Goal: Task Accomplishment & Management: Manage account settings

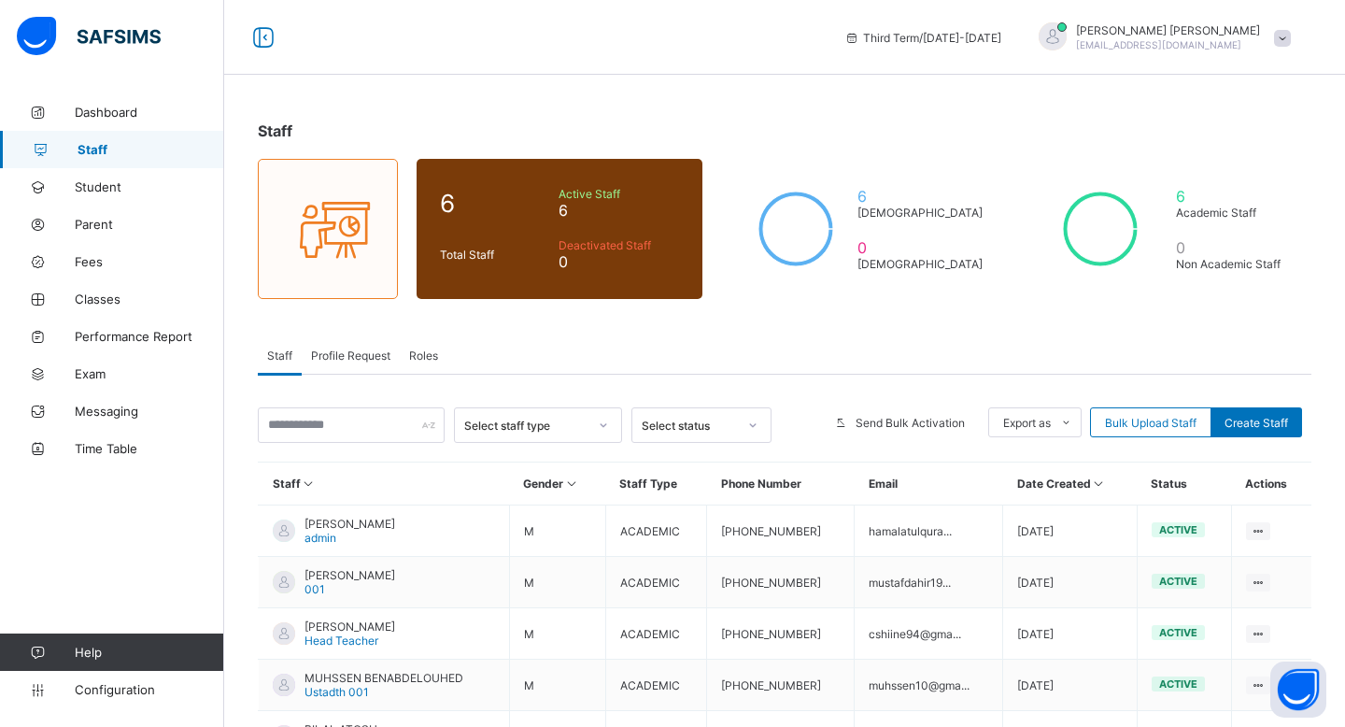
scroll to position [101, 0]
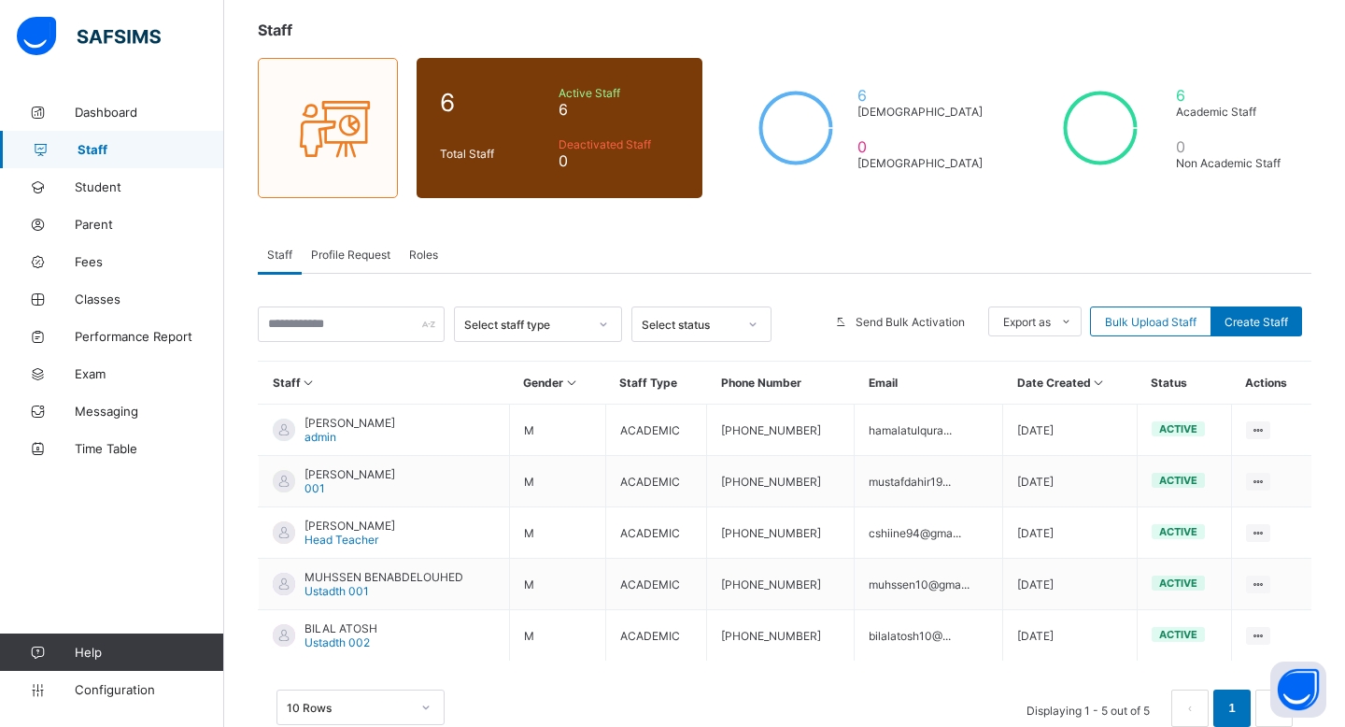
click at [1251, 475] on icon at bounding box center [1259, 482] width 16 height 14
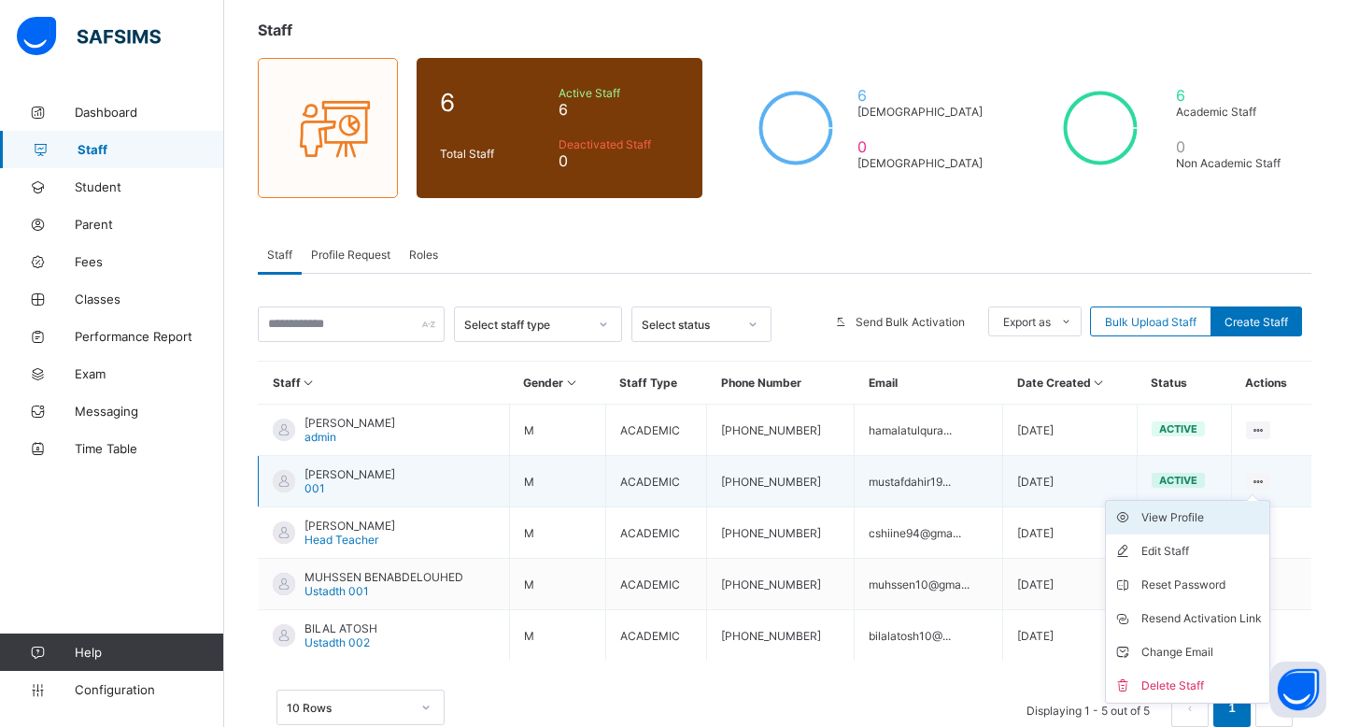
click at [1229, 520] on div "View Profile" at bounding box center [1202, 517] width 121 height 19
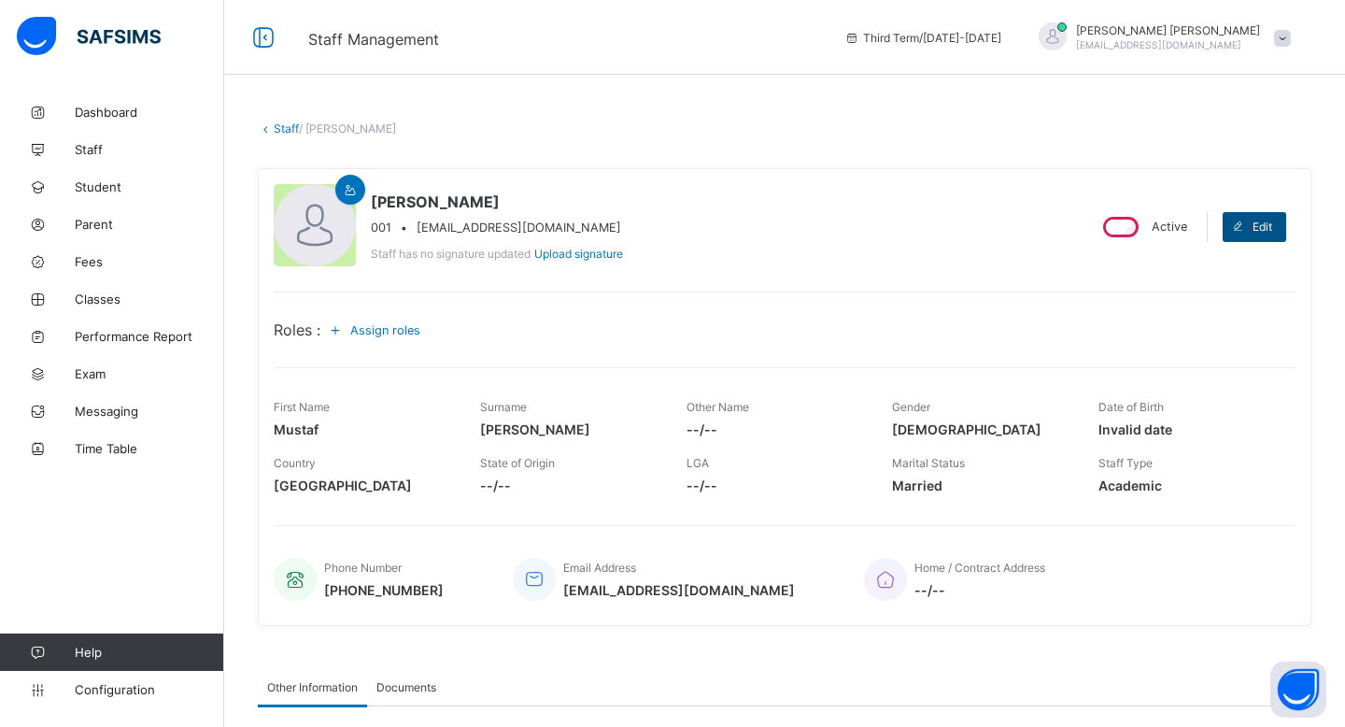
click at [1256, 213] on div "Edit" at bounding box center [1255, 227] width 64 height 30
select select "**"
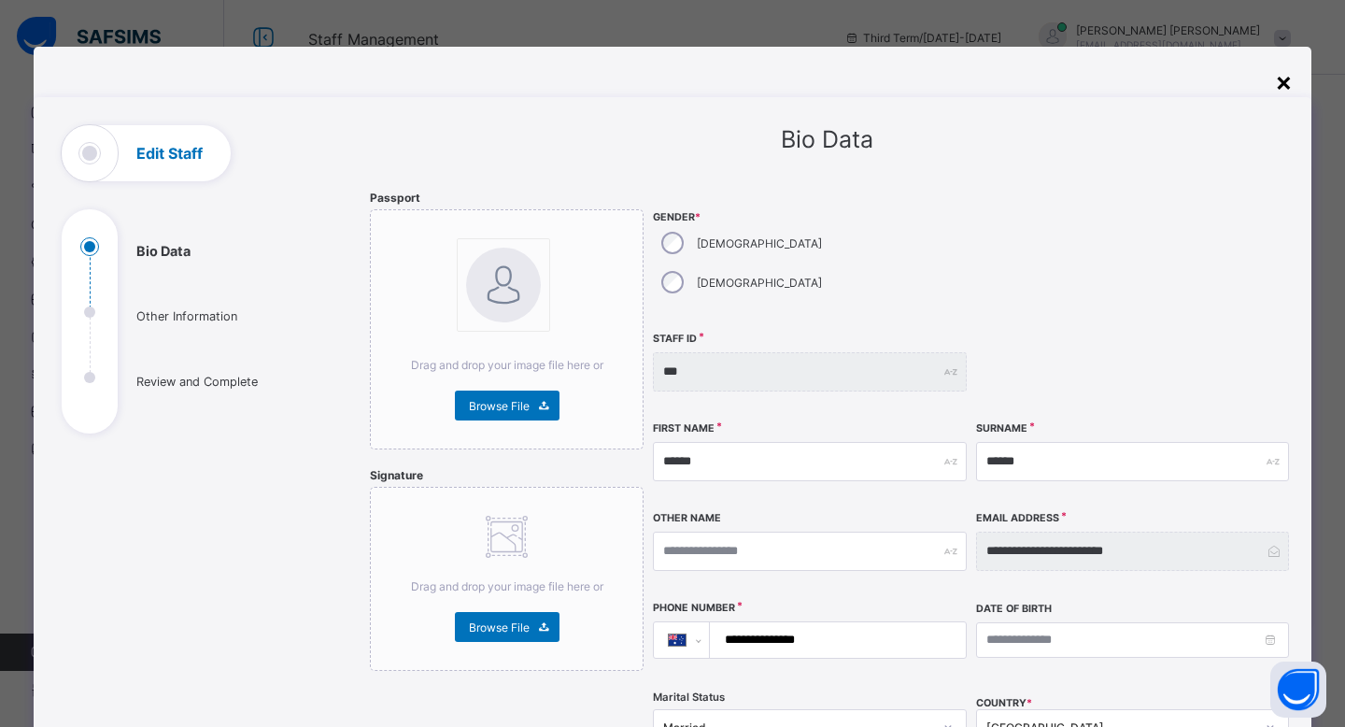
click at [1278, 74] on div "×" at bounding box center [1284, 81] width 18 height 32
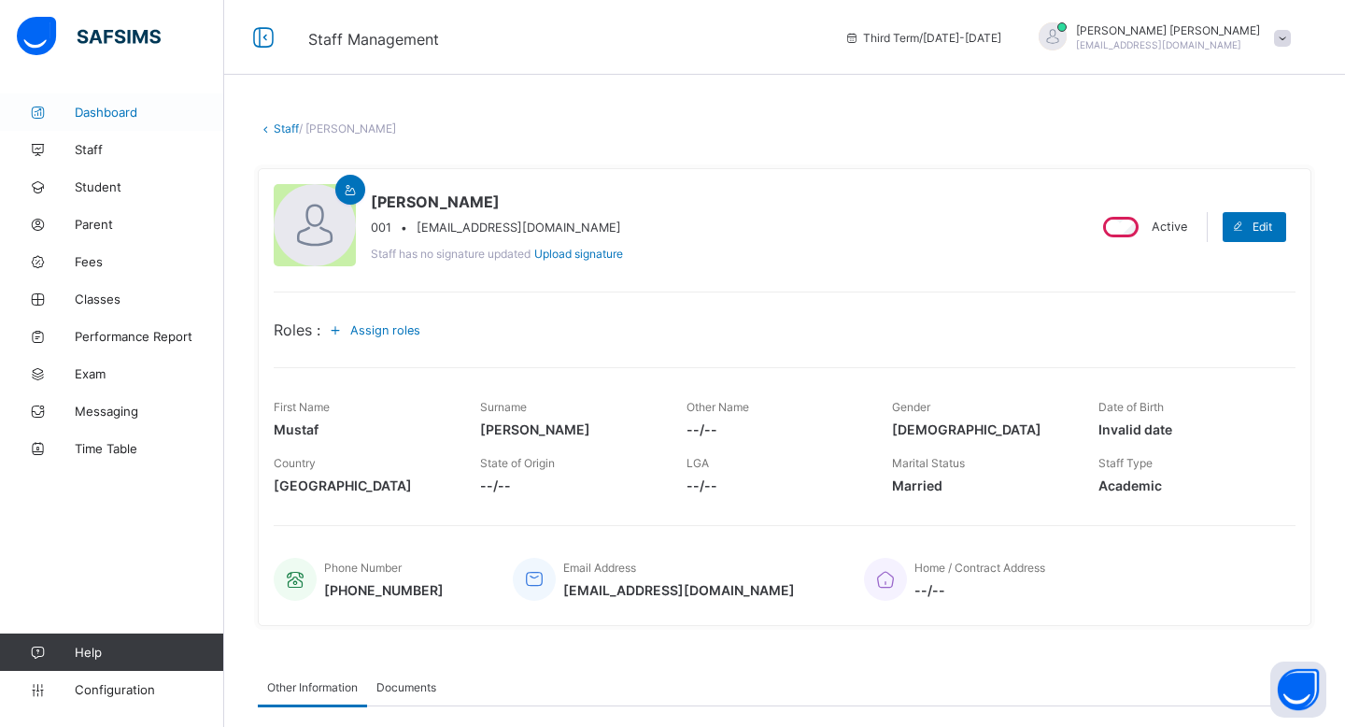
click at [149, 104] on link "Dashboard" at bounding box center [112, 111] width 224 height 37
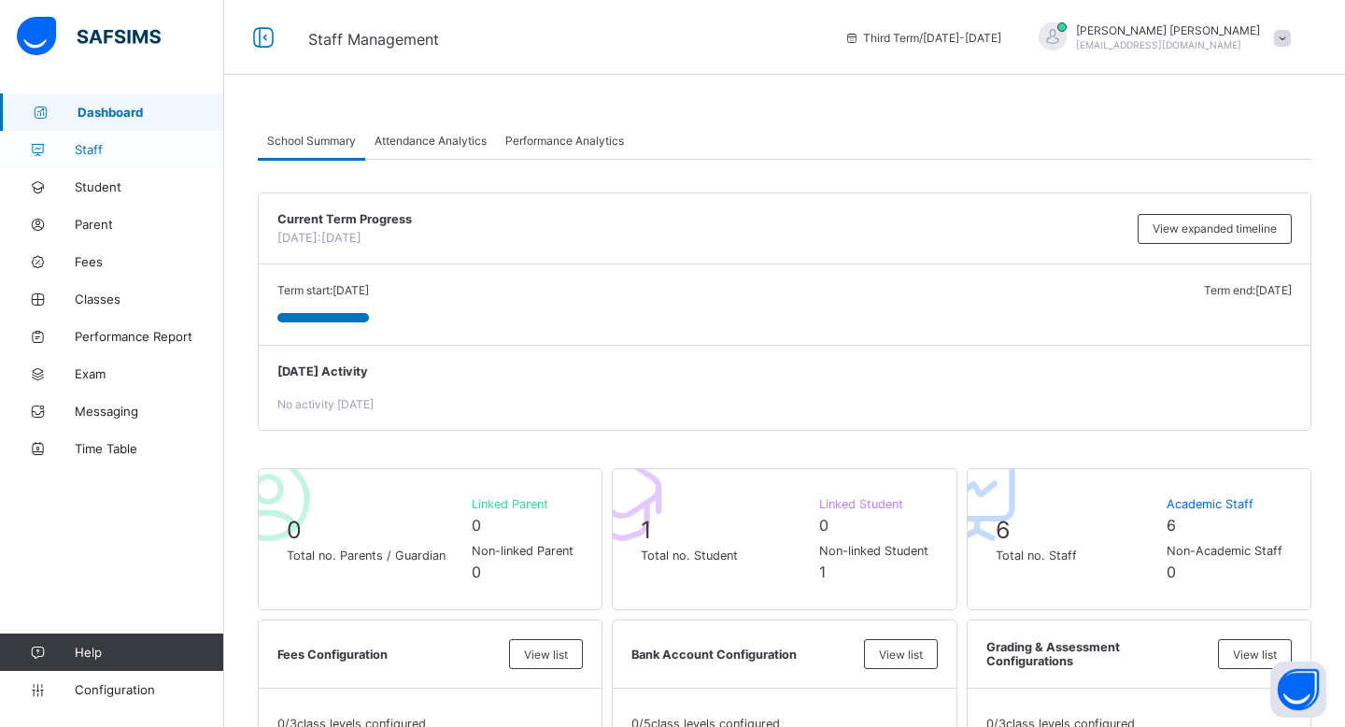
click at [110, 158] on link "Staff" at bounding box center [112, 149] width 224 height 37
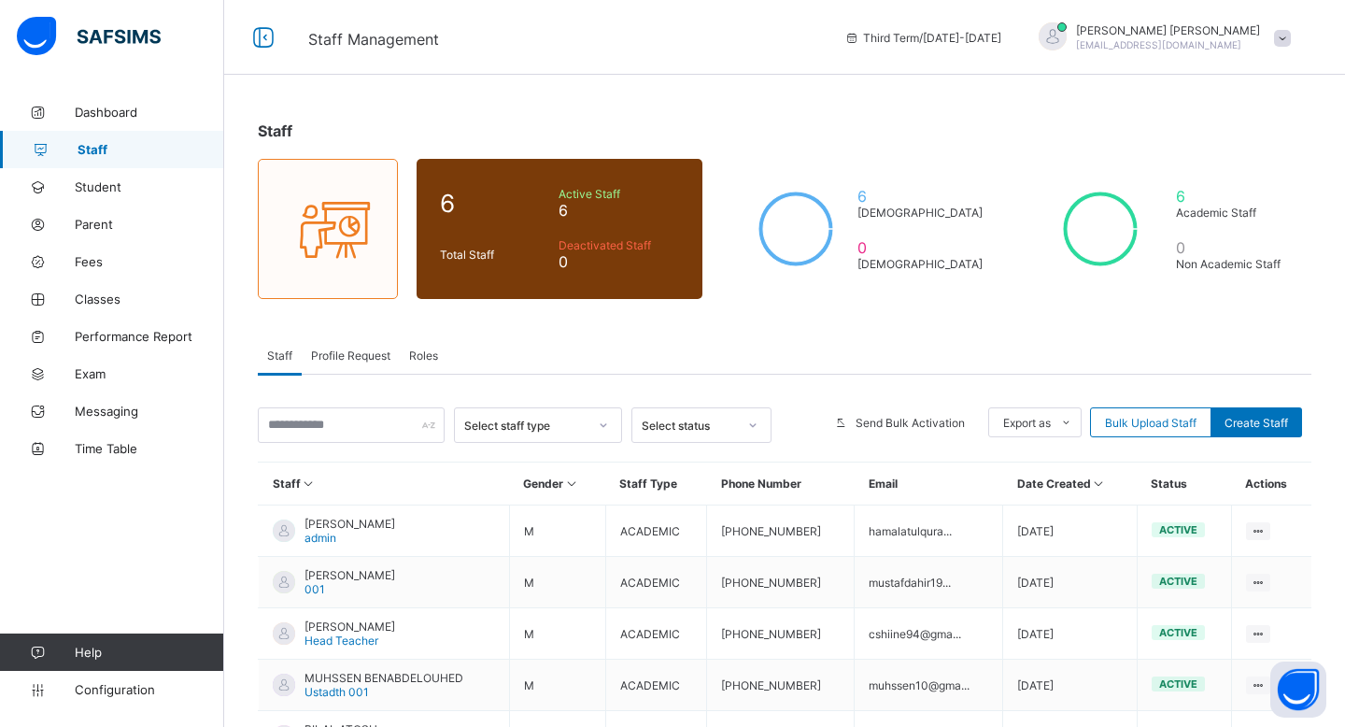
scroll to position [144, 0]
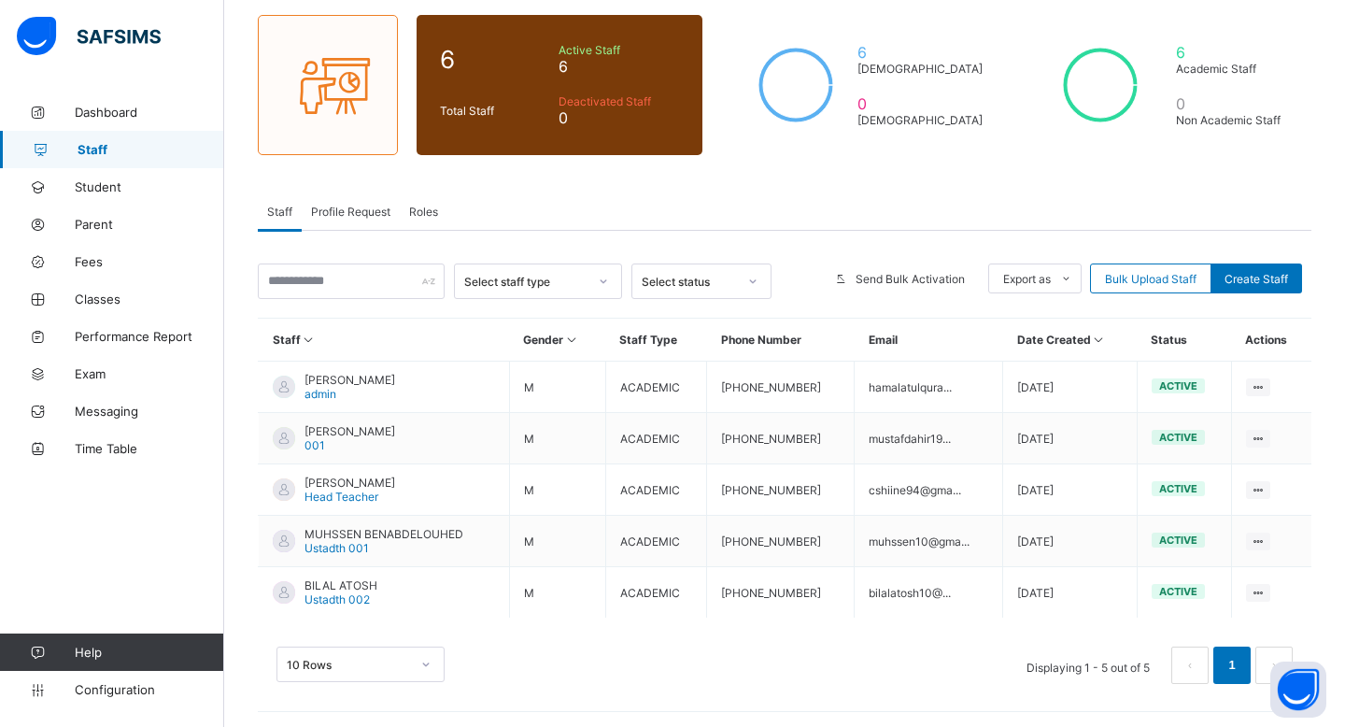
click at [305, 333] on icon at bounding box center [309, 340] width 16 height 14
click at [122, 685] on span "Configuration" at bounding box center [149, 689] width 149 height 15
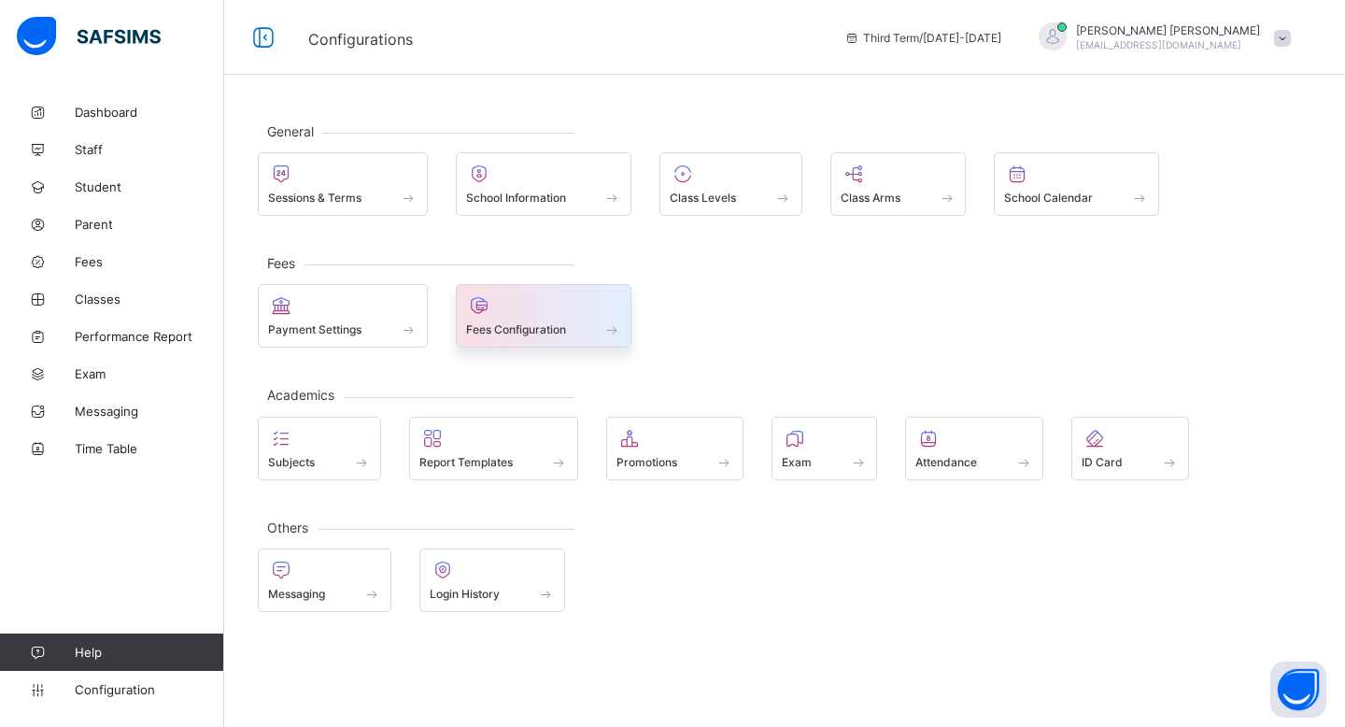
click at [558, 296] on div at bounding box center [544, 305] width 156 height 22
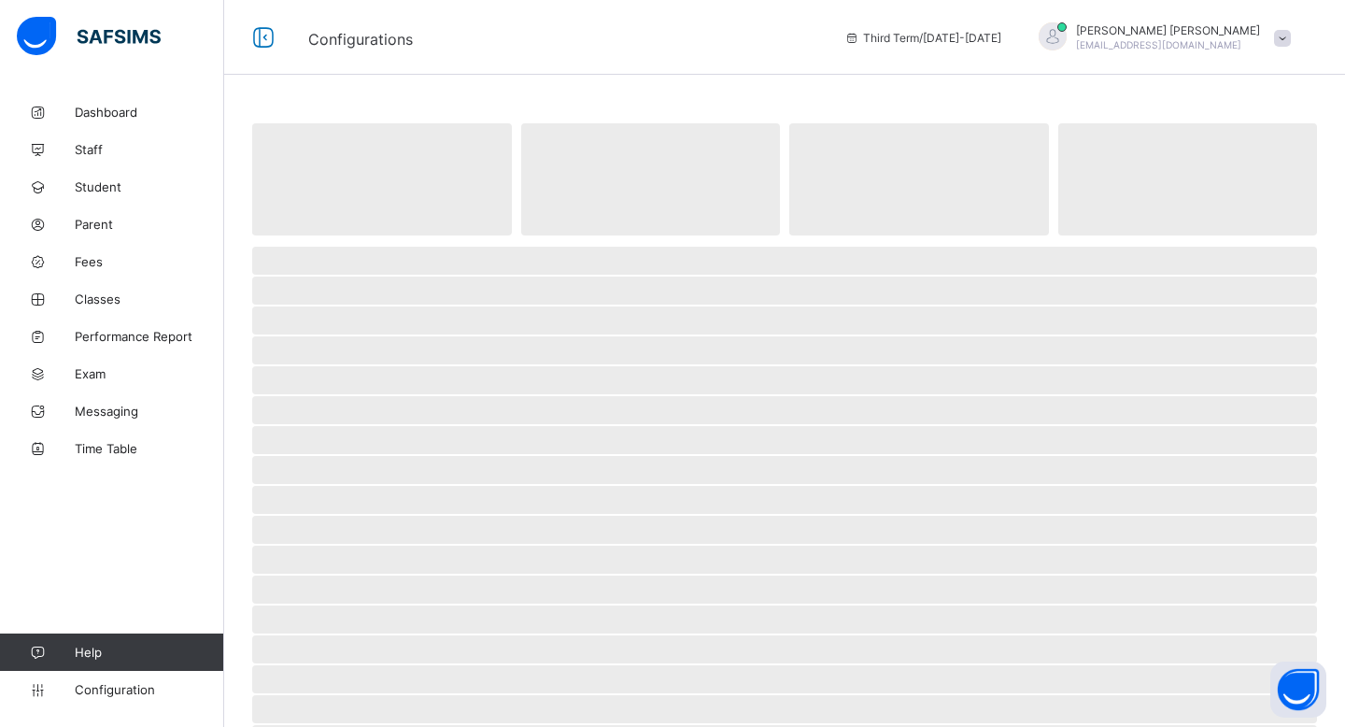
select select "****"
select select "*"
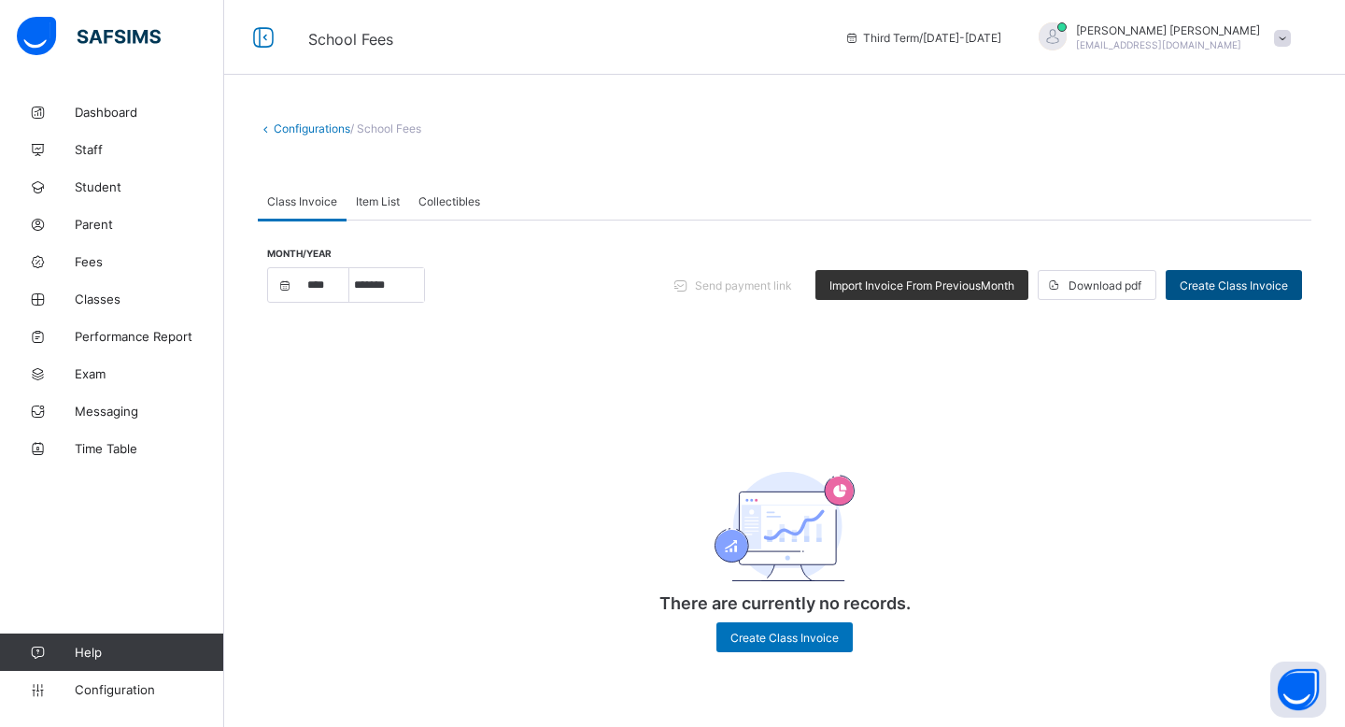
click at [1214, 287] on span "Create Class Invoice" at bounding box center [1234, 285] width 108 height 14
select select "****"
select select "*"
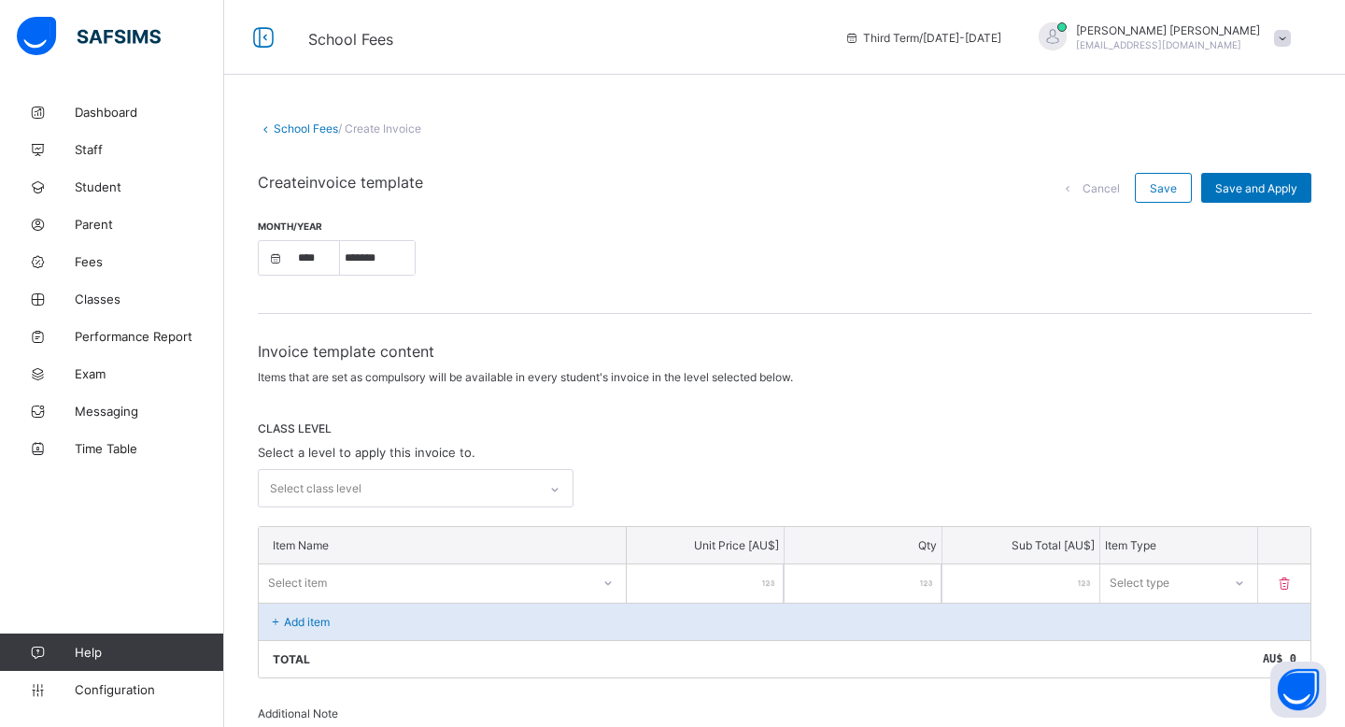
click at [385, 490] on div "Select class level" at bounding box center [398, 488] width 278 height 36
click at [378, 509] on div "Invoice template content Items that are set as compulsory will be available in …" at bounding box center [785, 665] width 1054 height 647
click at [377, 492] on div "Select class level" at bounding box center [398, 488] width 278 height 36
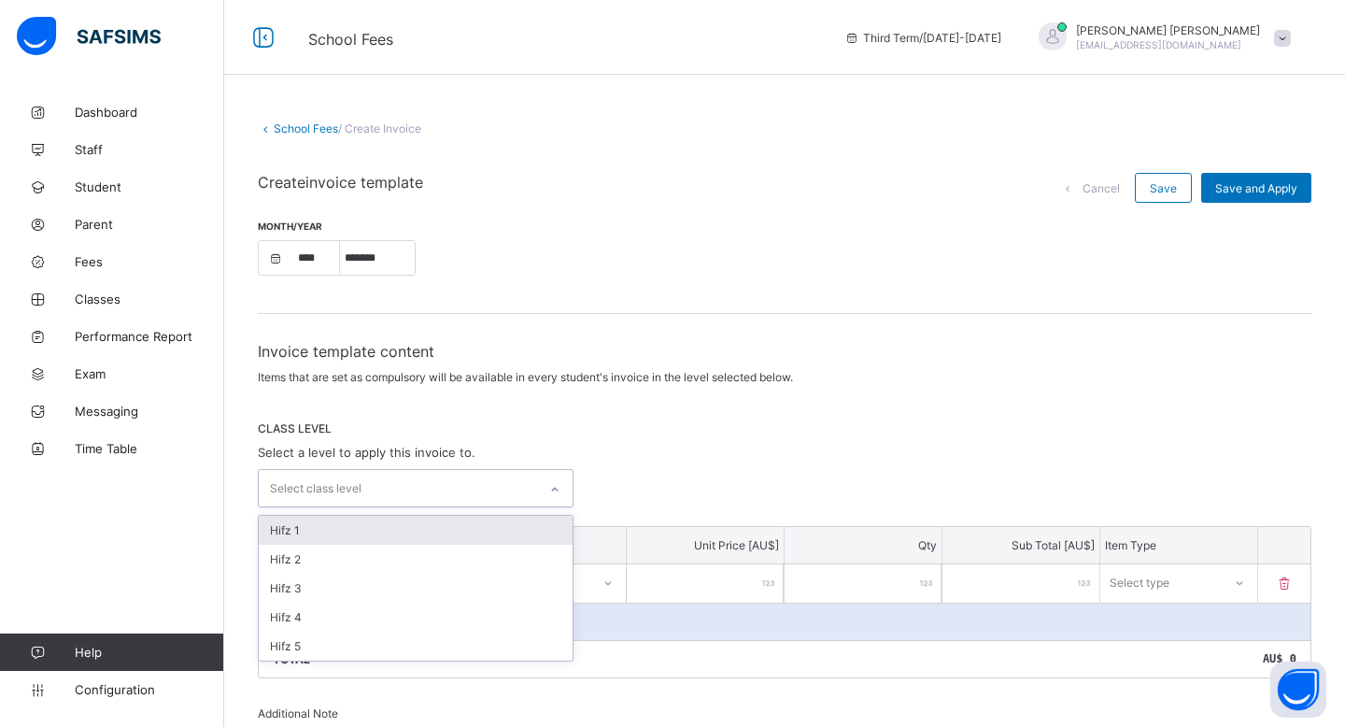
click at [380, 522] on div "Hifz 1" at bounding box center [416, 530] width 314 height 29
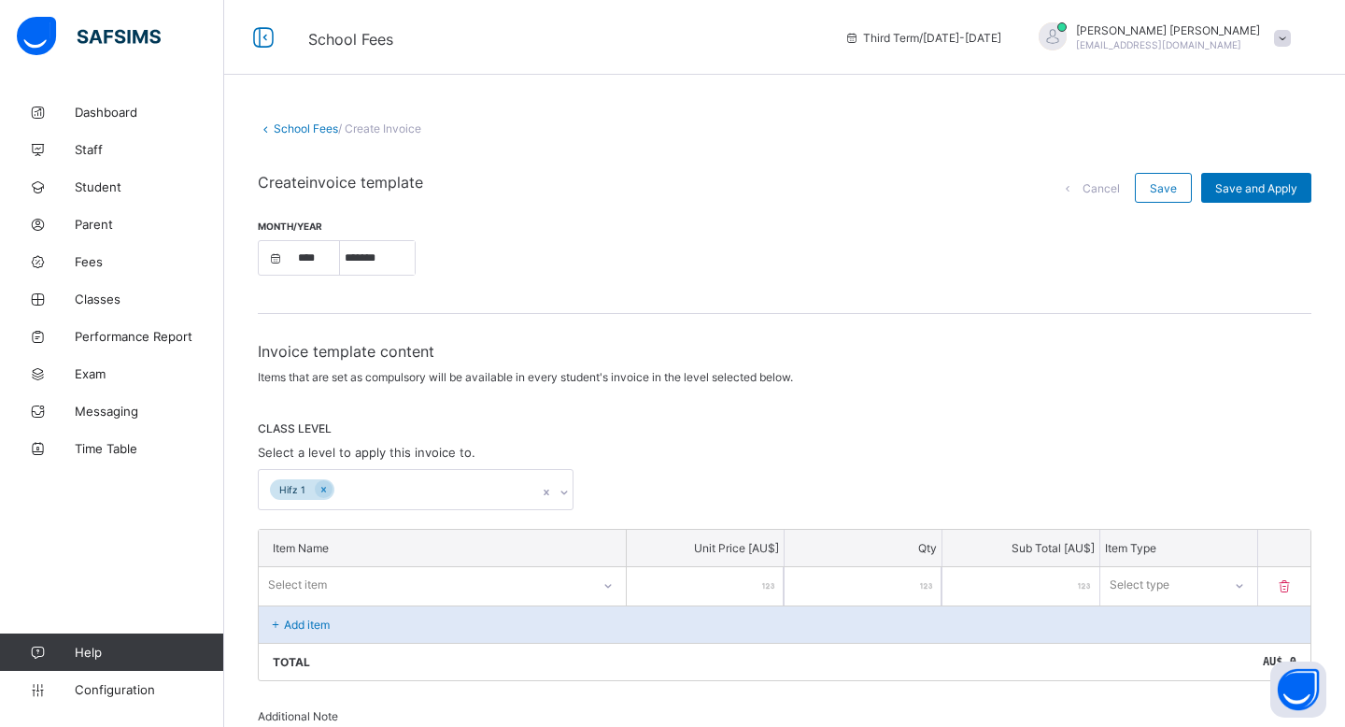
click at [635, 476] on div "Hifz 1" at bounding box center [785, 489] width 1054 height 41
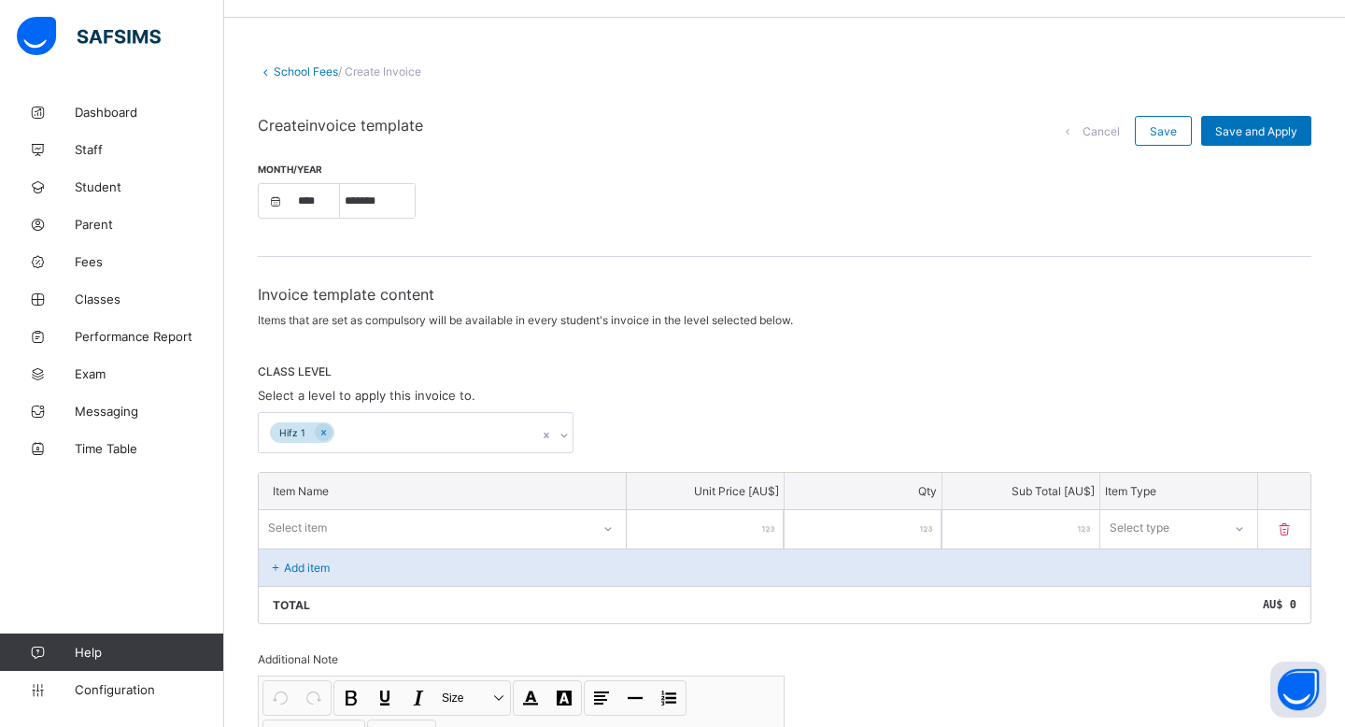
scroll to position [76, 0]
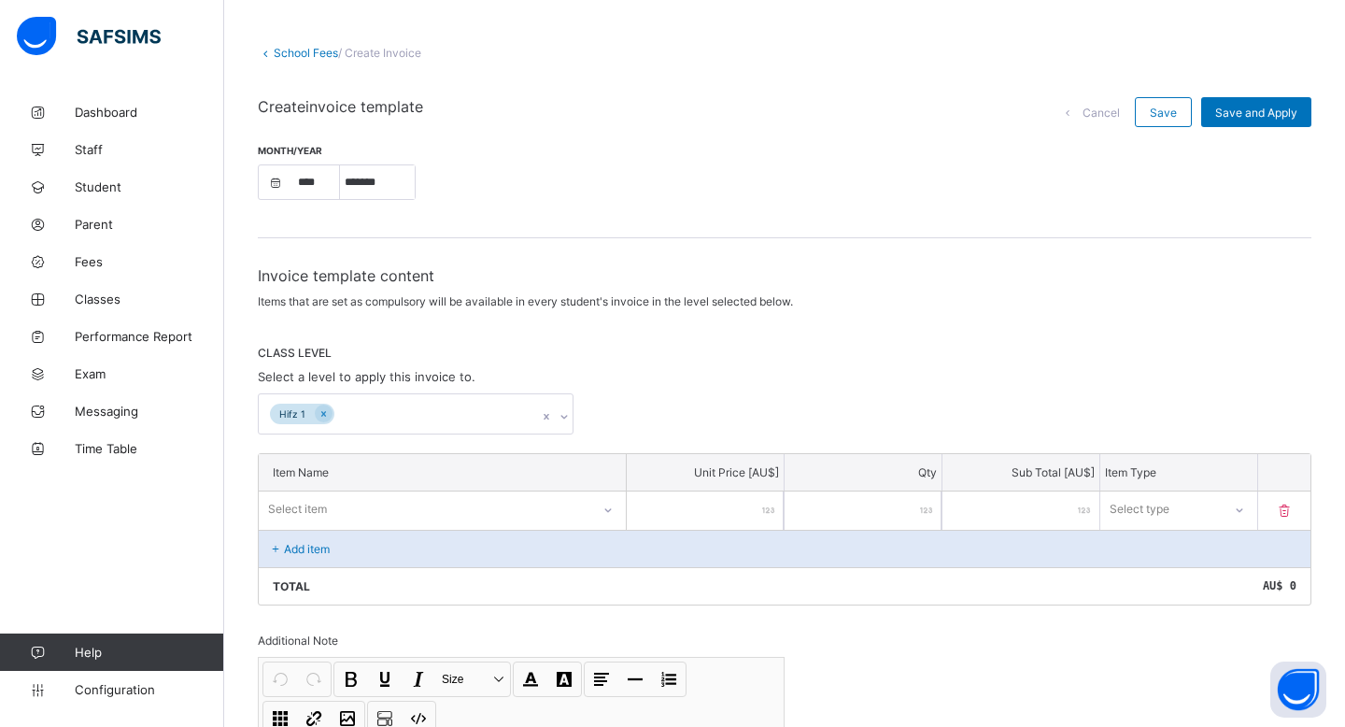
click at [603, 507] on icon at bounding box center [608, 510] width 11 height 19
click at [549, 546] on div "Hamalatulquran – Monthly Tuition" at bounding box center [442, 549] width 365 height 29
click at [724, 500] on input "number" at bounding box center [705, 510] width 157 height 38
type input "*"
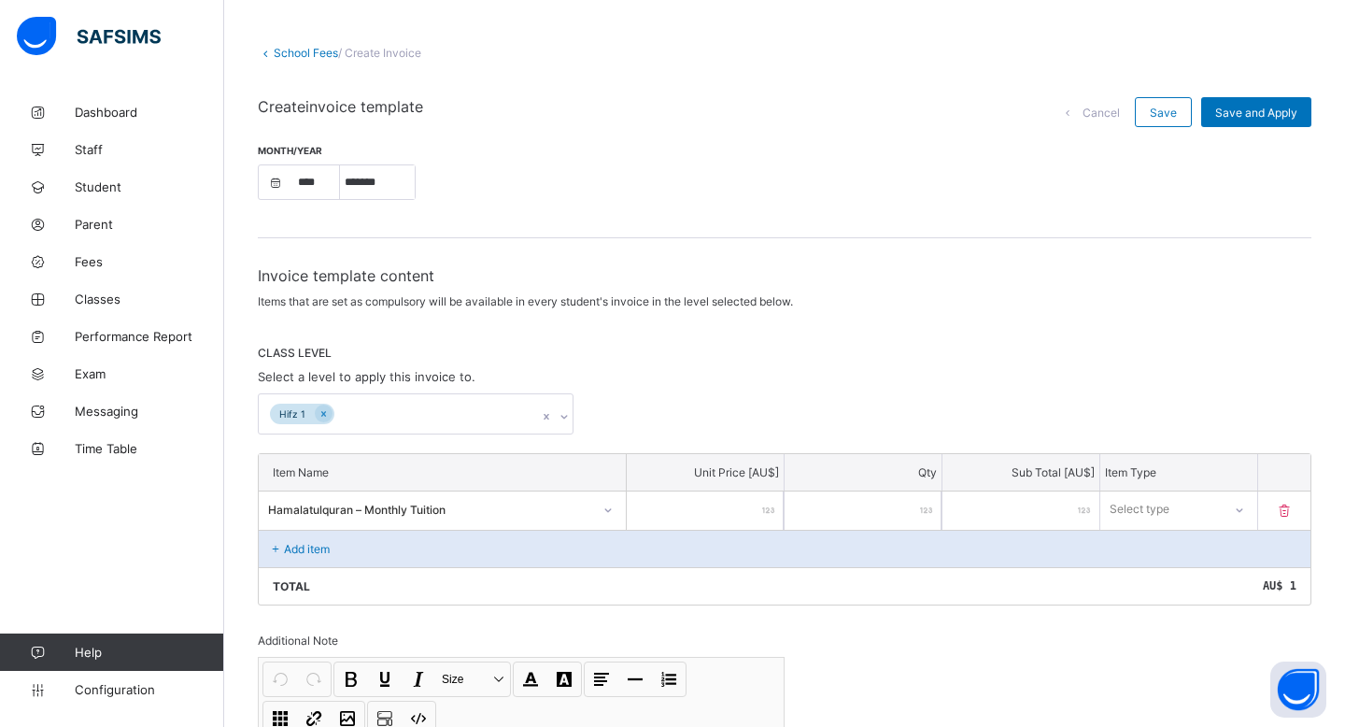
type input "**"
type input "***"
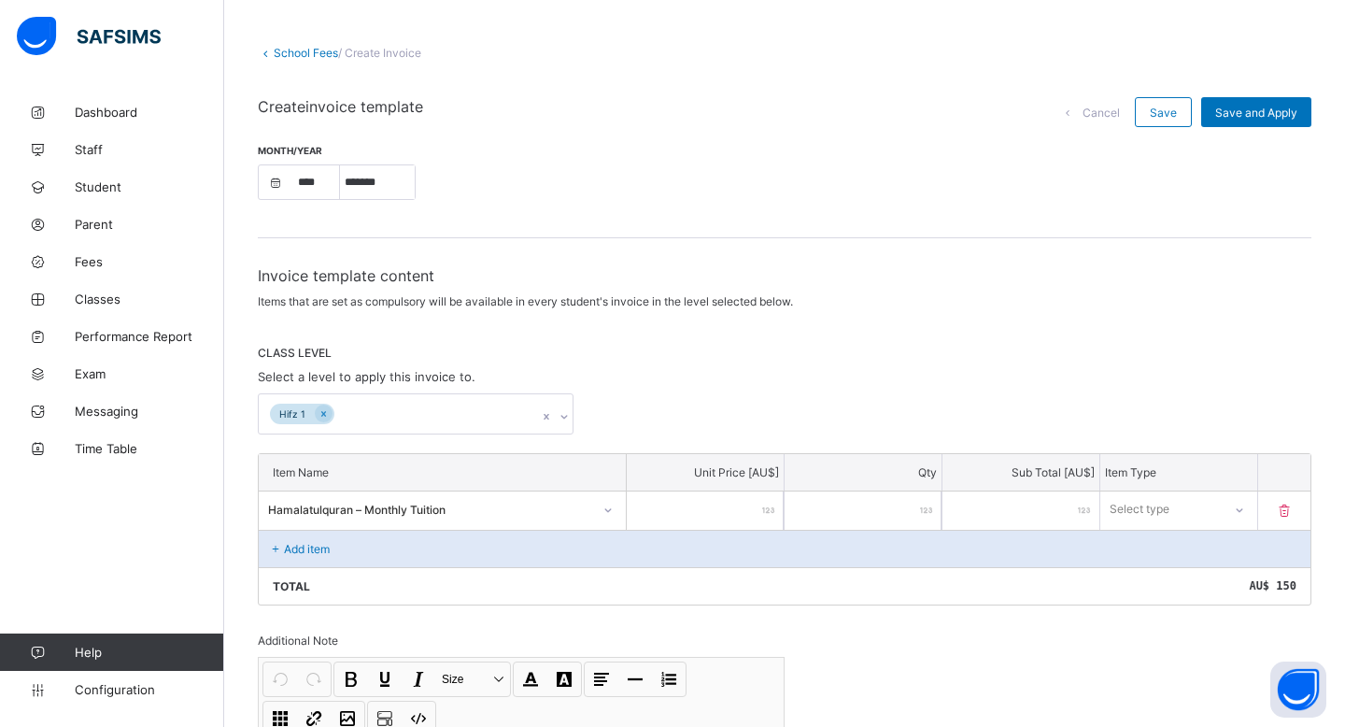
click at [880, 640] on div "Invoice template content Items that are set as compulsory will be available in …" at bounding box center [785, 591] width 1054 height 650
click at [1239, 505] on icon at bounding box center [1238, 509] width 11 height 19
click at [1205, 547] on div "Compulsory" at bounding box center [1178, 549] width 155 height 29
click at [1100, 609] on div "Invoice template content Items that are set as compulsory will be available in …" at bounding box center [785, 591] width 1054 height 650
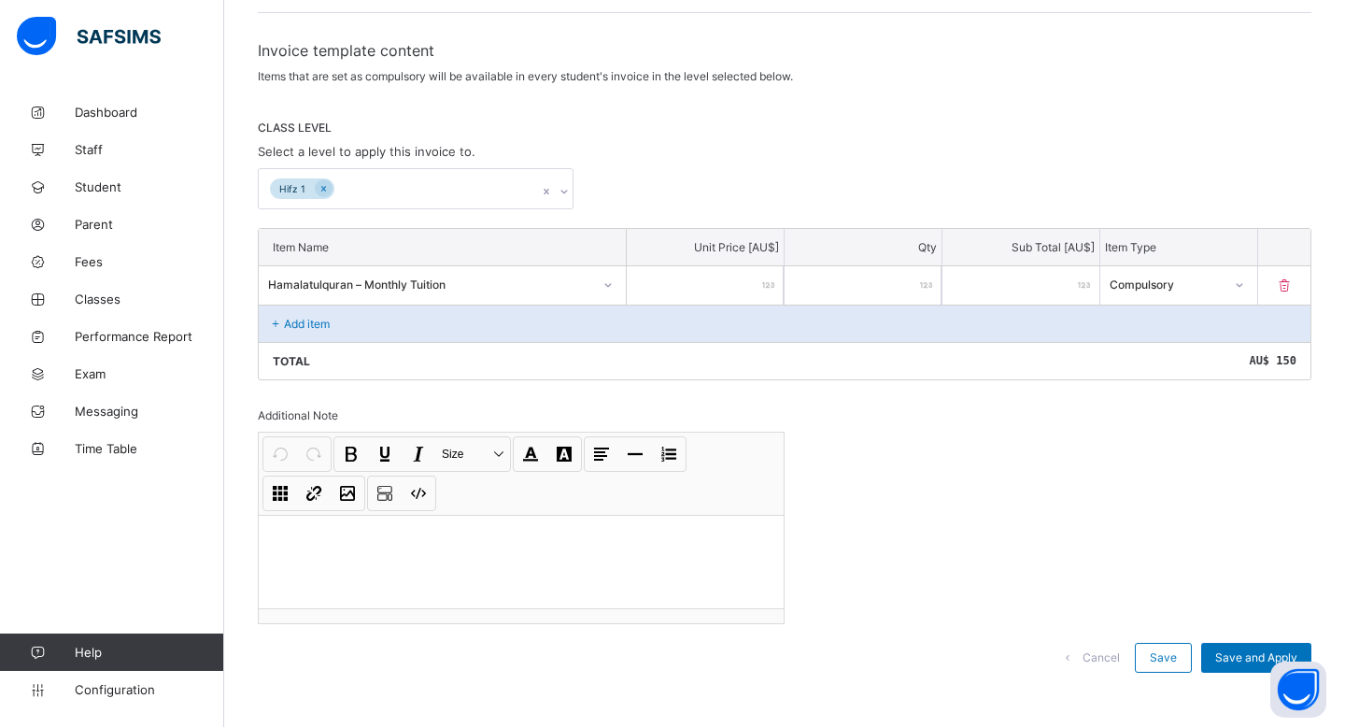
scroll to position [307, 0]
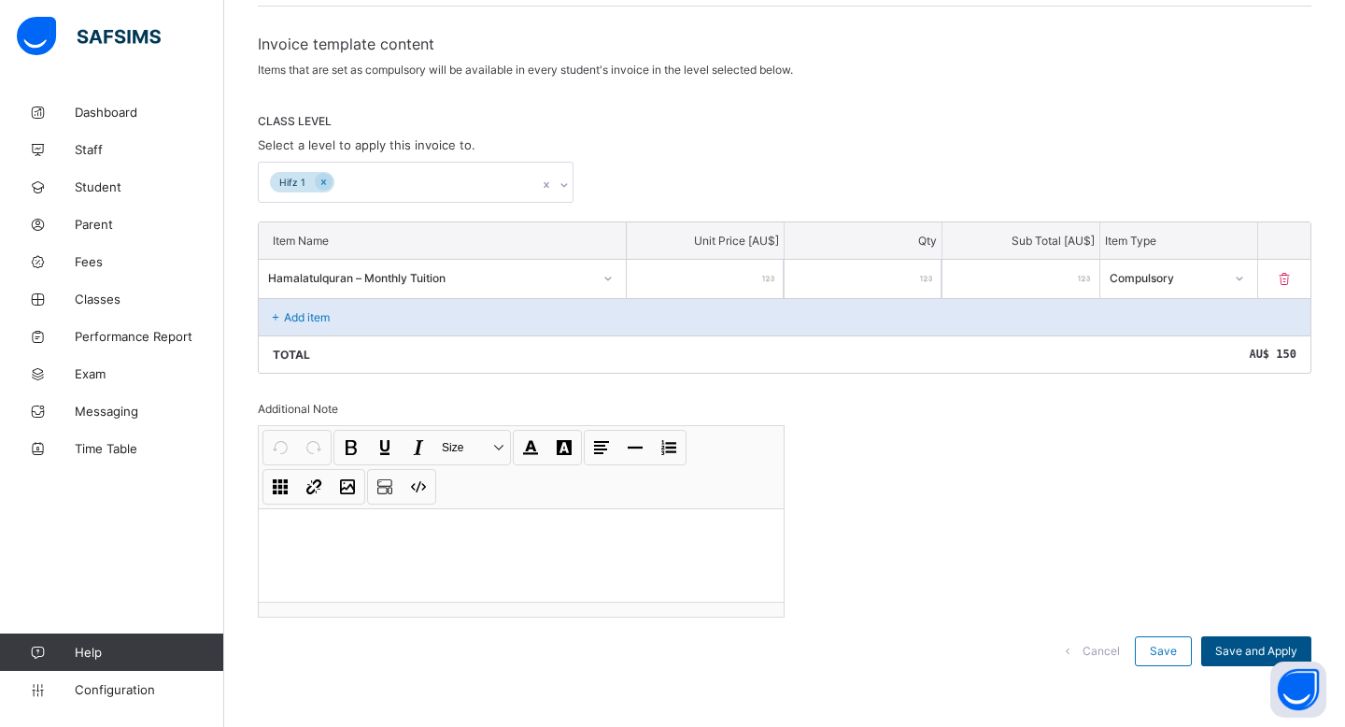
click at [1248, 649] on span "Save and Apply" at bounding box center [1256, 651] width 82 height 14
select select "****"
select select "*"
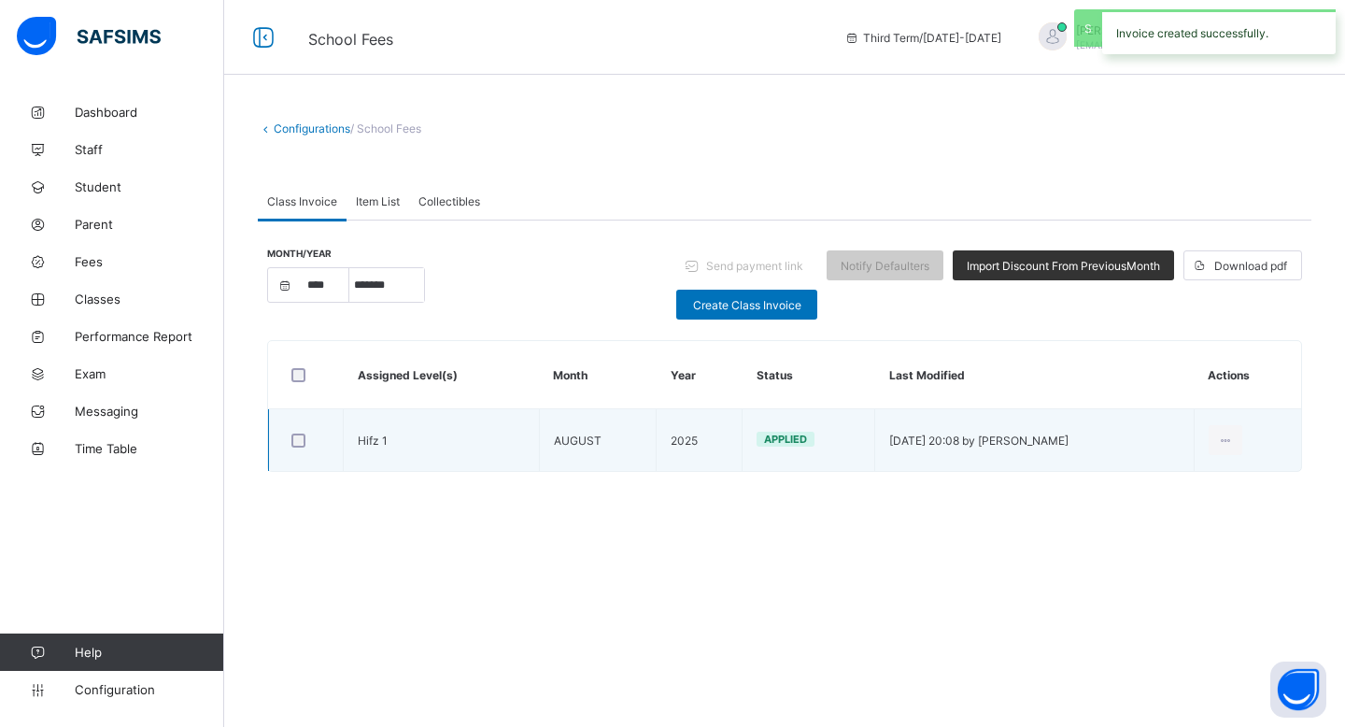
click at [667, 449] on td "2025" at bounding box center [700, 440] width 86 height 63
click at [1234, 442] on icon at bounding box center [1226, 440] width 16 height 14
click at [986, 422] on td "[DATE] 20:08 by [PERSON_NAME]" at bounding box center [1034, 440] width 319 height 63
click at [998, 445] on td "[DATE] 20:08 by [PERSON_NAME]" at bounding box center [1034, 440] width 319 height 63
click at [764, 433] on span "Applied" at bounding box center [785, 439] width 43 height 13
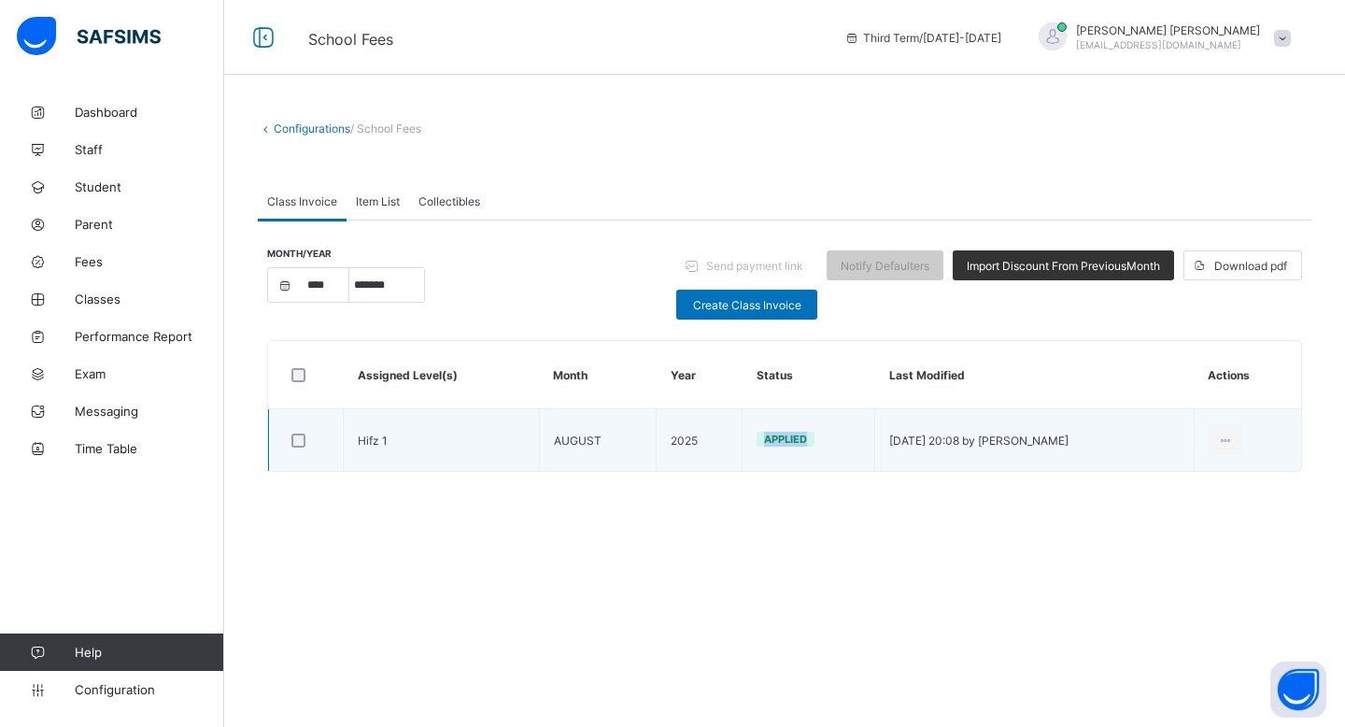
click at [764, 433] on span "Applied" at bounding box center [785, 439] width 43 height 13
click at [481, 439] on td "Hifz 1" at bounding box center [442, 440] width 196 height 63
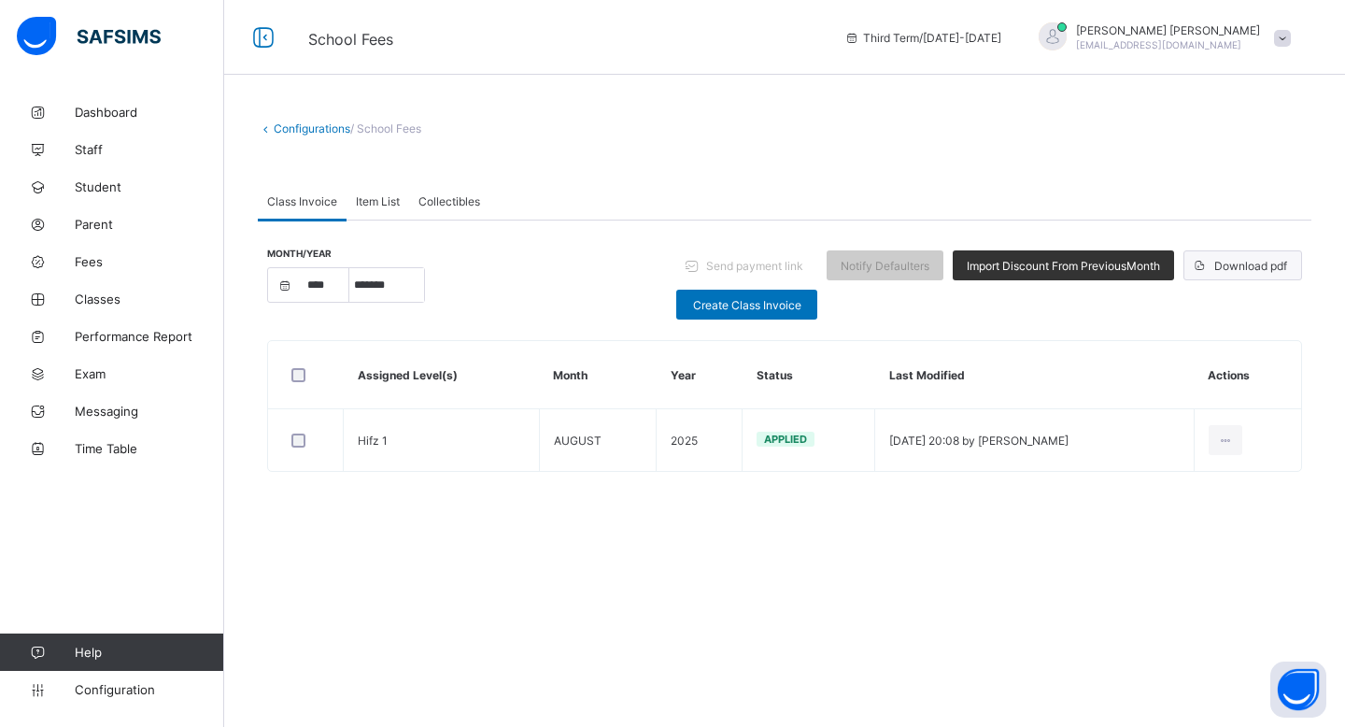
click at [1256, 269] on span "Download pdf" at bounding box center [1251, 266] width 73 height 14
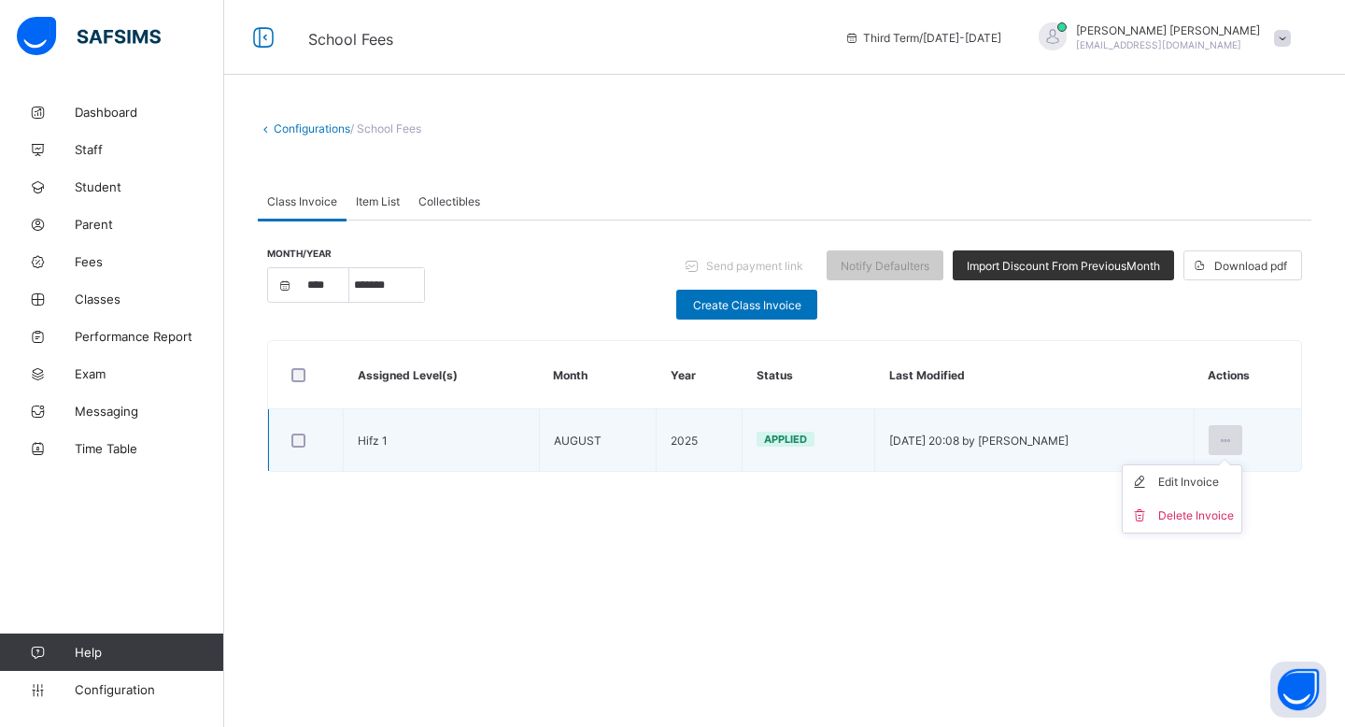
click at [1243, 445] on div at bounding box center [1226, 440] width 35 height 30
click at [1198, 530] on li "Delete Invoice" at bounding box center [1182, 516] width 119 height 34
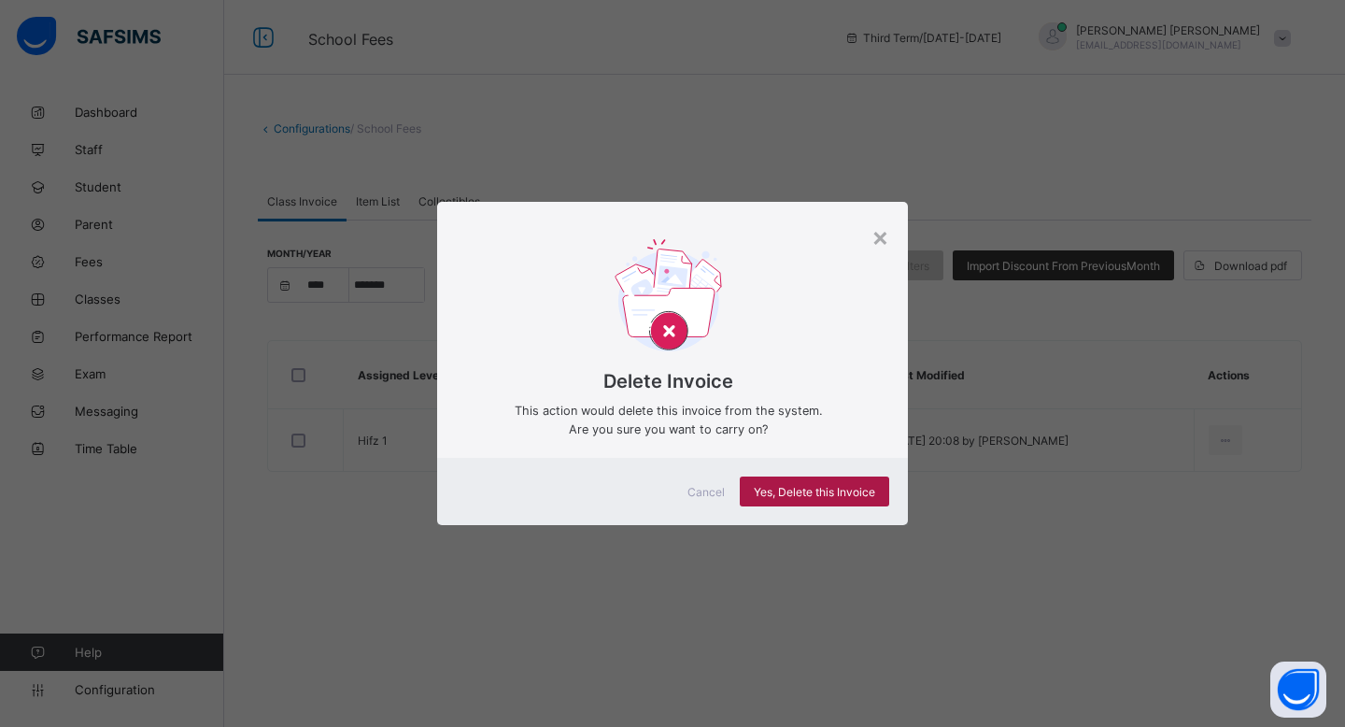
click at [824, 498] on span "Yes, Delete this Invoice" at bounding box center [814, 492] width 121 height 14
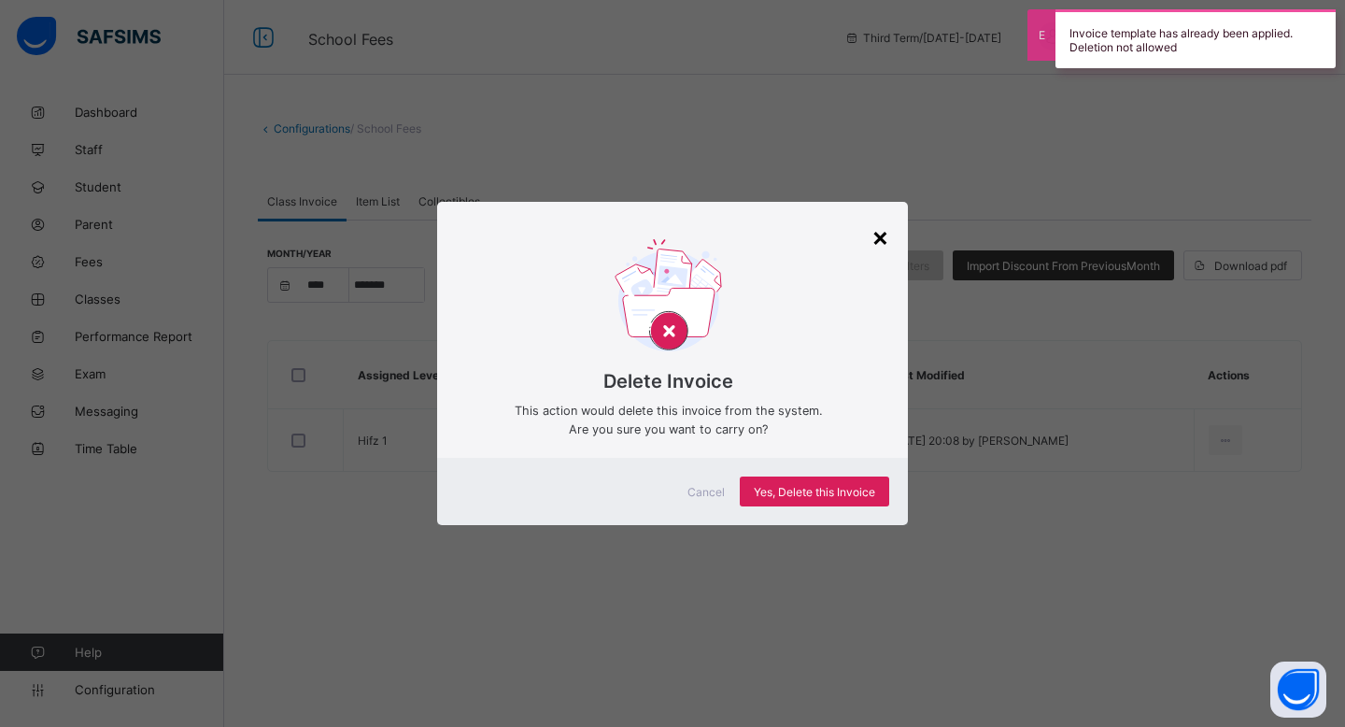
click at [879, 224] on div "×" at bounding box center [881, 236] width 18 height 32
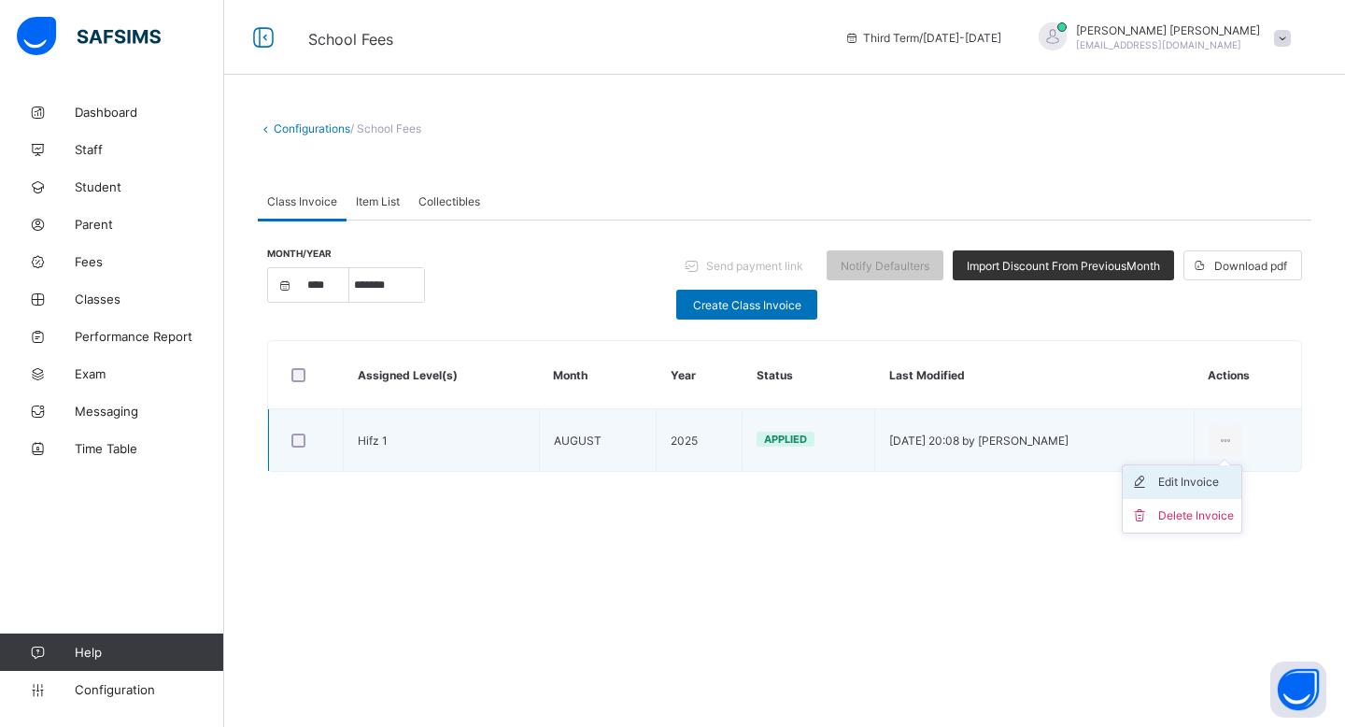
click at [1206, 485] on div "Edit Invoice" at bounding box center [1196, 482] width 76 height 19
select select "****"
select select "*"
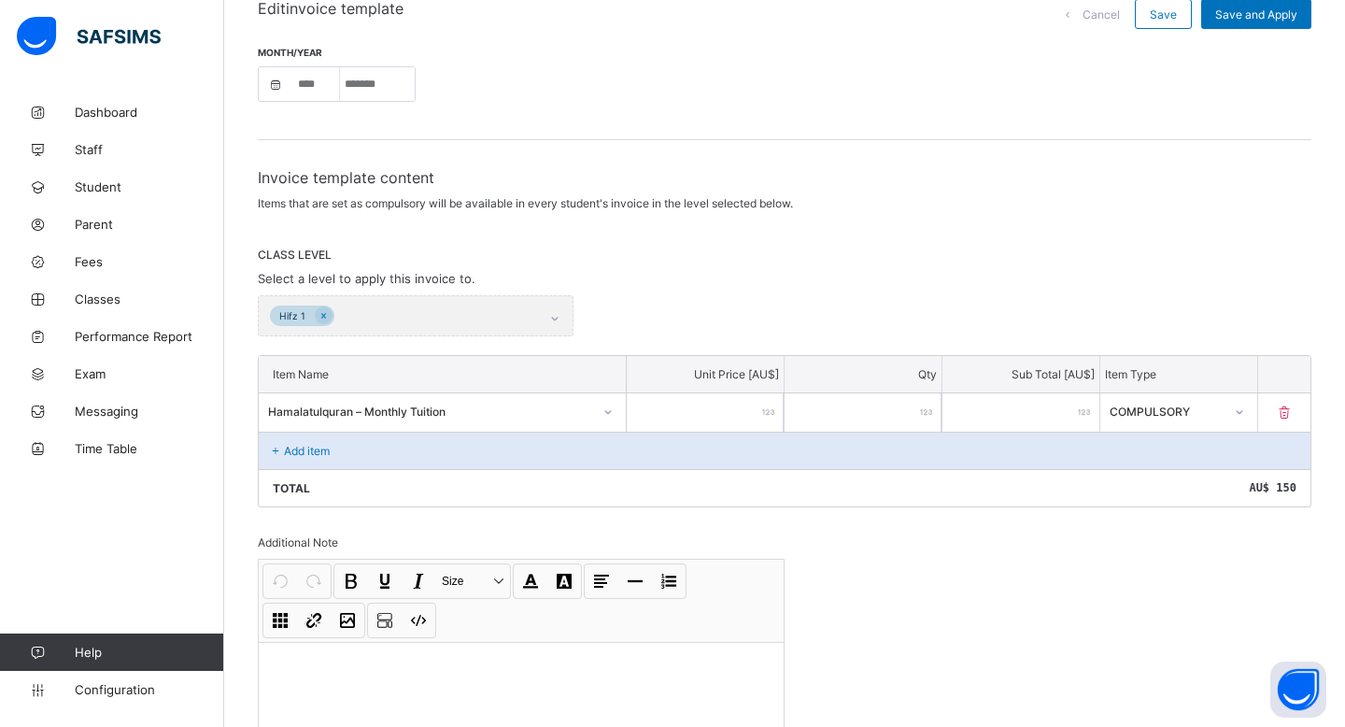
scroll to position [166, 0]
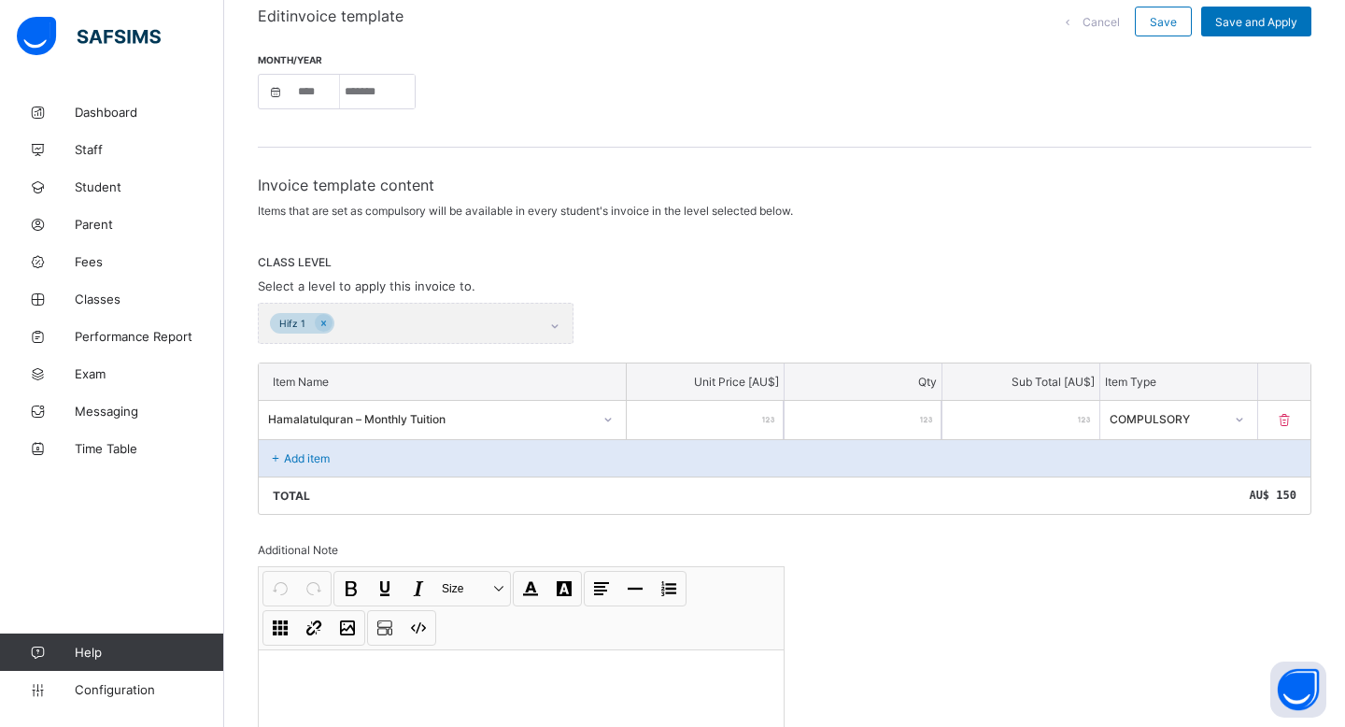
click at [311, 321] on div "Hifz 1" at bounding box center [416, 323] width 316 height 41
click at [325, 321] on div "Hifz 1" at bounding box center [416, 323] width 316 height 41
click at [322, 318] on div "Hifz 1" at bounding box center [416, 323] width 316 height 41
click at [490, 318] on div "Hifz 1" at bounding box center [416, 323] width 316 height 41
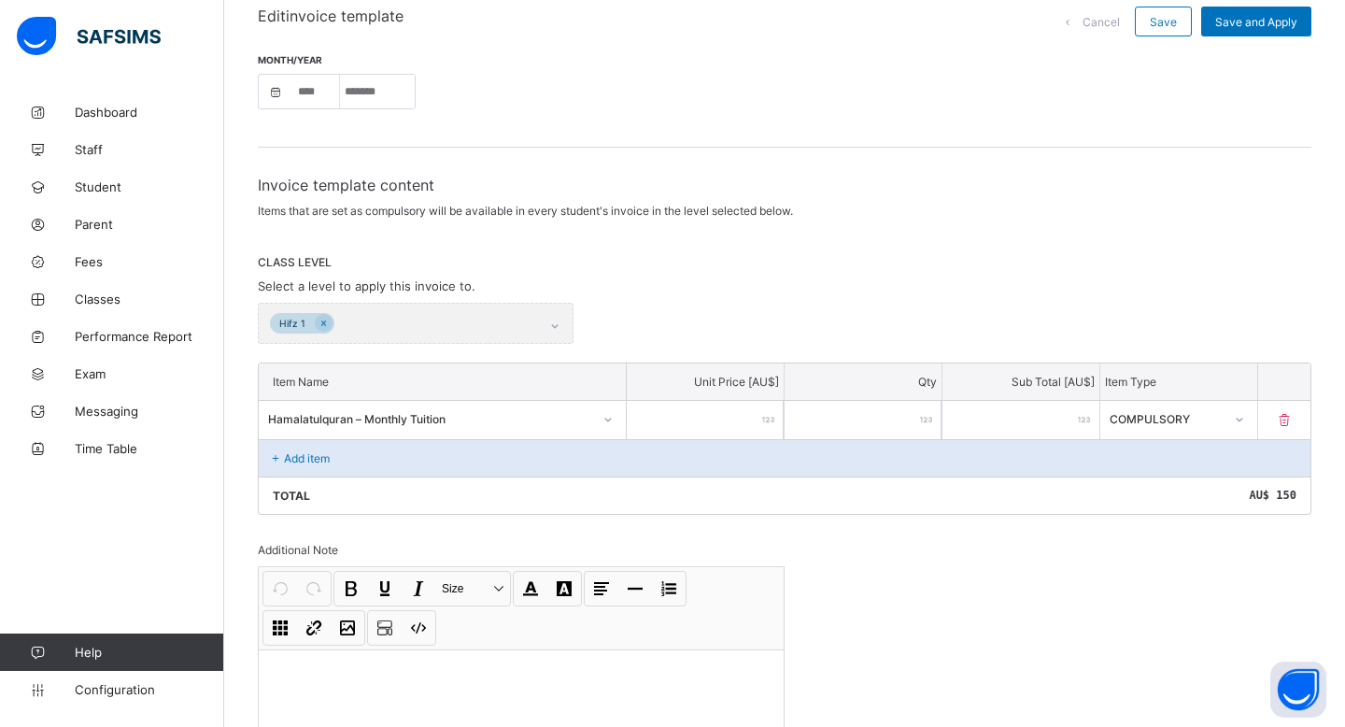
click at [406, 308] on div "Hifz 1" at bounding box center [416, 323] width 316 height 41
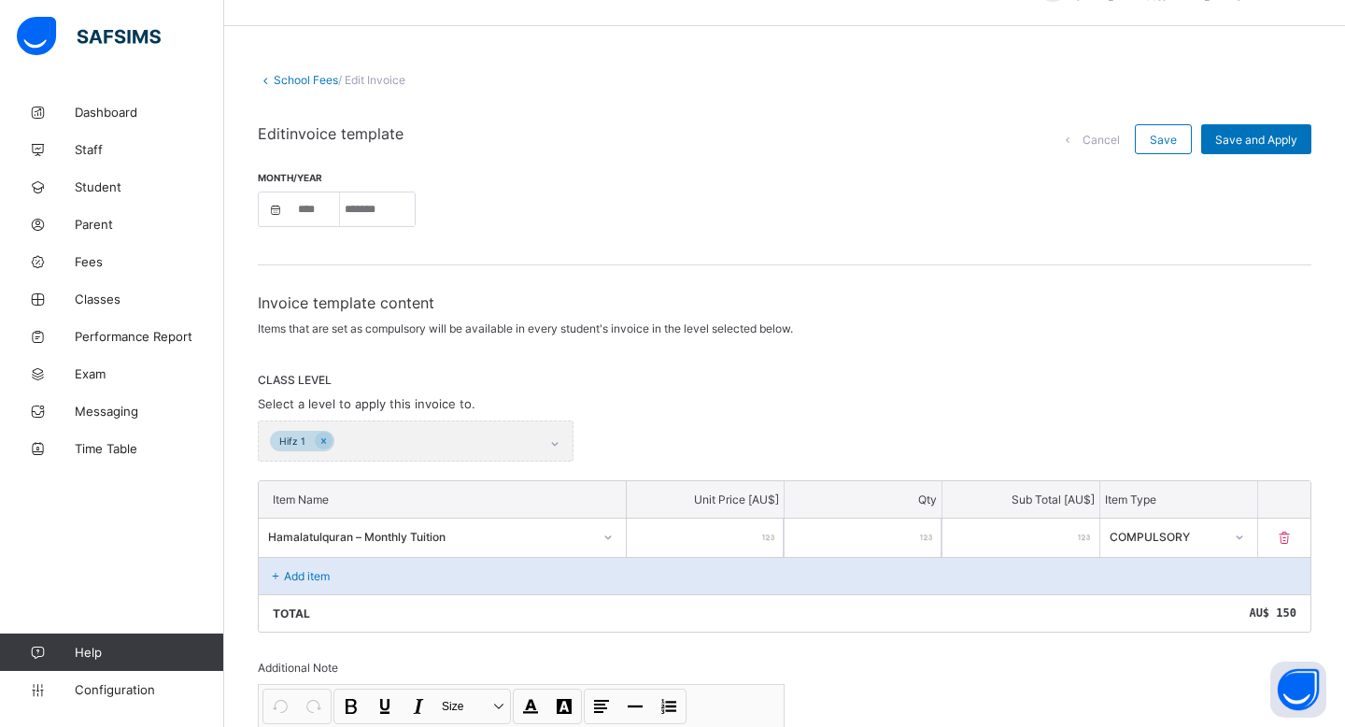
scroll to position [0, 0]
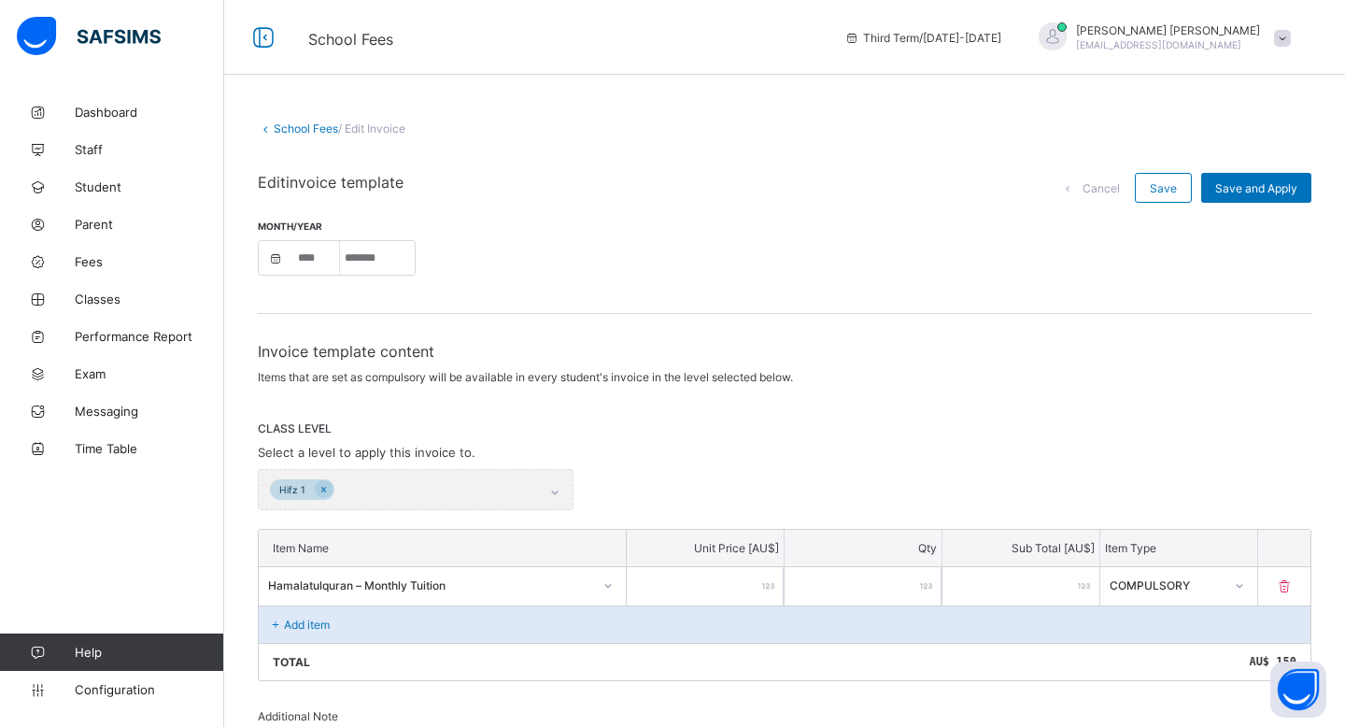
click at [1101, 192] on span "Cancel" at bounding box center [1101, 188] width 37 height 14
select select "****"
select select "*"
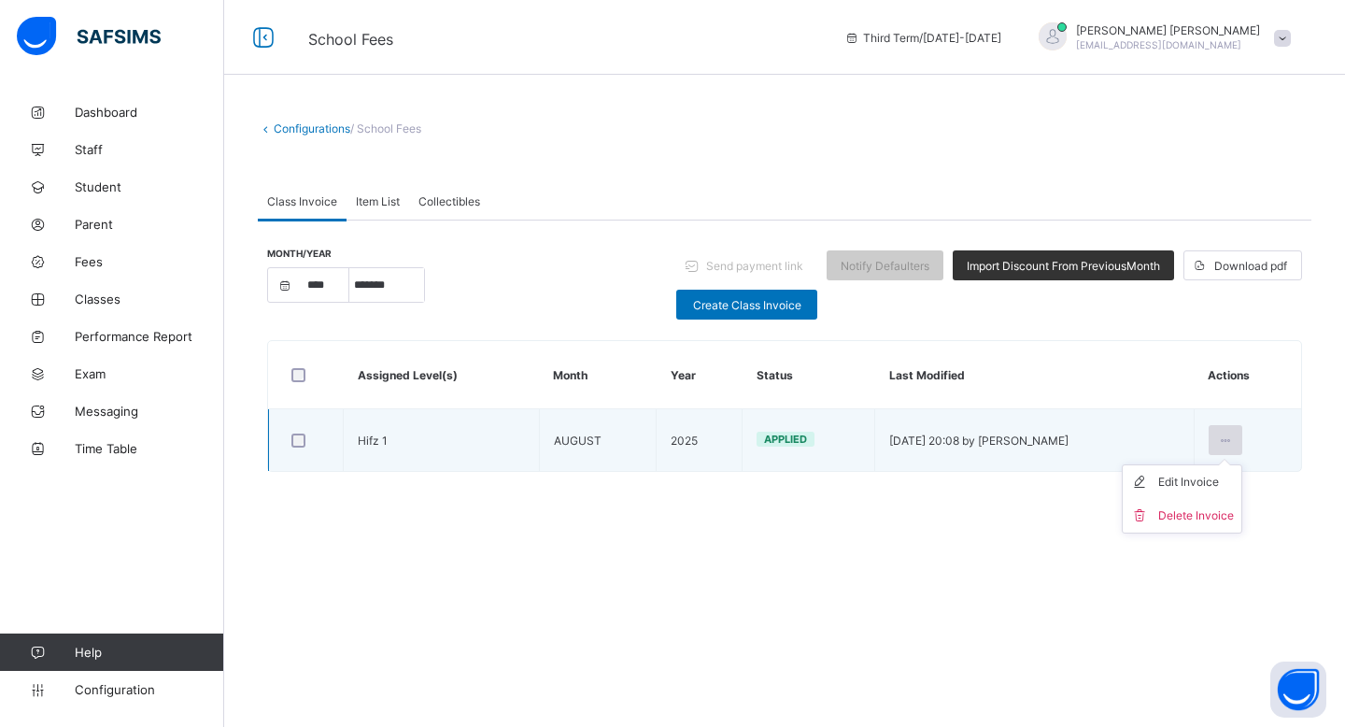
click at [1233, 437] on icon at bounding box center [1226, 440] width 16 height 14
click at [1205, 505] on li "Delete Invoice" at bounding box center [1182, 516] width 119 height 34
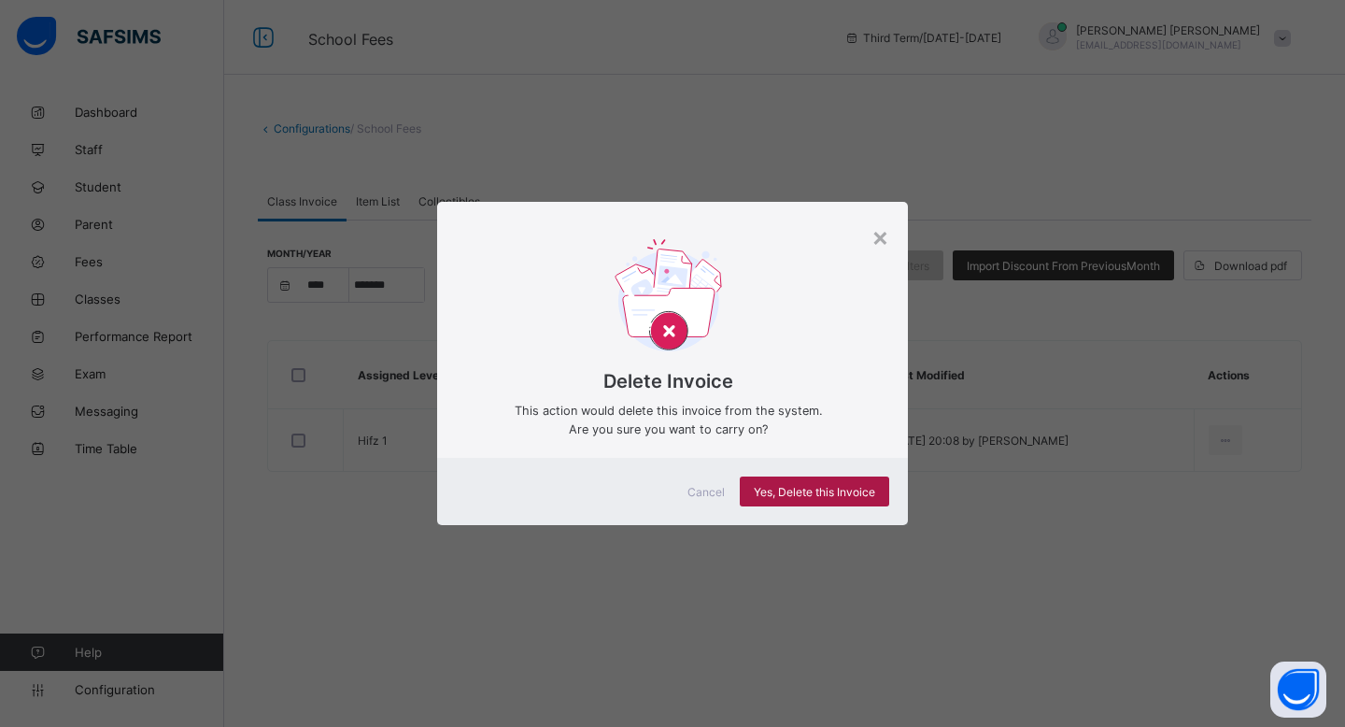
click at [836, 486] on span "Yes, Delete this Invoice" at bounding box center [814, 492] width 121 height 14
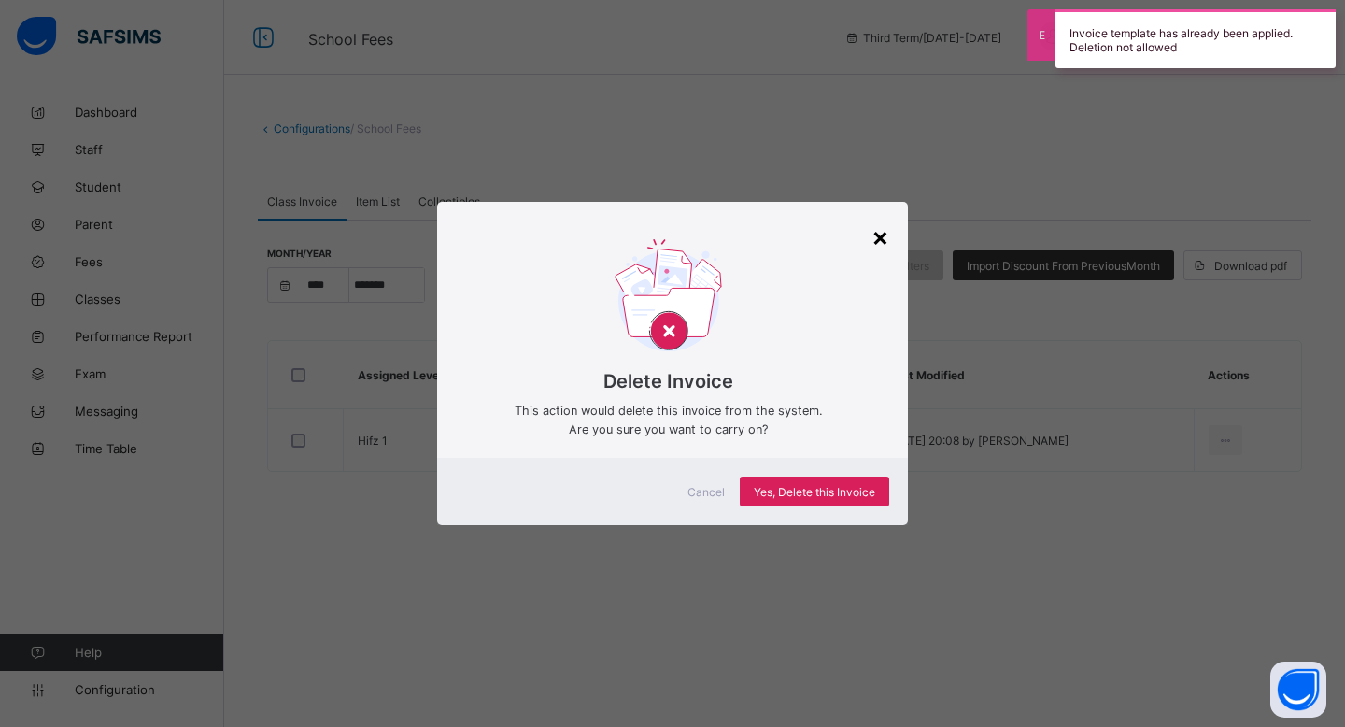
click at [879, 237] on div "×" at bounding box center [881, 236] width 18 height 32
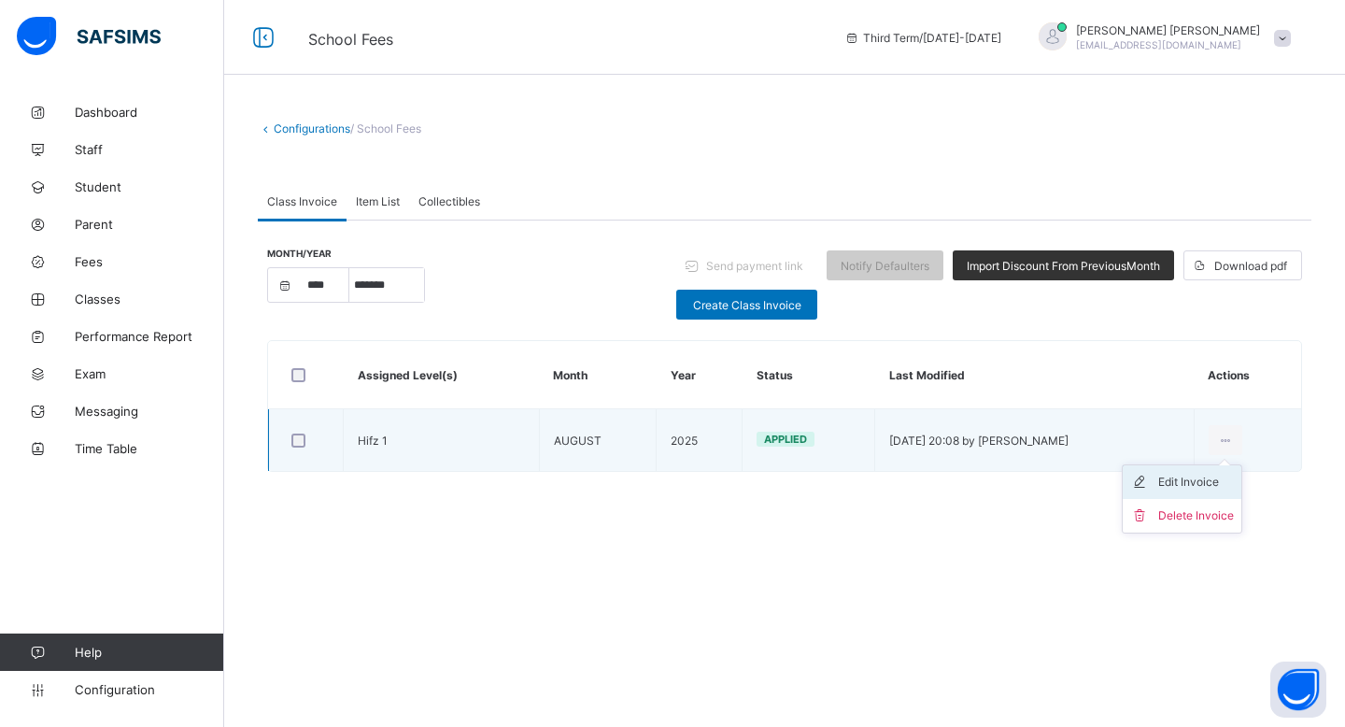
click at [1210, 487] on div "Edit Invoice" at bounding box center [1196, 482] width 76 height 19
select select "****"
select select "*"
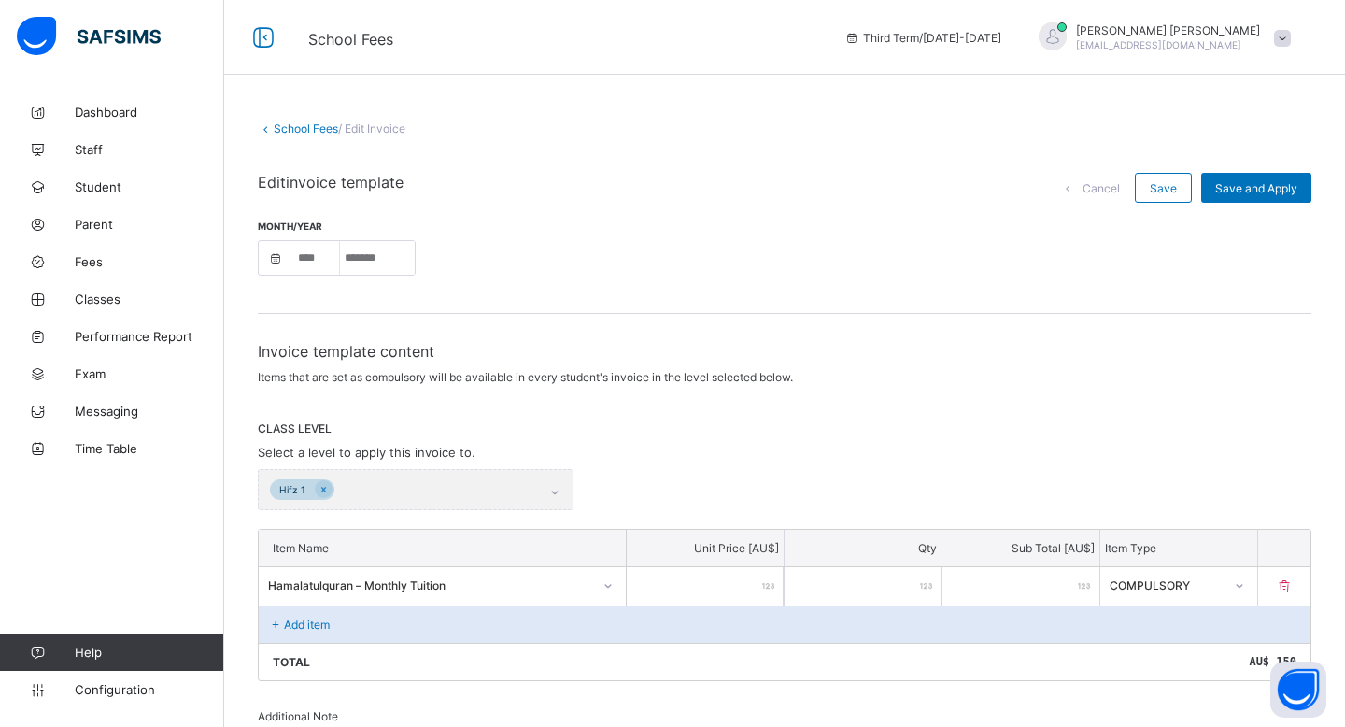
click at [459, 496] on div "Hifz 1" at bounding box center [416, 489] width 316 height 41
click at [316, 481] on div "Hifz 1" at bounding box center [416, 489] width 316 height 41
click at [517, 500] on div "Hifz 1" at bounding box center [416, 489] width 316 height 41
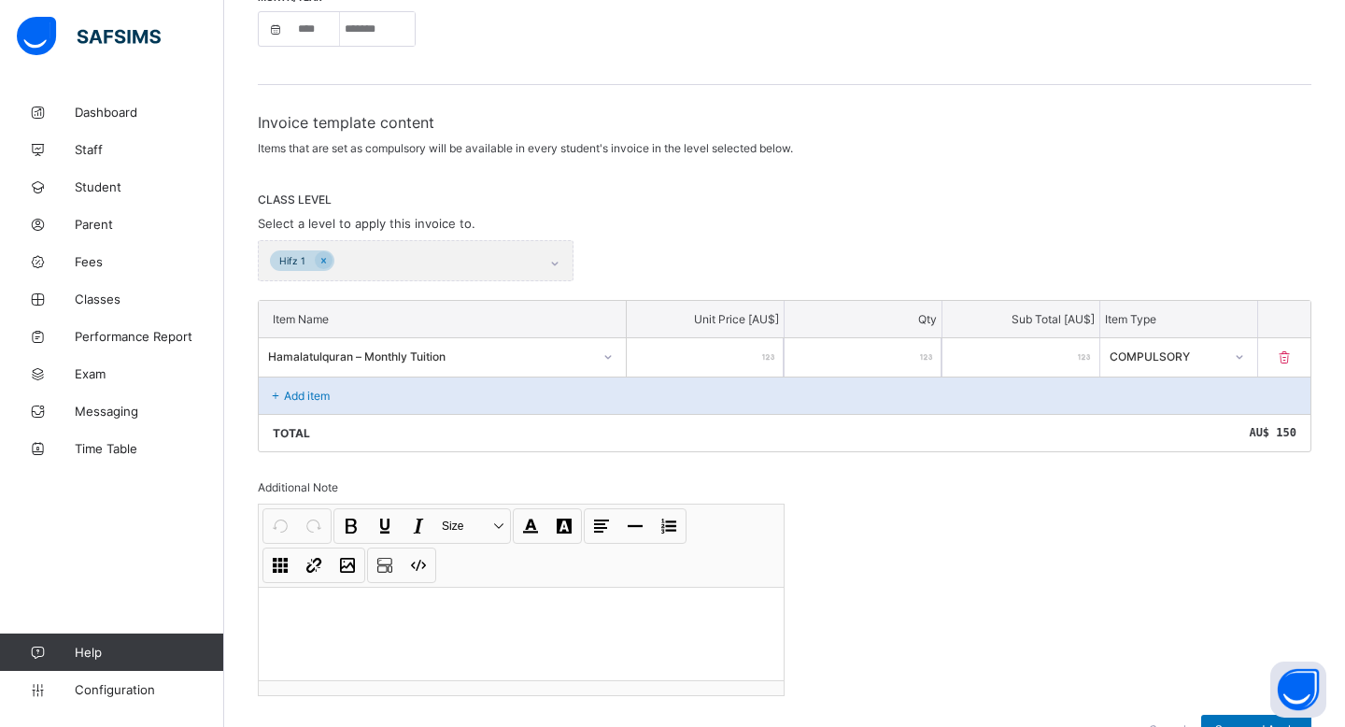
scroll to position [307, 0]
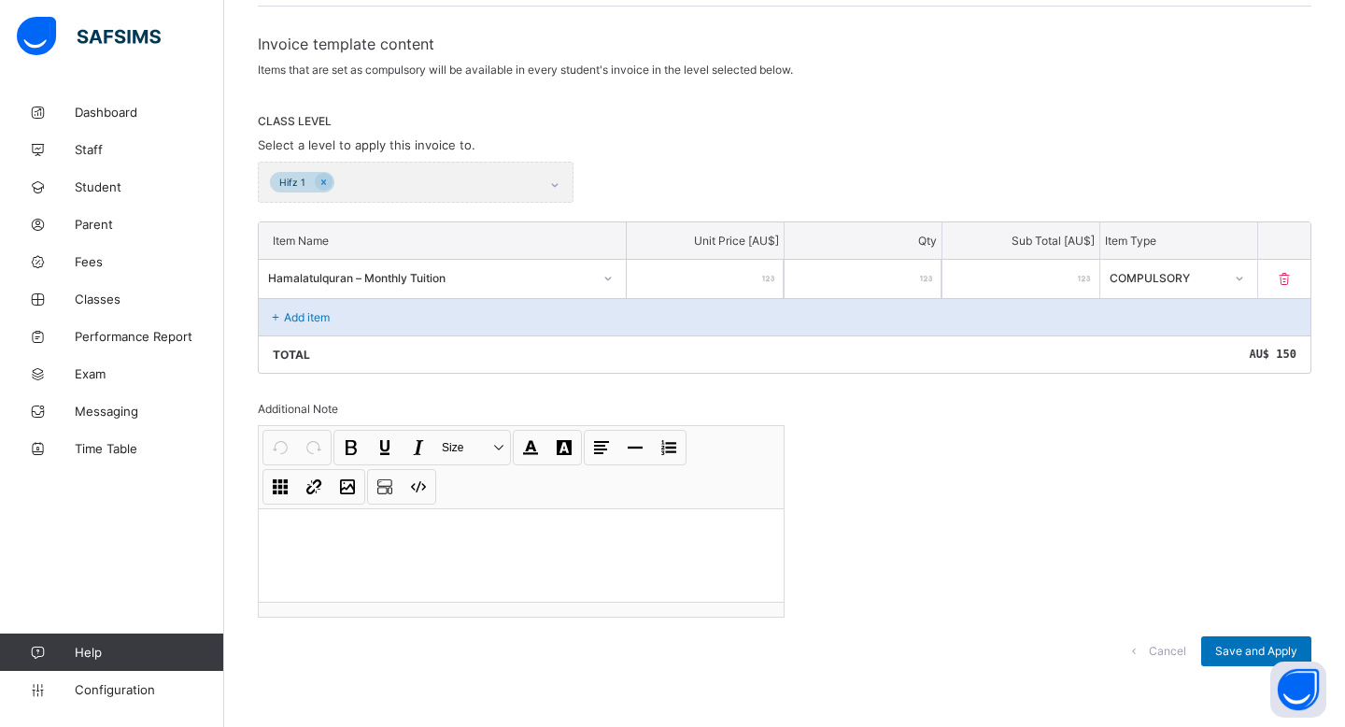
click at [1184, 646] on span "Cancel" at bounding box center [1167, 651] width 37 height 14
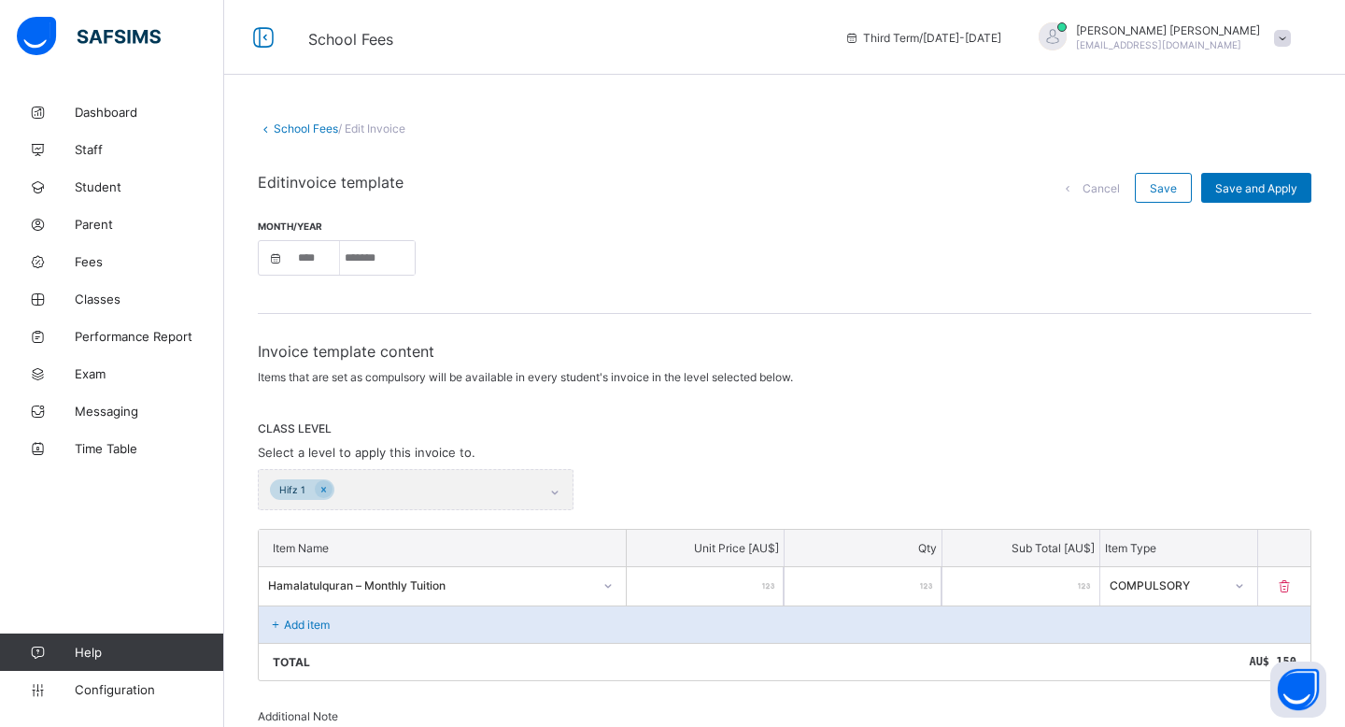
select select "****"
select select "*"
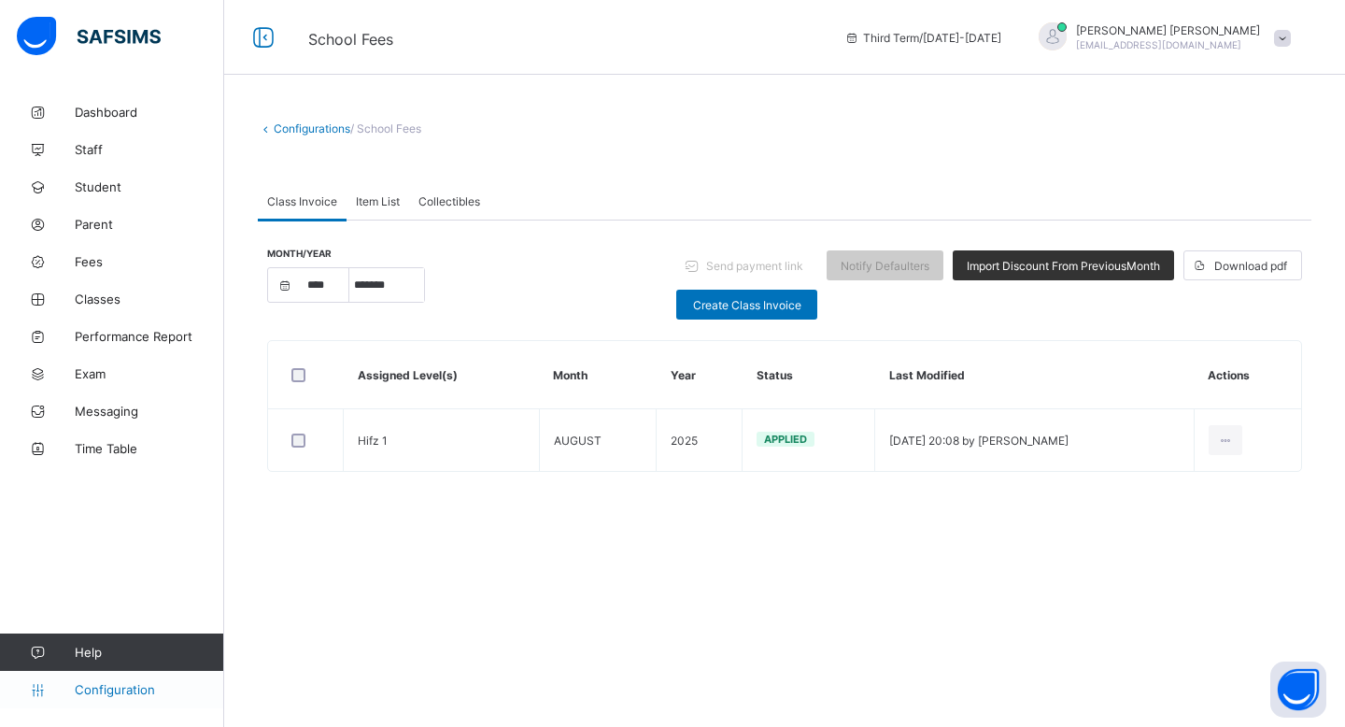
click at [145, 681] on link "Configuration" at bounding box center [111, 689] width 223 height 37
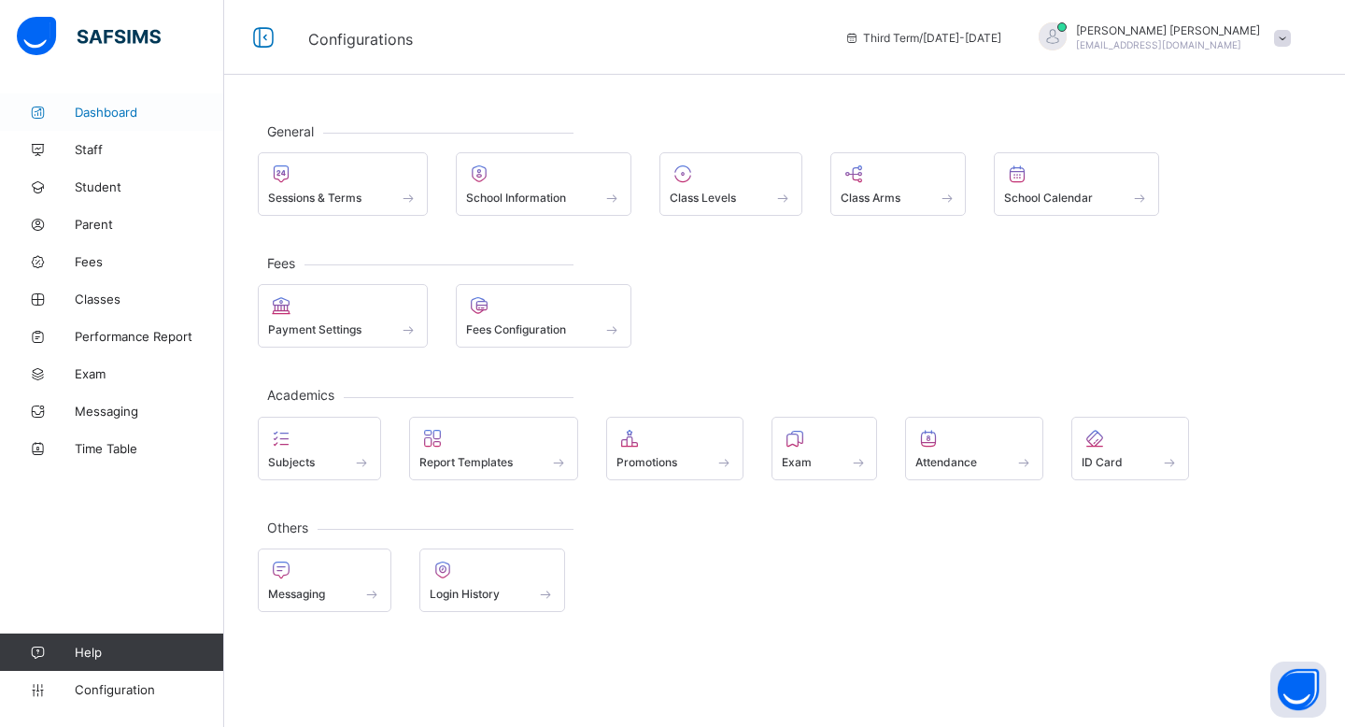
click at [102, 109] on span "Dashboard" at bounding box center [149, 112] width 149 height 15
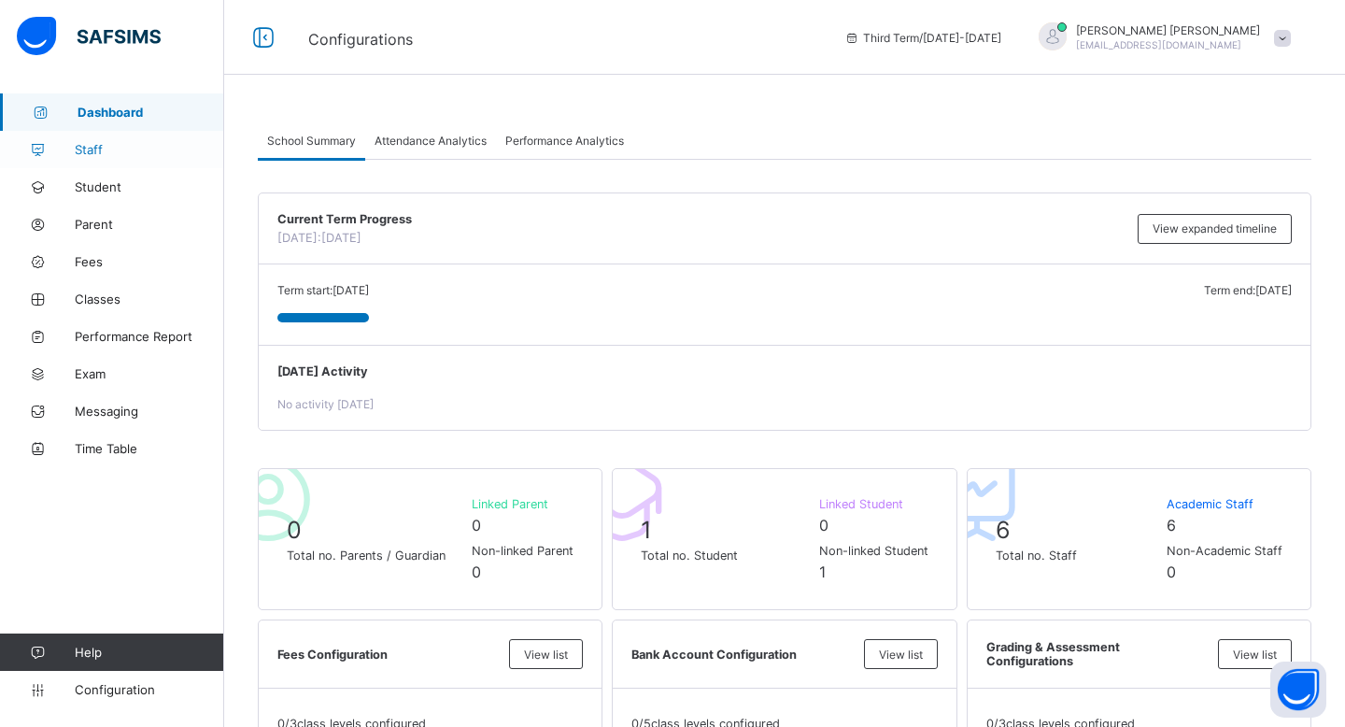
click at [79, 149] on span "Staff" at bounding box center [149, 149] width 149 height 15
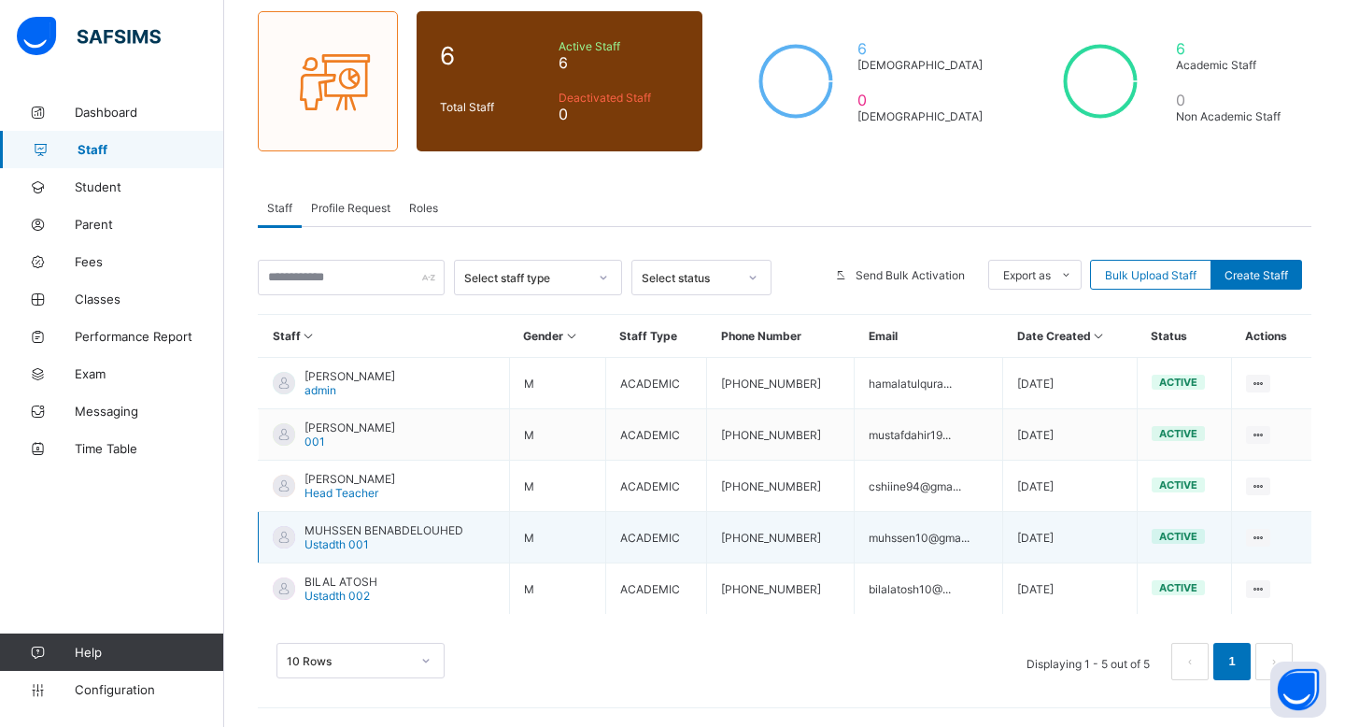
scroll to position [144, 0]
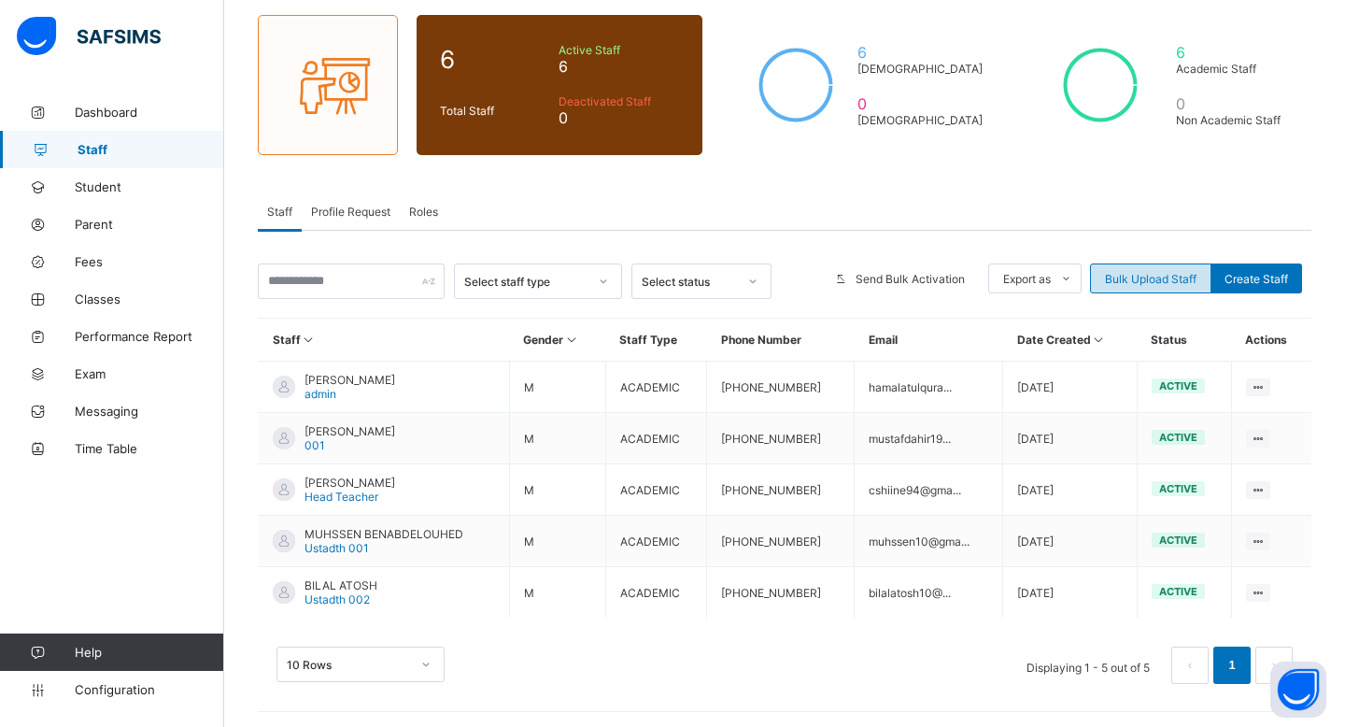
click at [1111, 291] on div "Bulk Upload Staff" at bounding box center [1150, 278] width 121 height 30
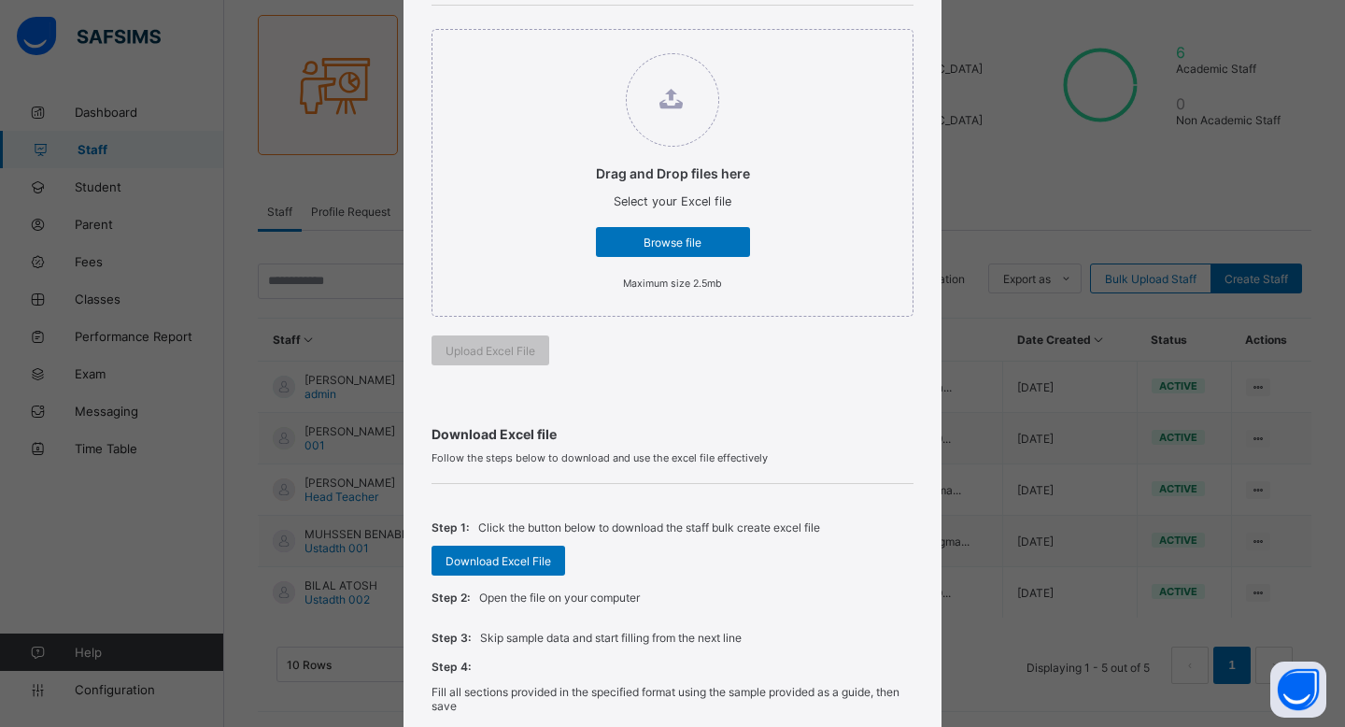
scroll to position [449, 0]
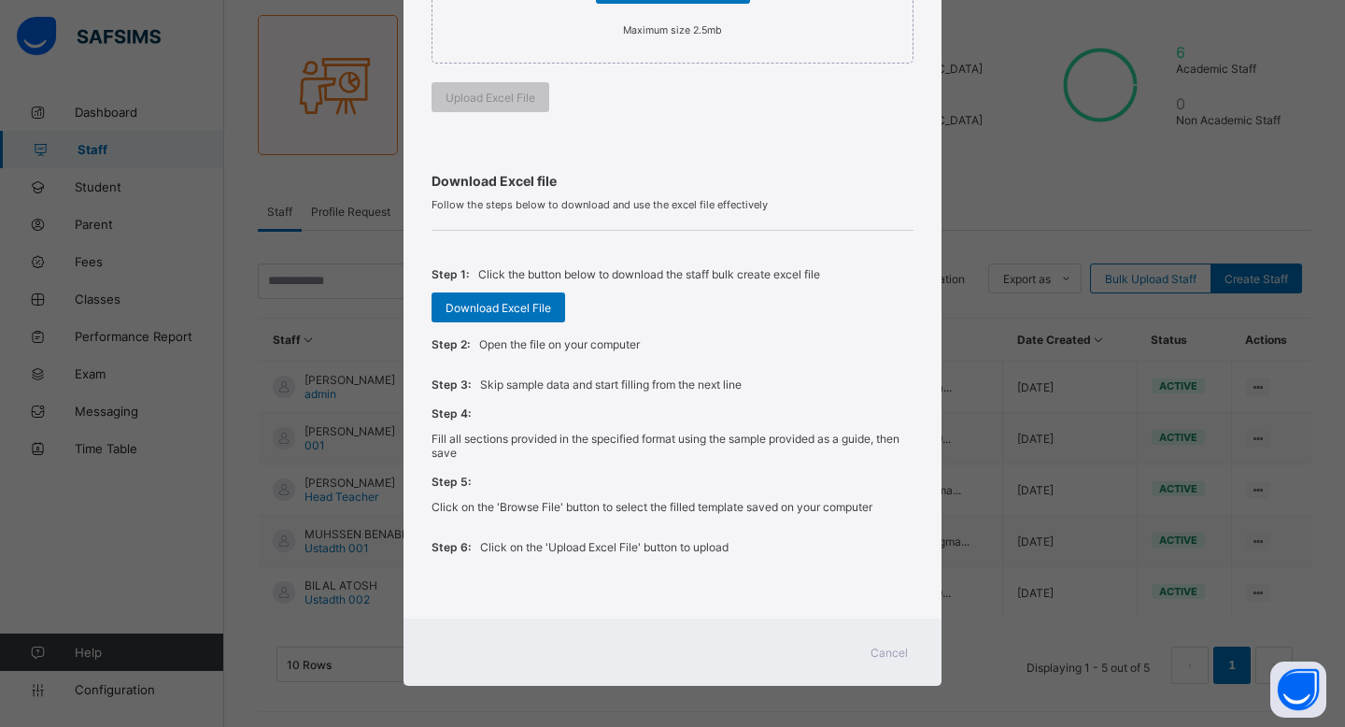
click at [876, 646] on span "Cancel" at bounding box center [889, 653] width 37 height 14
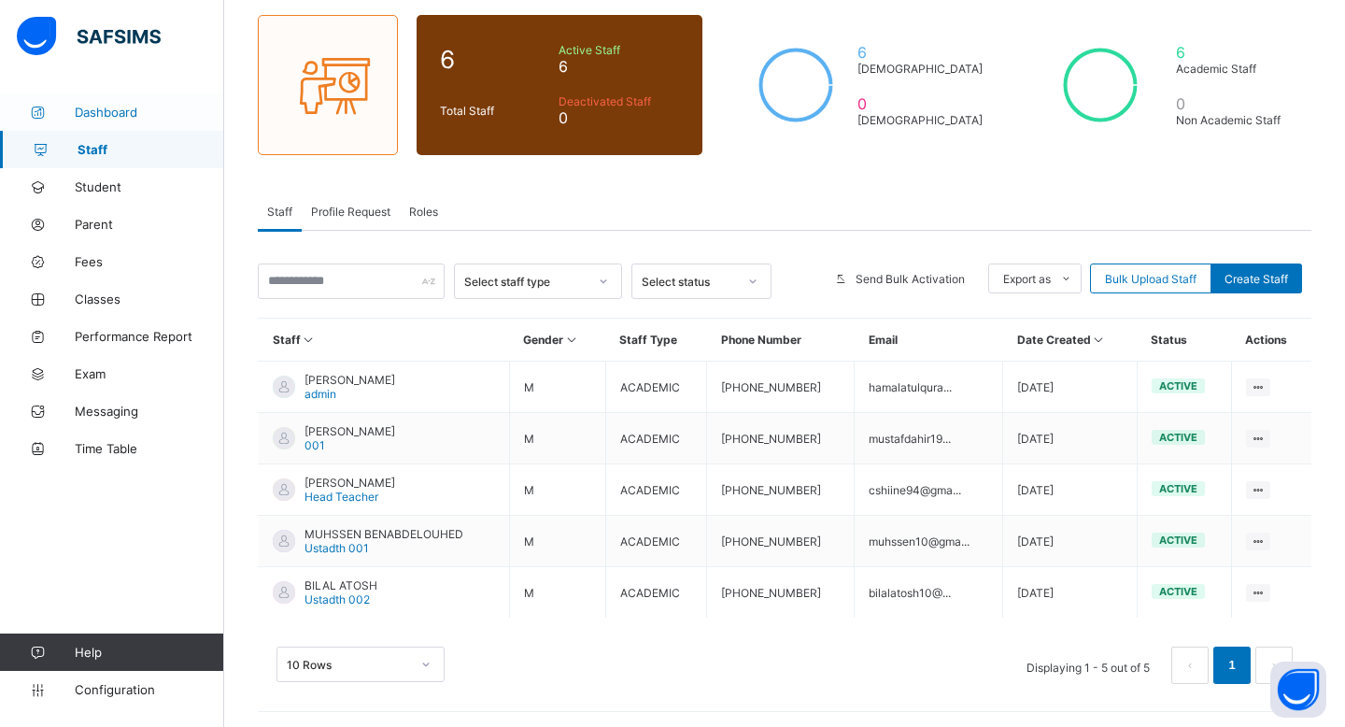
click at [130, 99] on link "Dashboard" at bounding box center [112, 111] width 224 height 37
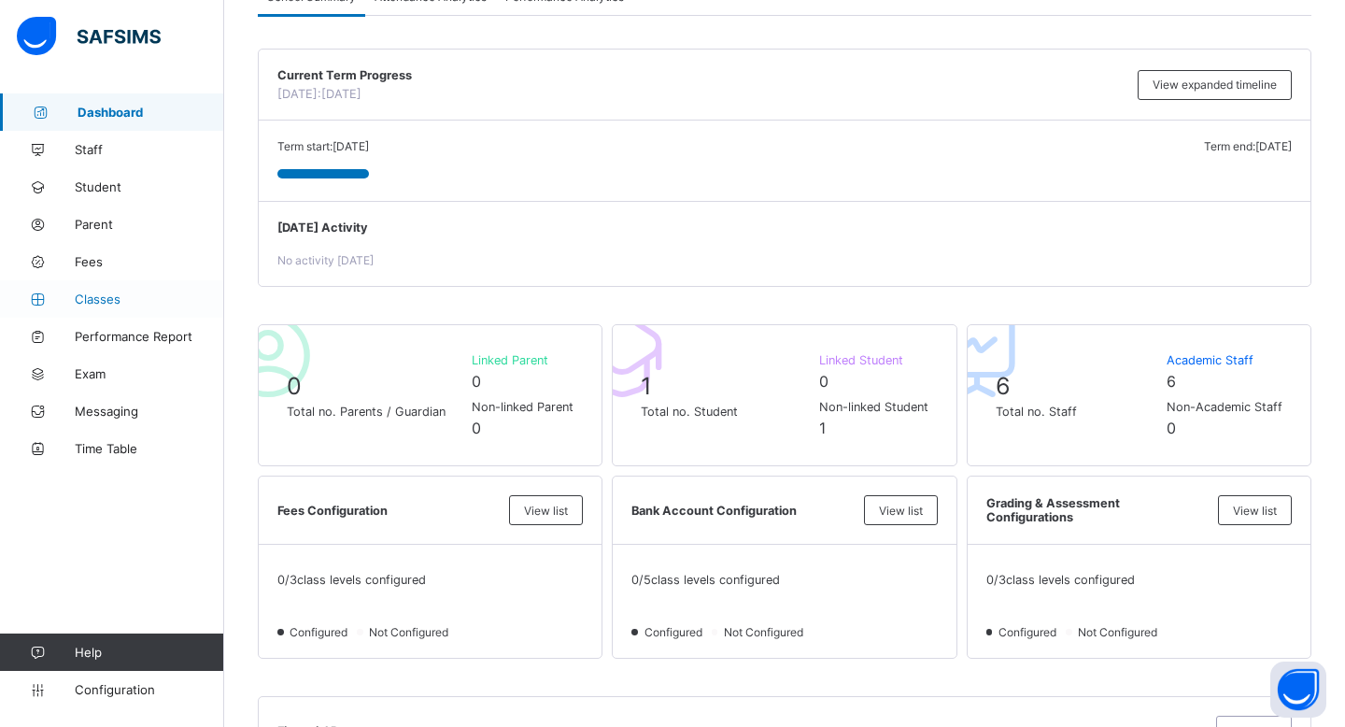
click at [168, 311] on link "Classes" at bounding box center [112, 298] width 224 height 37
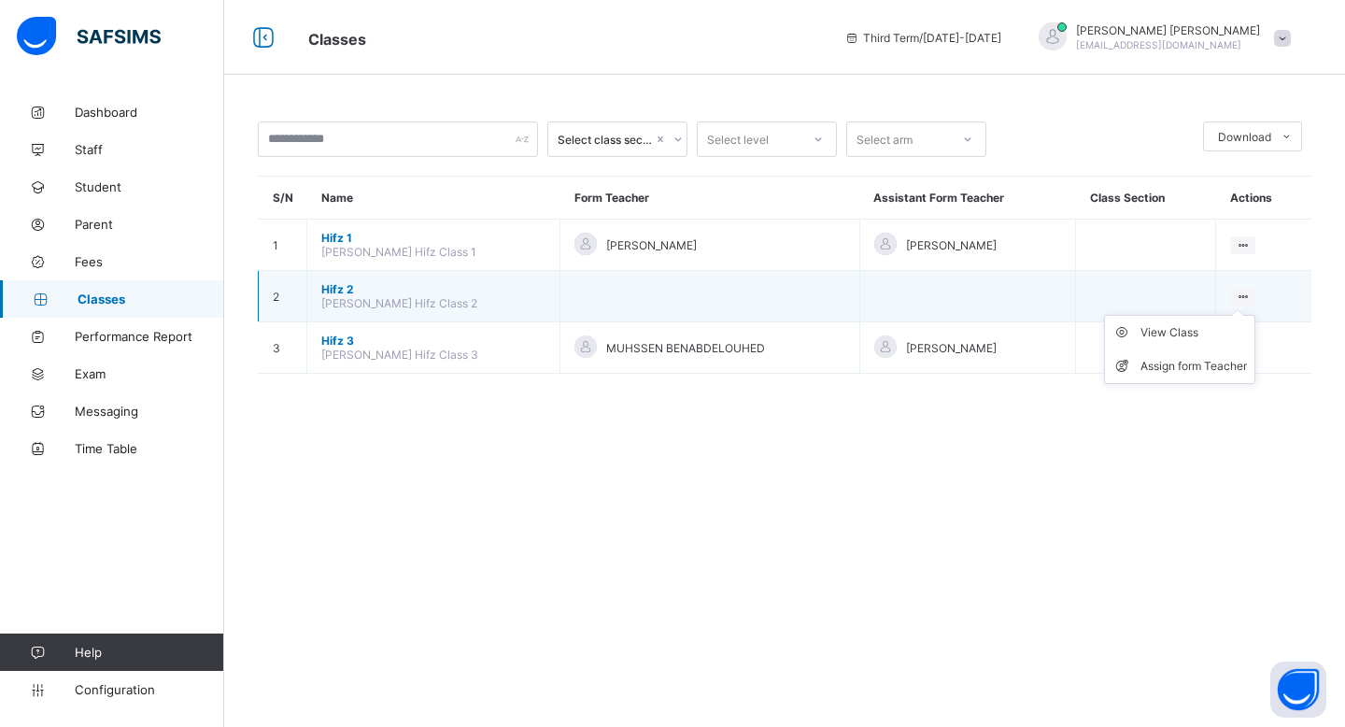
click at [1242, 315] on ul "View Class Assign form Teacher" at bounding box center [1179, 349] width 151 height 69
click at [1218, 362] on div "Assign form Teacher" at bounding box center [1194, 366] width 107 height 19
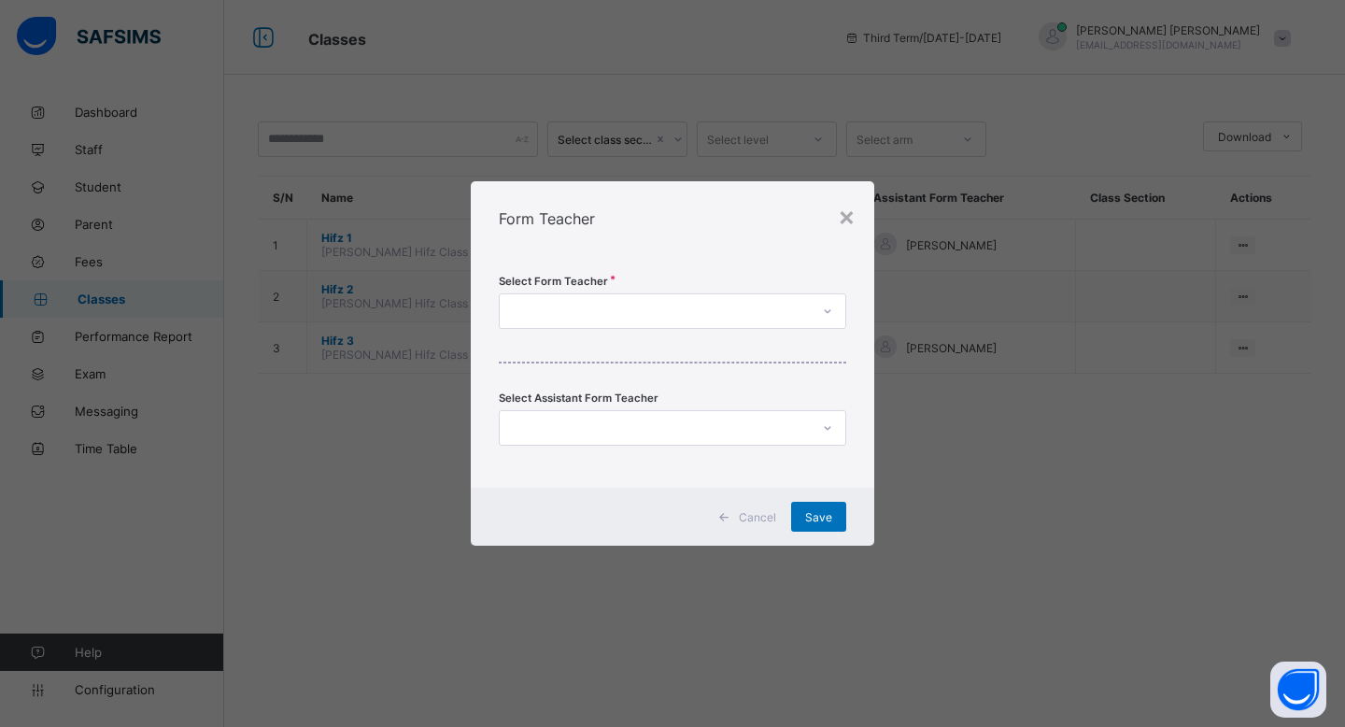
click at [742, 303] on div at bounding box center [655, 311] width 310 height 26
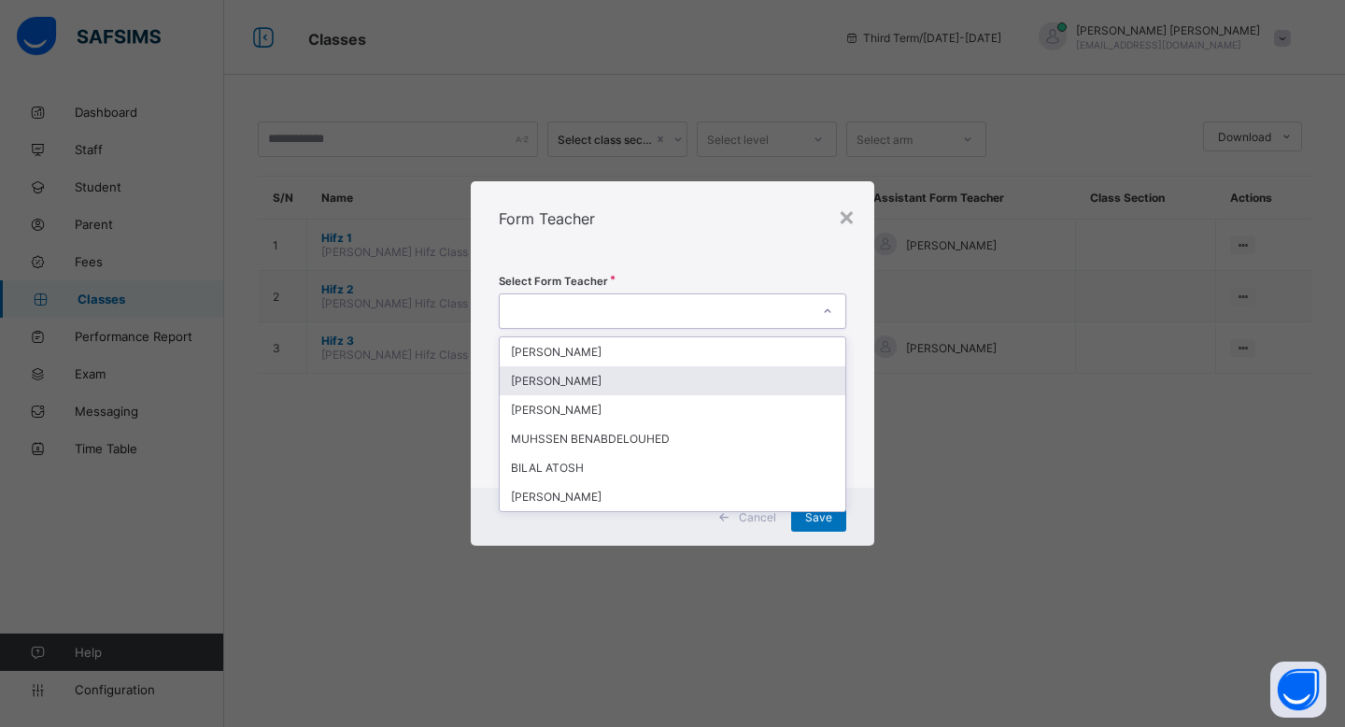
click at [730, 391] on div "[PERSON_NAME]" at bounding box center [673, 380] width 346 height 29
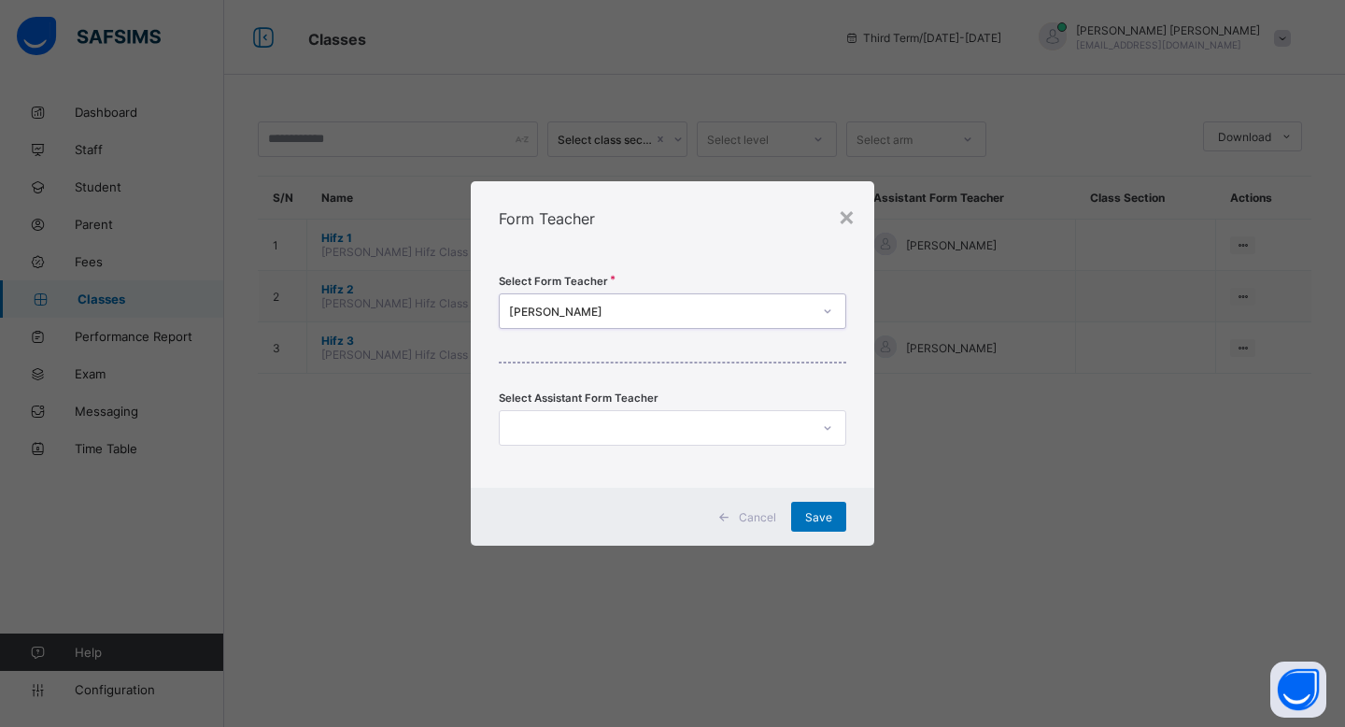
click at [813, 442] on div at bounding box center [828, 428] width 32 height 30
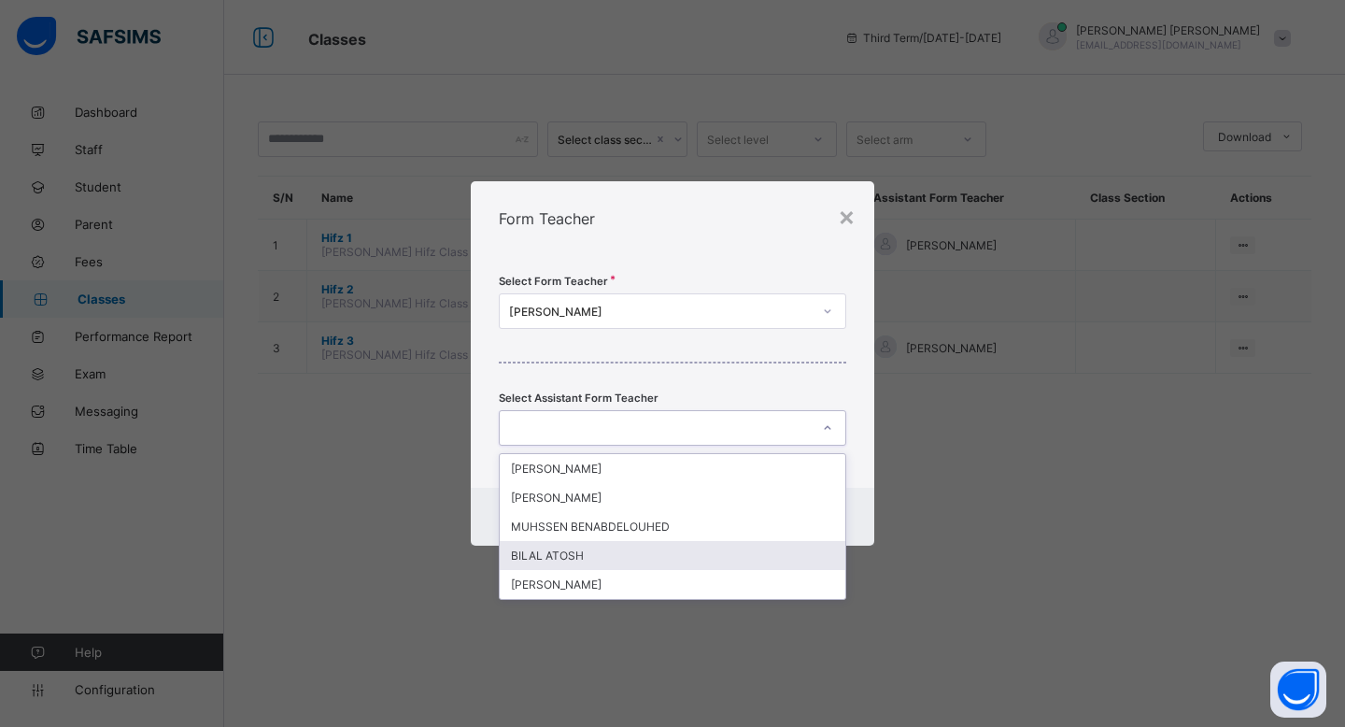
click at [732, 551] on div "BILAL ATOSH" at bounding box center [673, 555] width 346 height 29
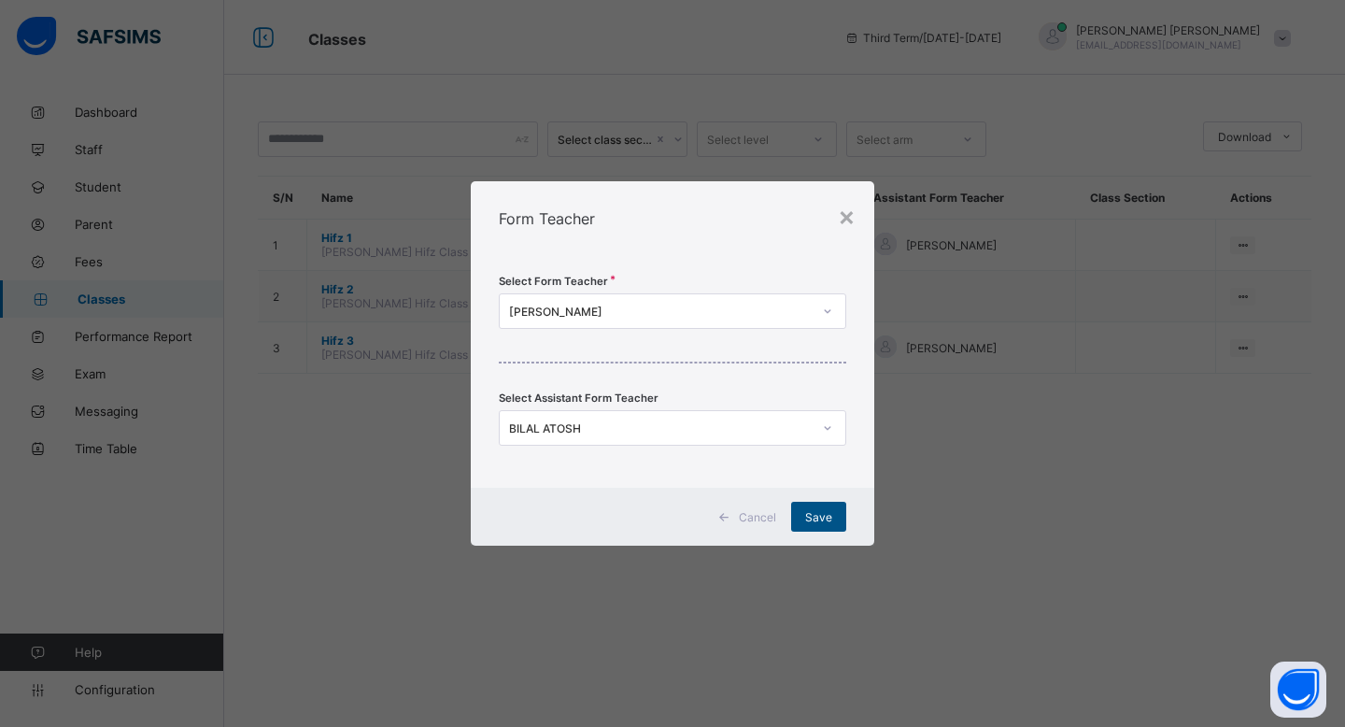
click at [834, 523] on div "Save" at bounding box center [818, 517] width 55 height 30
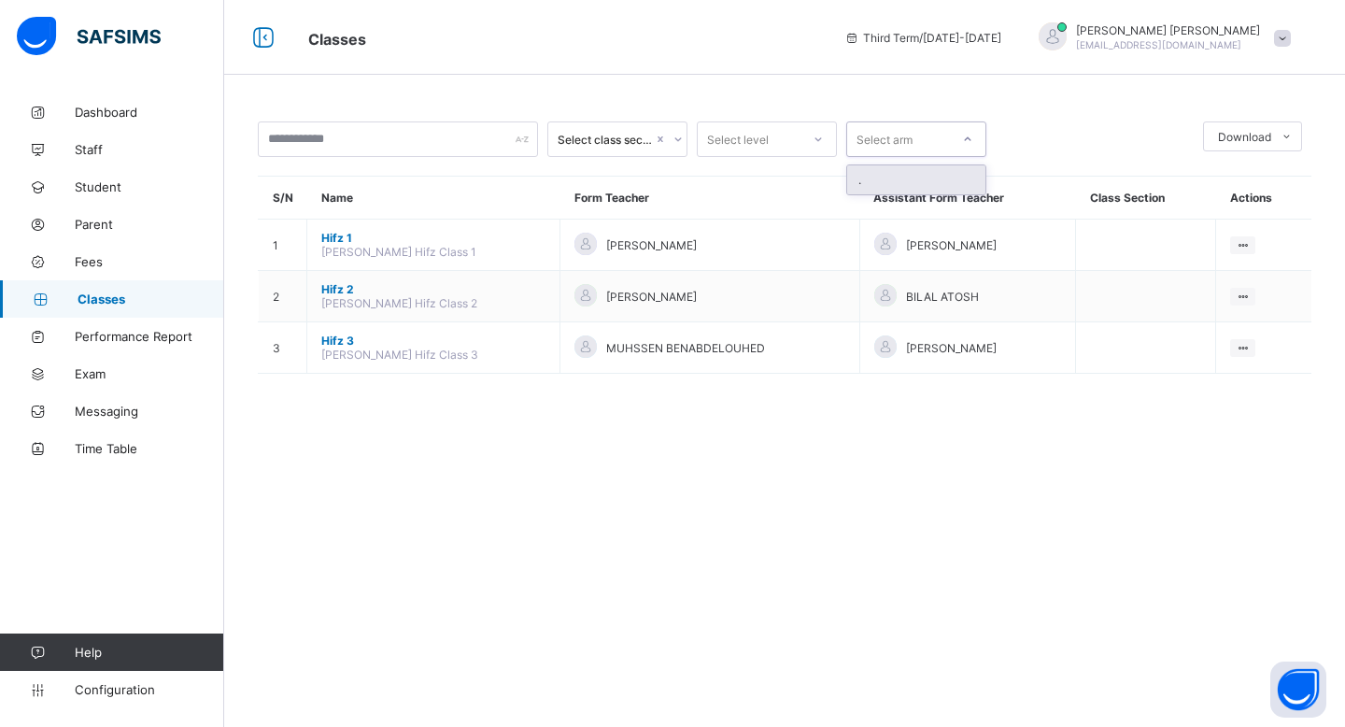
click at [864, 146] on div "Select arm" at bounding box center [885, 139] width 56 height 36
click at [884, 183] on div "." at bounding box center [916, 179] width 138 height 29
click at [942, 443] on div "Select class section Select level option ., selected. 0 results available. Sele…" at bounding box center [784, 363] width 1121 height 727
click at [153, 455] on span "Time Table" at bounding box center [149, 448] width 149 height 15
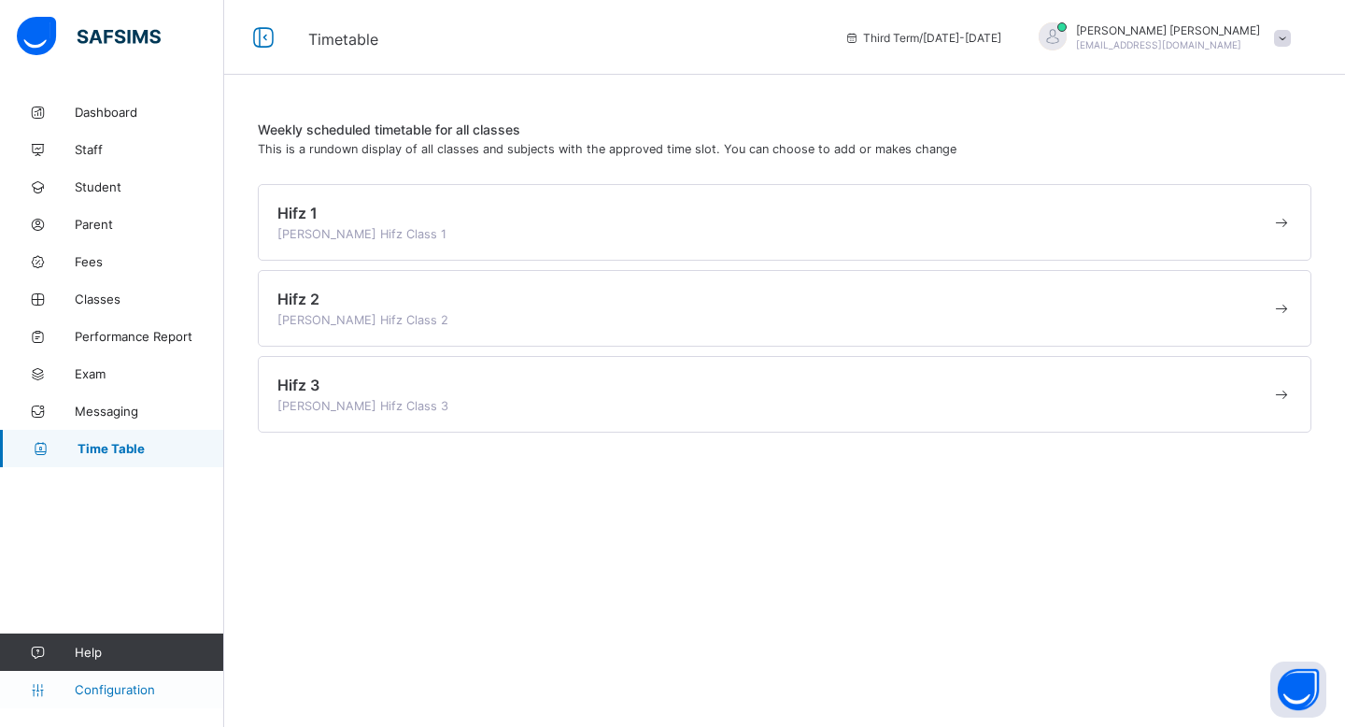
click at [163, 683] on span "Configuration" at bounding box center [149, 689] width 149 height 15
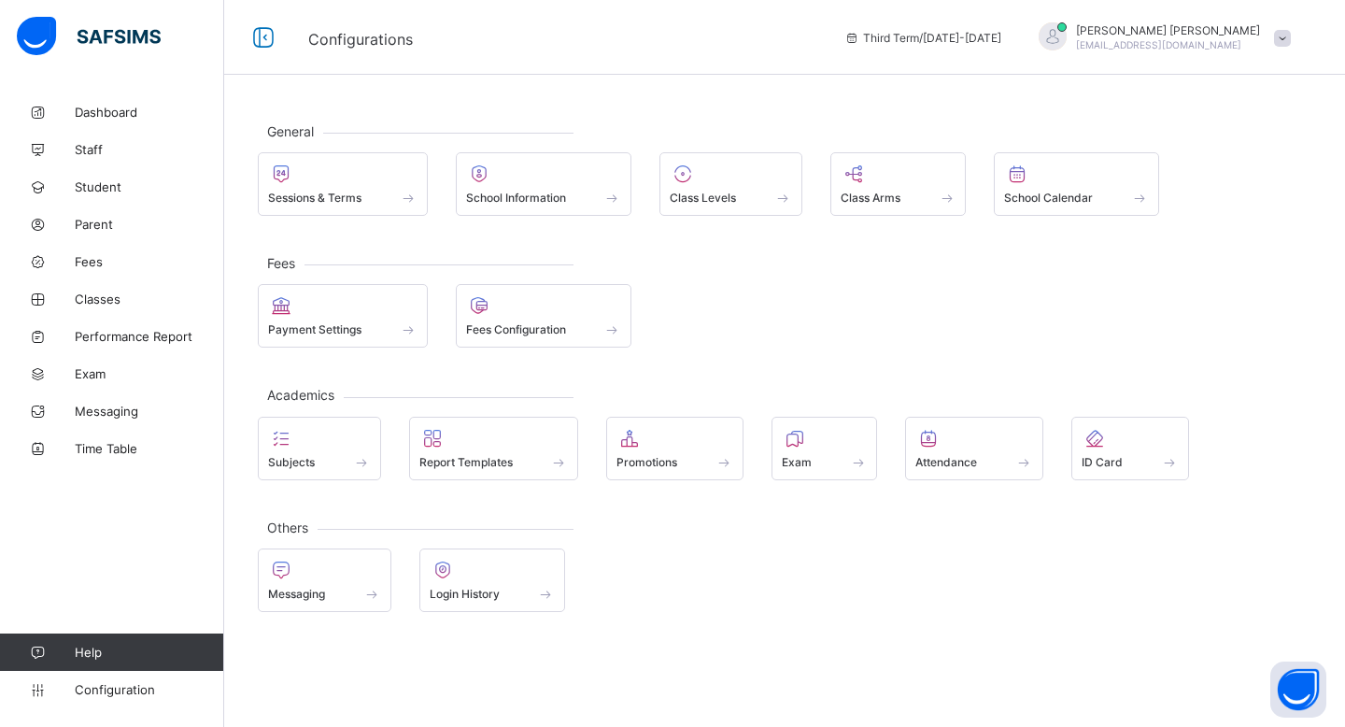
click at [826, 181] on div "Sessions & Terms School Information Class Levels Class Arms School Calendar" at bounding box center [785, 184] width 1054 height 64
click at [759, 189] on span at bounding box center [731, 187] width 122 height 5
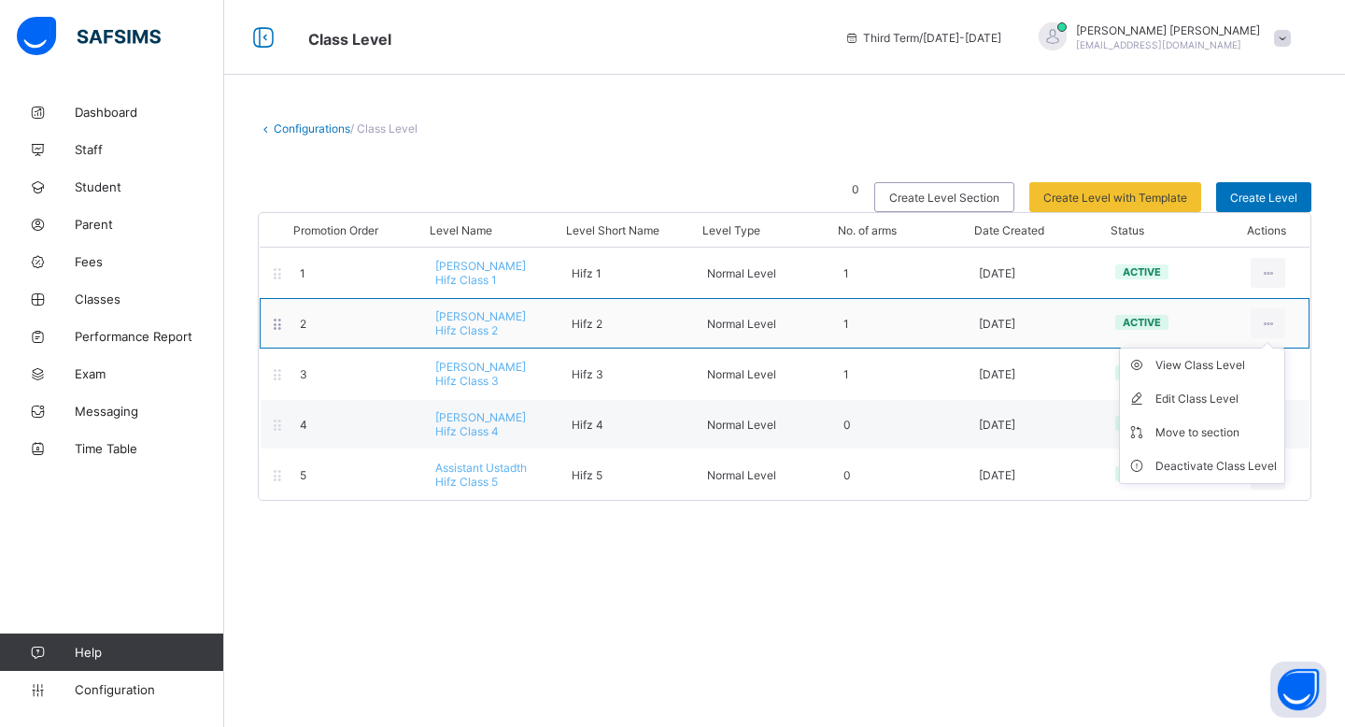
click at [1279, 348] on ul "View Class Level Edit Class Level Move to section Deactivate Class Level" at bounding box center [1202, 416] width 166 height 136
click at [1274, 424] on div "Move to section" at bounding box center [1216, 432] width 121 height 19
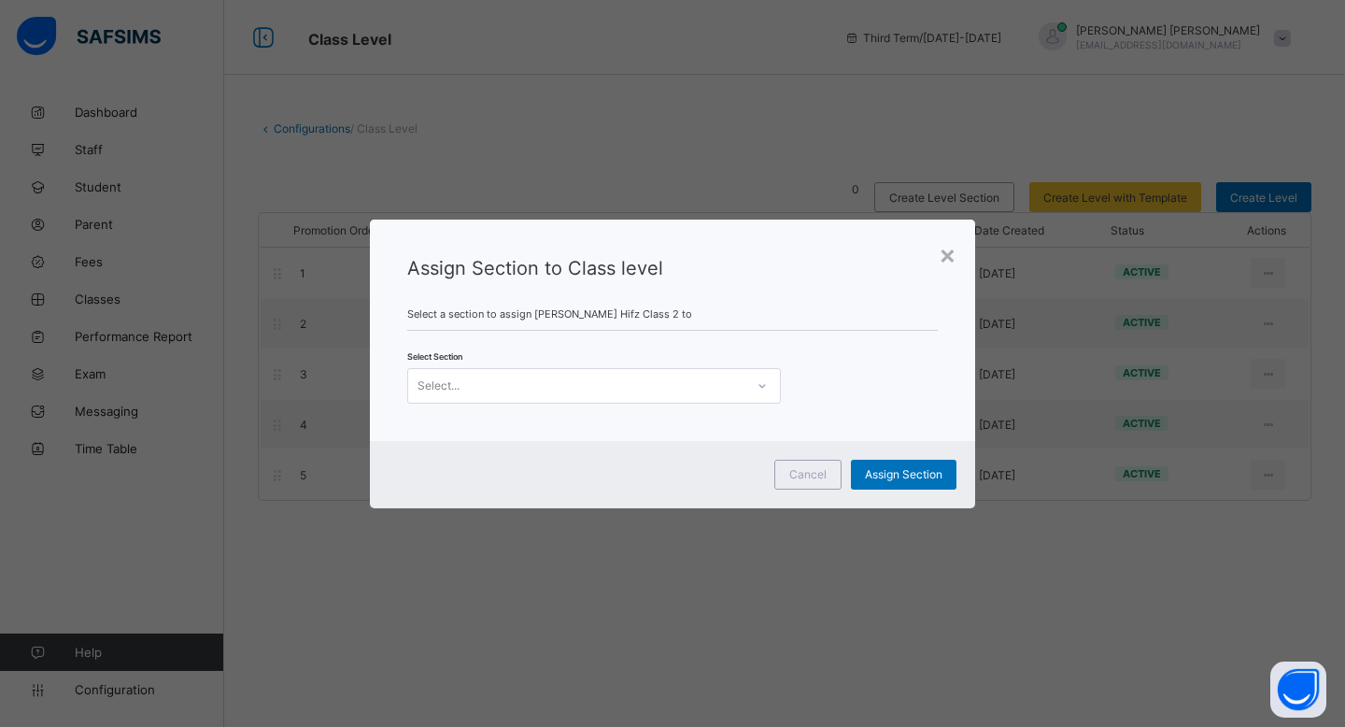
click at [752, 380] on div at bounding box center [762, 386] width 32 height 30
click at [734, 418] on div "No options" at bounding box center [594, 426] width 372 height 29
click at [946, 248] on div "×" at bounding box center [948, 254] width 18 height 32
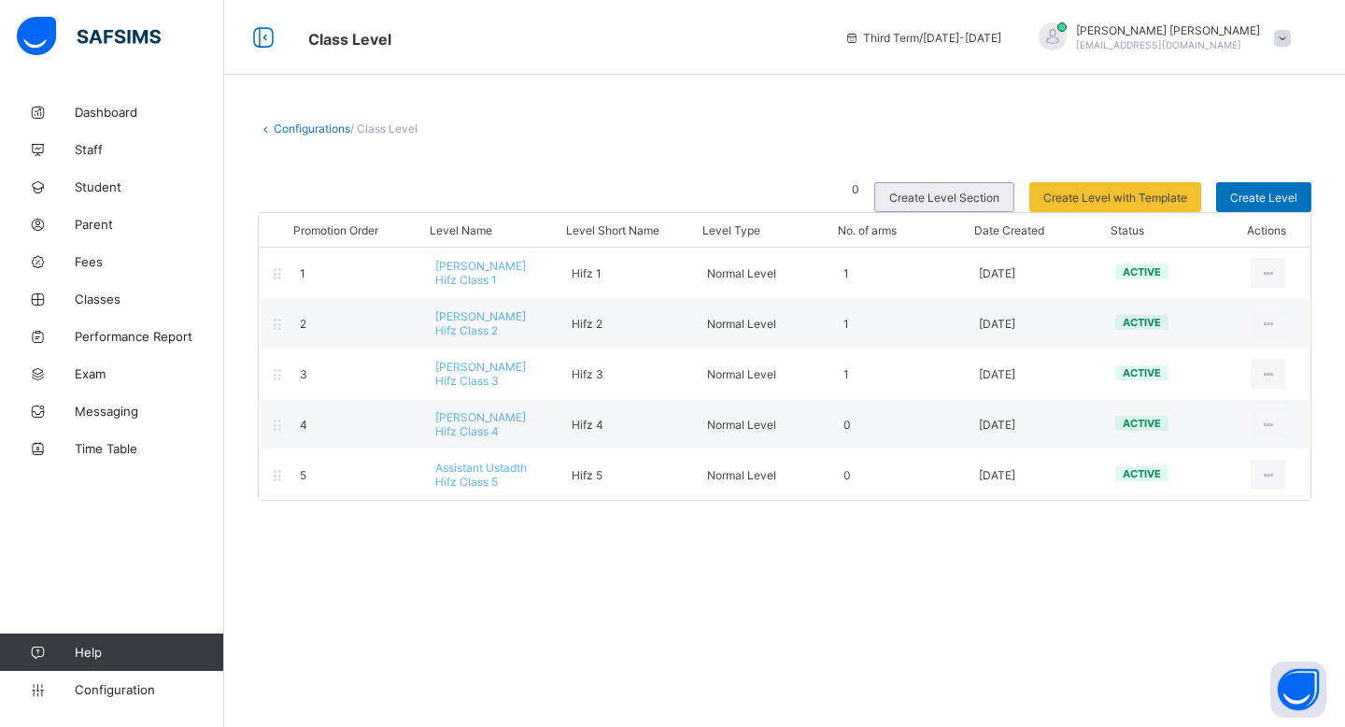
click at [993, 189] on div "Create Level Section" at bounding box center [944, 197] width 140 height 30
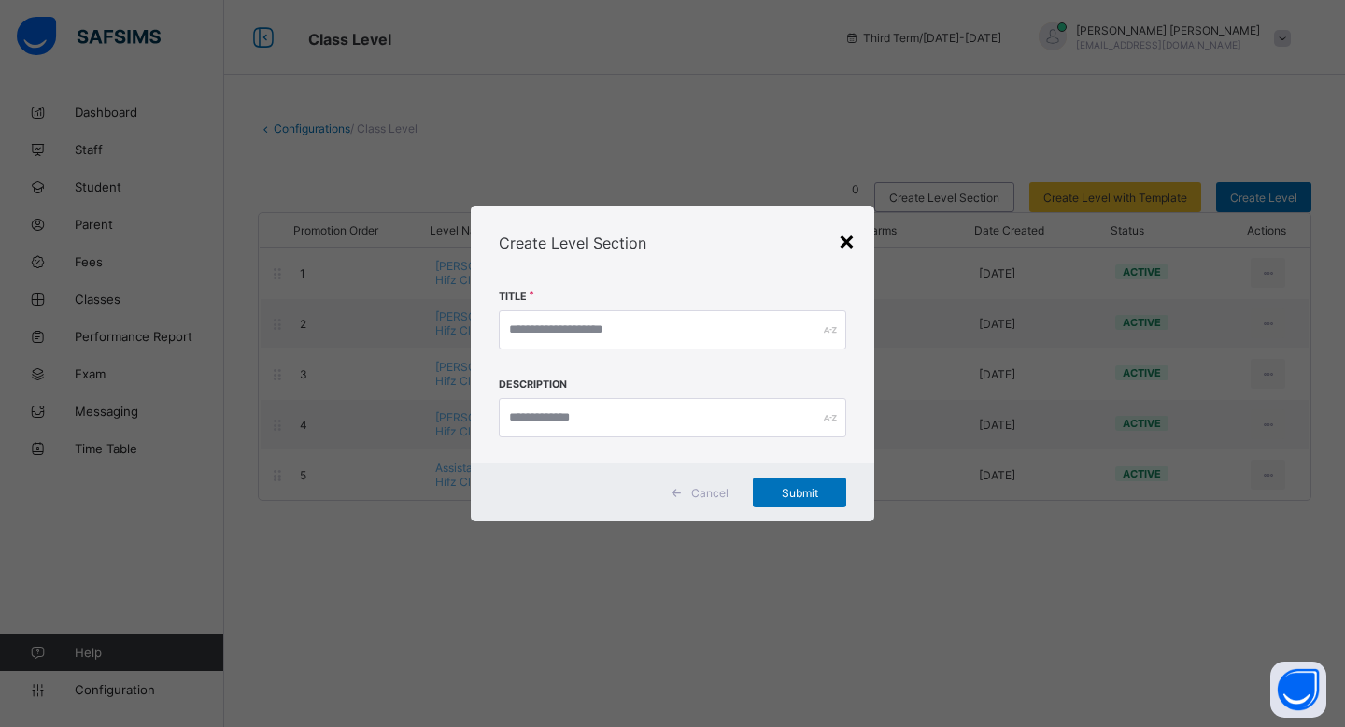
click at [848, 234] on div "×" at bounding box center [847, 240] width 18 height 32
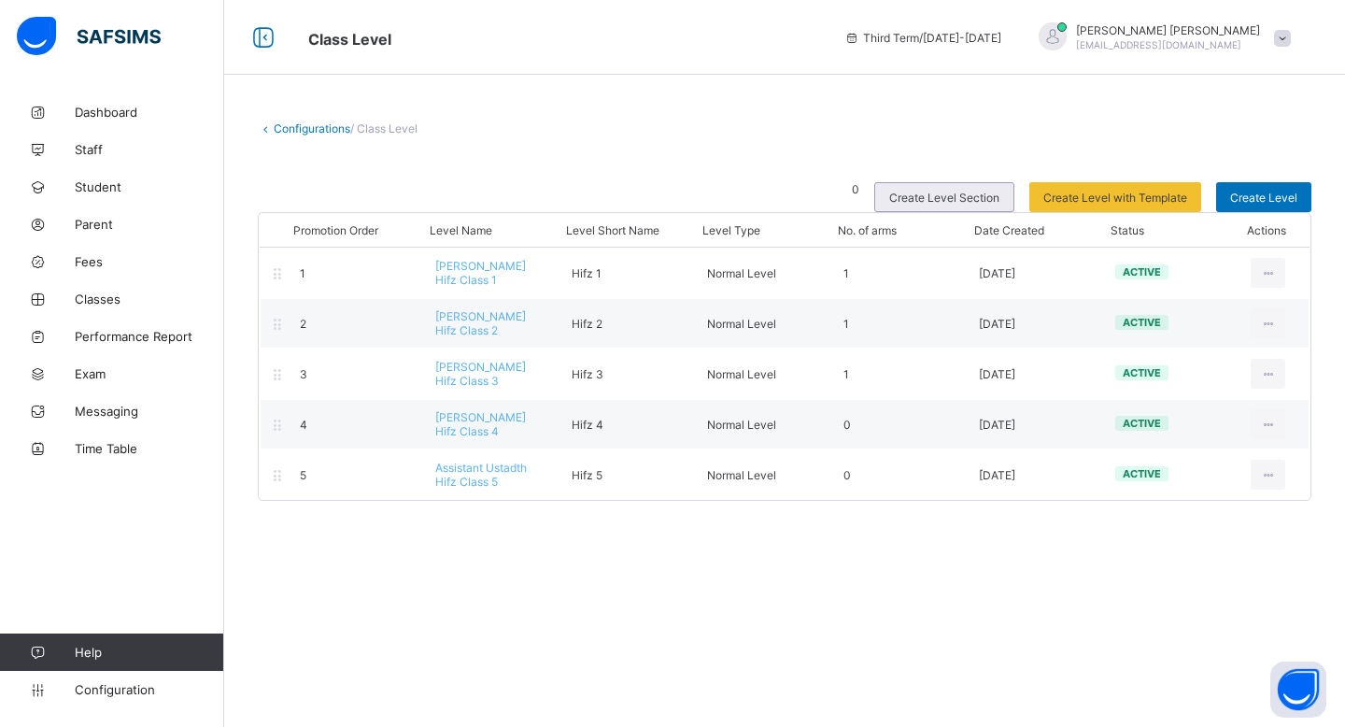
click at [926, 203] on div "Create Level Section" at bounding box center [944, 197] width 140 height 30
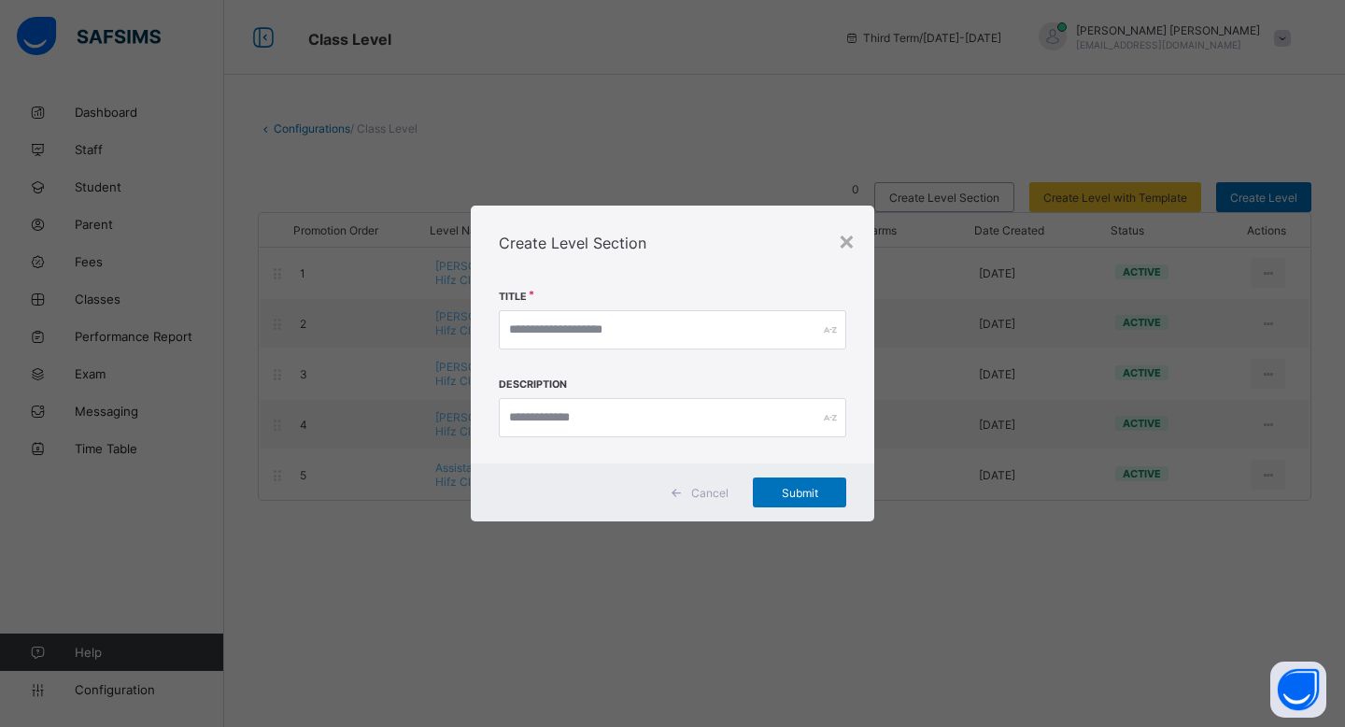
click at [970, 84] on div "× Create Level Section Title Description Cancel Submit" at bounding box center [672, 363] width 1345 height 727
click at [850, 230] on div "×" at bounding box center [847, 240] width 18 height 32
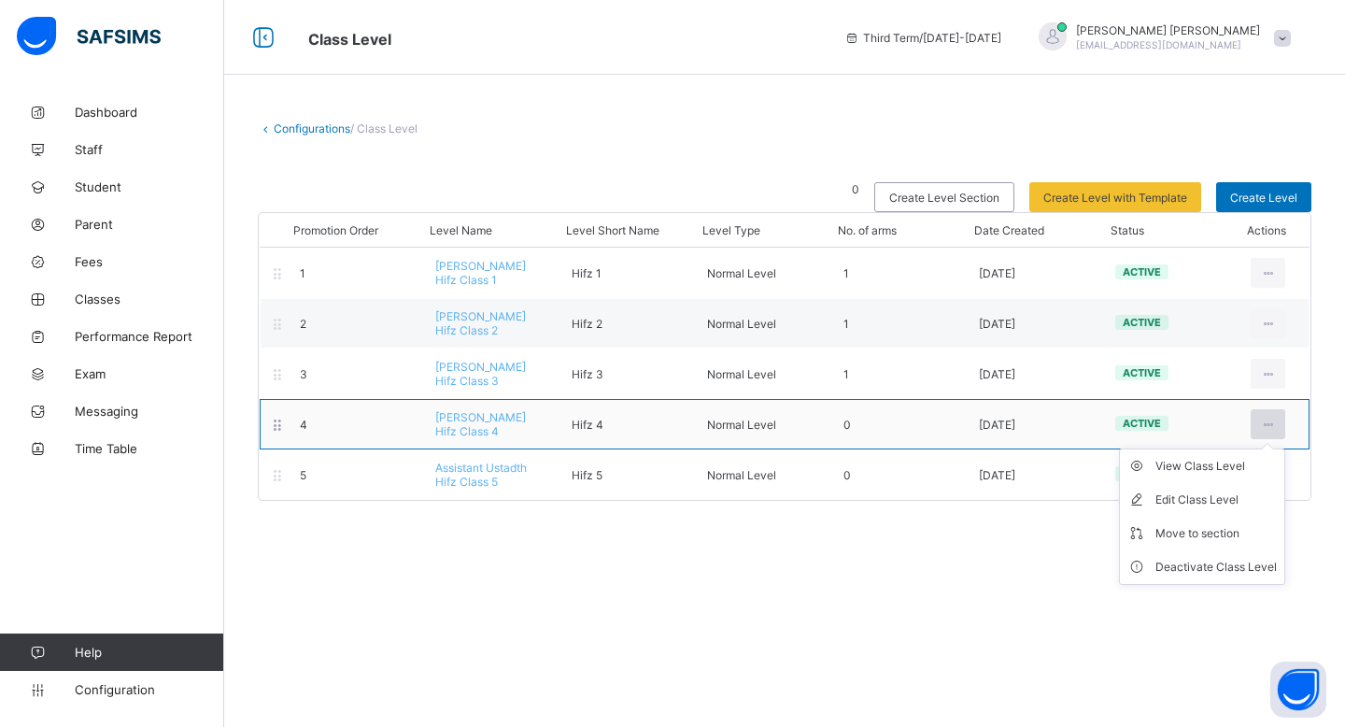
click at [1275, 425] on icon at bounding box center [1268, 425] width 16 height 14
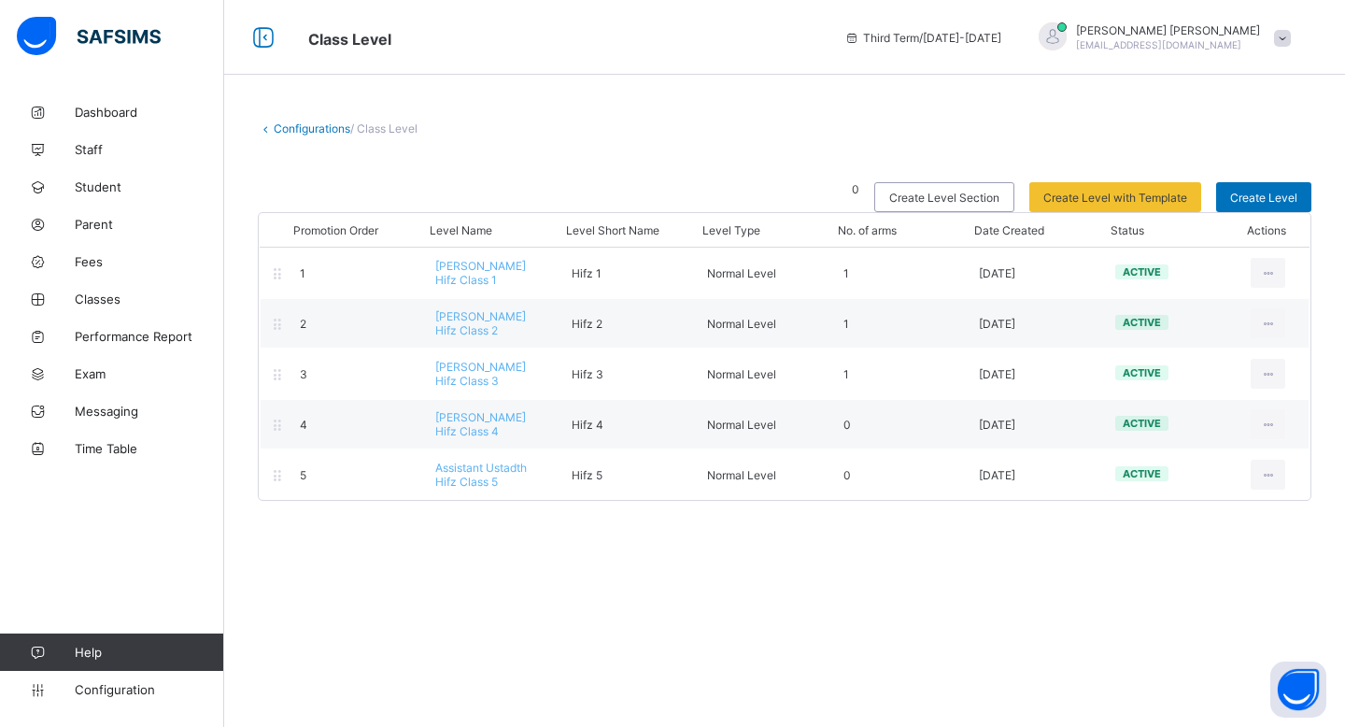
click at [974, 540] on div "Configurations / Class Level 0 Create Level Section Create Level with Template …" at bounding box center [784, 363] width 1121 height 727
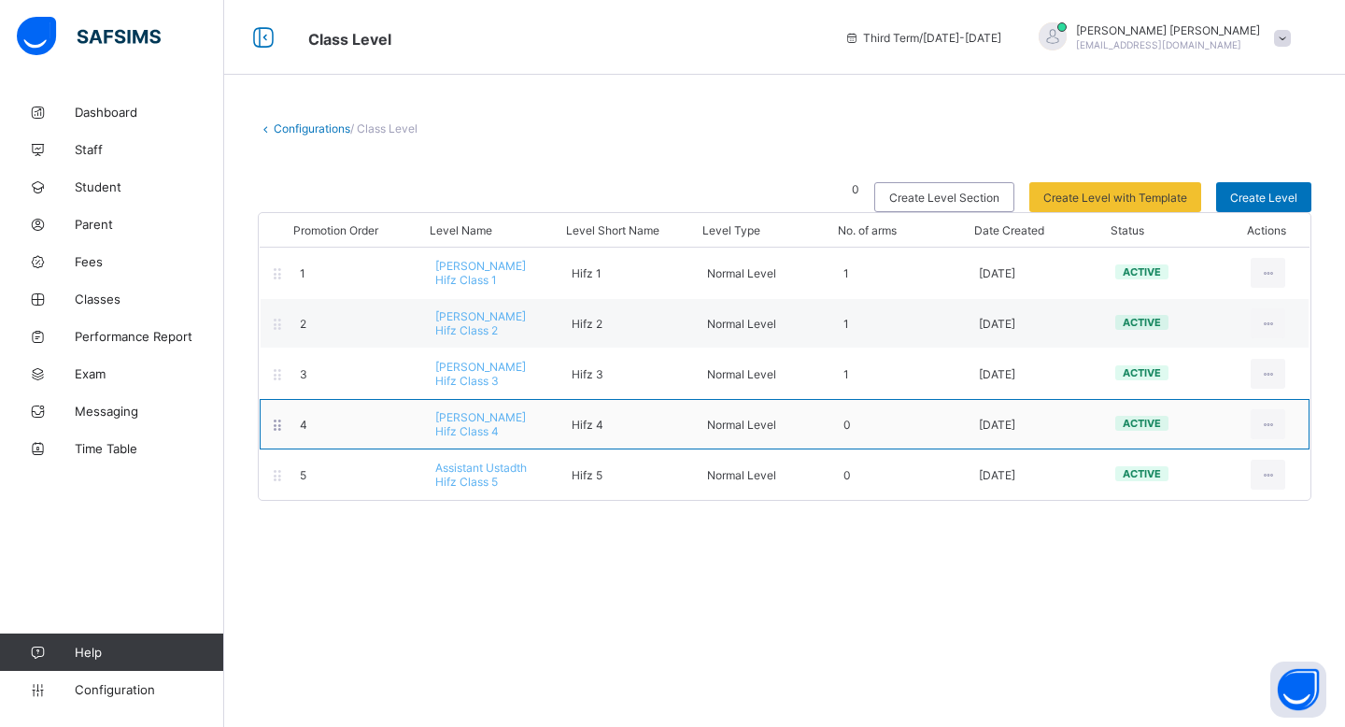
click at [413, 418] on div "4" at bounding box center [353, 425] width 135 height 14
click at [276, 422] on icon at bounding box center [278, 425] width 16 height 14
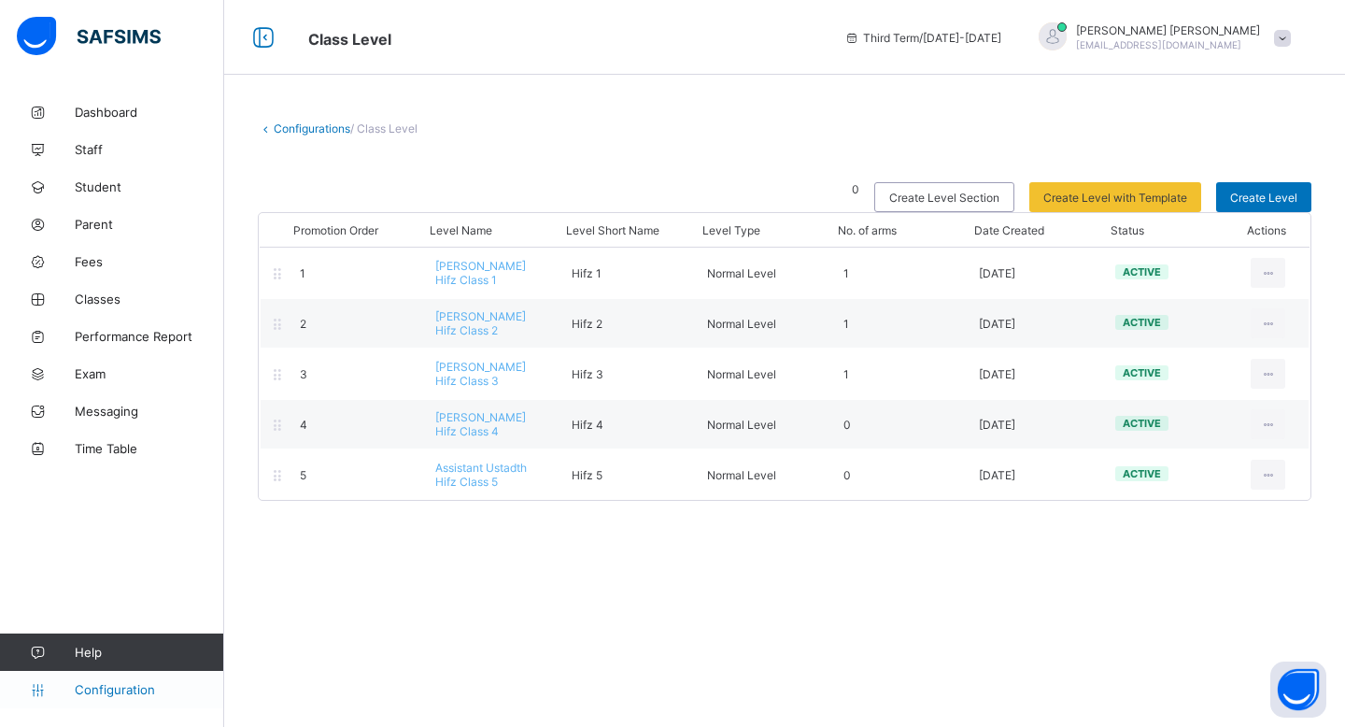
click at [169, 689] on span "Configuration" at bounding box center [149, 689] width 149 height 15
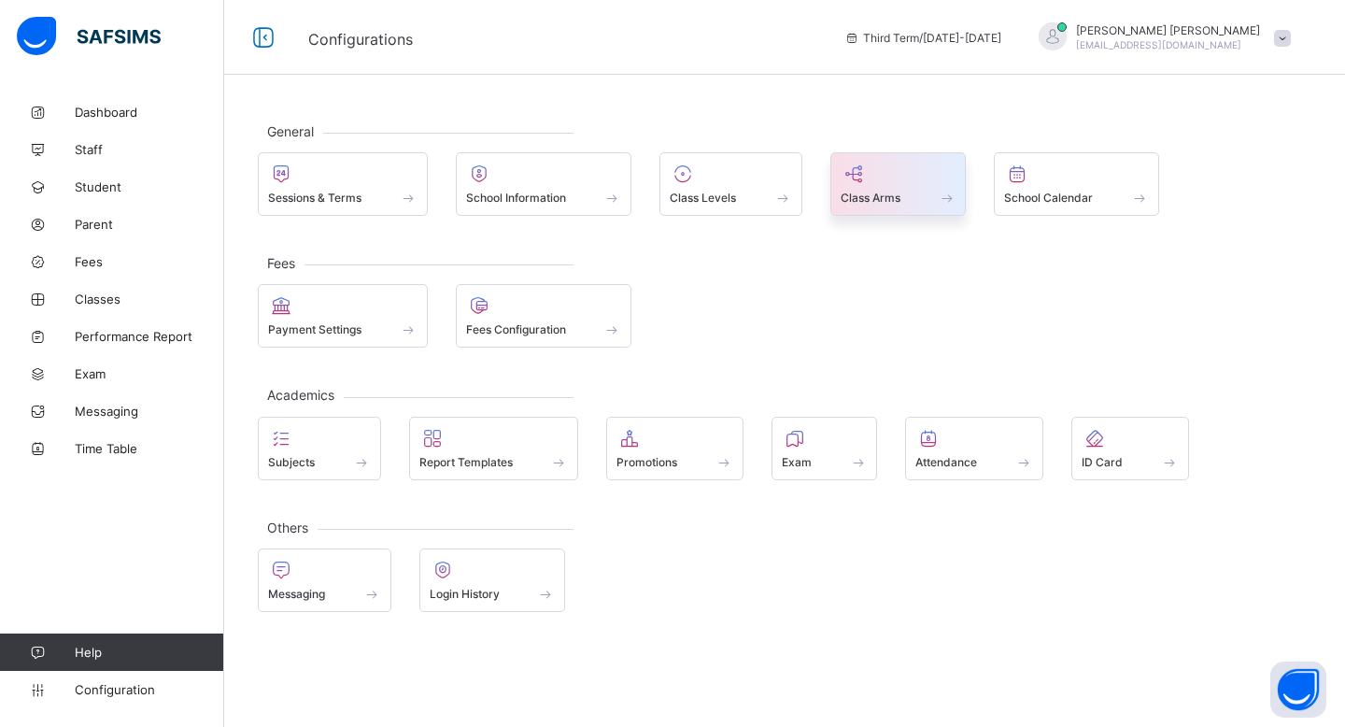
click at [892, 179] on div at bounding box center [899, 174] width 116 height 22
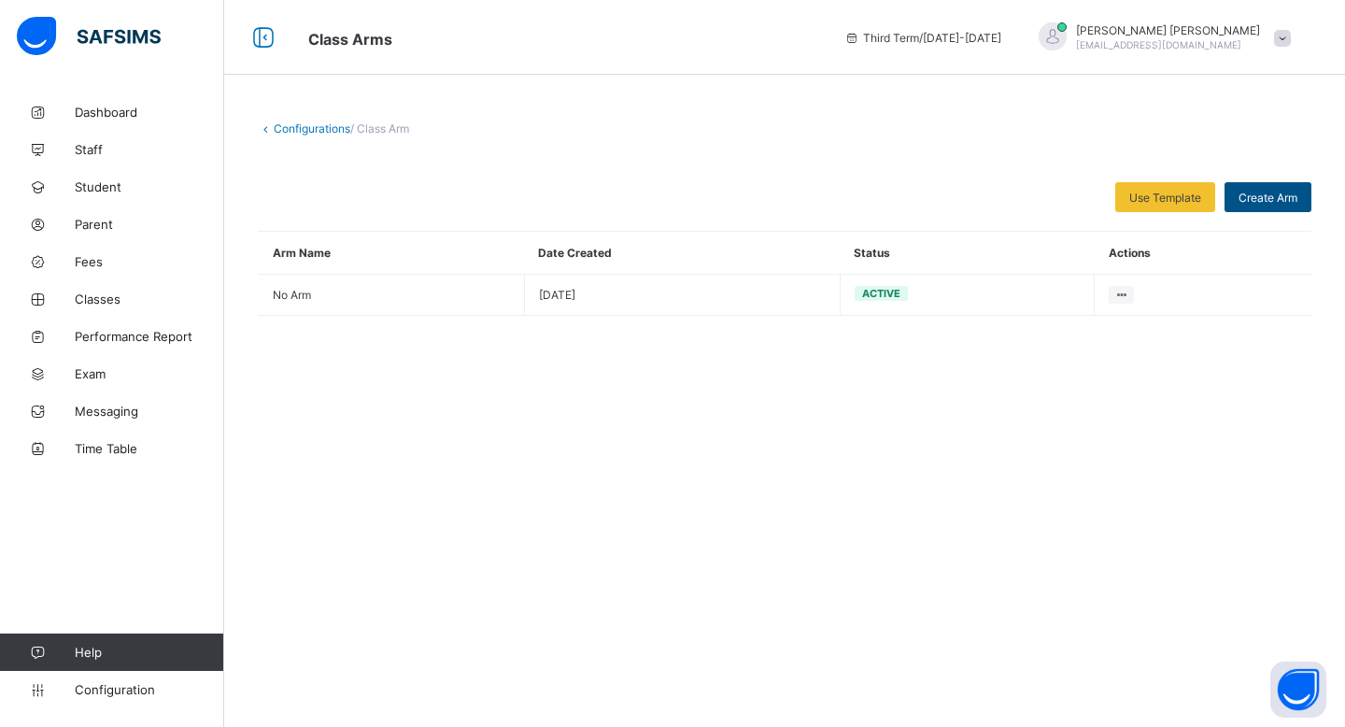
click at [1246, 187] on div "Create Arm" at bounding box center [1268, 197] width 87 height 30
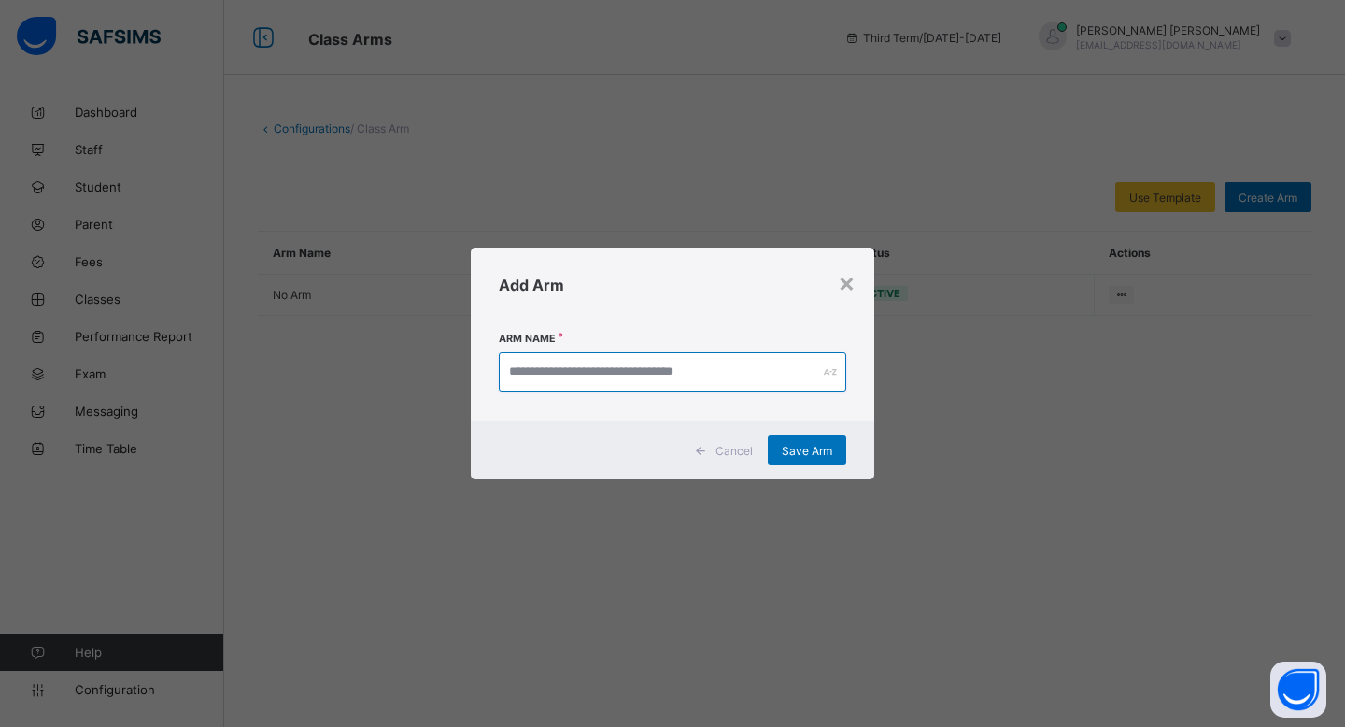
click at [805, 368] on input "text" at bounding box center [673, 371] width 348 height 39
click at [852, 283] on div "×" at bounding box center [847, 282] width 18 height 32
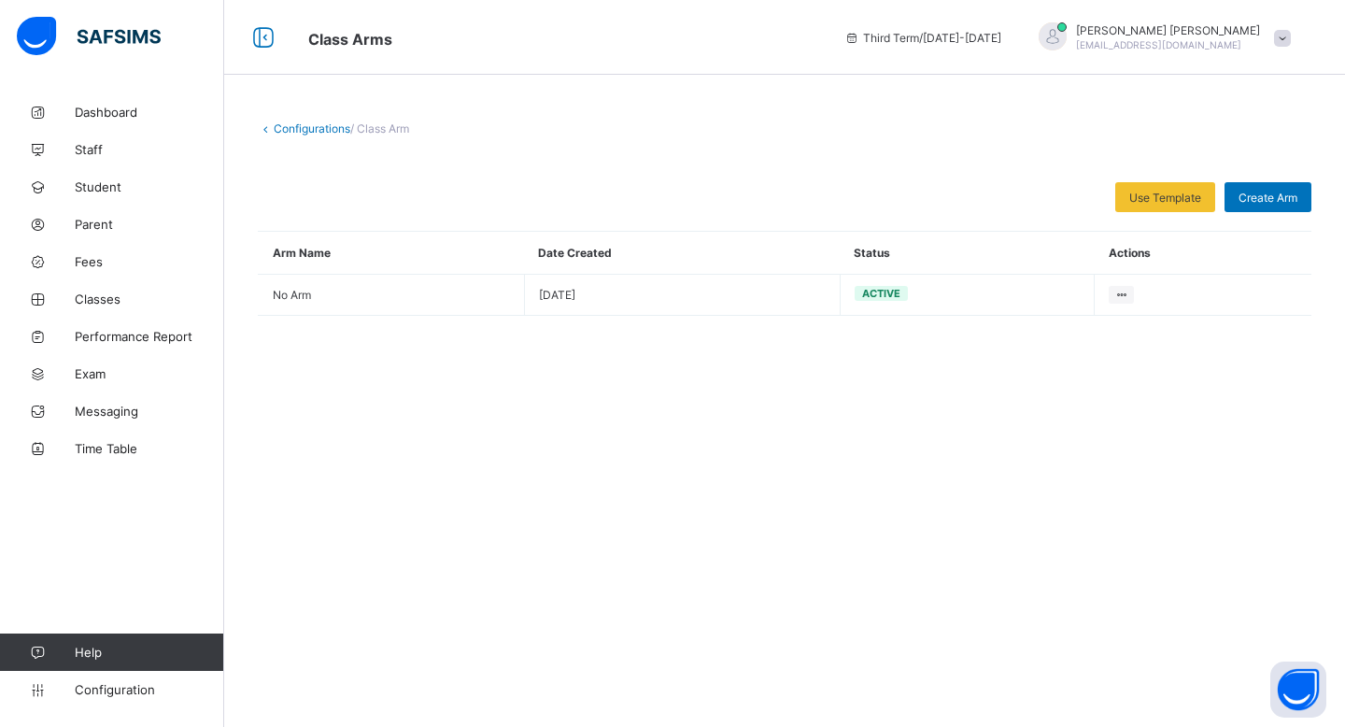
click at [852, 283] on td "active" at bounding box center [967, 295] width 255 height 41
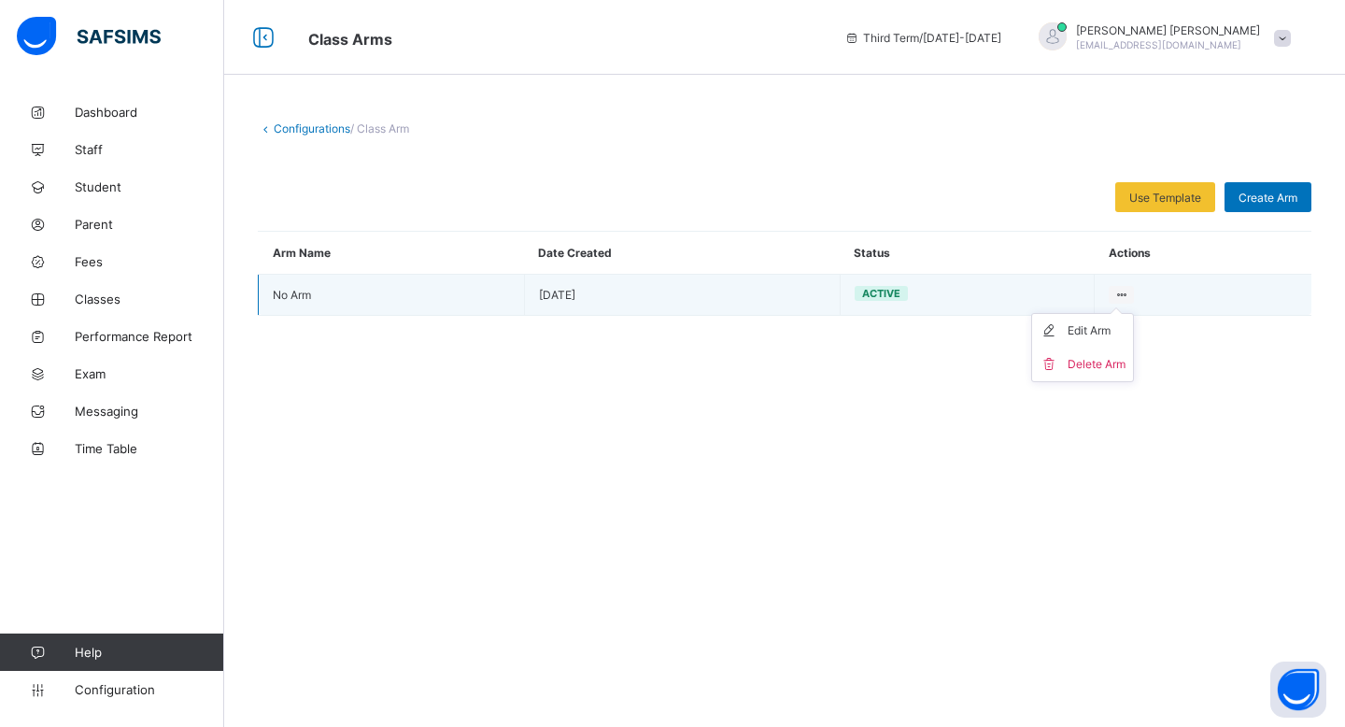
click at [1118, 292] on icon at bounding box center [1122, 295] width 16 height 14
click at [1101, 326] on div "Edit Arm" at bounding box center [1097, 330] width 58 height 19
type input "*"
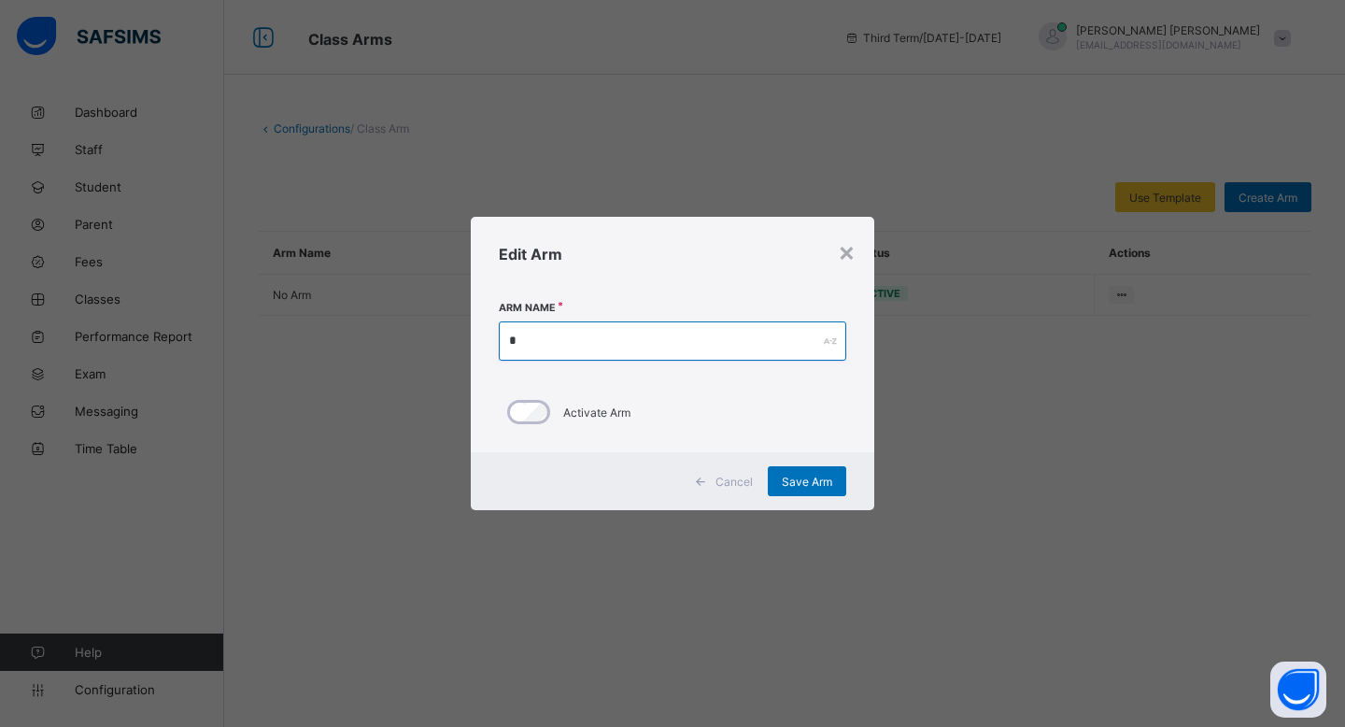
click at [774, 334] on input "*" at bounding box center [673, 340] width 348 height 39
click at [842, 247] on div "×" at bounding box center [847, 251] width 18 height 32
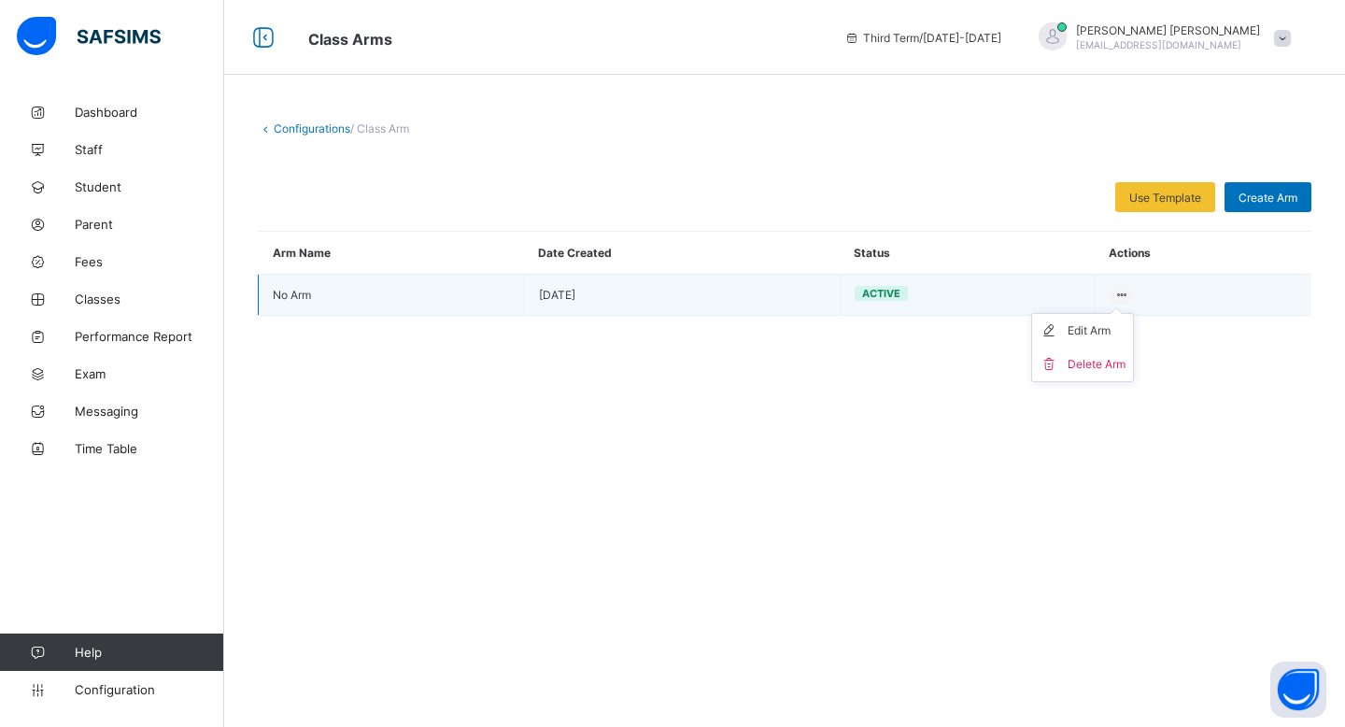
click at [1115, 292] on icon at bounding box center [1122, 295] width 16 height 14
click at [1101, 356] on div "Delete Arm" at bounding box center [1097, 364] width 58 height 19
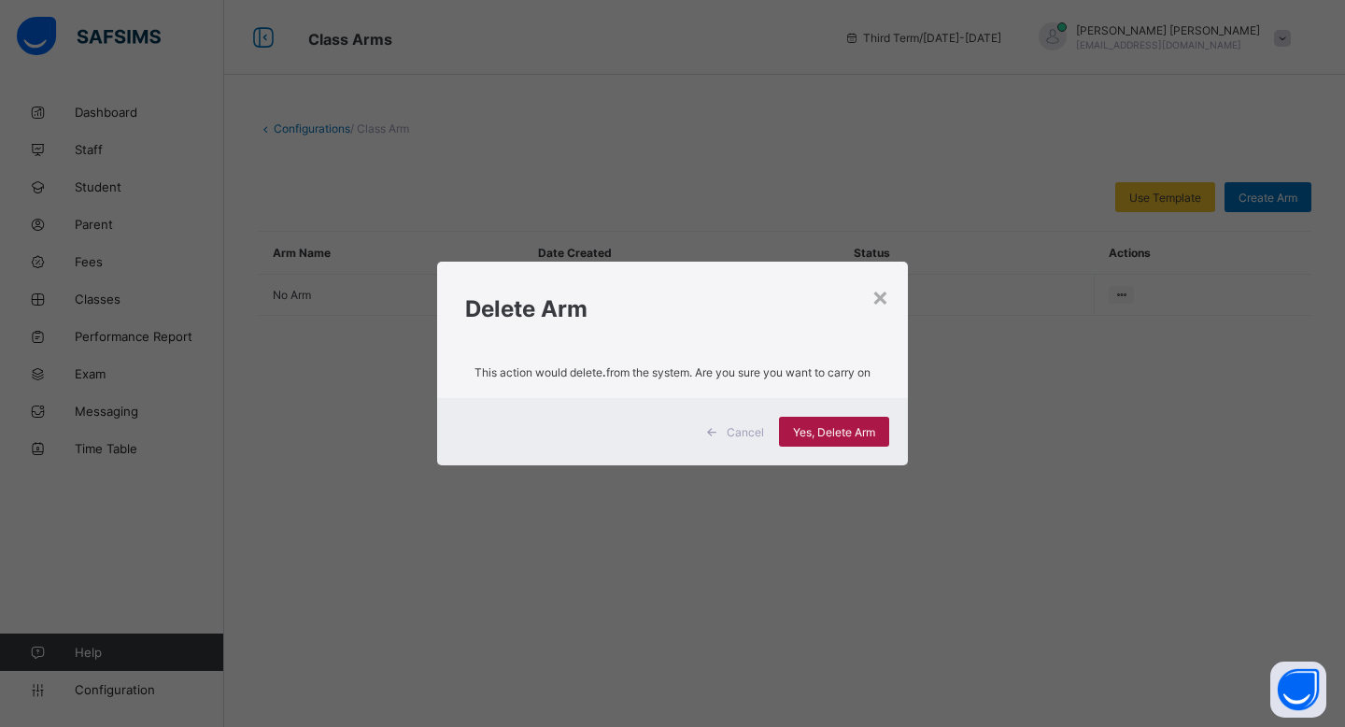
click at [853, 442] on div "Yes, Delete Arm" at bounding box center [834, 432] width 110 height 30
click at [855, 423] on div "Yes, Delete Arm" at bounding box center [834, 432] width 110 height 30
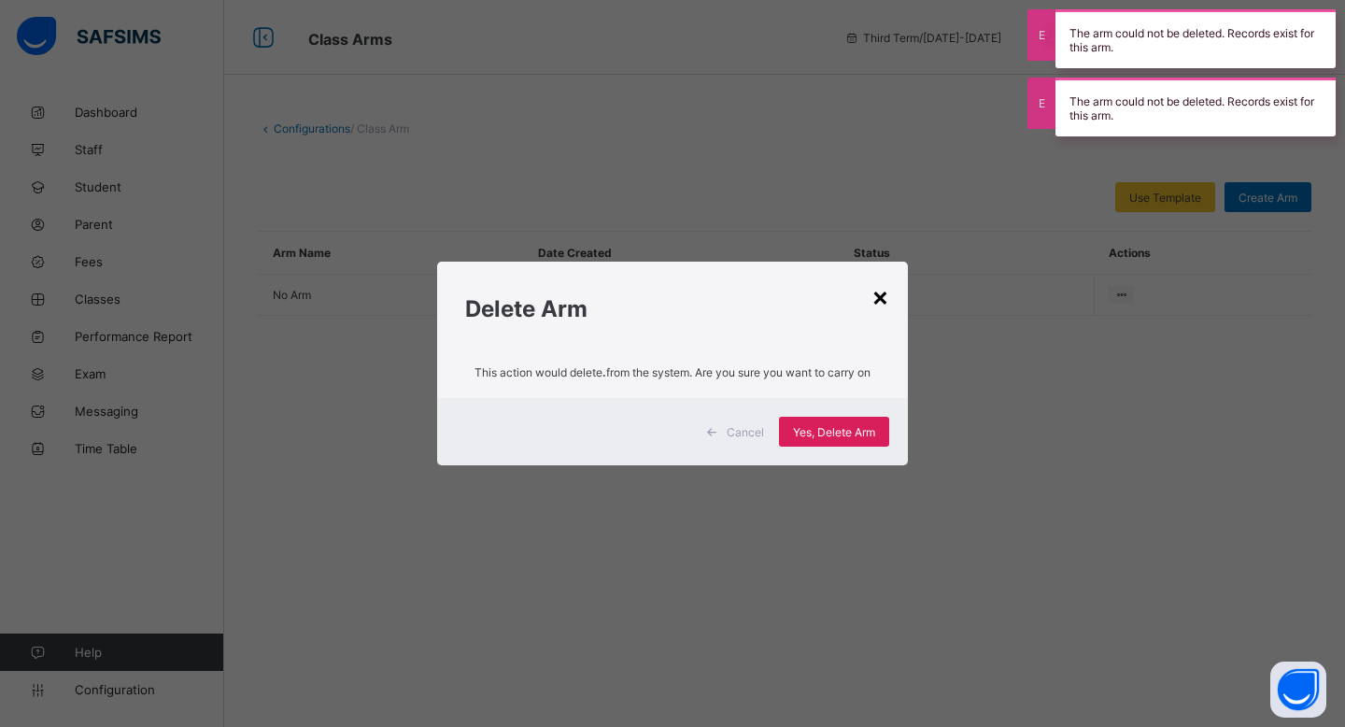
click at [872, 296] on div "×" at bounding box center [881, 296] width 18 height 32
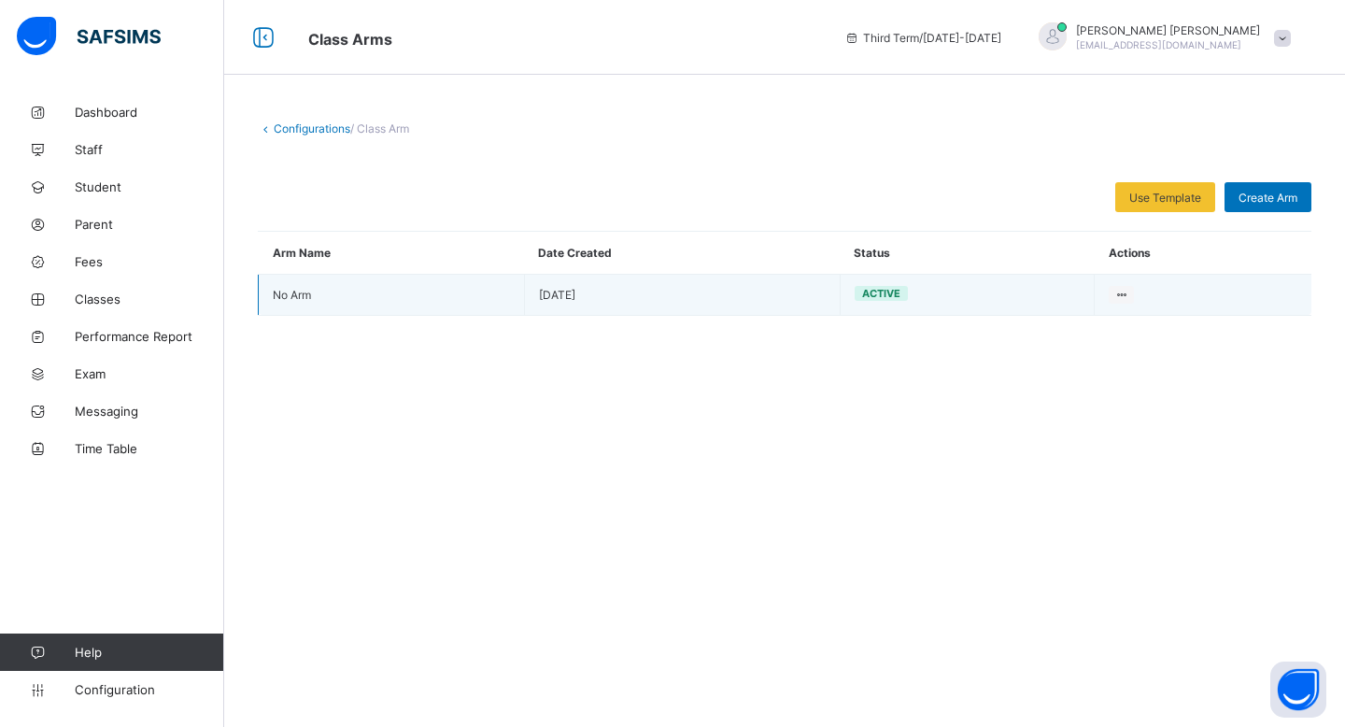
click at [652, 294] on td "[DATE]" at bounding box center [682, 295] width 316 height 41
click at [390, 292] on td "No Arm" at bounding box center [392, 295] width 266 height 41
click at [1129, 290] on div at bounding box center [1121, 295] width 25 height 18
click at [1100, 323] on div "Edit Arm" at bounding box center [1097, 330] width 58 height 19
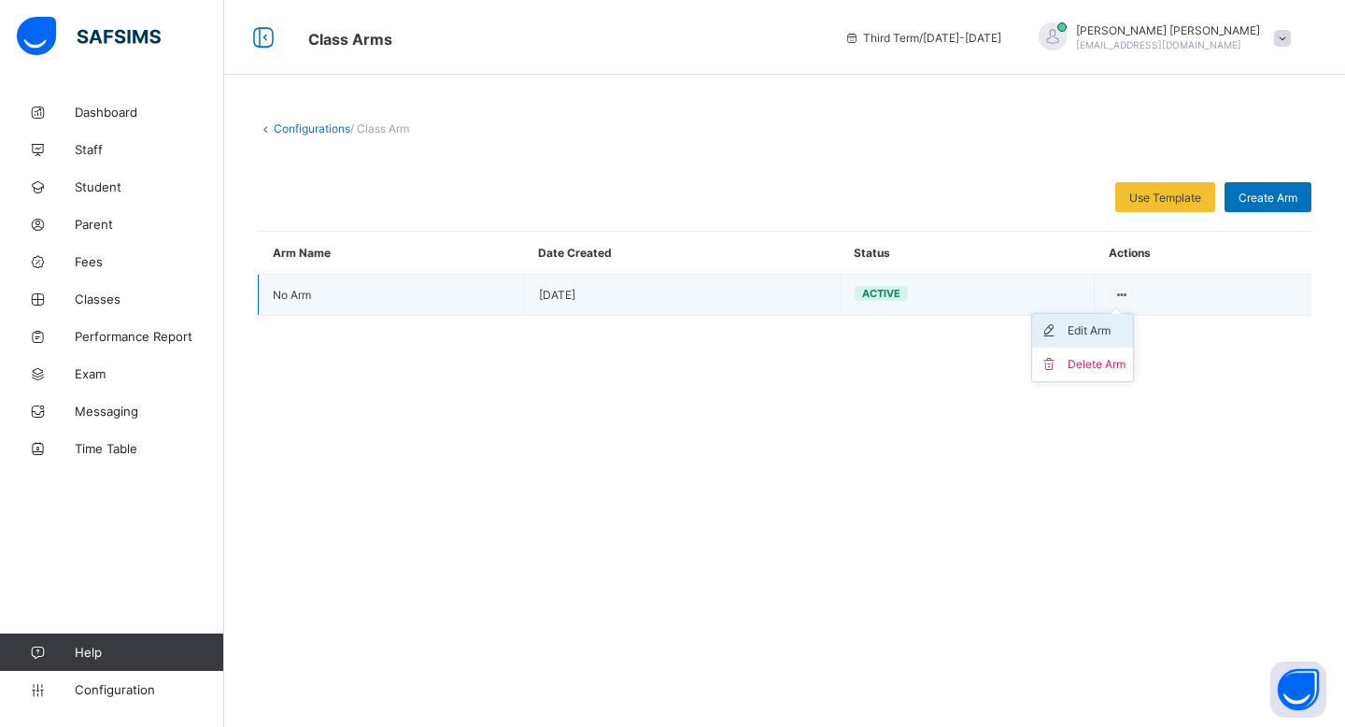
type input "*"
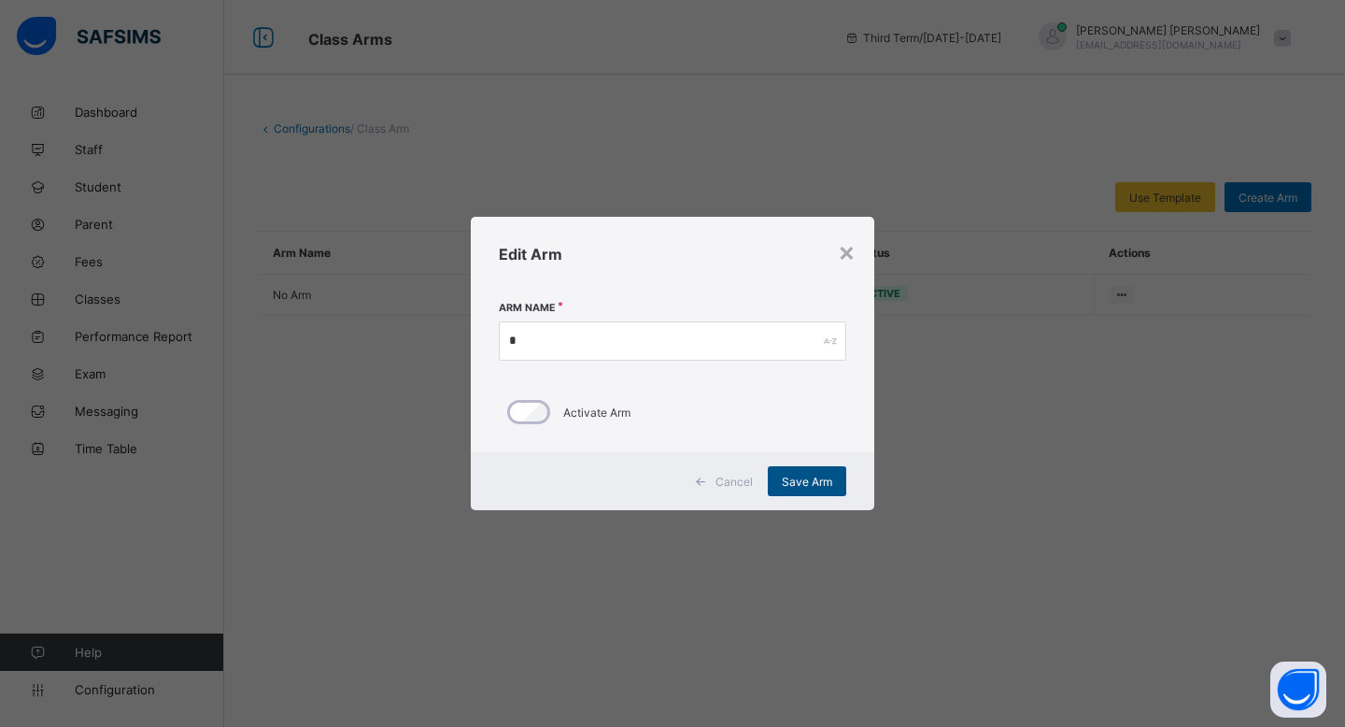
click at [782, 481] on span "Save Arm" at bounding box center [807, 482] width 50 height 14
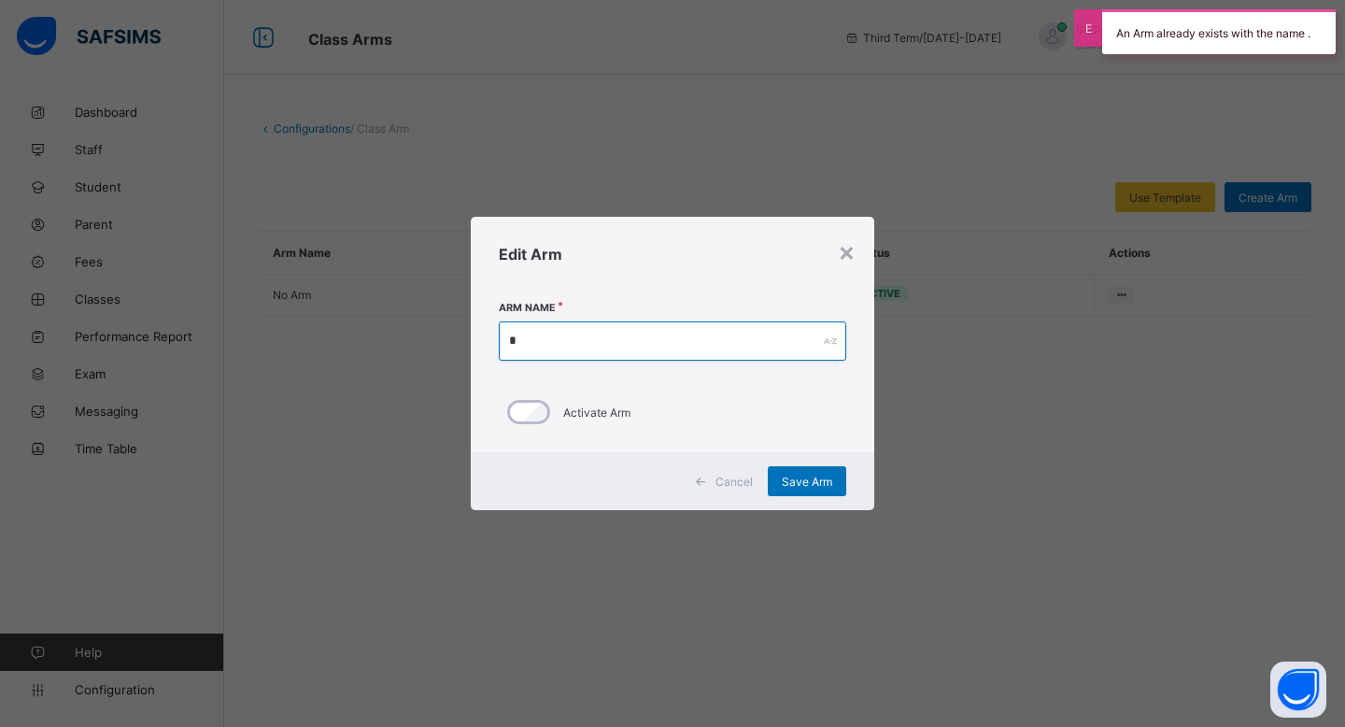
click at [749, 348] on input "*" at bounding box center [673, 340] width 348 height 39
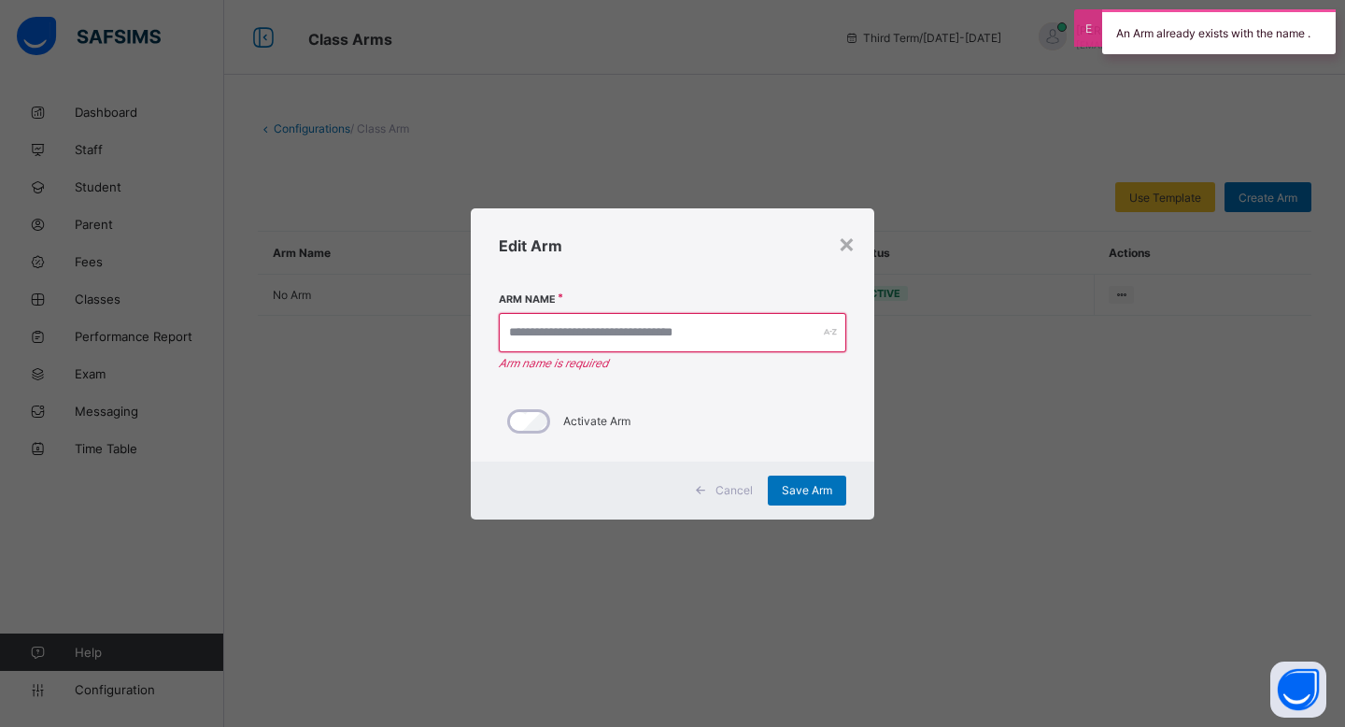
click at [798, 504] on div "Cancel Save Arm" at bounding box center [673, 491] width 404 height 58
click at [798, 485] on span "Save Arm" at bounding box center [807, 490] width 50 height 14
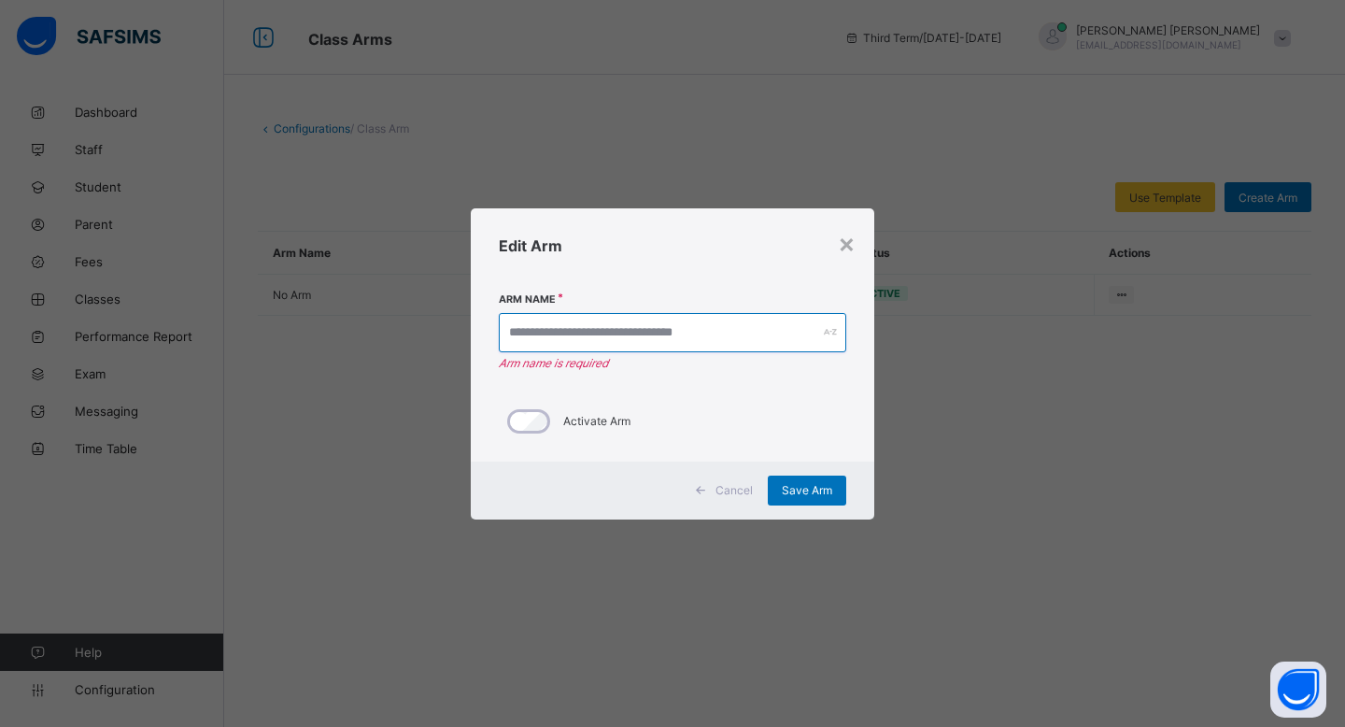
click at [759, 329] on input "text" at bounding box center [673, 332] width 348 height 39
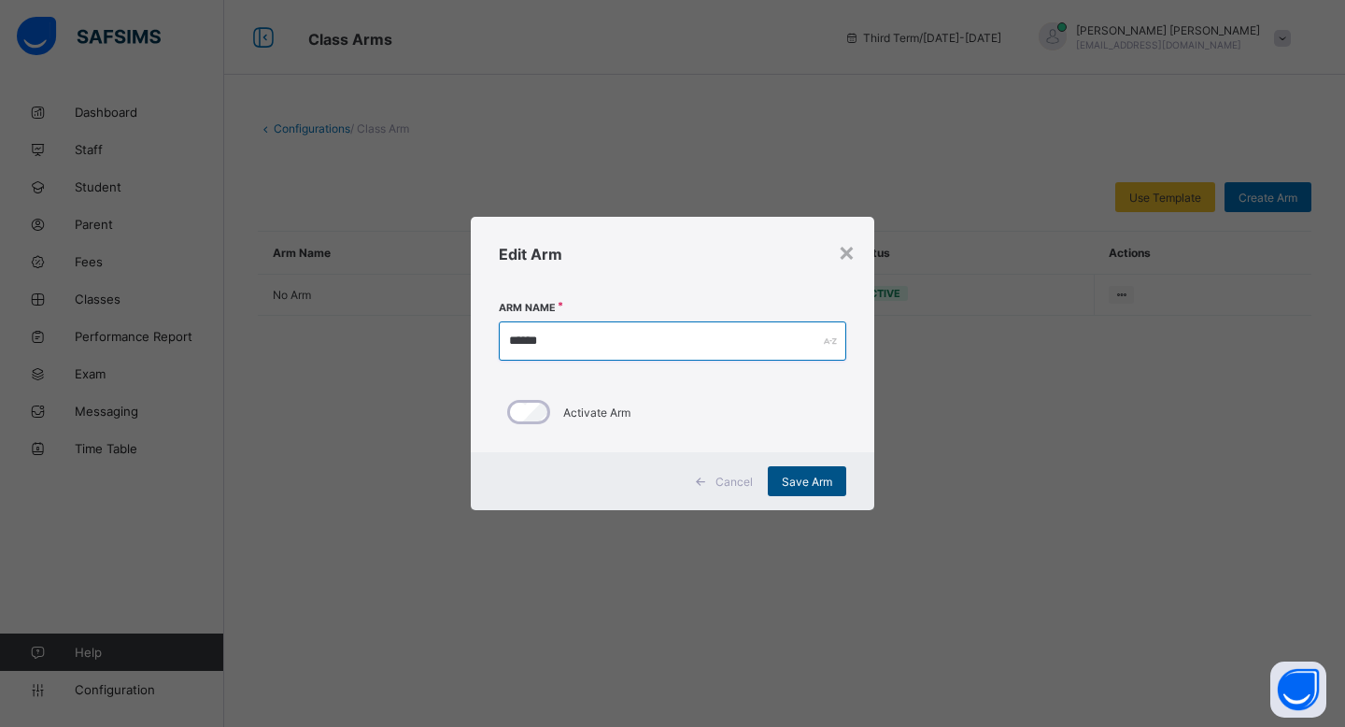
type input "******"
click at [786, 494] on div "Save Arm" at bounding box center [807, 481] width 78 height 30
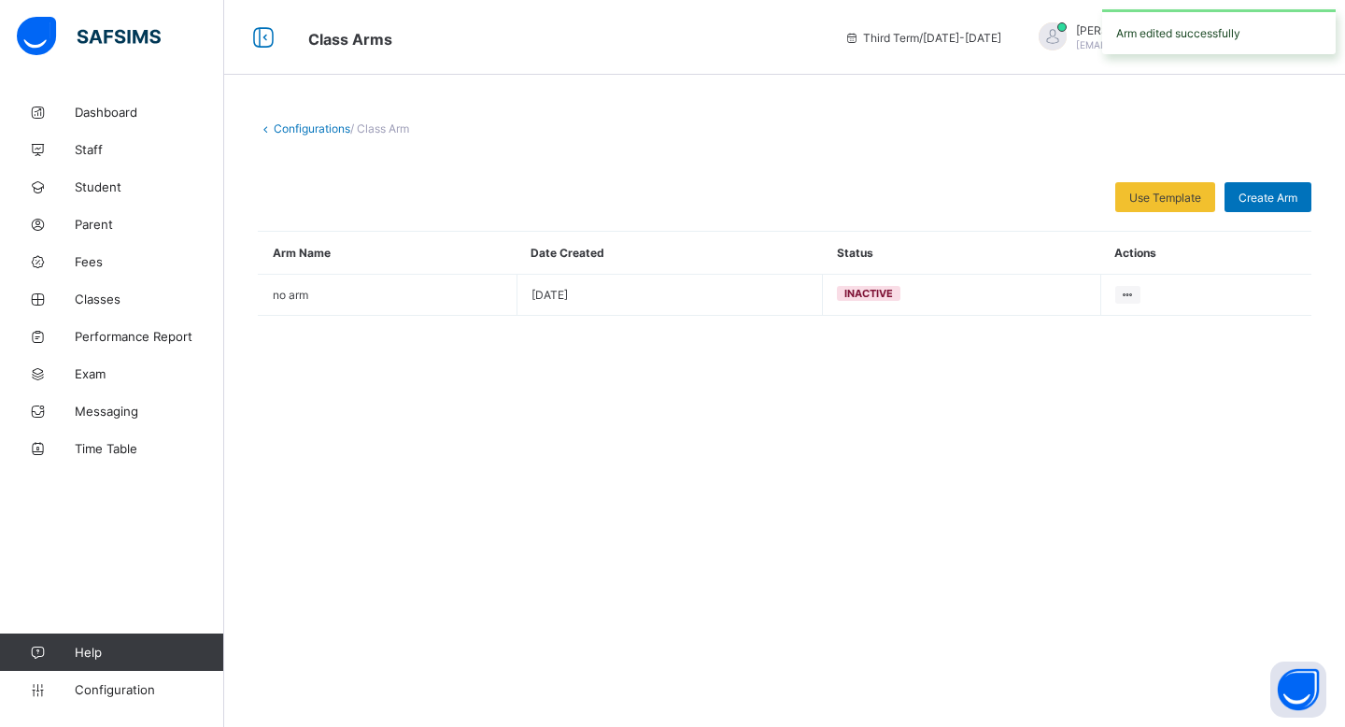
click at [788, 476] on div "Configurations / Class Arm Use Template Select from our already define template…" at bounding box center [784, 363] width 1121 height 727
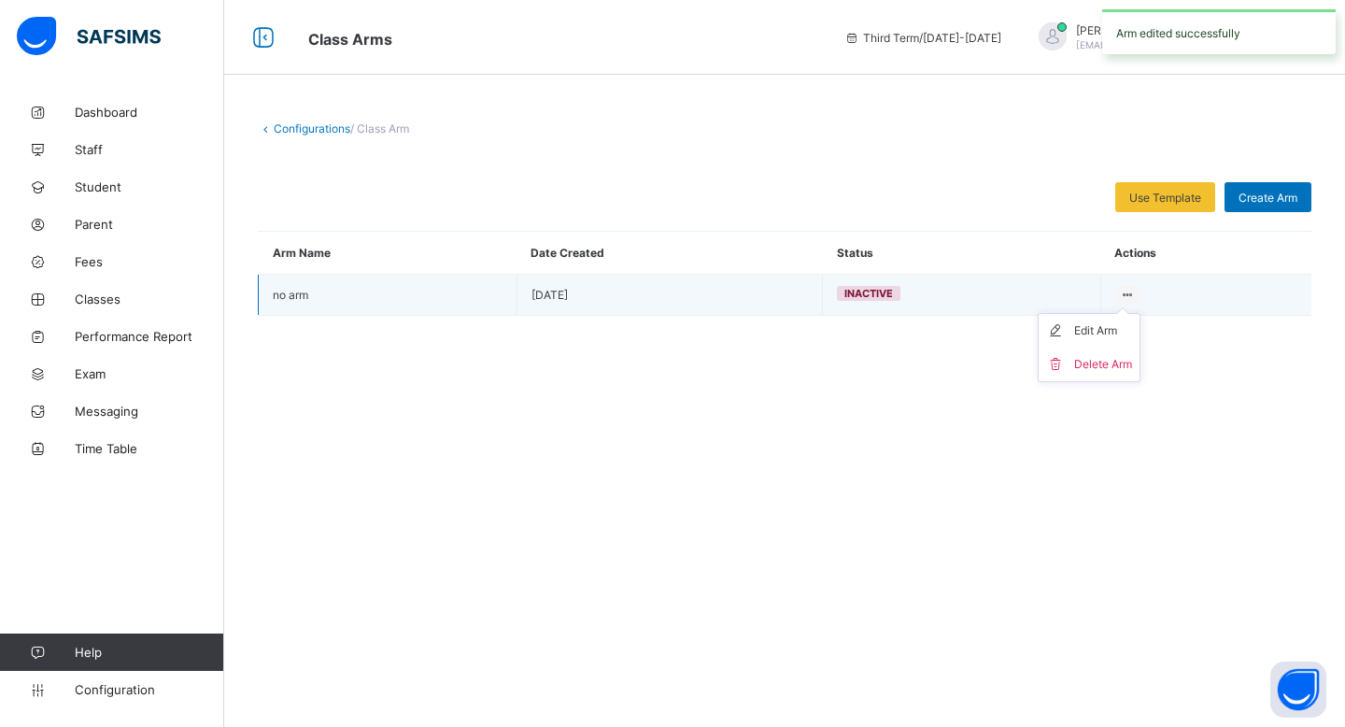
click at [1129, 290] on icon at bounding box center [1128, 295] width 16 height 14
click at [1113, 361] on div "Delete Arm" at bounding box center [1103, 364] width 58 height 19
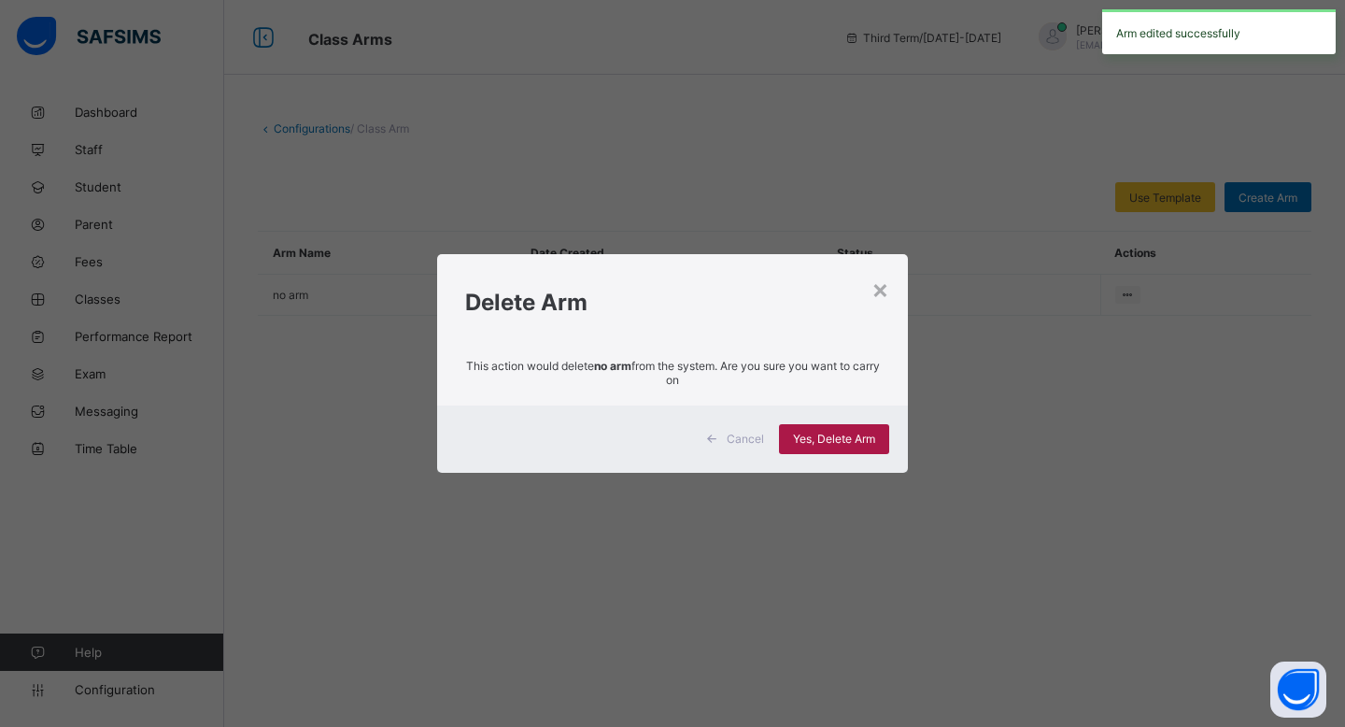
click at [864, 449] on div "Yes, Delete Arm" at bounding box center [834, 439] width 110 height 30
click at [862, 438] on span "Yes, Delete Arm" at bounding box center [834, 439] width 82 height 14
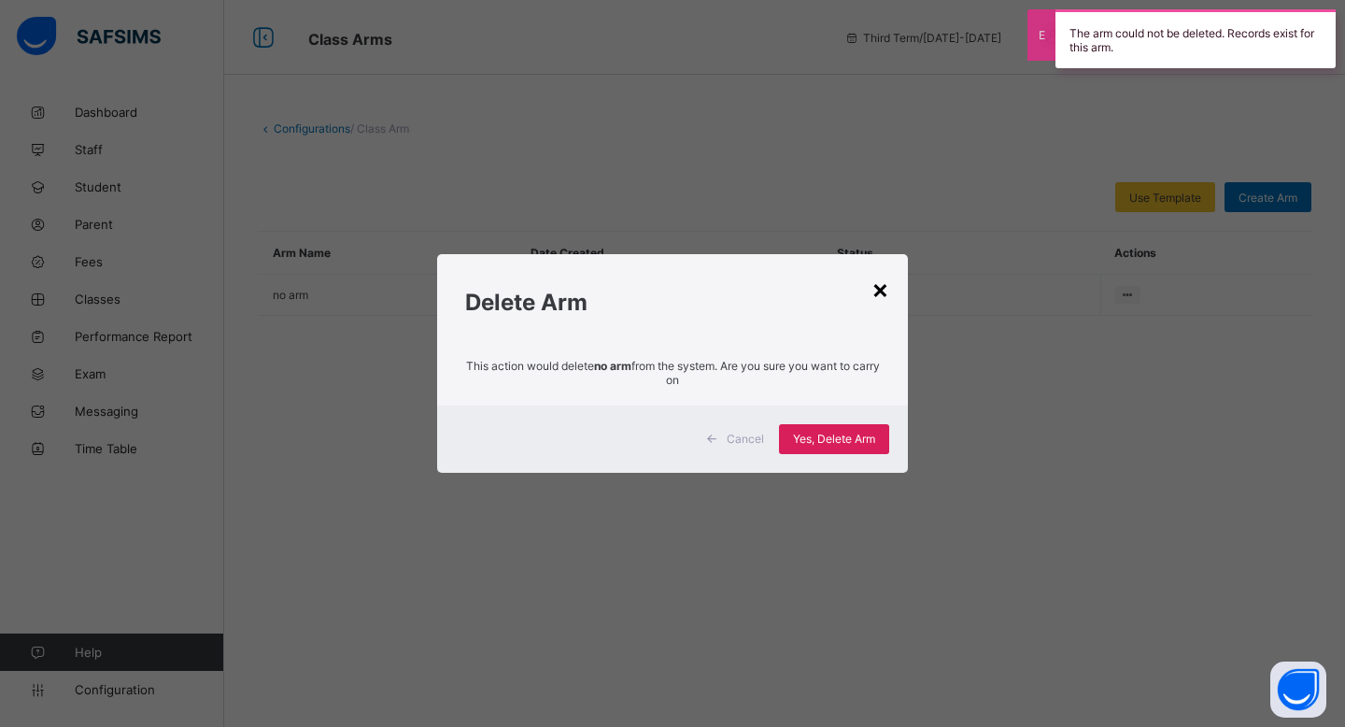
click at [880, 291] on div "×" at bounding box center [881, 289] width 18 height 32
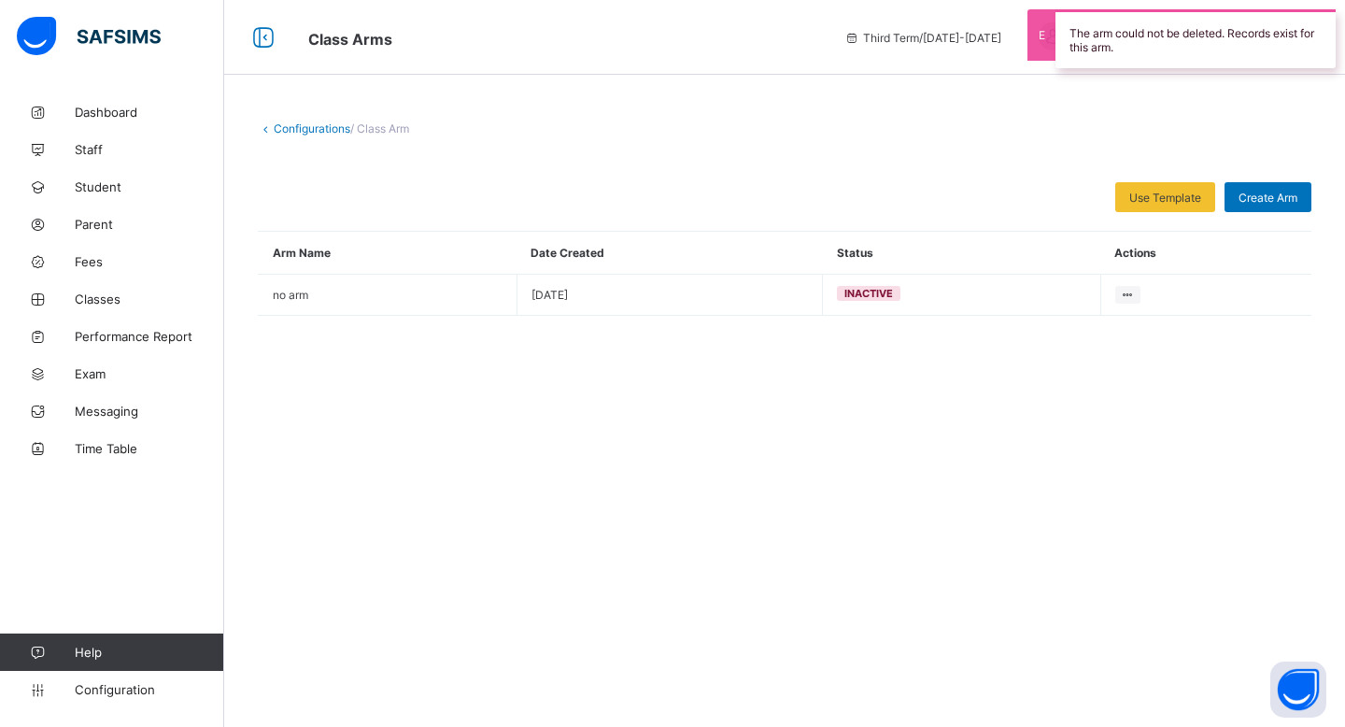
click at [1101, 207] on div at bounding box center [873, 197] width 465 height 30
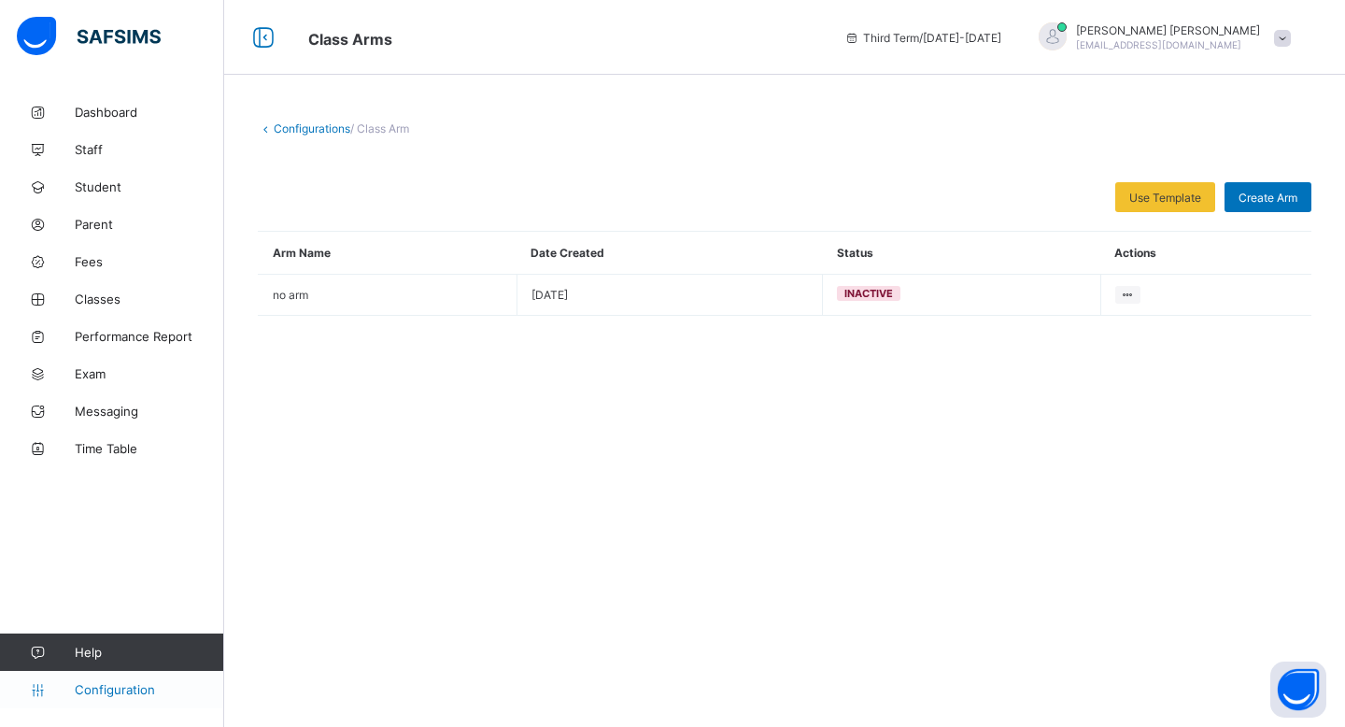
click at [153, 682] on span "Configuration" at bounding box center [149, 689] width 149 height 15
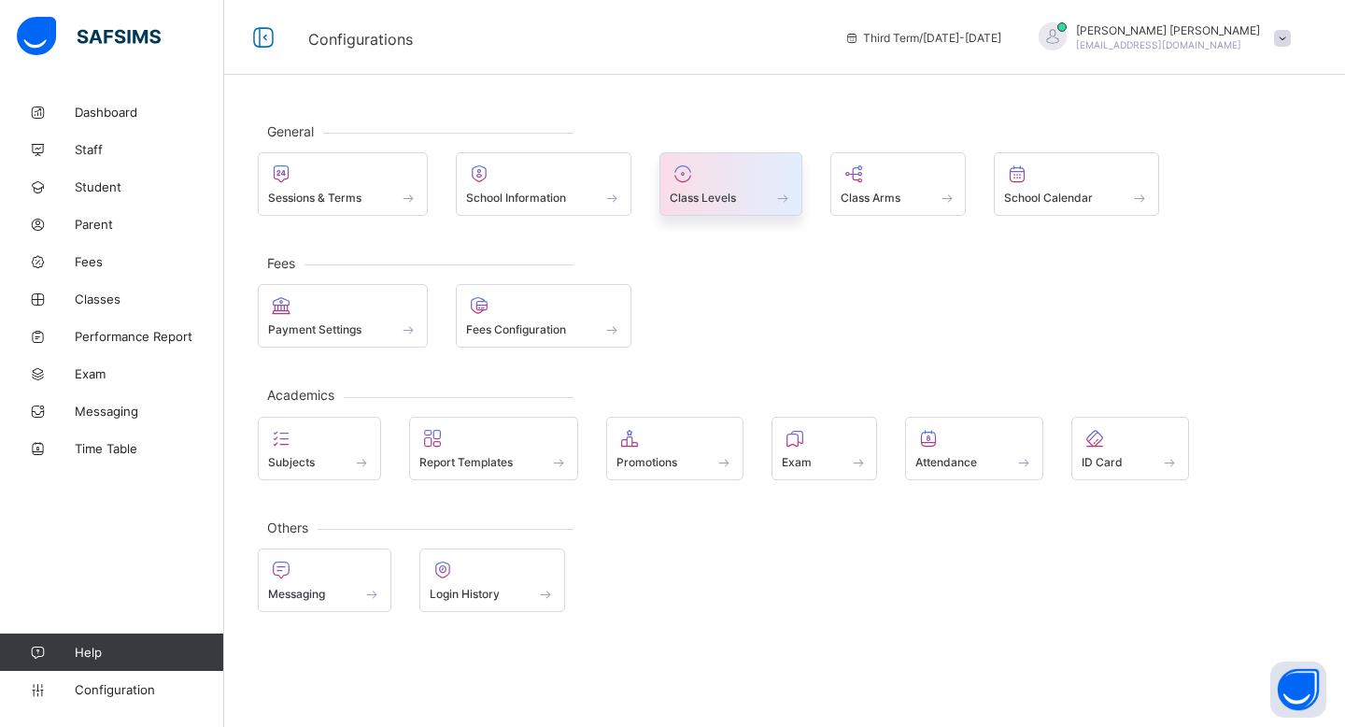
click at [750, 182] on div at bounding box center [731, 174] width 122 height 22
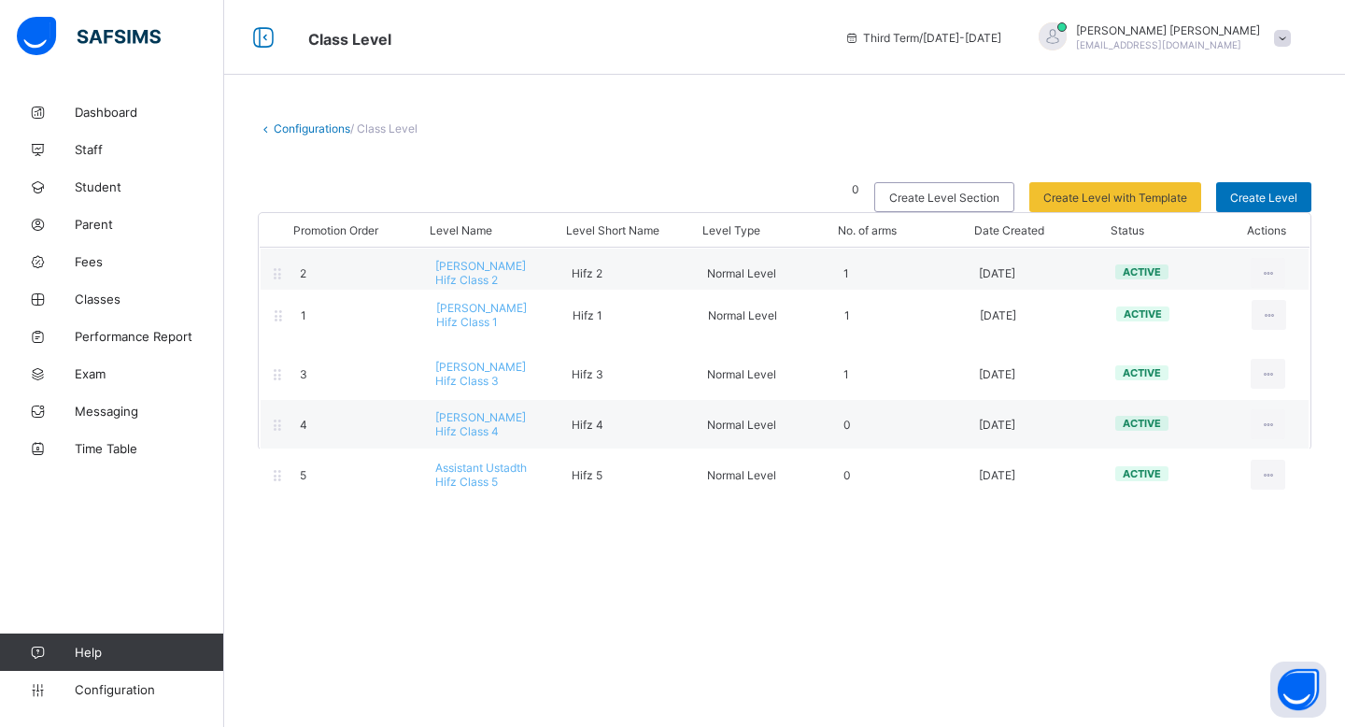
drag, startPoint x: 277, startPoint y: 275, endPoint x: 278, endPoint y: 327, distance: 52.4
click at [278, 327] on div "Promotion Order Level Name Level Short Name Level Type No. of arms Date Created…" at bounding box center [785, 331] width 1054 height 238
drag, startPoint x: 278, startPoint y: 327, endPoint x: 277, endPoint y: 281, distance: 45.8
click at [277, 281] on div "Promotion Order Level Name Level Short Name Level Type No. of arms Date Created…" at bounding box center [785, 331] width 1054 height 238
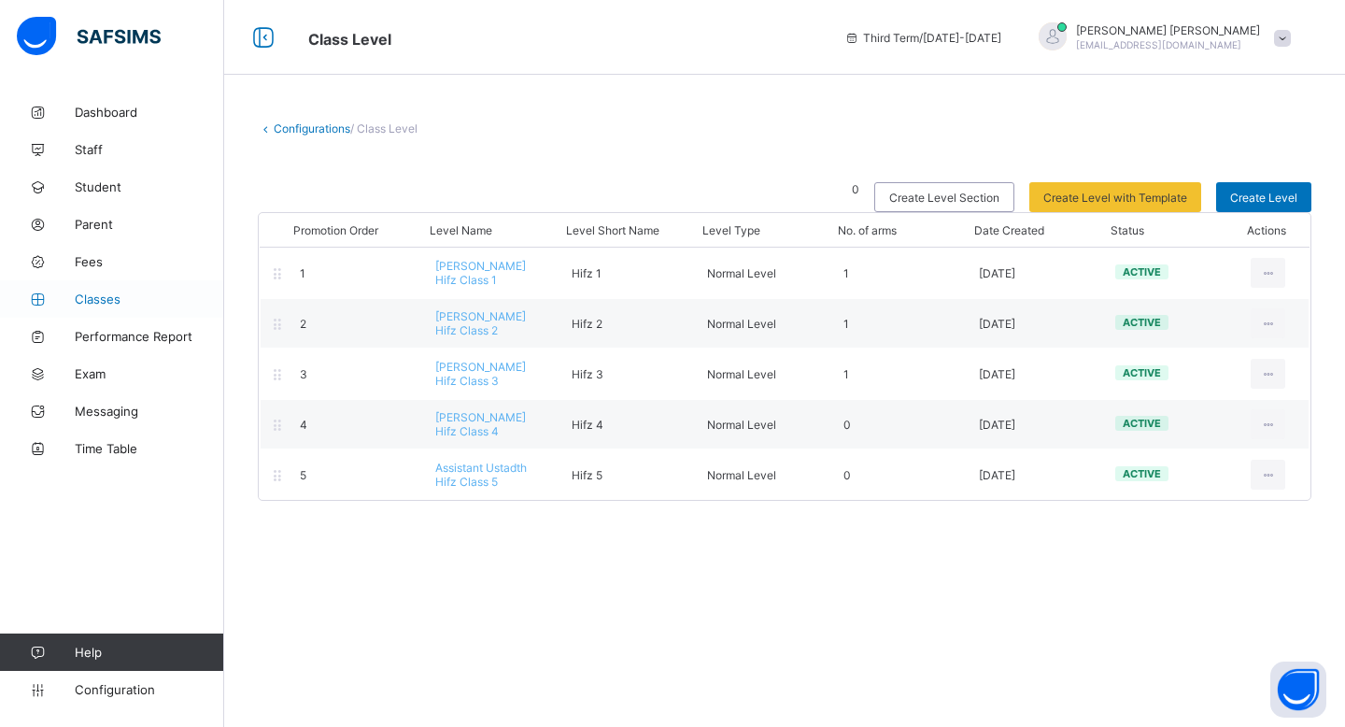
click at [143, 290] on link "Classes" at bounding box center [112, 298] width 224 height 37
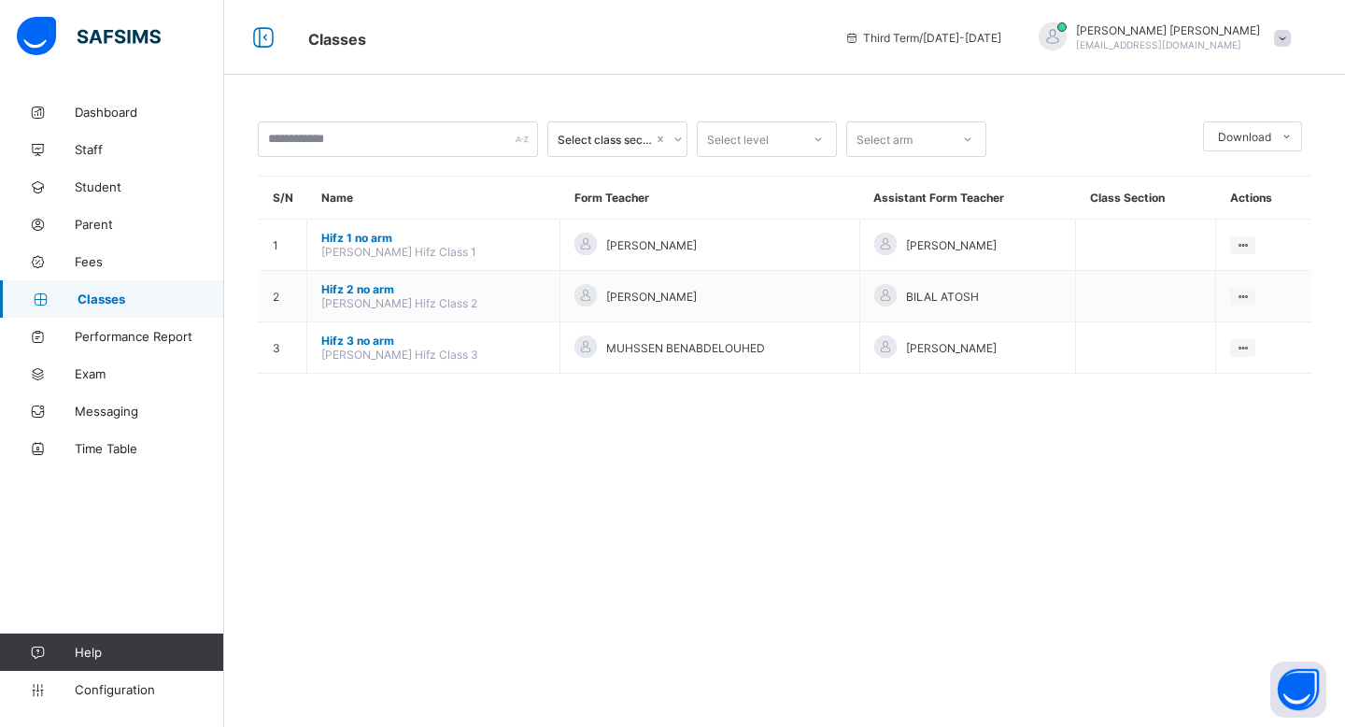
click at [673, 138] on icon at bounding box center [678, 139] width 11 height 19
click at [1280, 139] on icon at bounding box center [1287, 137] width 14 height 12
click at [1153, 114] on div "Select class section Select level Select arm Download Pdf Report Excel Report S…" at bounding box center [784, 256] width 1121 height 327
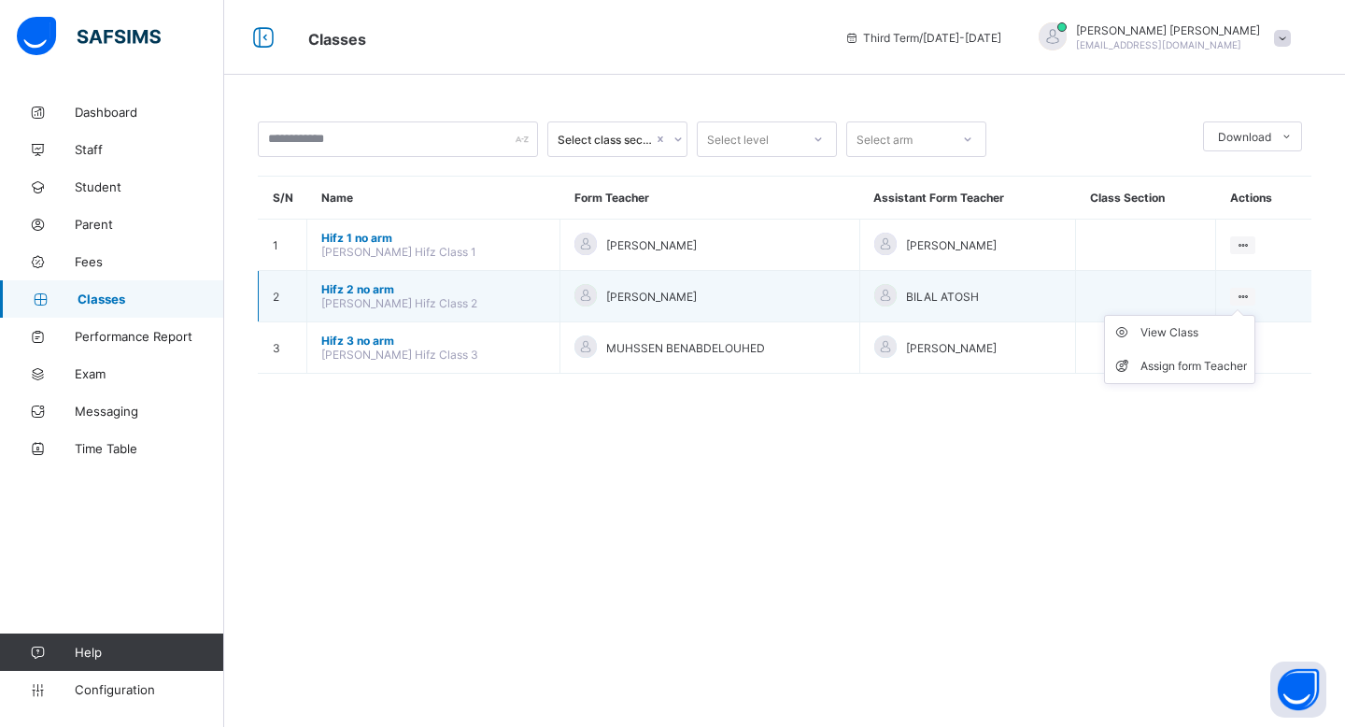
click at [1245, 293] on icon at bounding box center [1243, 297] width 16 height 14
click at [1226, 360] on div "Assign form Teacher" at bounding box center [1194, 366] width 107 height 19
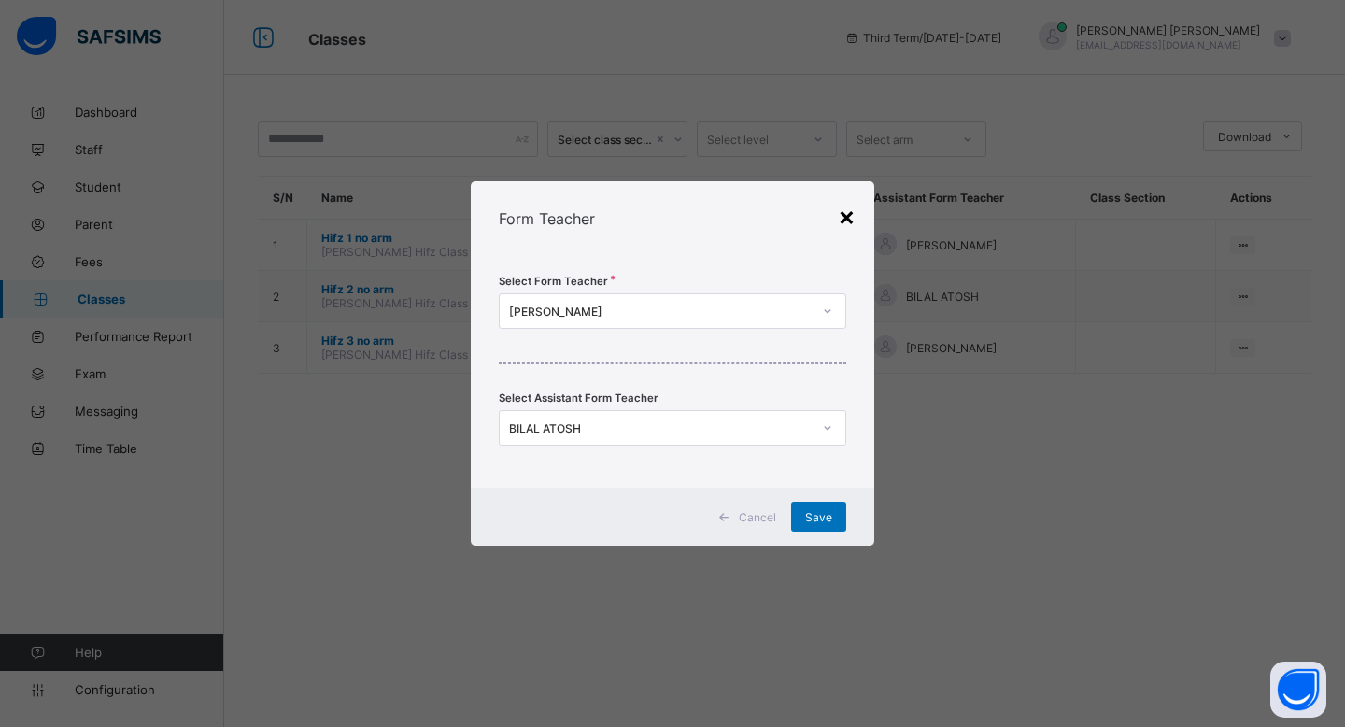
click at [843, 224] on div "×" at bounding box center [847, 216] width 18 height 32
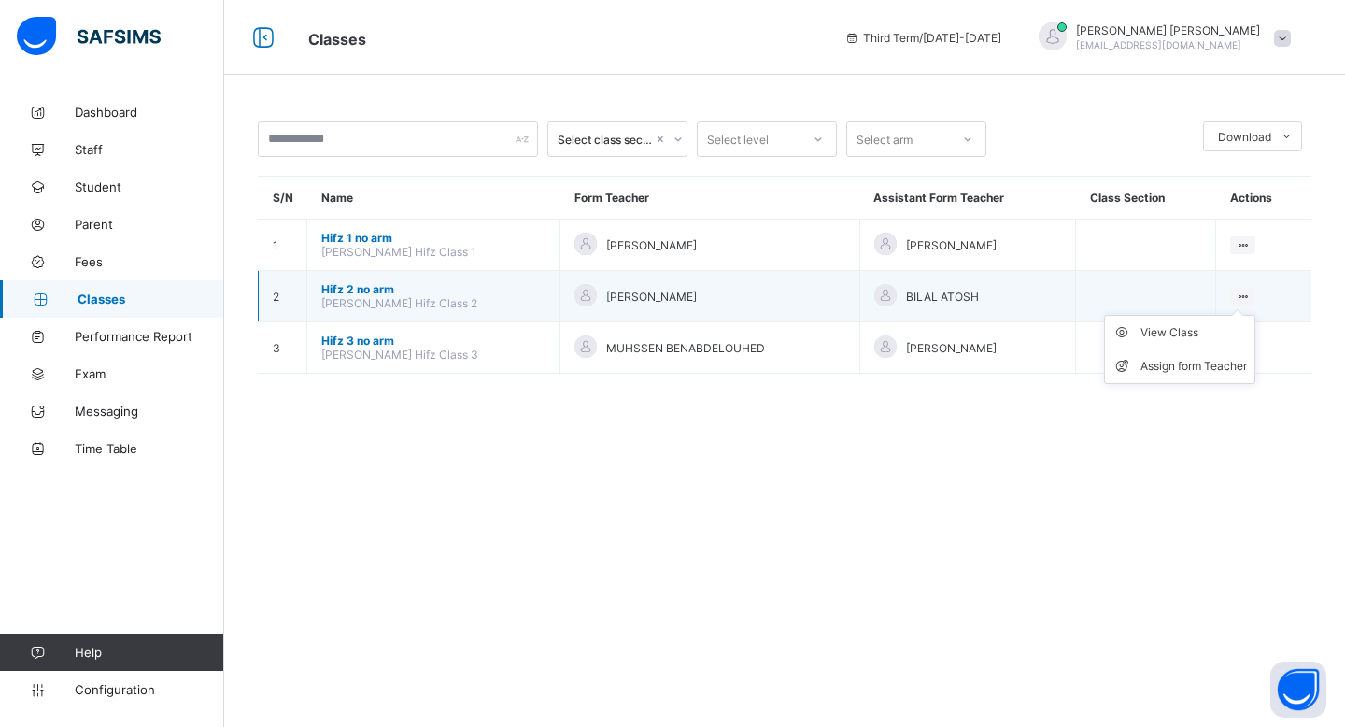
click at [1248, 290] on icon at bounding box center [1243, 297] width 16 height 14
click at [1223, 323] on div "View Class" at bounding box center [1194, 332] width 107 height 19
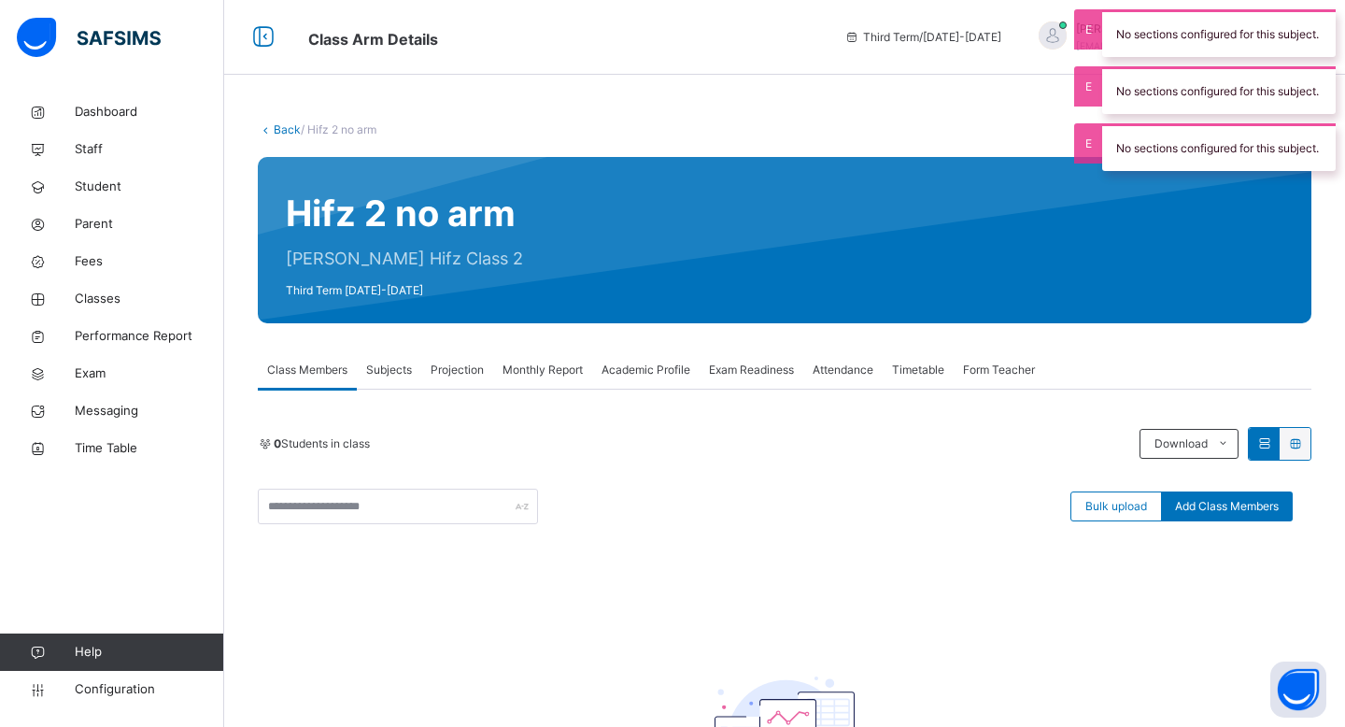
click at [408, 372] on span "Subjects" at bounding box center [389, 370] width 46 height 17
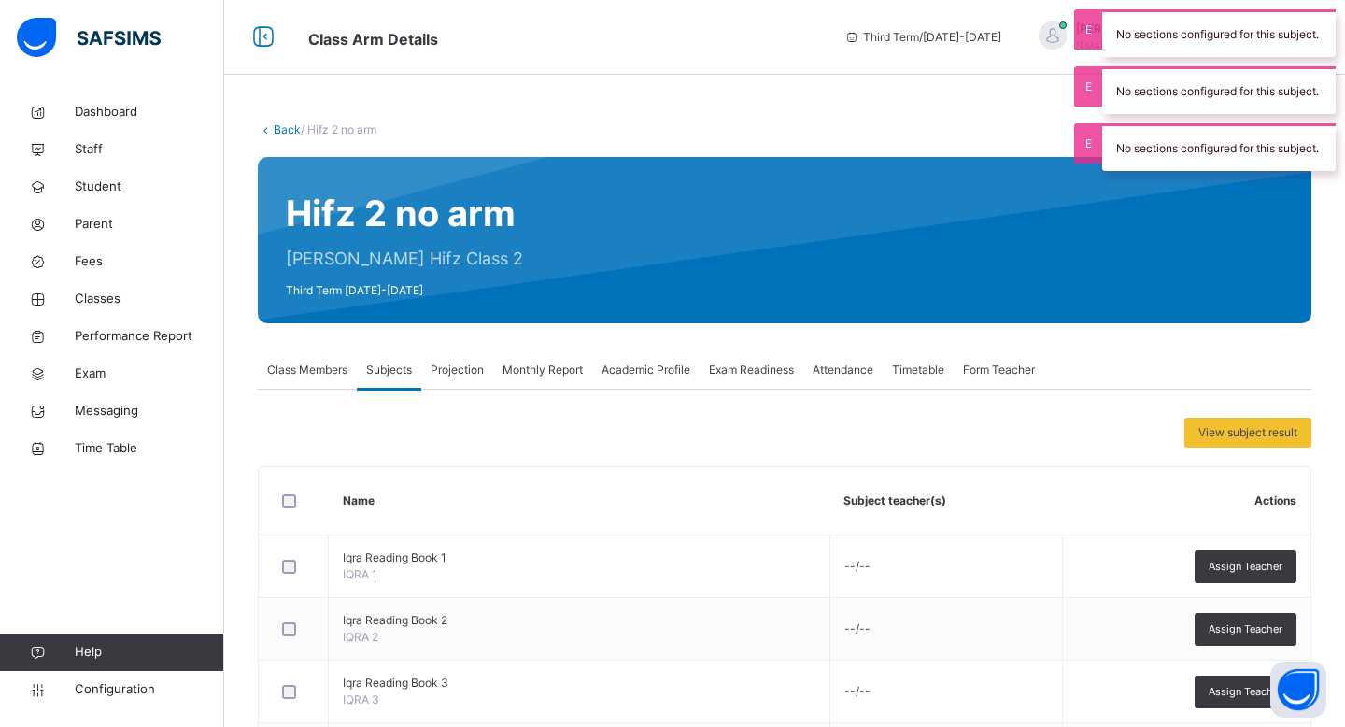
click at [303, 383] on div "Class Members" at bounding box center [307, 369] width 99 height 37
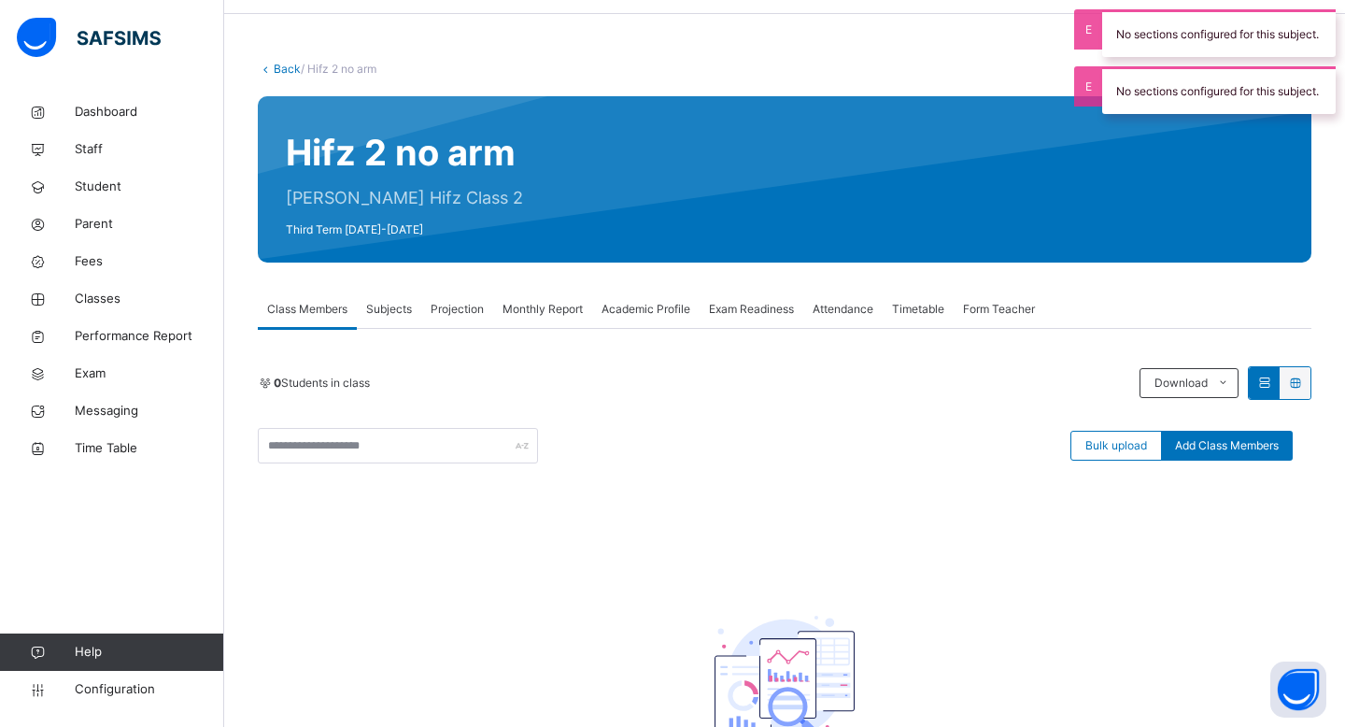
scroll to position [53, 0]
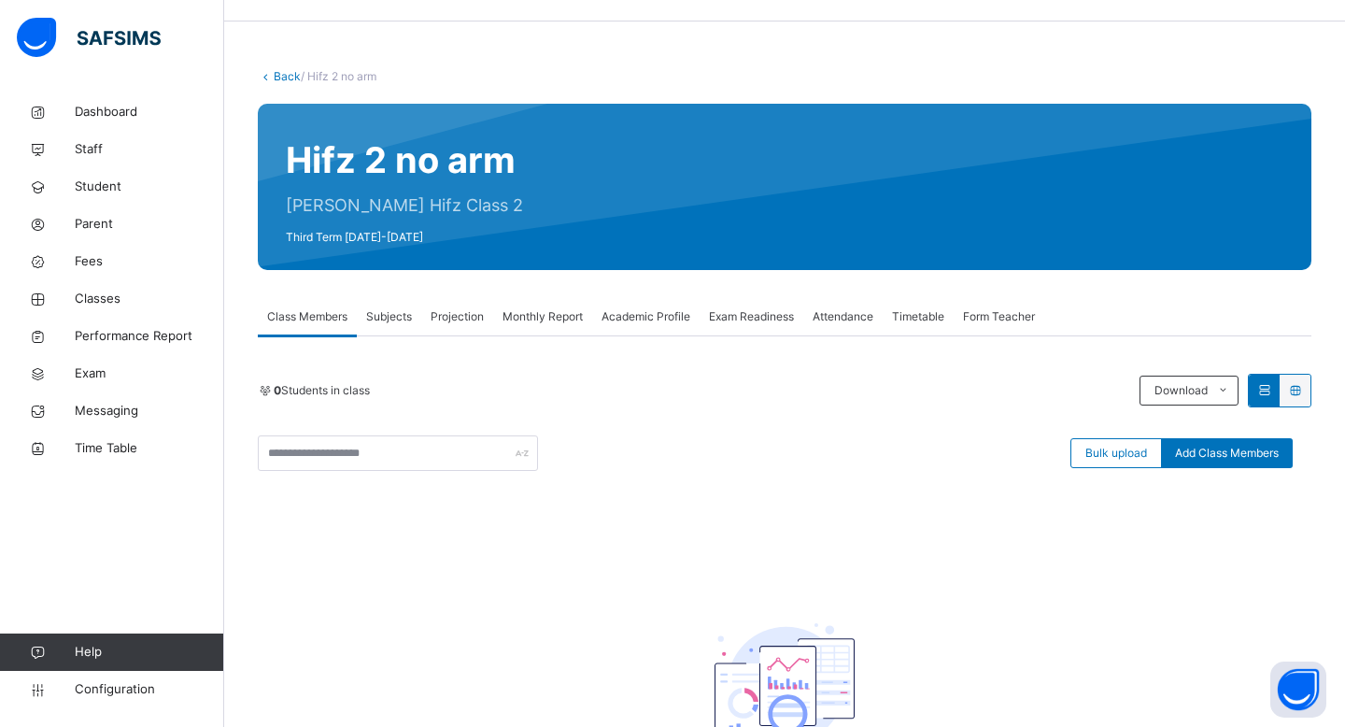
click at [404, 320] on span "Subjects" at bounding box center [389, 316] width 46 height 17
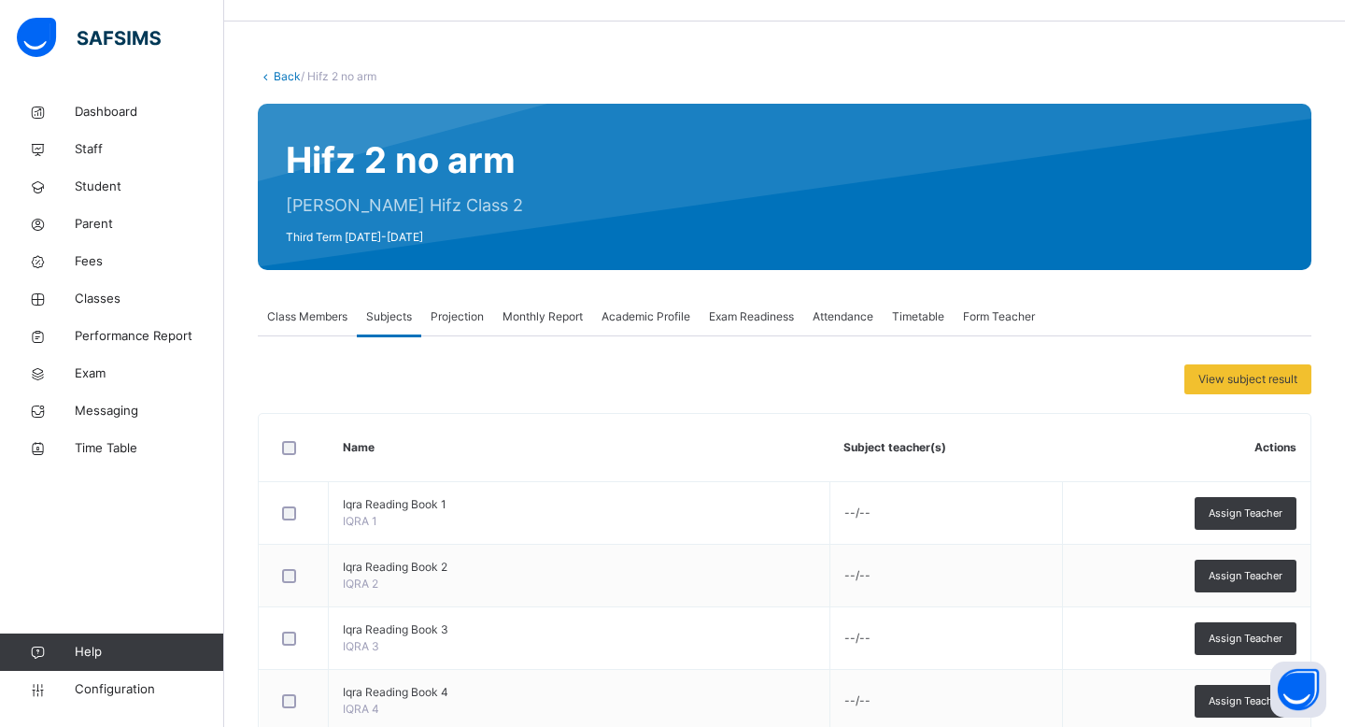
click at [457, 320] on span "Projection" at bounding box center [457, 316] width 53 height 17
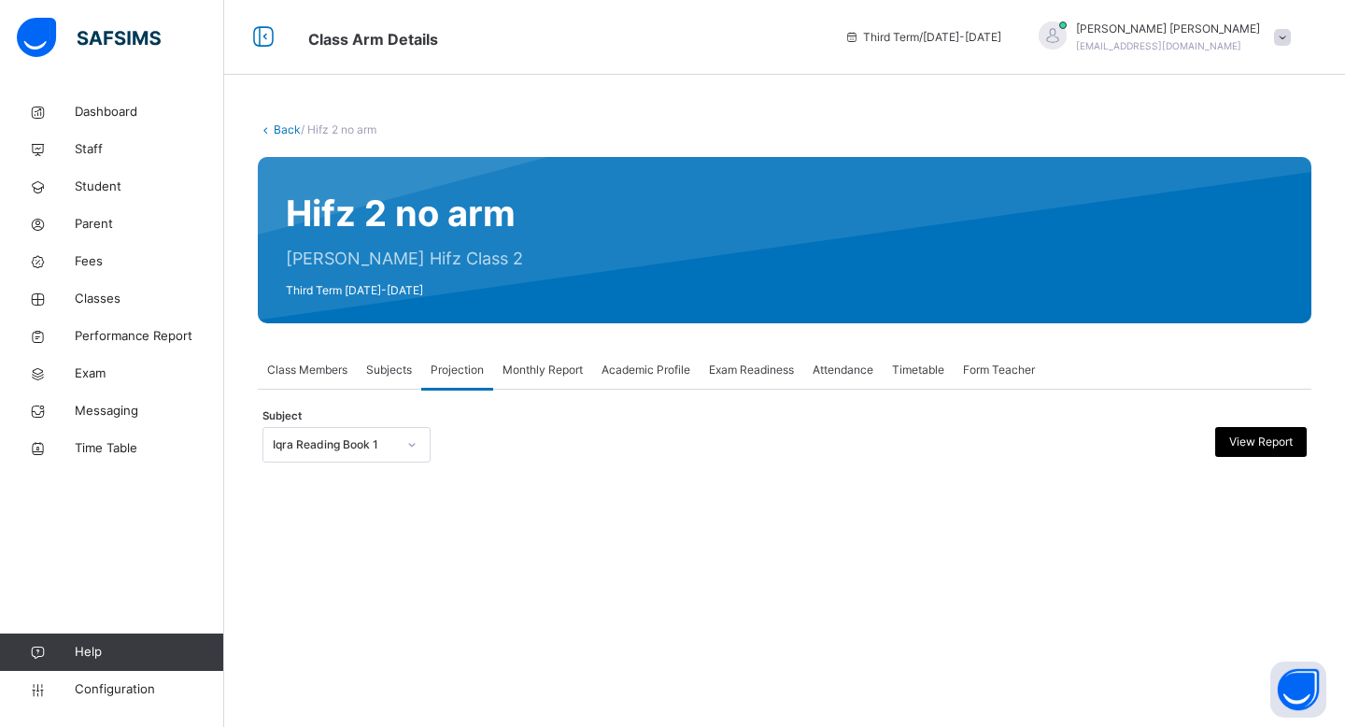
click at [559, 324] on div "Back / Hifz 2 no arm Hifz 2 no arm [PERSON_NAME] Hifz Class 2 Third Term [DATE]…" at bounding box center [784, 310] width 1121 height 434
click at [580, 367] on span "Monthly Report" at bounding box center [543, 370] width 80 height 17
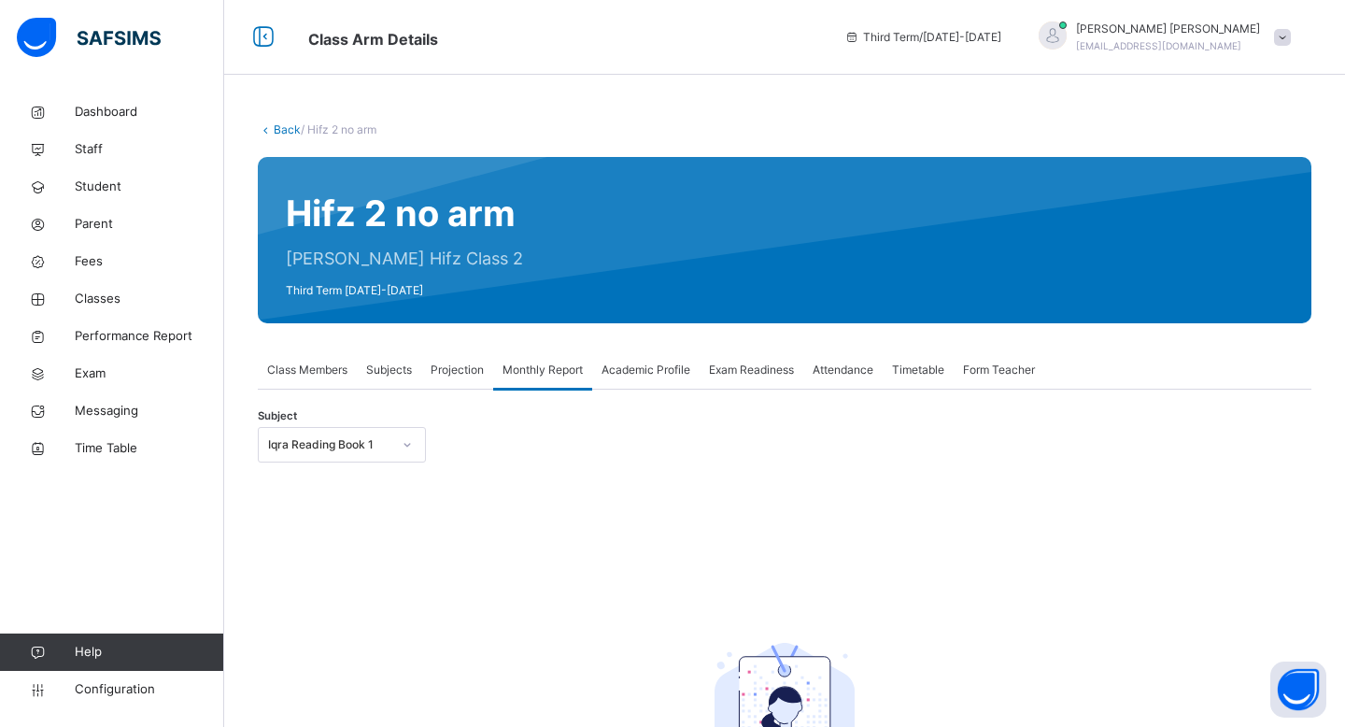
click at [637, 377] on span "Academic Profile" at bounding box center [646, 370] width 89 height 17
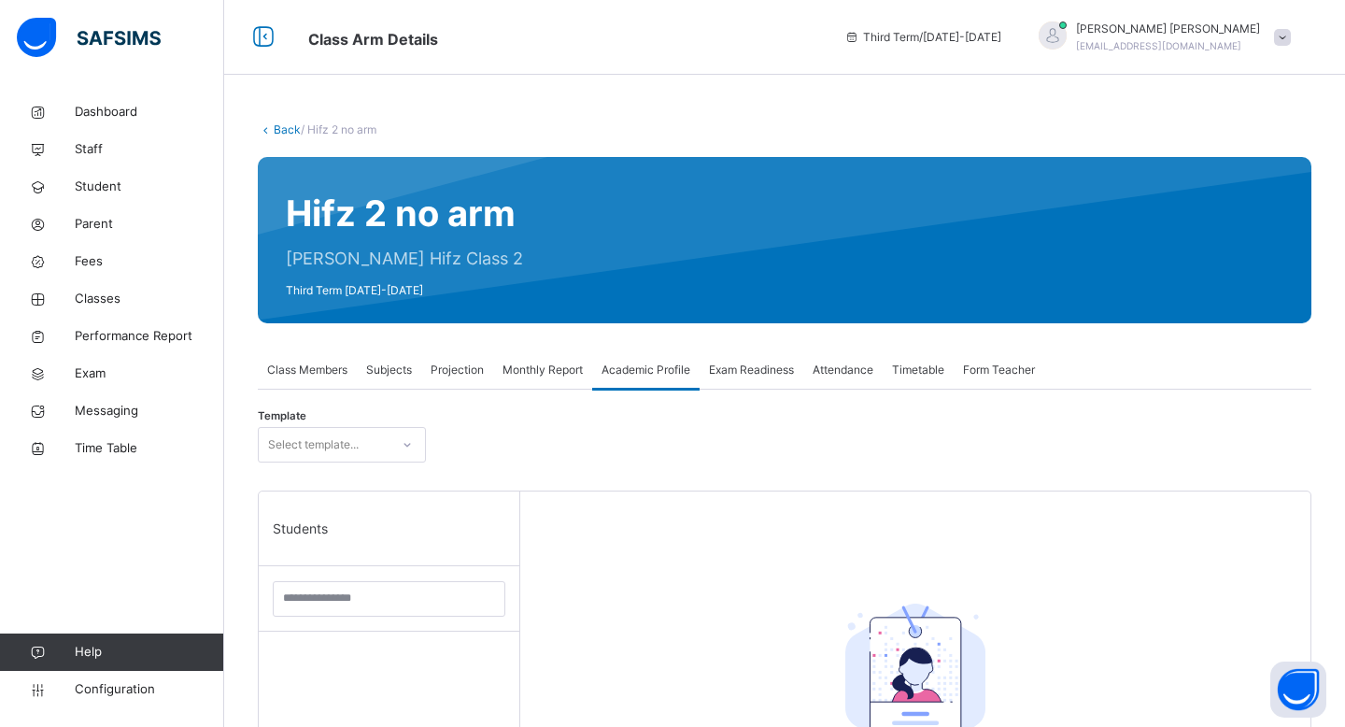
click at [504, 378] on div "Monthly Report" at bounding box center [542, 369] width 99 height 37
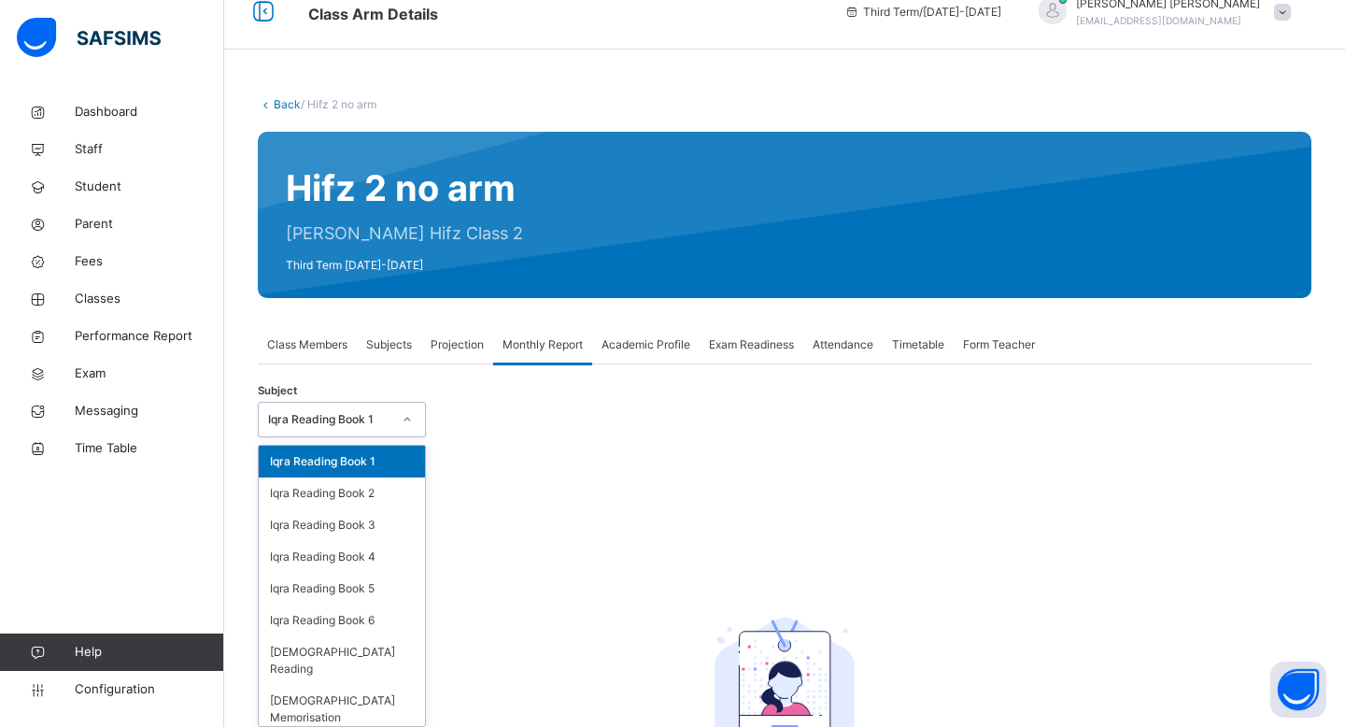
click at [405, 431] on div at bounding box center [407, 420] width 32 height 30
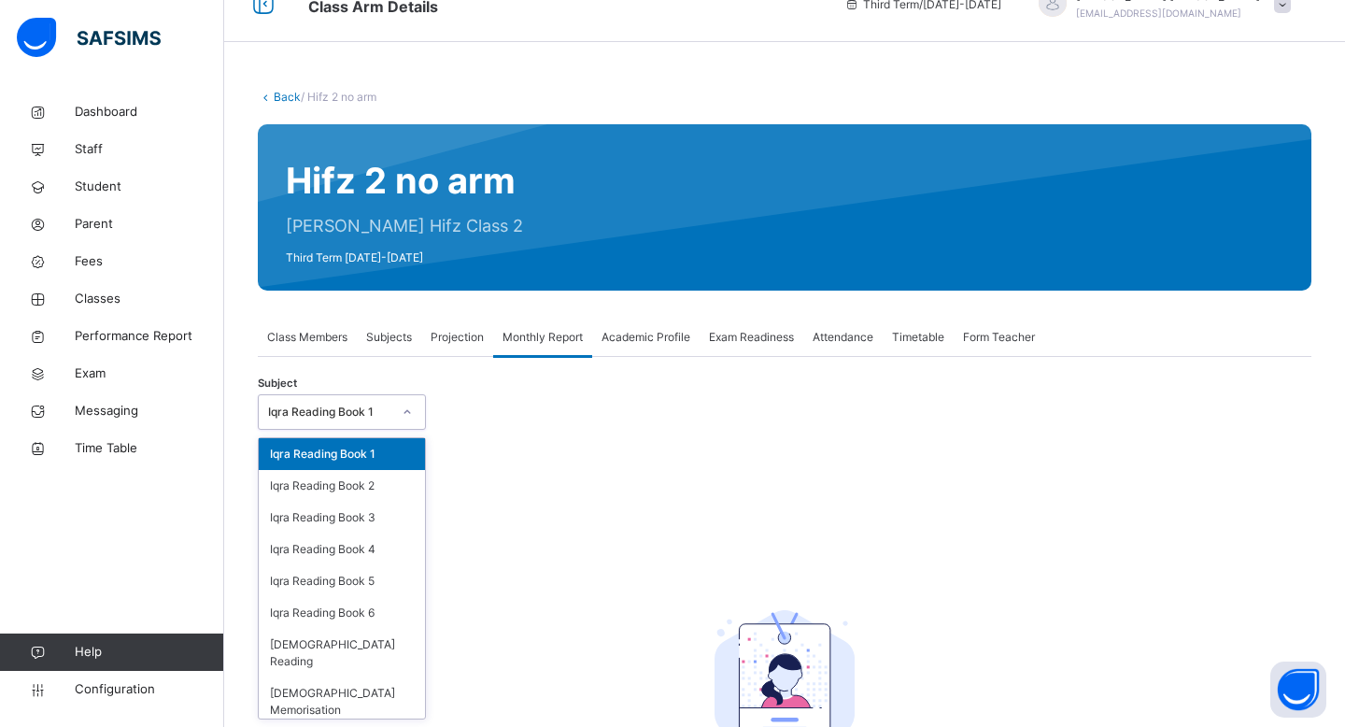
click at [476, 466] on div "No student found Select a subject from the list that has student records" at bounding box center [785, 667] width 1054 height 456
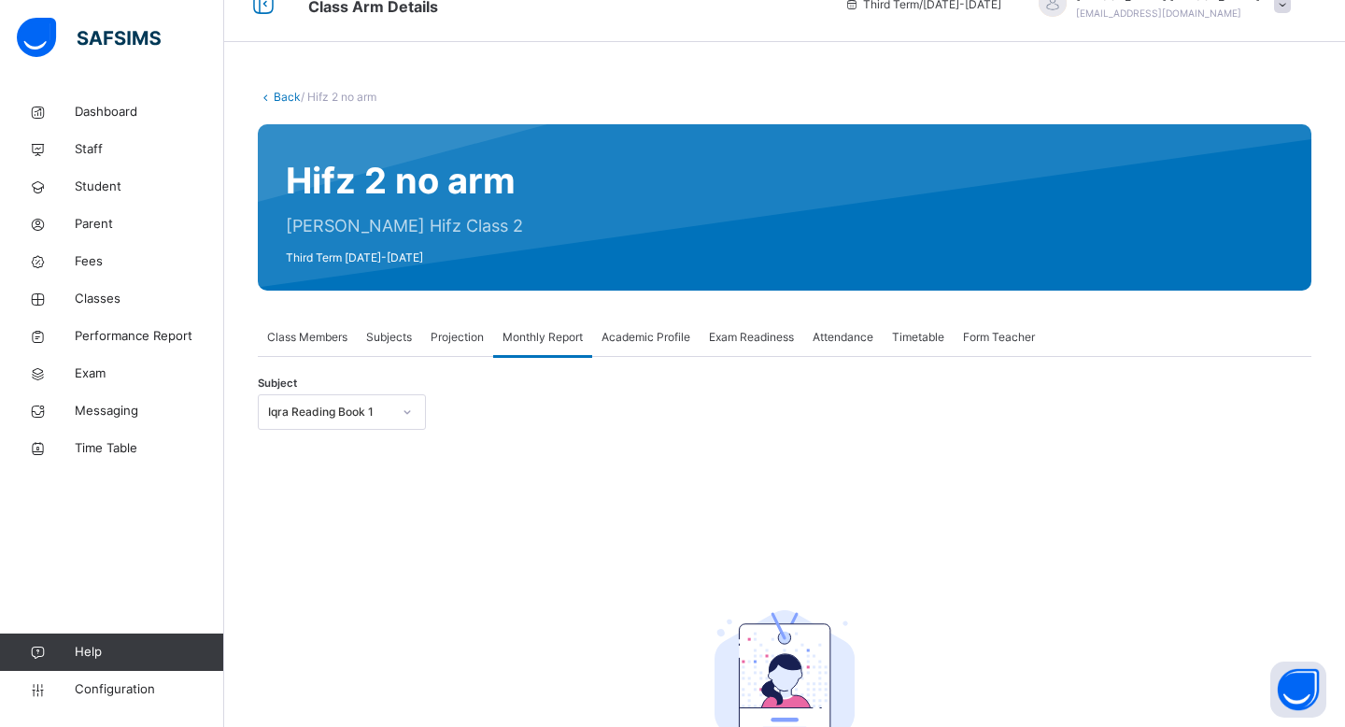
click at [685, 343] on span "Academic Profile" at bounding box center [646, 337] width 89 height 17
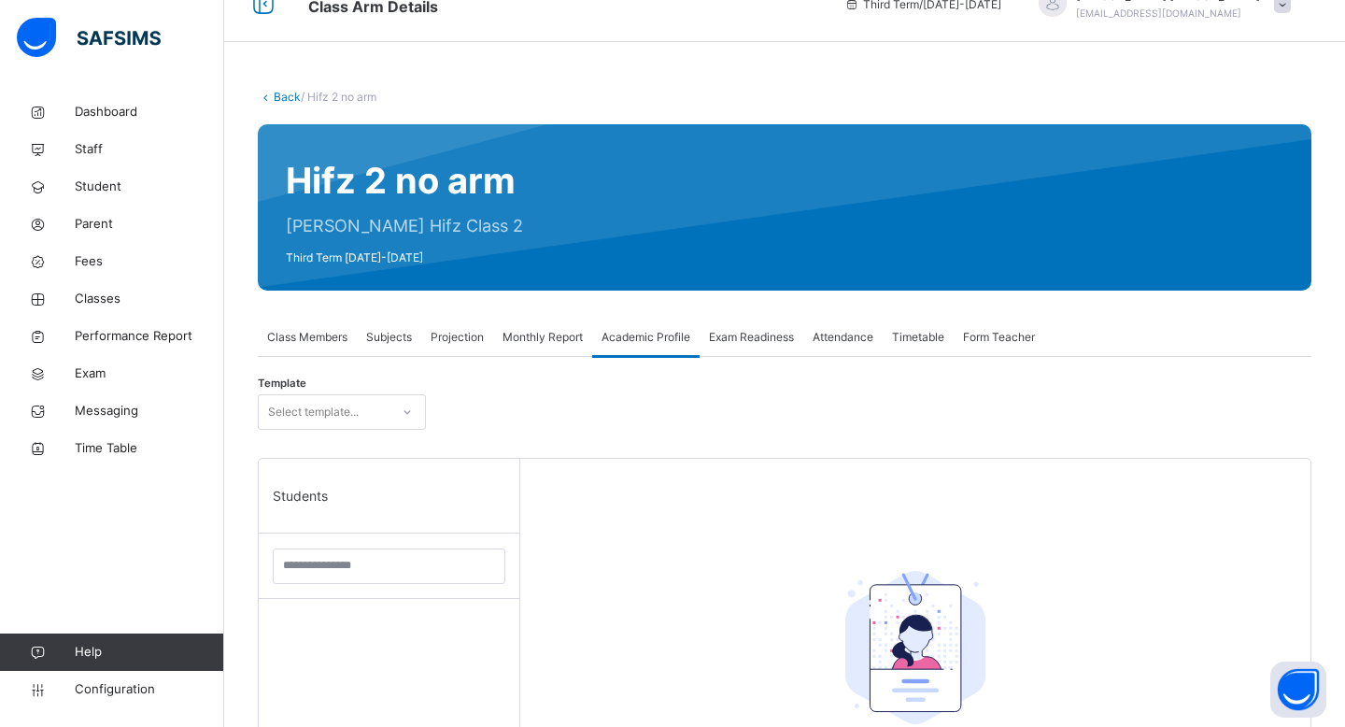
click at [746, 346] on div "Exam Readiness" at bounding box center [752, 337] width 104 height 37
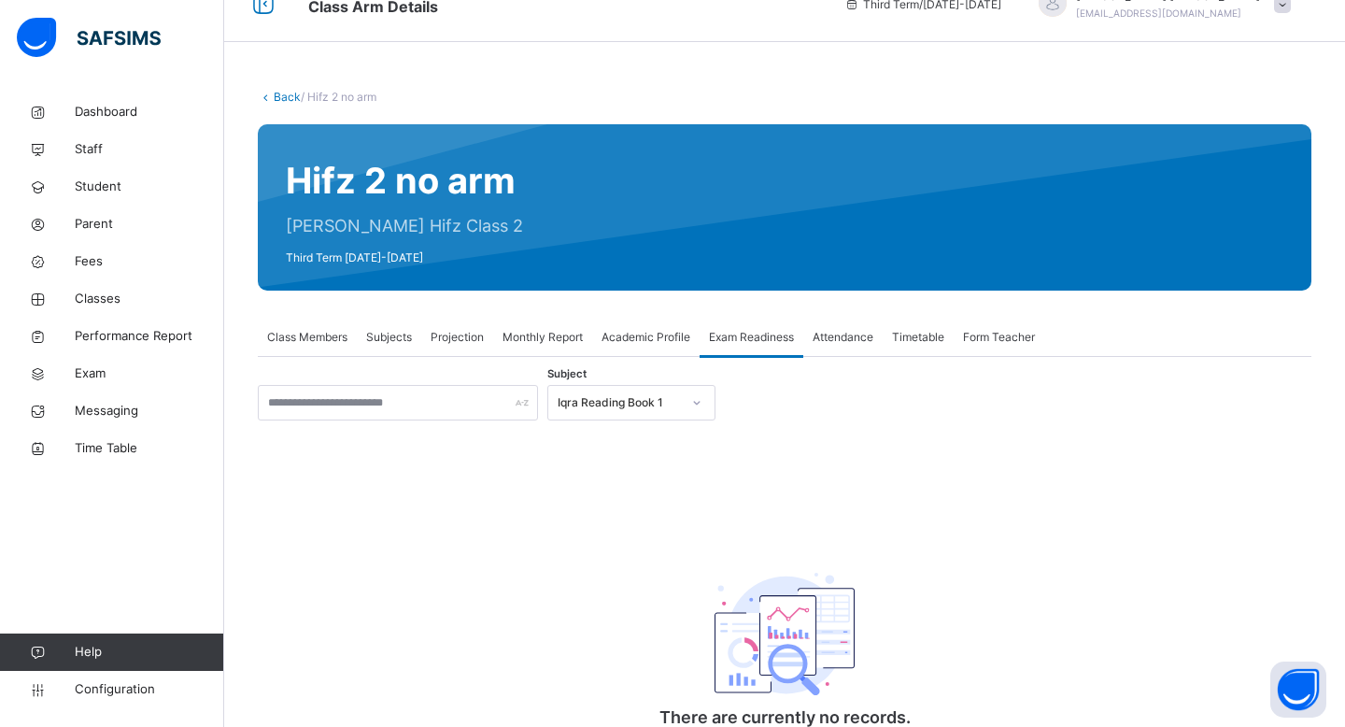
click at [859, 354] on div "Attendance" at bounding box center [842, 337] width 79 height 37
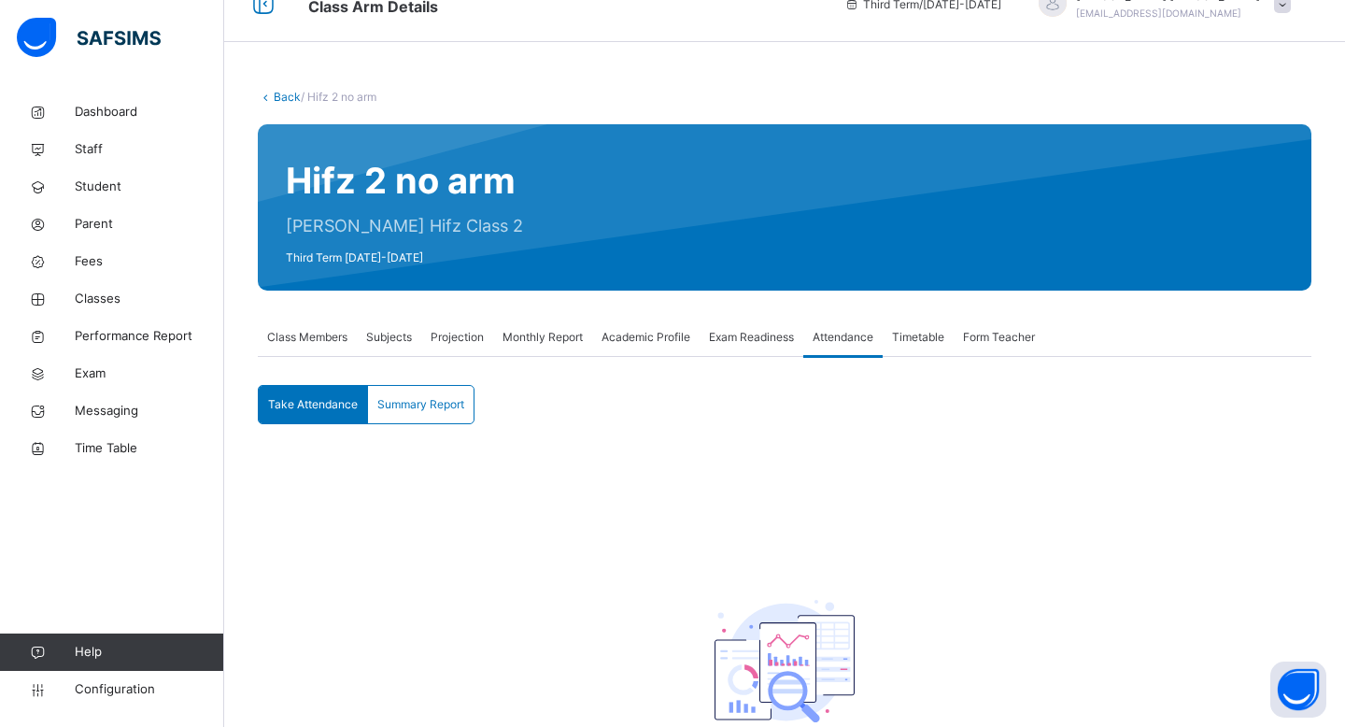
click at [915, 336] on span "Timetable" at bounding box center [918, 337] width 52 height 17
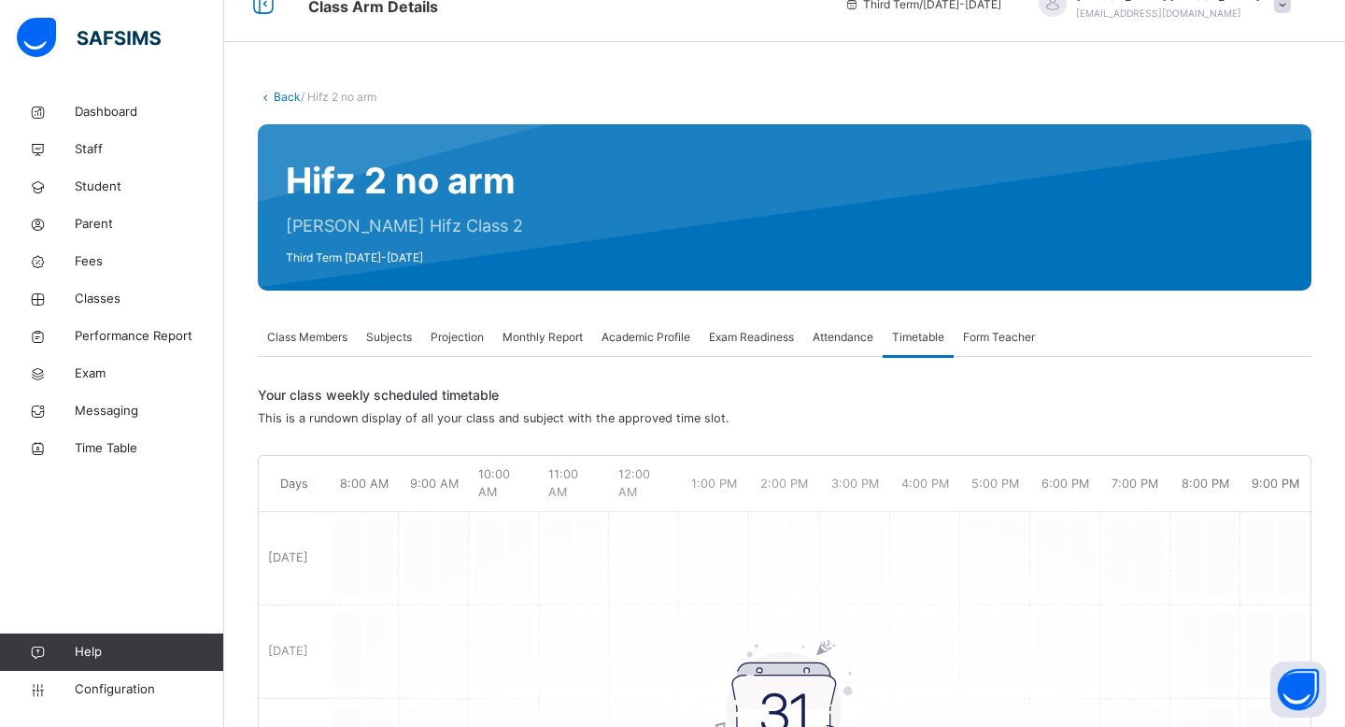
click at [1006, 345] on span "Form Teacher" at bounding box center [999, 337] width 72 height 17
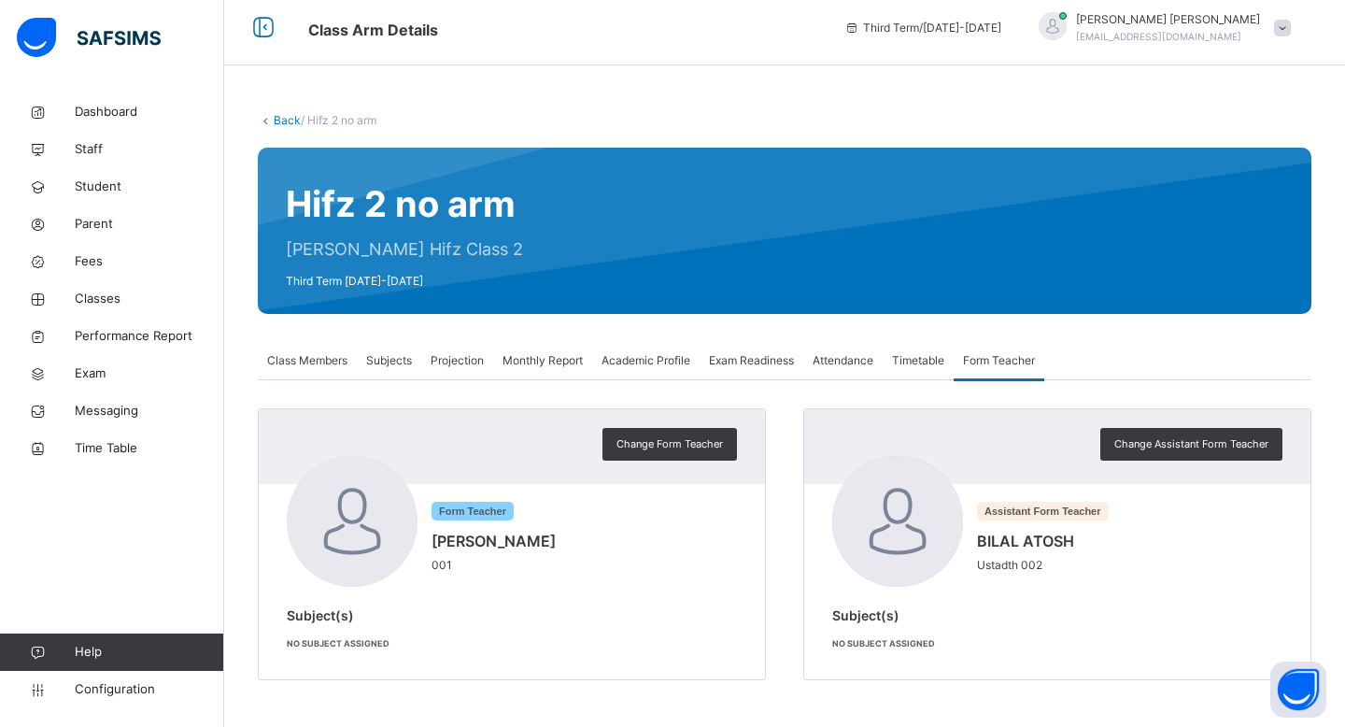
click at [1039, 585] on div "Assistant Form Teacher BILAL ATOSH Ustadth 002" at bounding box center [1057, 523] width 450 height 135
click at [888, 623] on div "Subject(s) No subject assigned" at bounding box center [1057, 628] width 450 height 46
click at [1140, 437] on span "Change Assistant Form Teacher" at bounding box center [1192, 444] width 154 height 16
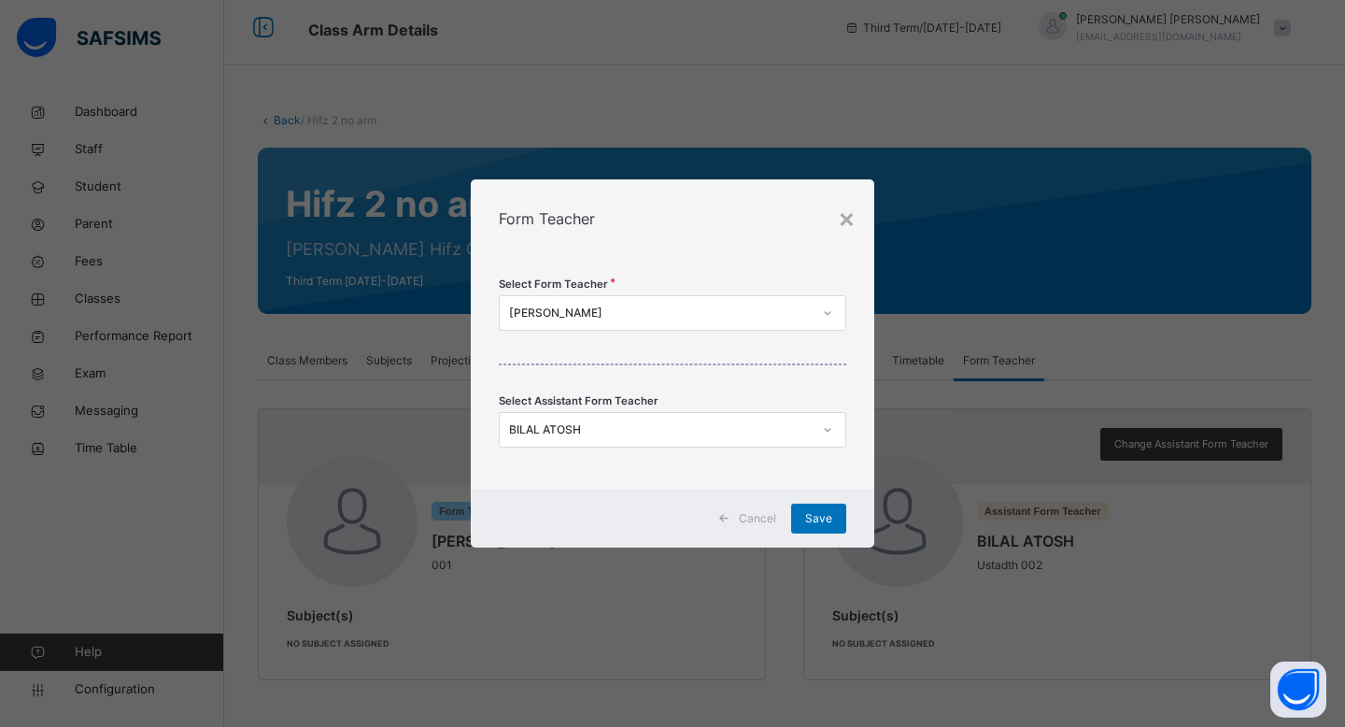
click at [739, 513] on span at bounding box center [724, 519] width 30 height 30
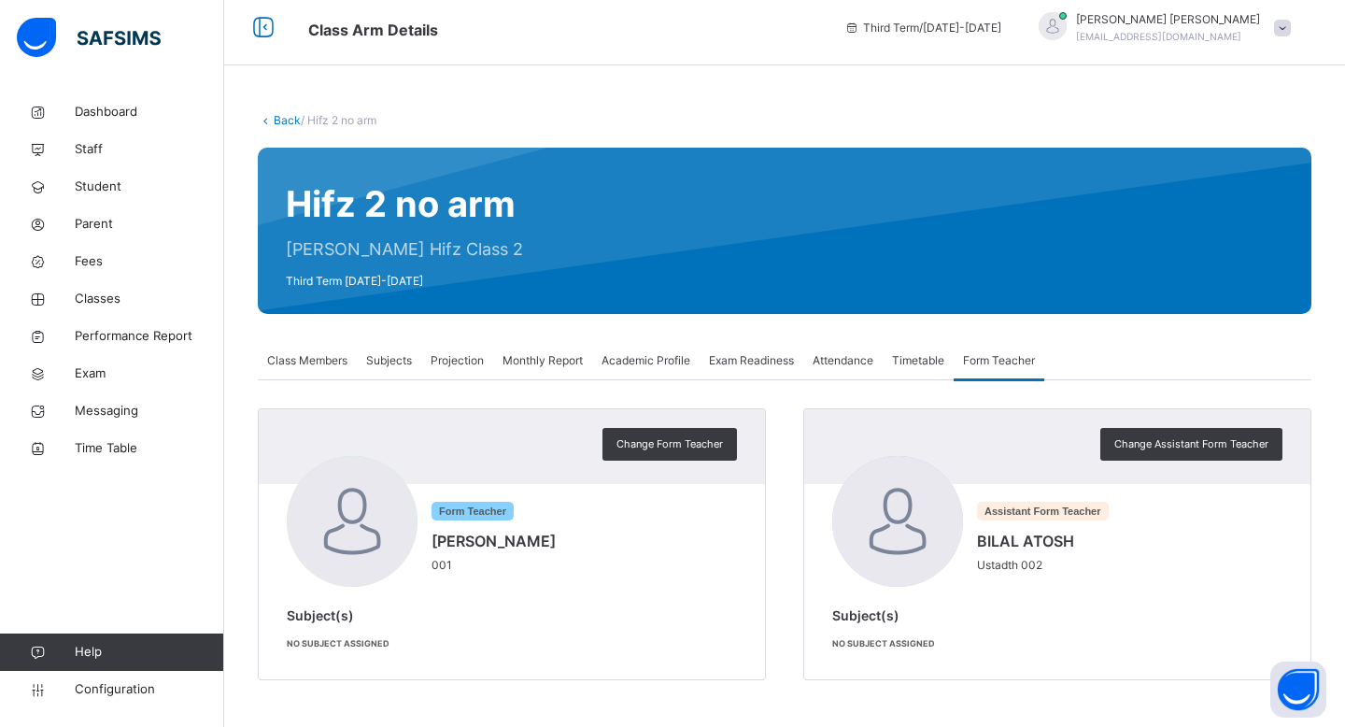
scroll to position [0, 0]
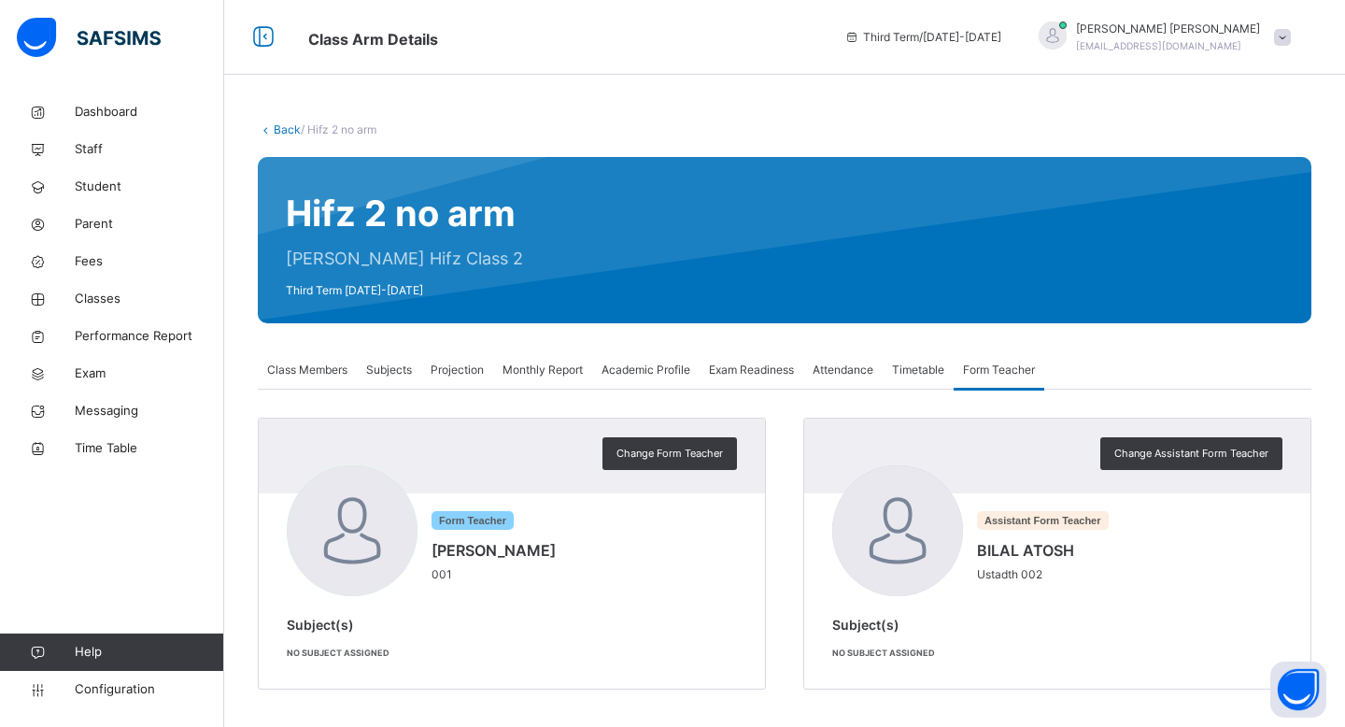
click at [111, 20] on img at bounding box center [89, 37] width 144 height 39
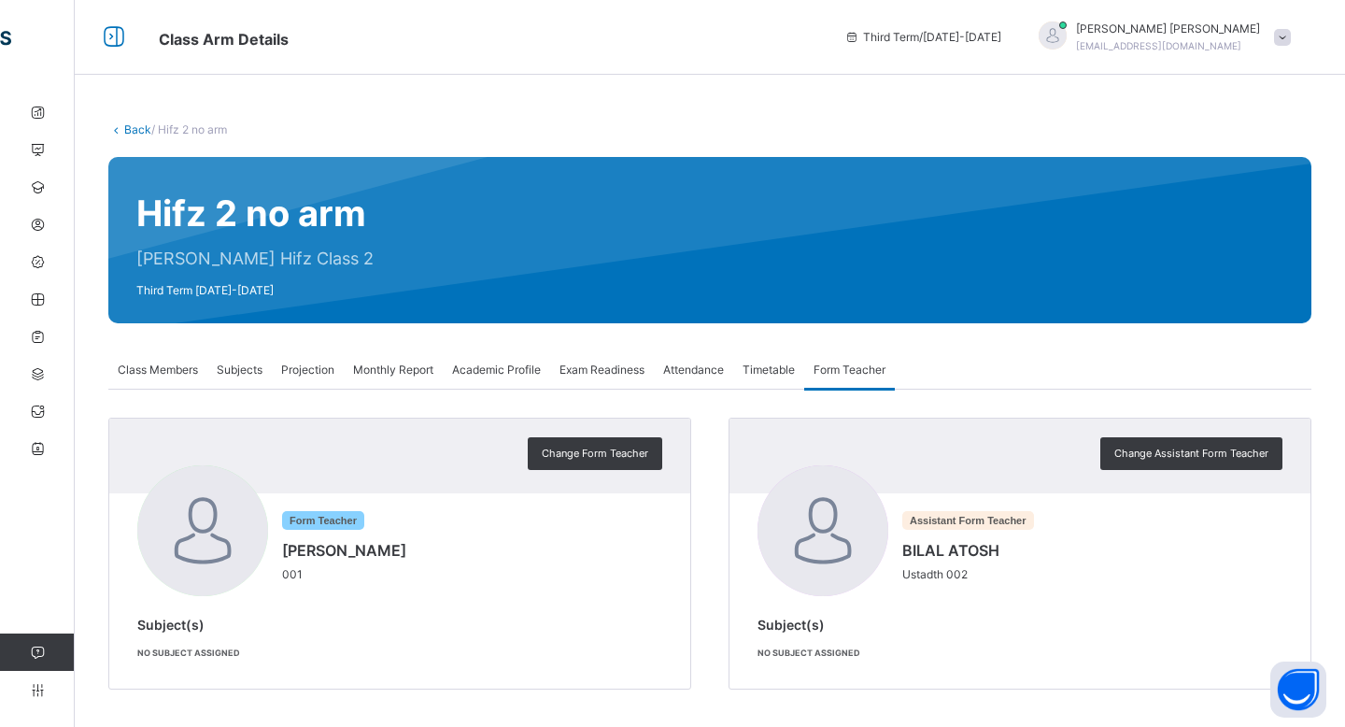
click at [121, 32] on icon at bounding box center [114, 38] width 32 height 34
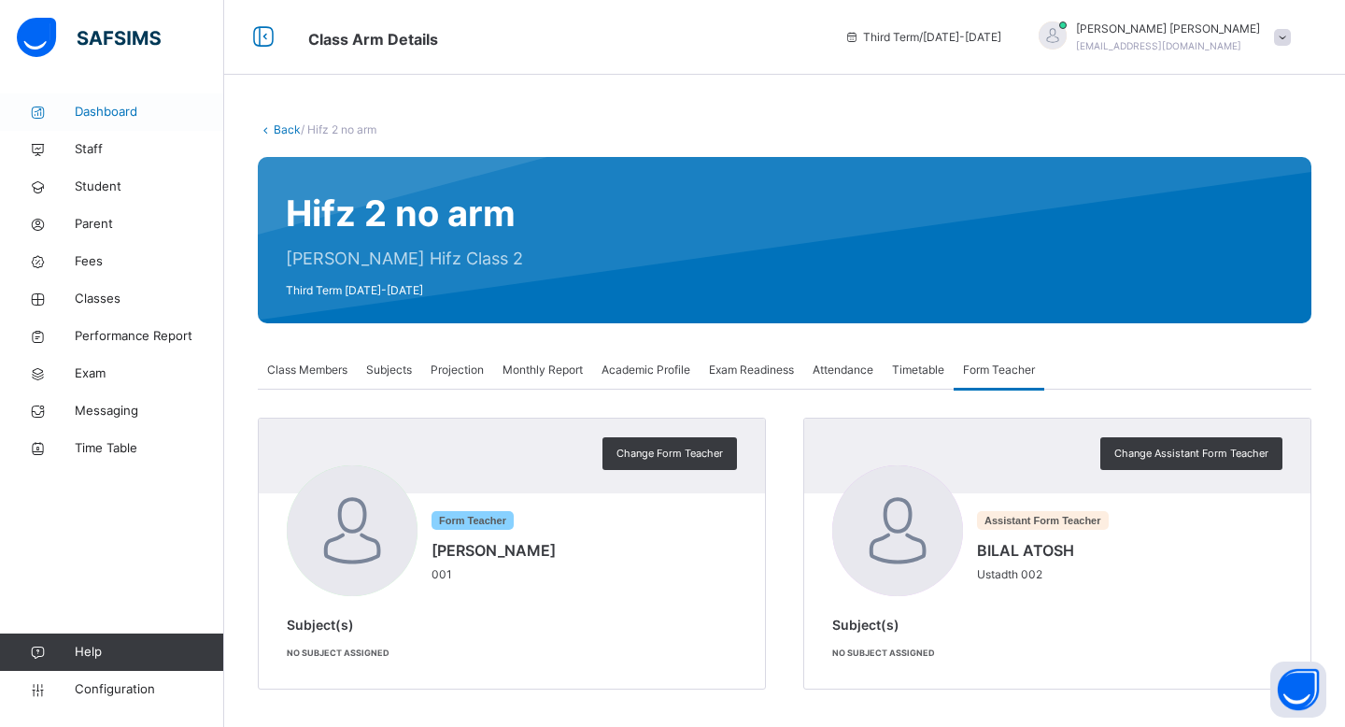
click at [111, 109] on span "Dashboard" at bounding box center [149, 112] width 149 height 19
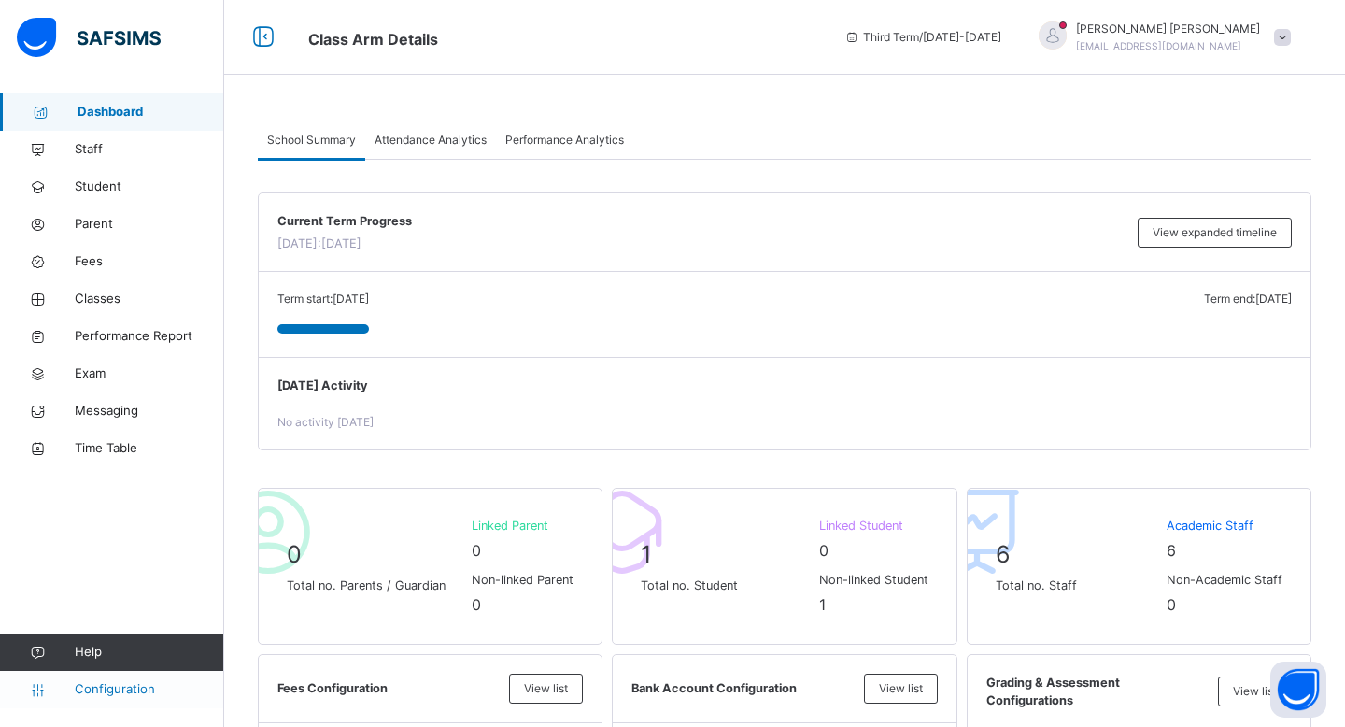
click at [128, 695] on span "Configuration" at bounding box center [149, 689] width 149 height 19
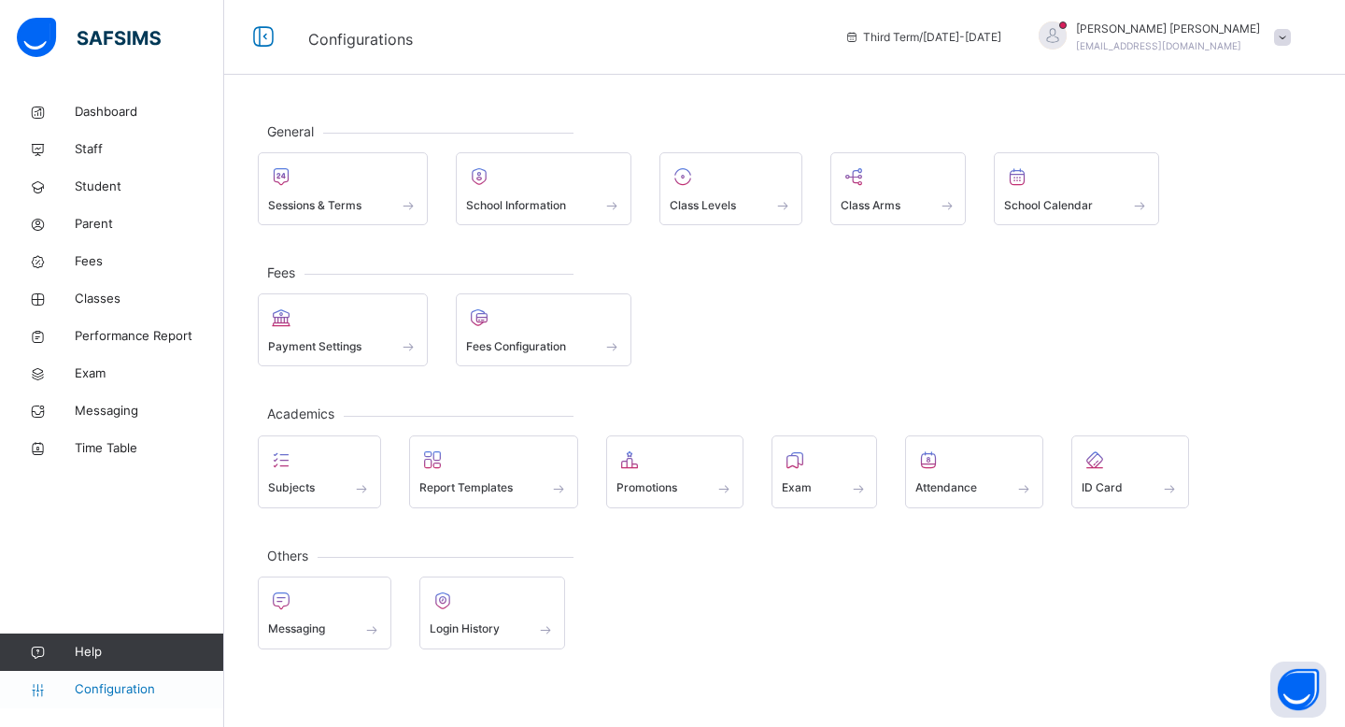
click at [151, 689] on span "Configuration" at bounding box center [149, 689] width 149 height 19
click at [126, 190] on span "Student" at bounding box center [149, 187] width 149 height 19
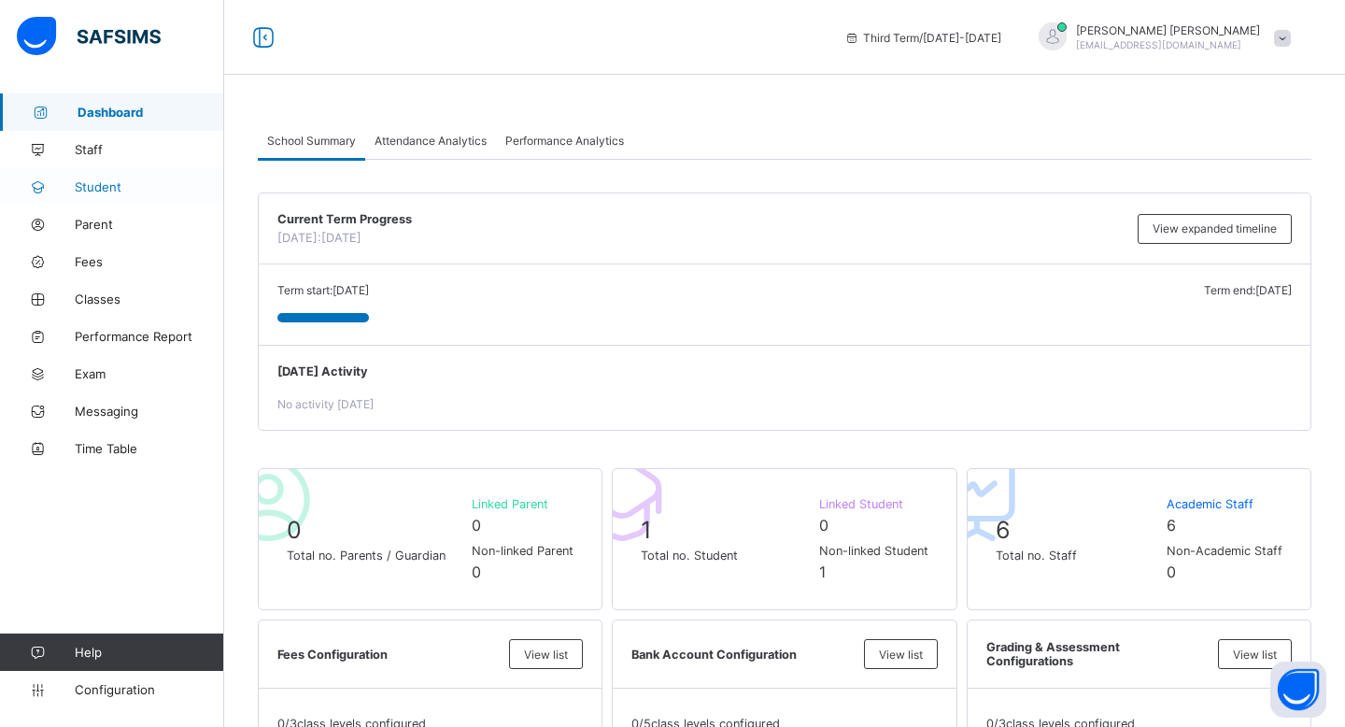
click at [120, 184] on span "Student" at bounding box center [149, 186] width 149 height 15
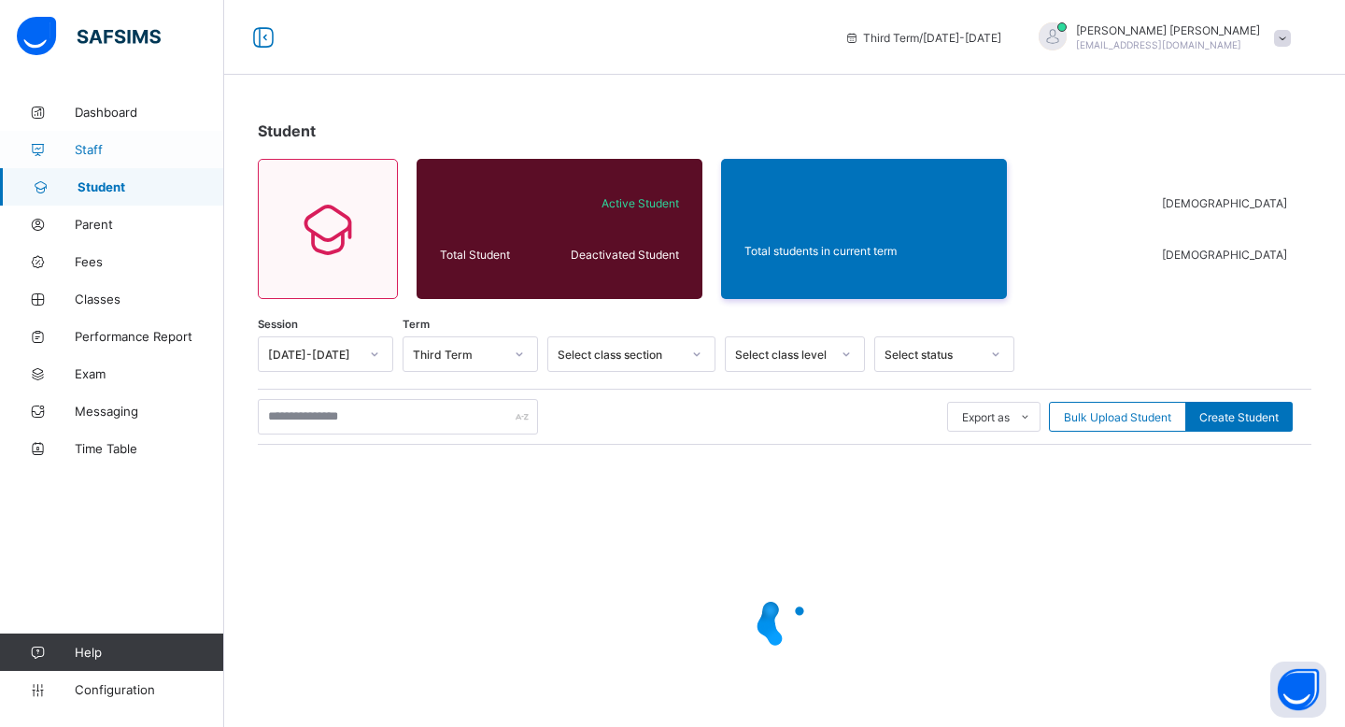
click at [124, 149] on span "Staff" at bounding box center [149, 149] width 149 height 15
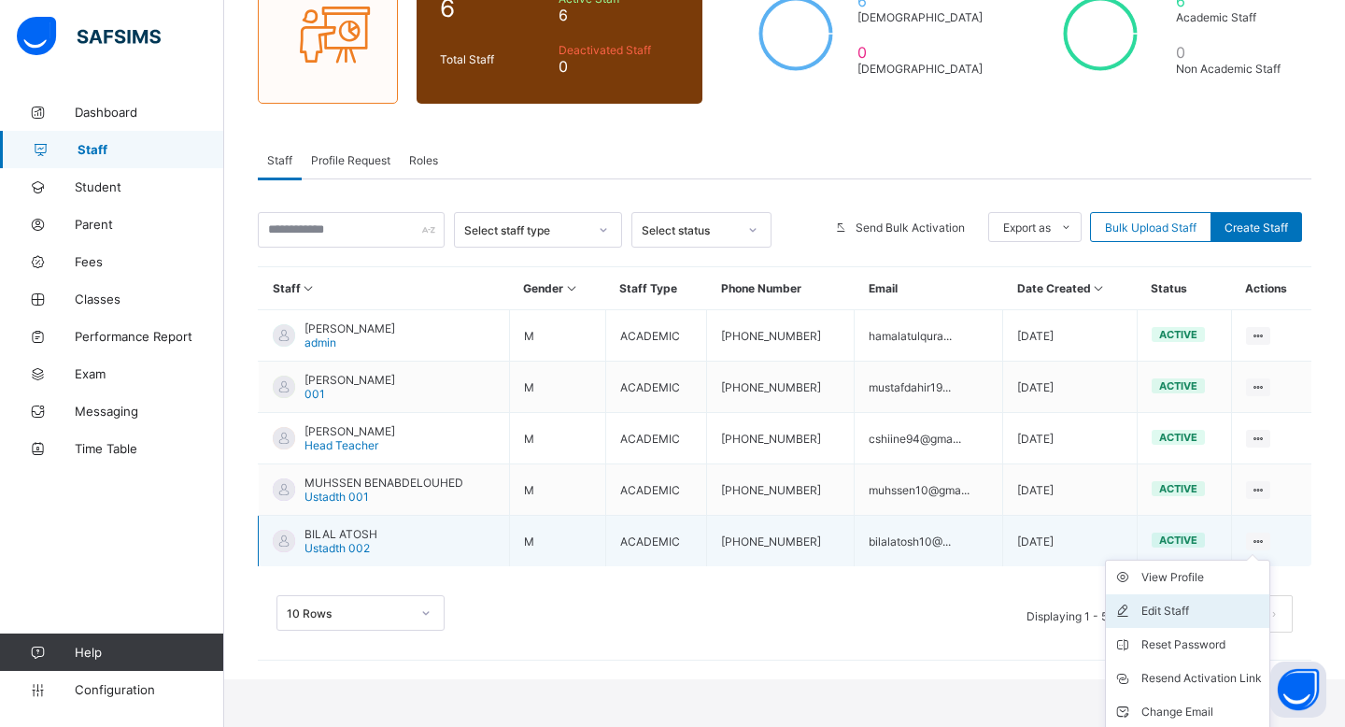
scroll to position [228, 0]
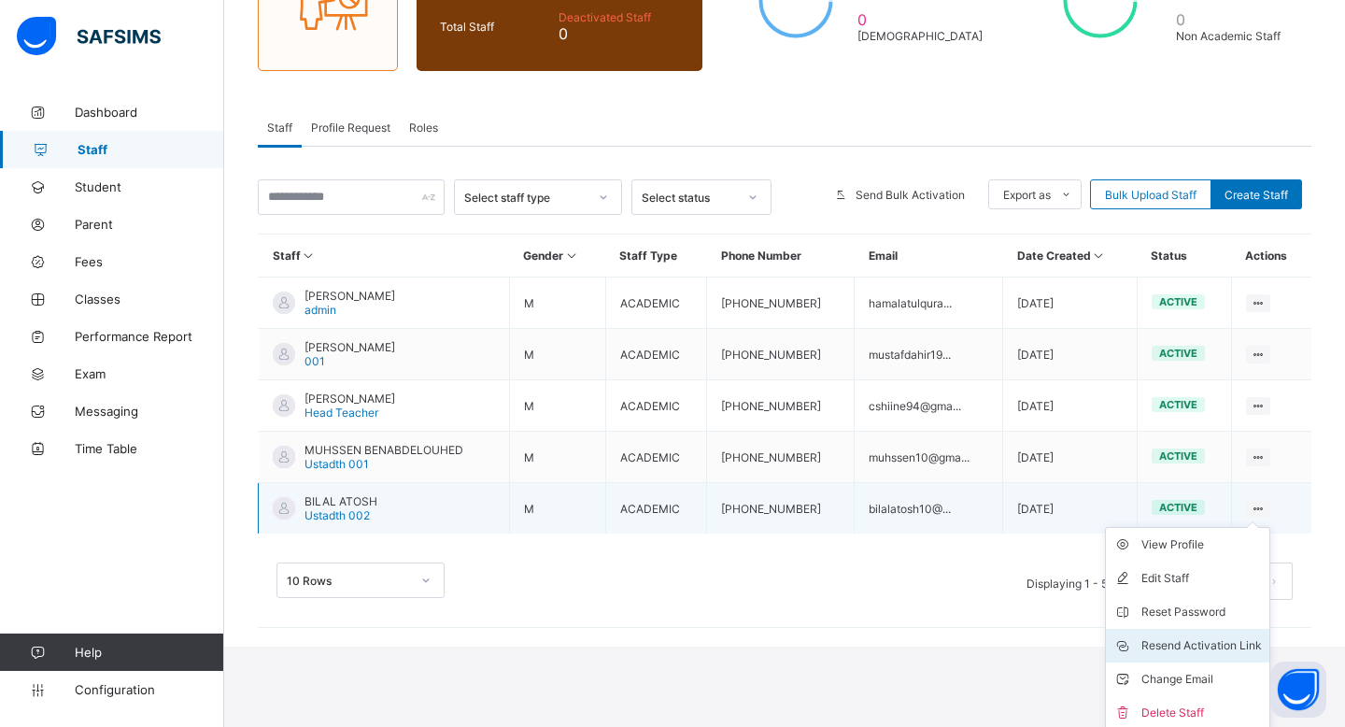
click at [1213, 632] on li "Resend Activation Link" at bounding box center [1187, 646] width 163 height 34
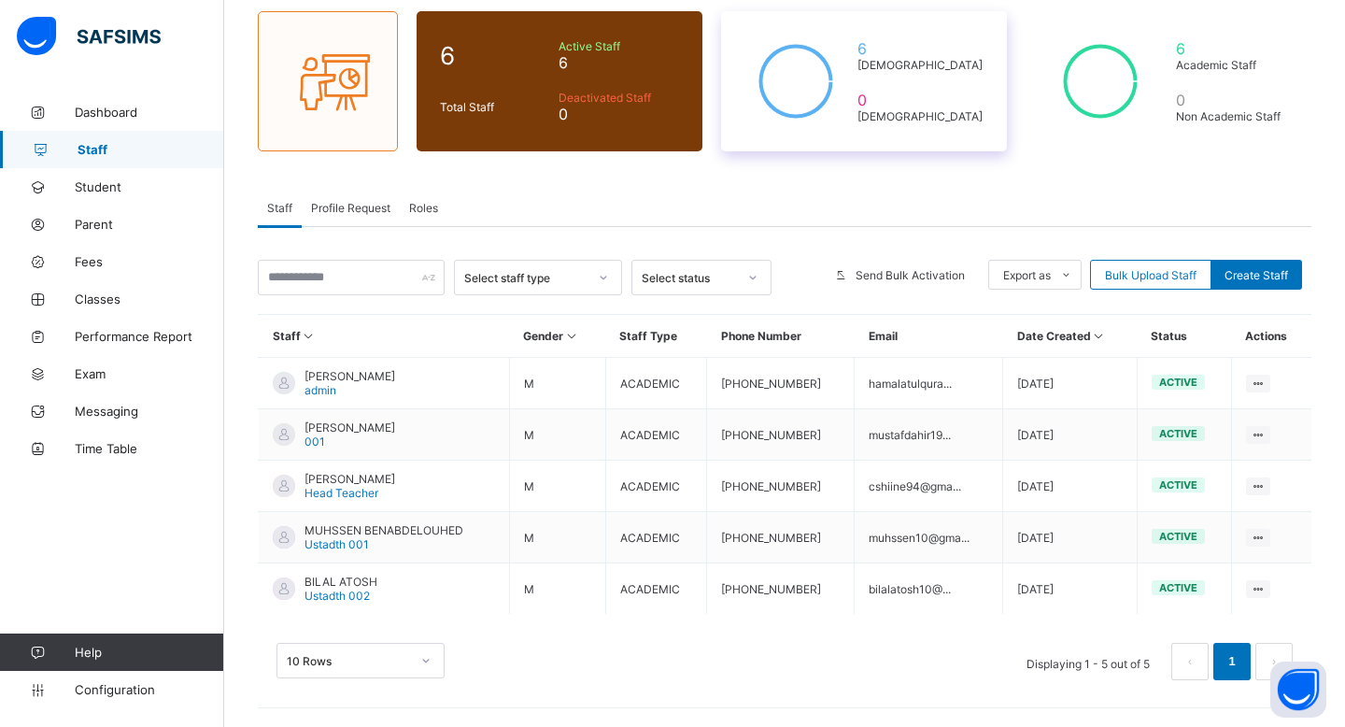
scroll to position [144, 0]
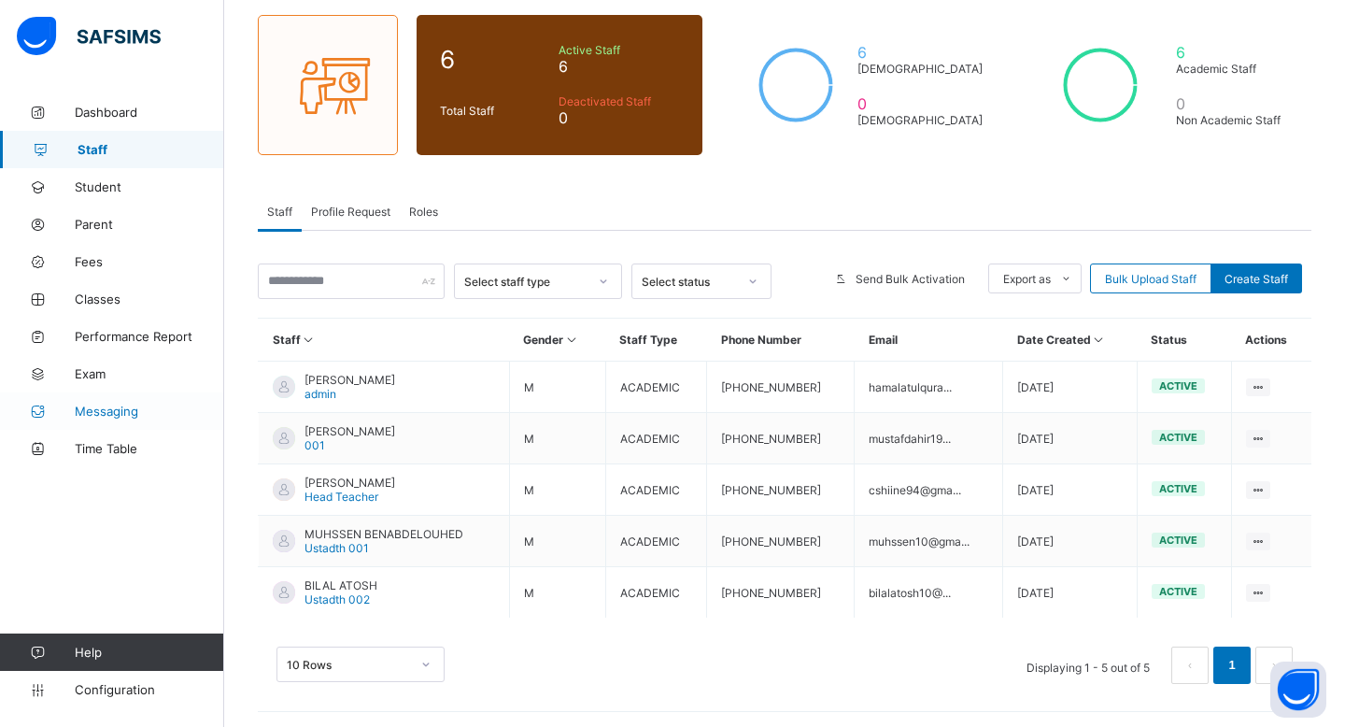
click at [130, 408] on span "Messaging" at bounding box center [149, 411] width 149 height 15
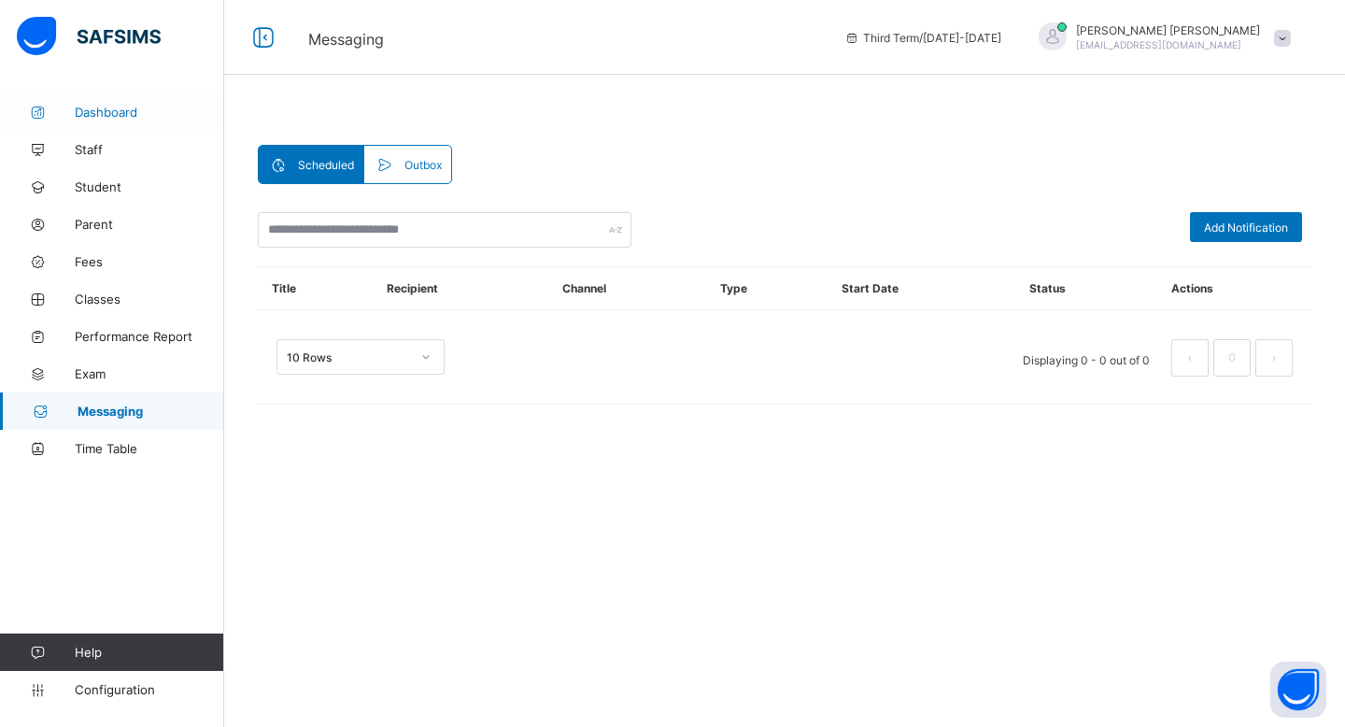
click at [136, 113] on span "Dashboard" at bounding box center [149, 112] width 149 height 15
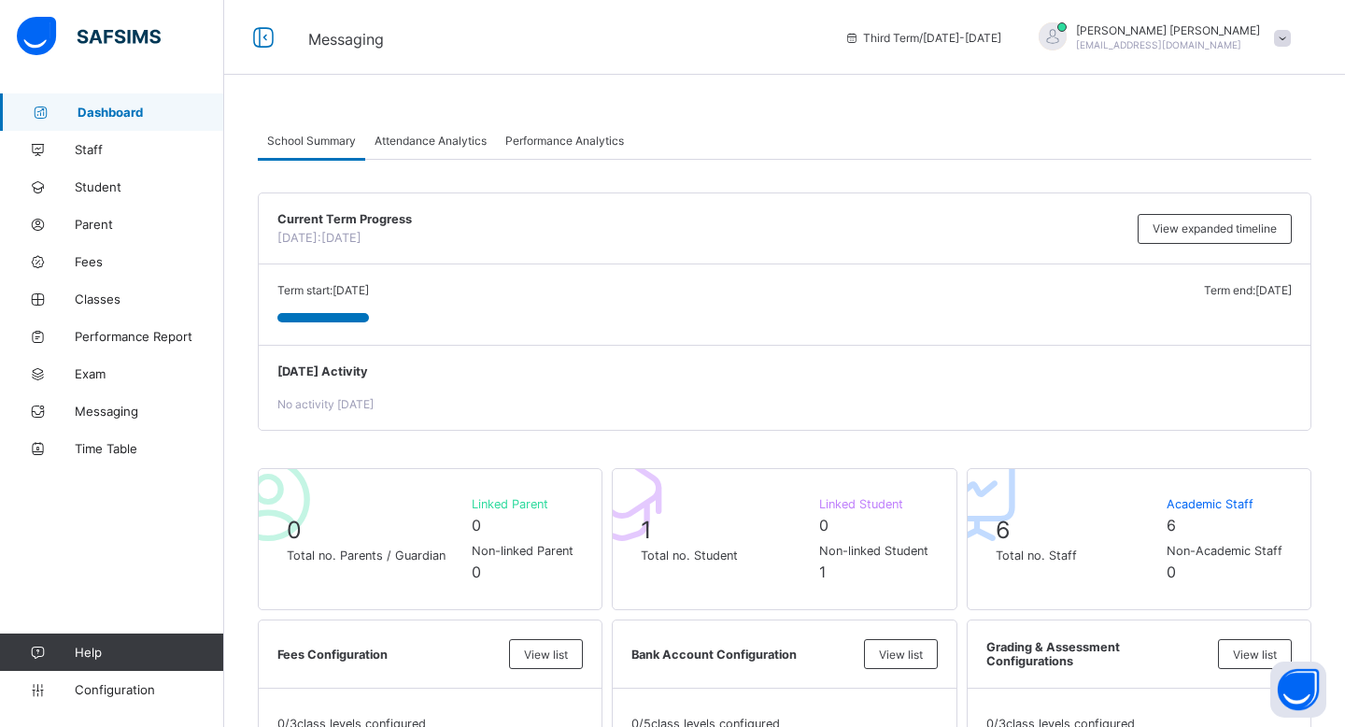
click at [423, 132] on div "Attendance Analytics" at bounding box center [430, 139] width 131 height 37
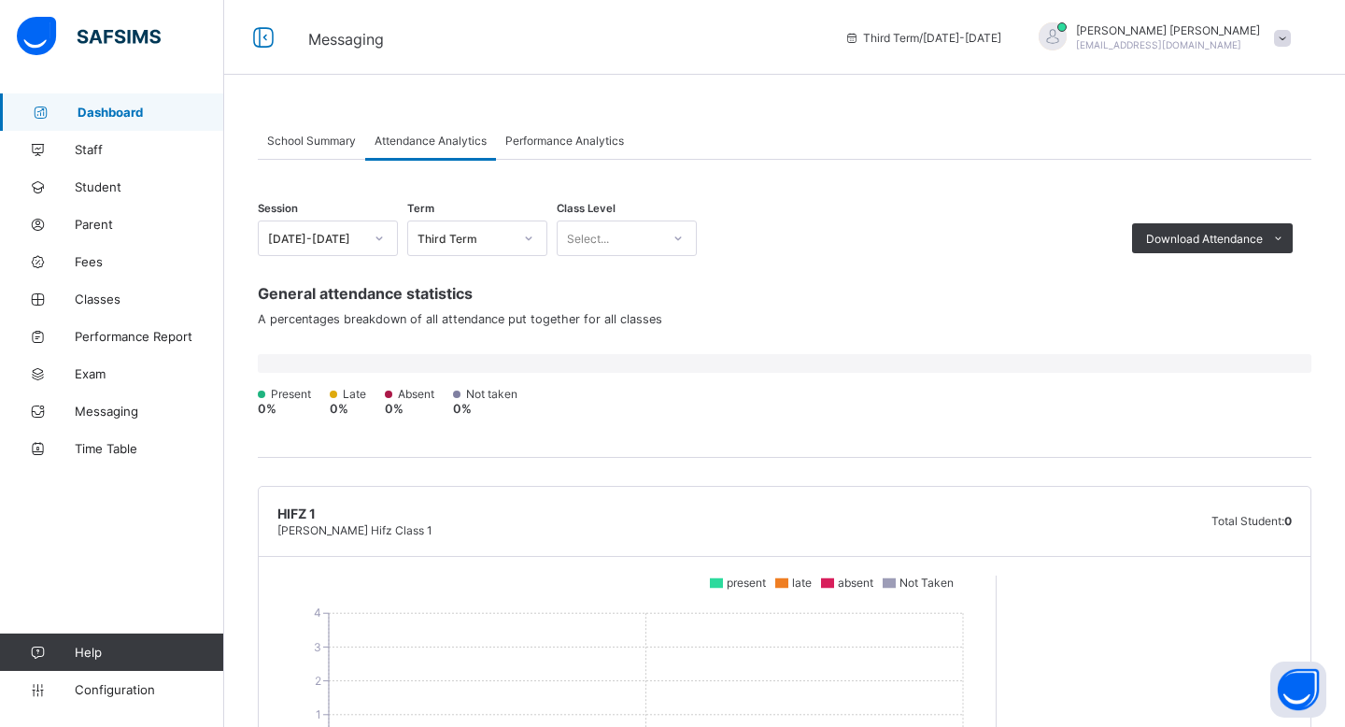
click at [622, 242] on div "Select..." at bounding box center [609, 238] width 103 height 26
click at [389, 231] on div at bounding box center [379, 238] width 32 height 30
click at [175, 122] on link "Dashboard" at bounding box center [112, 111] width 224 height 37
click at [107, 138] on link "Staff" at bounding box center [112, 149] width 224 height 37
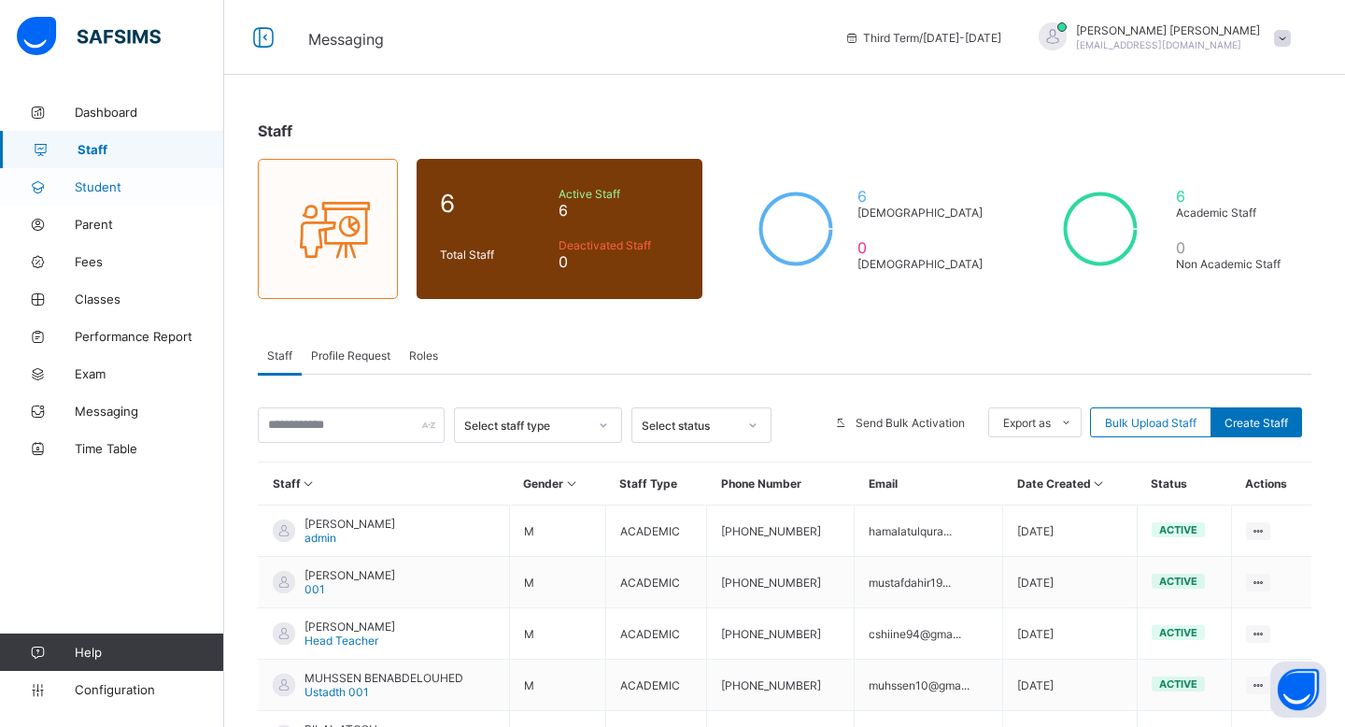
click at [134, 187] on span "Student" at bounding box center [149, 186] width 149 height 15
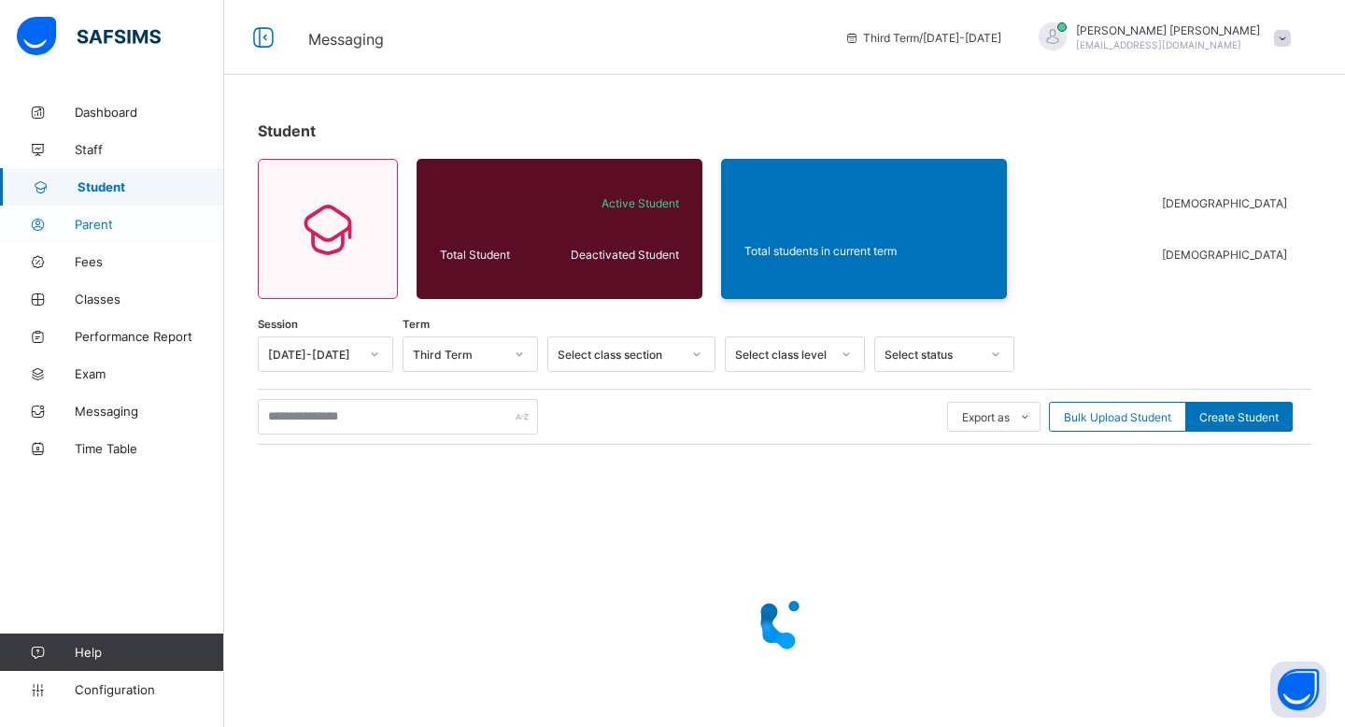
click at [146, 220] on span "Parent" at bounding box center [149, 224] width 149 height 15
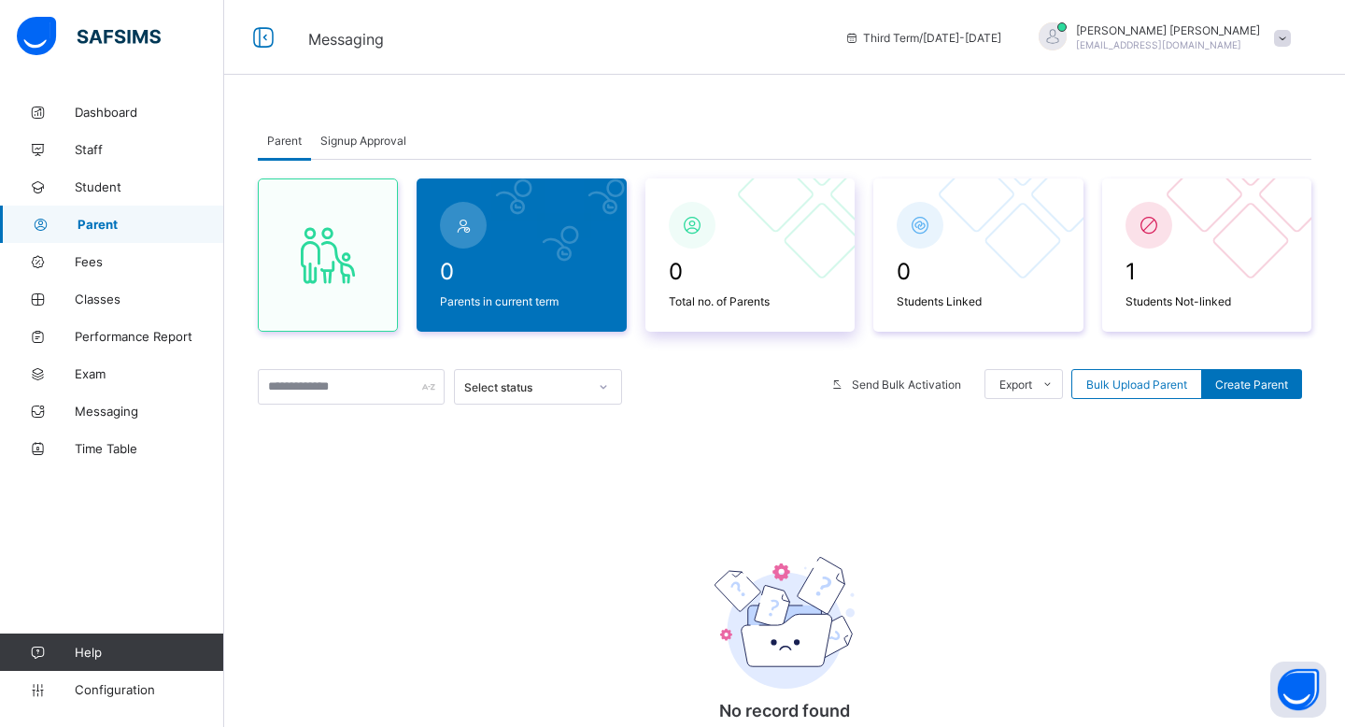
click at [736, 289] on span at bounding box center [750, 289] width 163 height 9
click at [967, 266] on span "0" at bounding box center [978, 271] width 163 height 27
click at [1212, 266] on span "1" at bounding box center [1207, 271] width 163 height 27
drag, startPoint x: 902, startPoint y: 225, endPoint x: 1097, endPoint y: 244, distance: 196.1
click at [1097, 245] on div "0 Parents in current term 0 Total no. of Parents 0 Students Linked 1 Students N…" at bounding box center [785, 254] width 1054 height 153
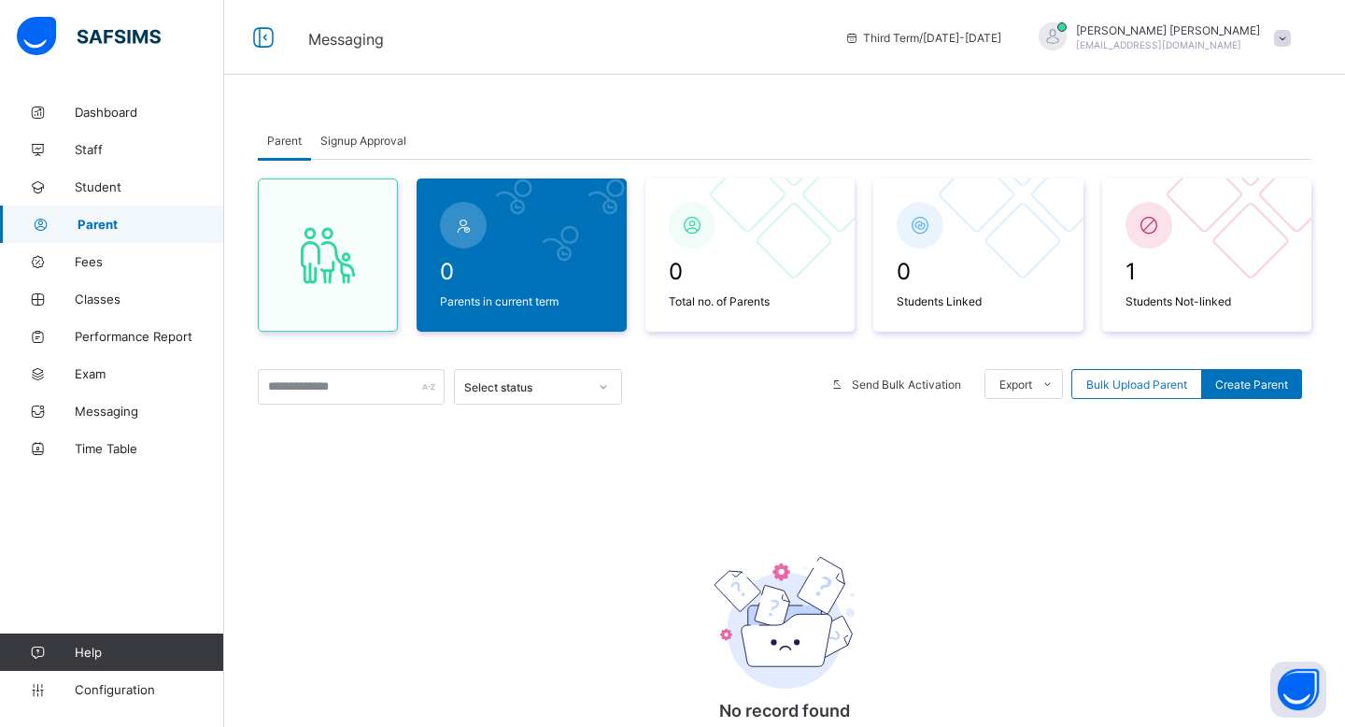
click at [547, 372] on div "Select status" at bounding box center [538, 387] width 168 height 36
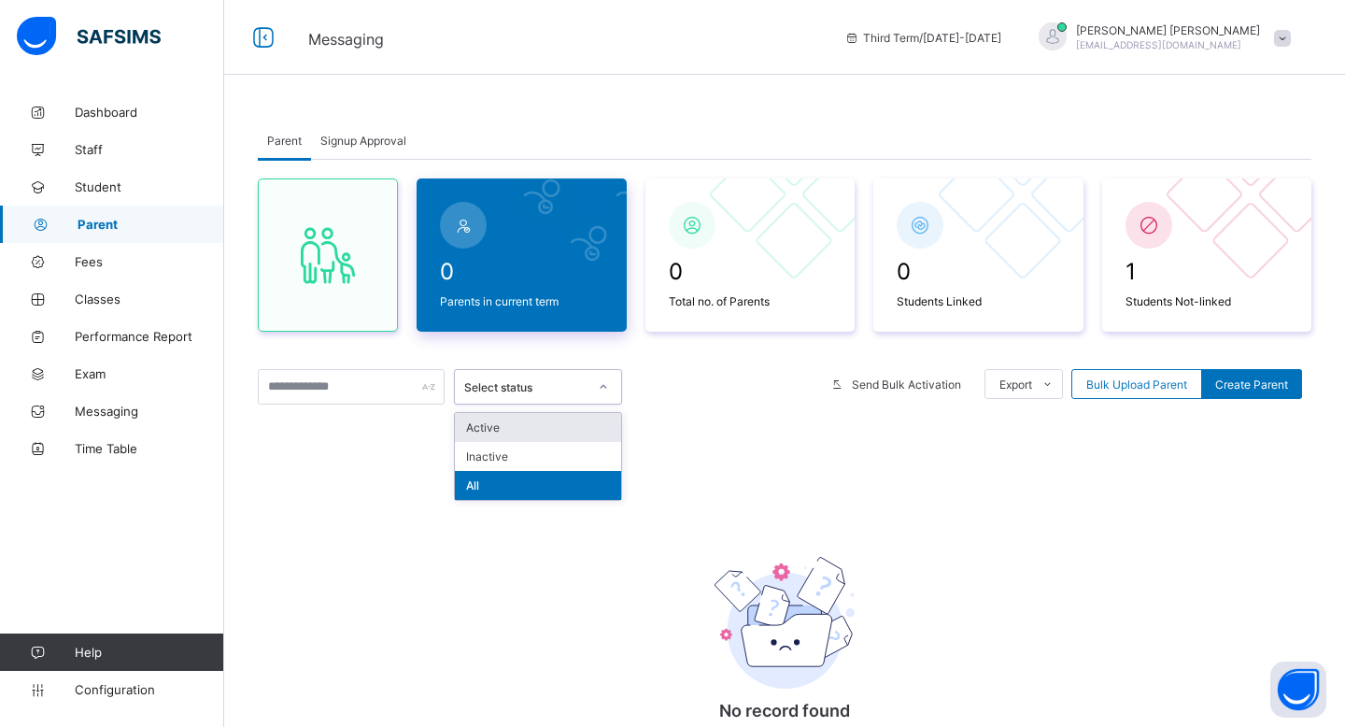
click at [564, 301] on span "Parents in current term" at bounding box center [521, 301] width 163 height 14
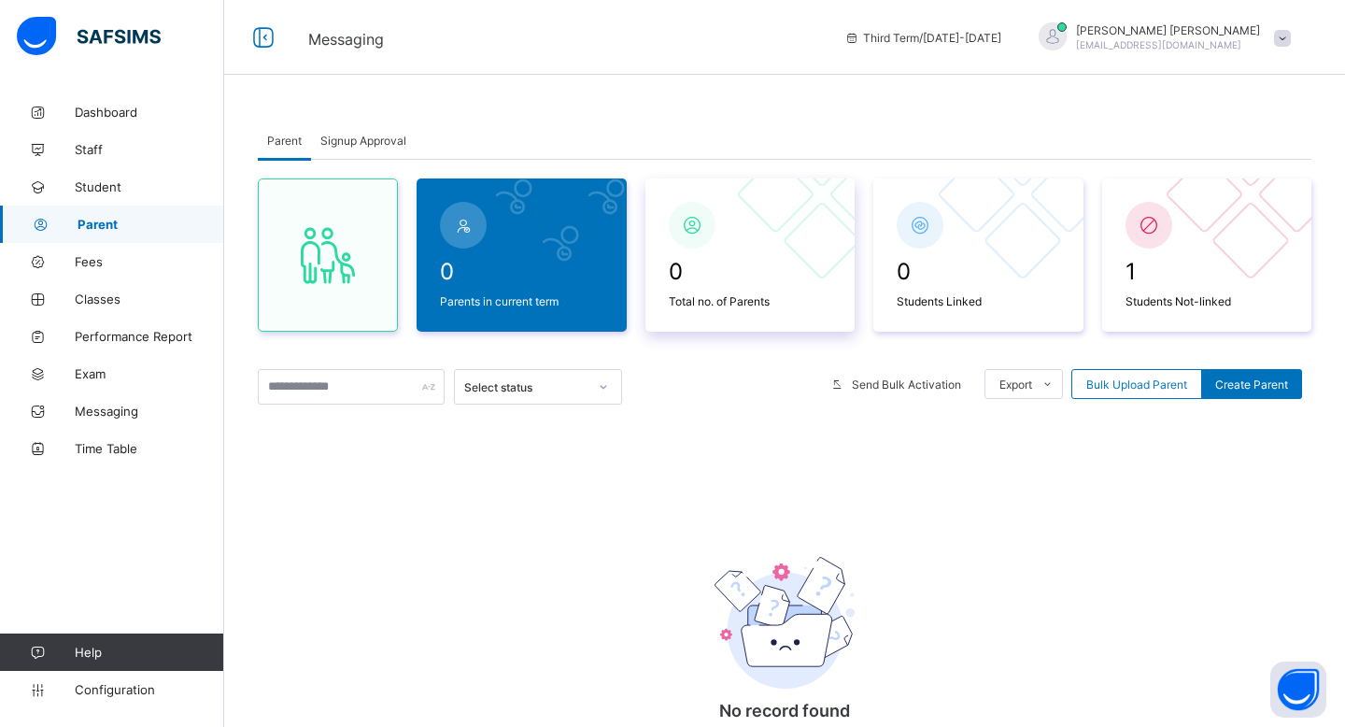
click at [758, 301] on span "Total no. of Parents" at bounding box center [750, 301] width 163 height 14
click at [512, 243] on div at bounding box center [521, 225] width 173 height 56
click at [1136, 263] on span "1" at bounding box center [1207, 271] width 163 height 27
drag, startPoint x: 1228, startPoint y: 234, endPoint x: 792, endPoint y: 234, distance: 435.4
click at [792, 234] on div "0 Parents in current term 0 Total no. of Parents 0 Students Linked 1 Students N…" at bounding box center [785, 254] width 1054 height 153
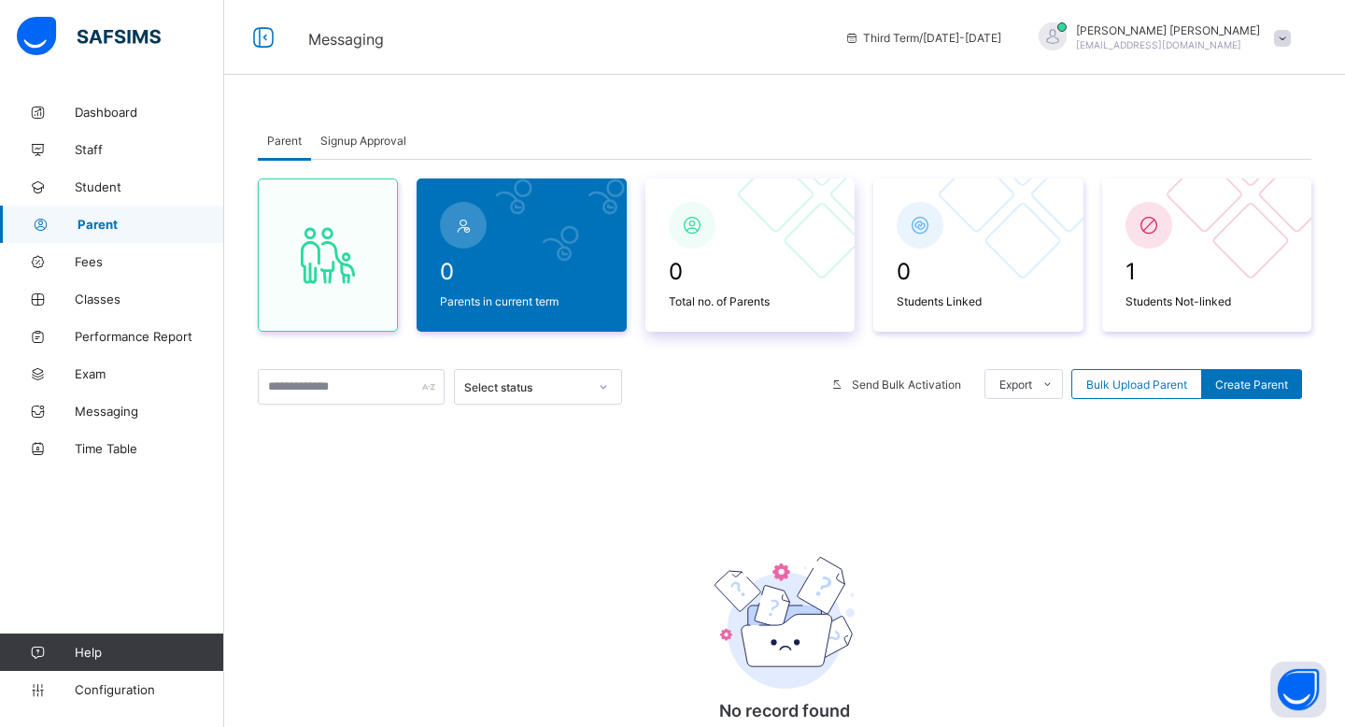
click at [793, 234] on div at bounding box center [822, 240] width 79 height 79
click at [945, 257] on div "0 Students Linked" at bounding box center [978, 283] width 173 height 60
click at [556, 263] on span "0" at bounding box center [521, 271] width 163 height 27
click at [419, 220] on div "0 Parents in current term" at bounding box center [522, 254] width 210 height 153
click at [449, 220] on div at bounding box center [463, 225] width 47 height 47
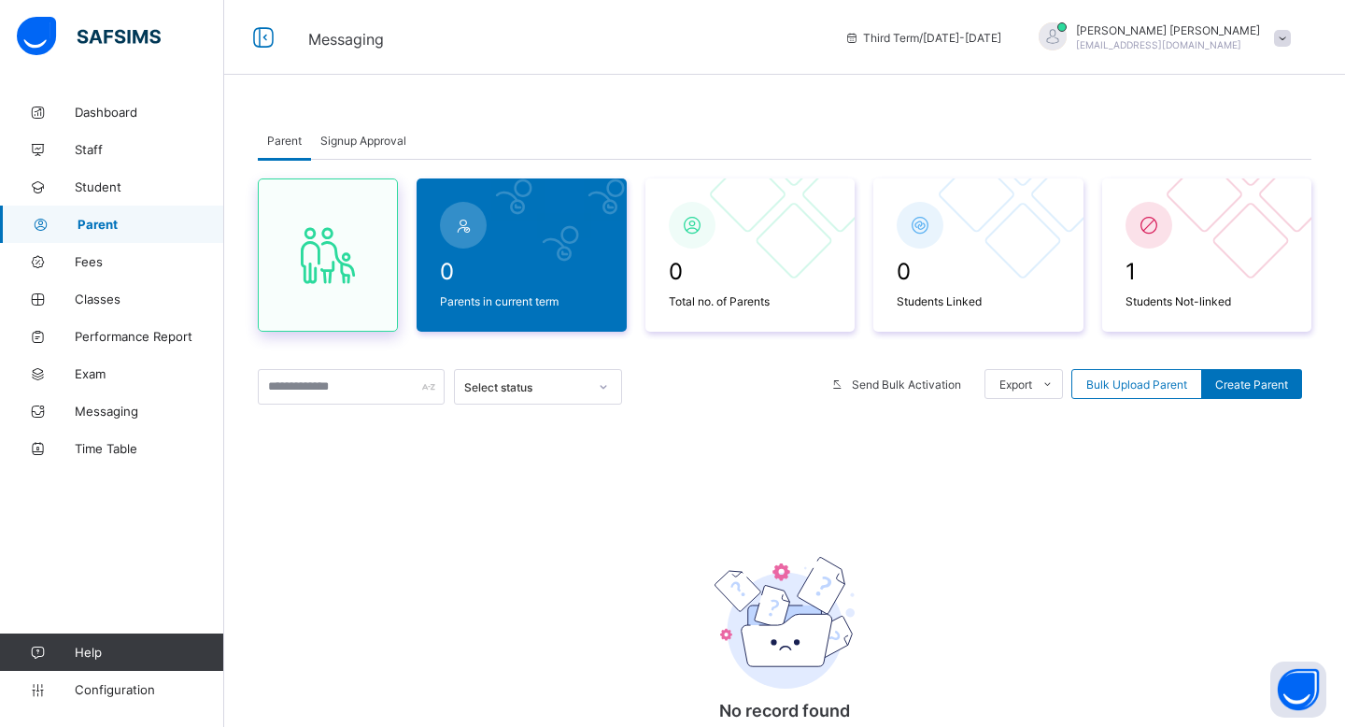
click at [364, 200] on div at bounding box center [328, 254] width 140 height 153
click at [384, 162] on div "0 Parents in current term 0 Total no. of Parents 0 Students Linked 1 Students N…" at bounding box center [785, 516] width 1054 height 712
click at [384, 149] on div "Signup Approval" at bounding box center [363, 139] width 105 height 37
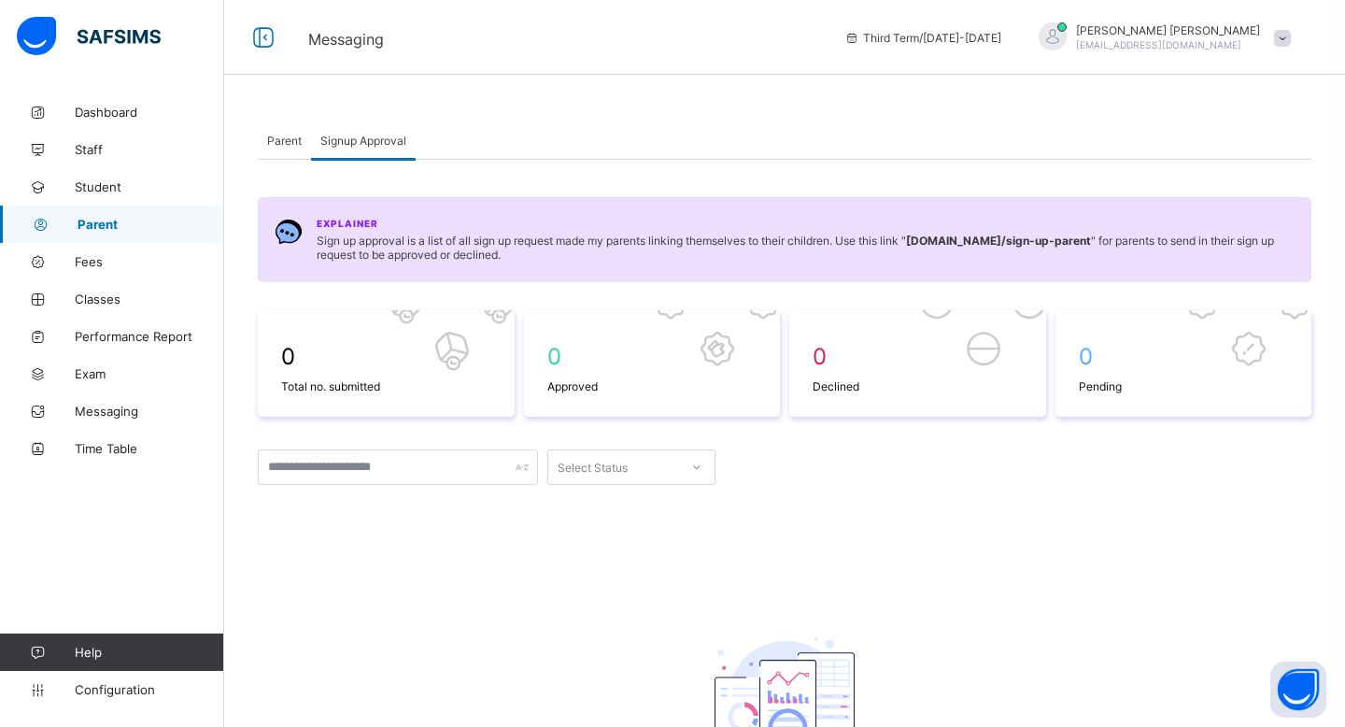
click at [298, 146] on span "Parent" at bounding box center [284, 141] width 35 height 14
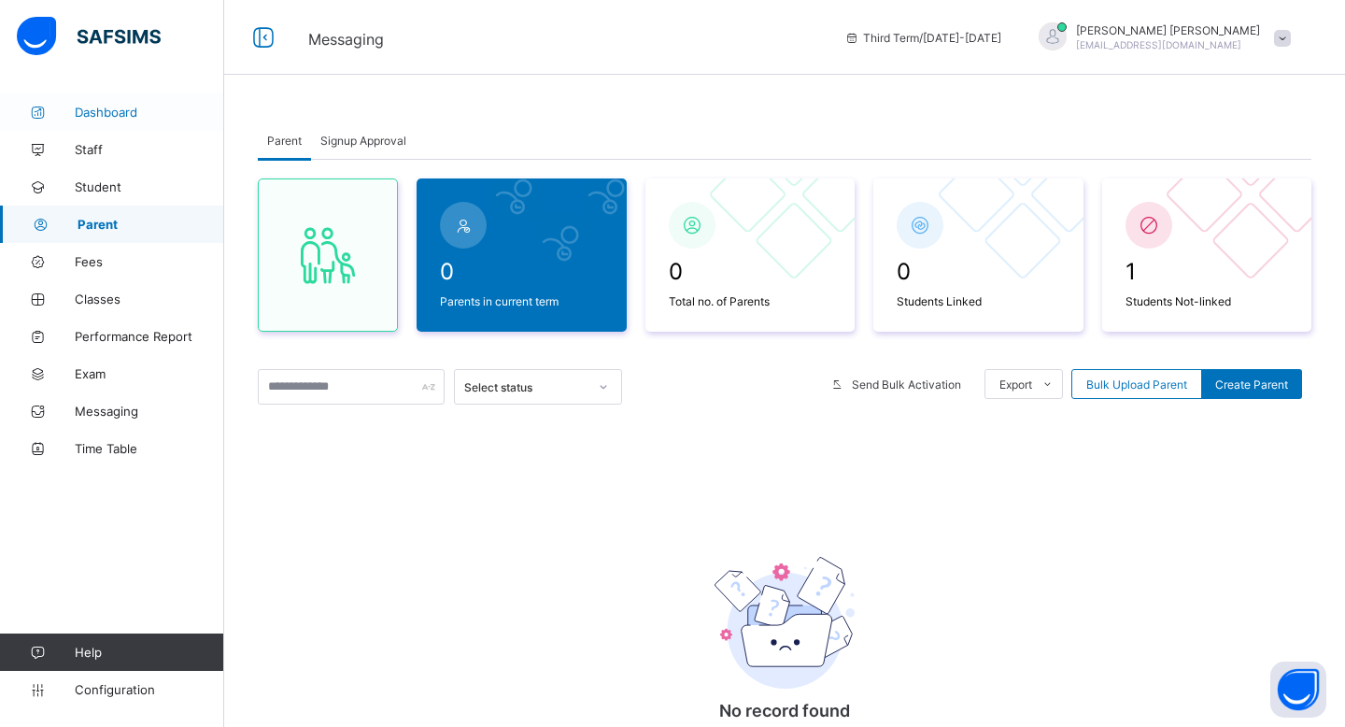
click at [80, 109] on span "Dashboard" at bounding box center [149, 112] width 149 height 15
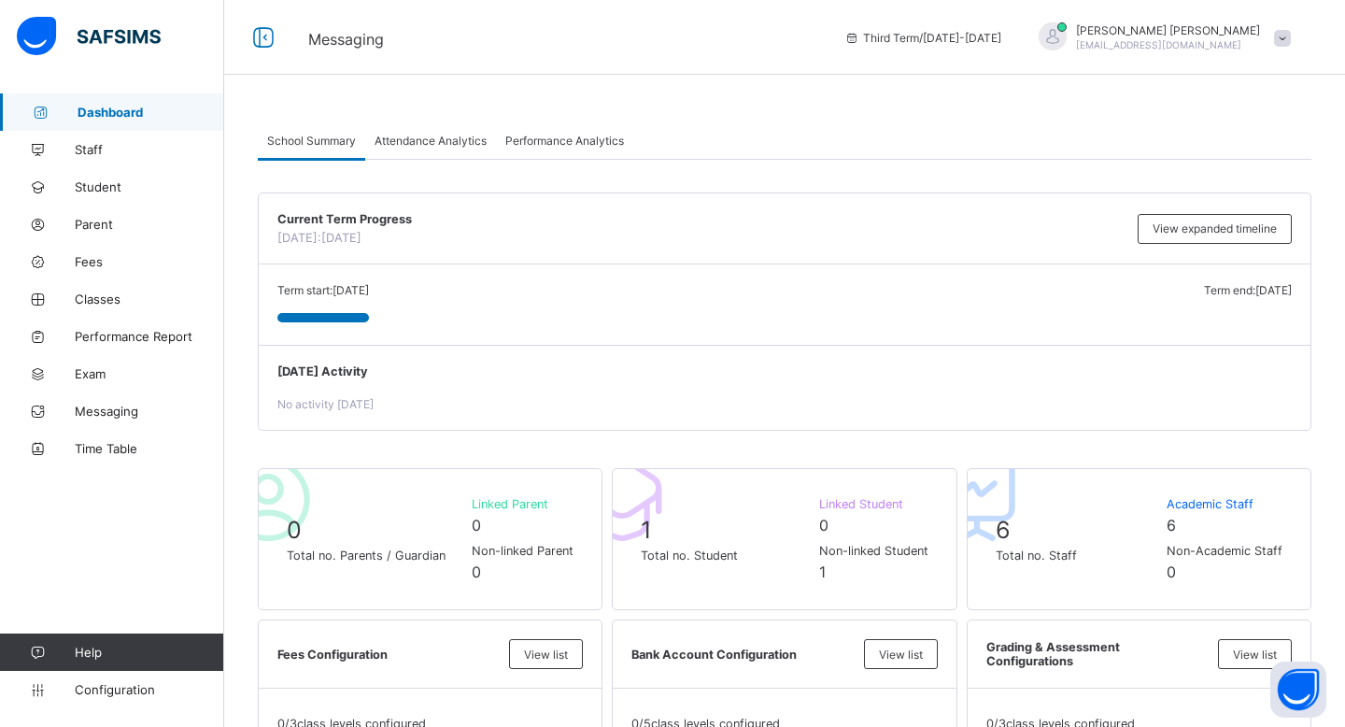
click at [129, 107] on span "Dashboard" at bounding box center [151, 112] width 147 height 15
